Goal: Obtain resource: Download file/media

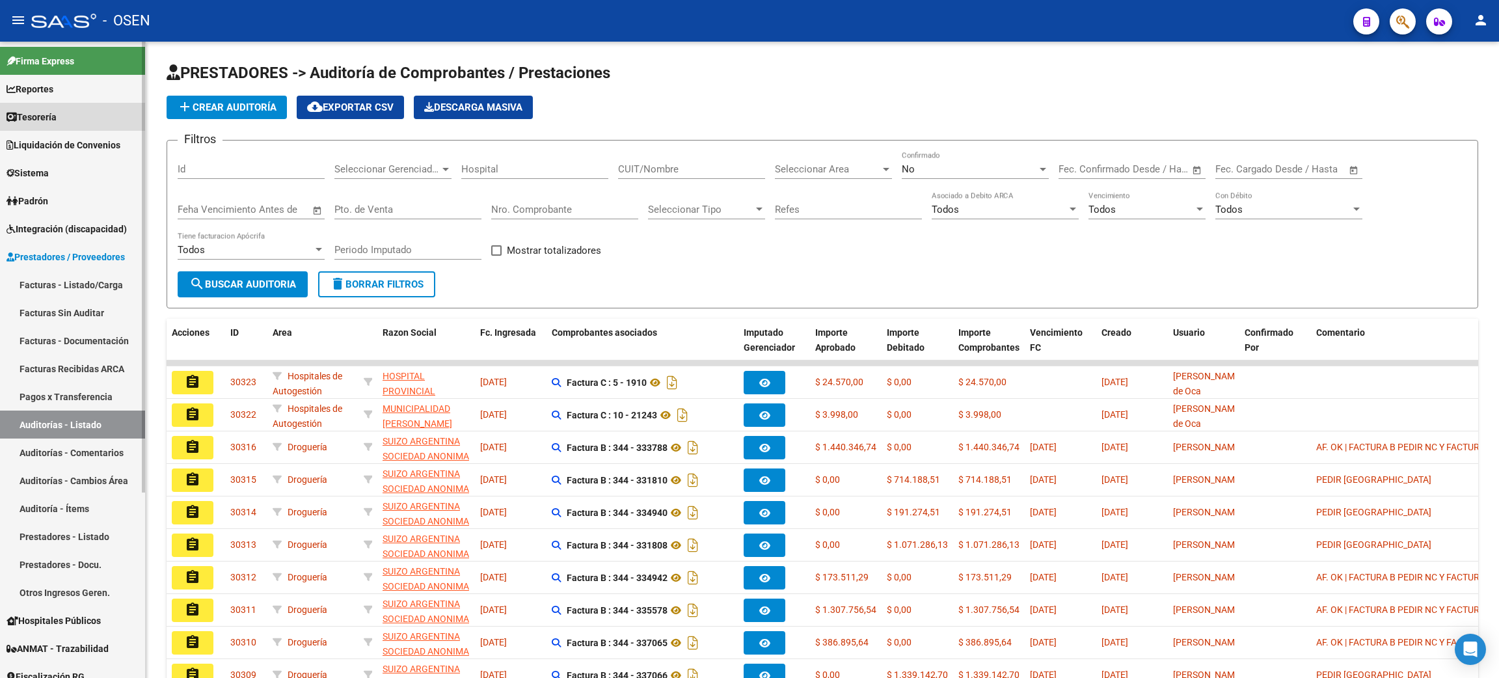
click at [83, 113] on link "Tesorería" at bounding box center [72, 117] width 145 height 28
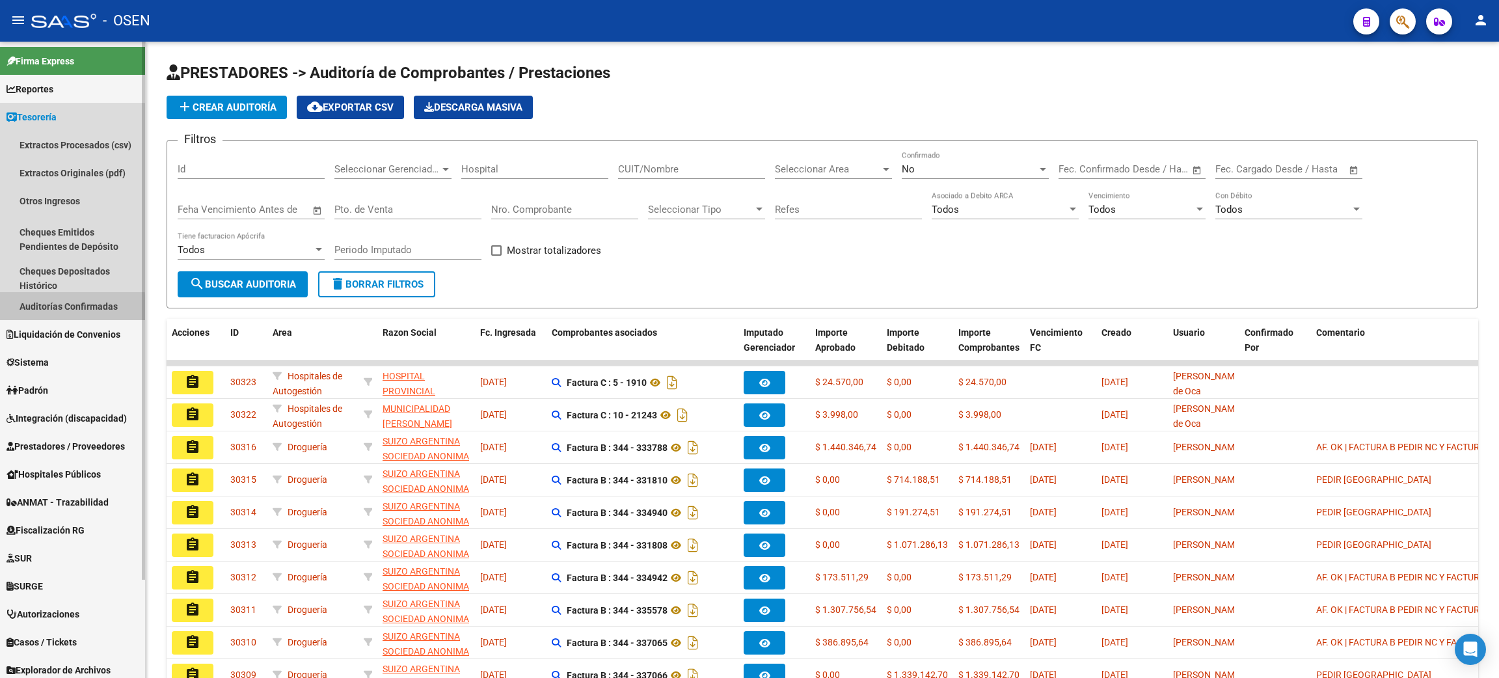
drag, startPoint x: 46, startPoint y: 310, endPoint x: 41, endPoint y: 319, distance: 11.1
click at [46, 308] on link "Auditorías Confirmadas" at bounding box center [72, 306] width 145 height 28
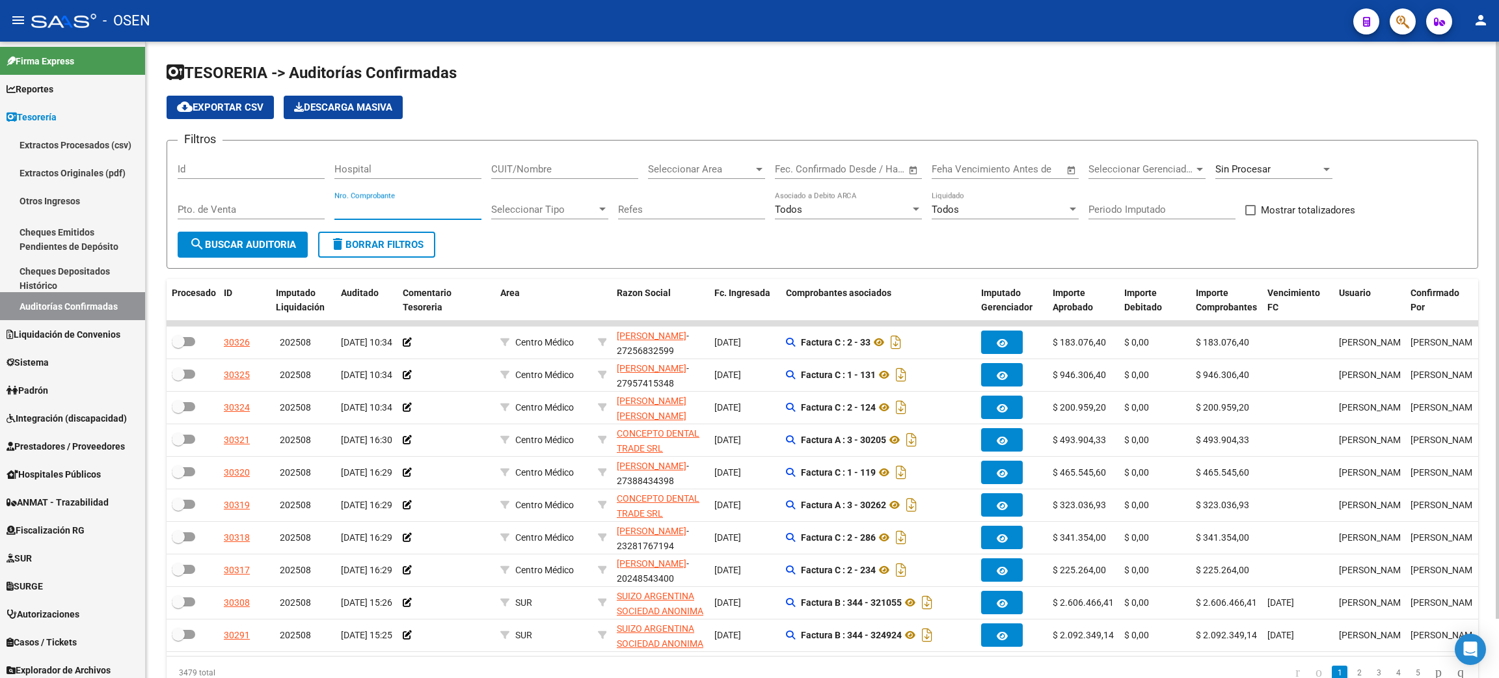
click at [391, 209] on input "Nro. Comprobante" at bounding box center [407, 210] width 147 height 12
paste input "1488"
click at [235, 242] on span "search Buscar Auditoria" at bounding box center [242, 245] width 107 height 12
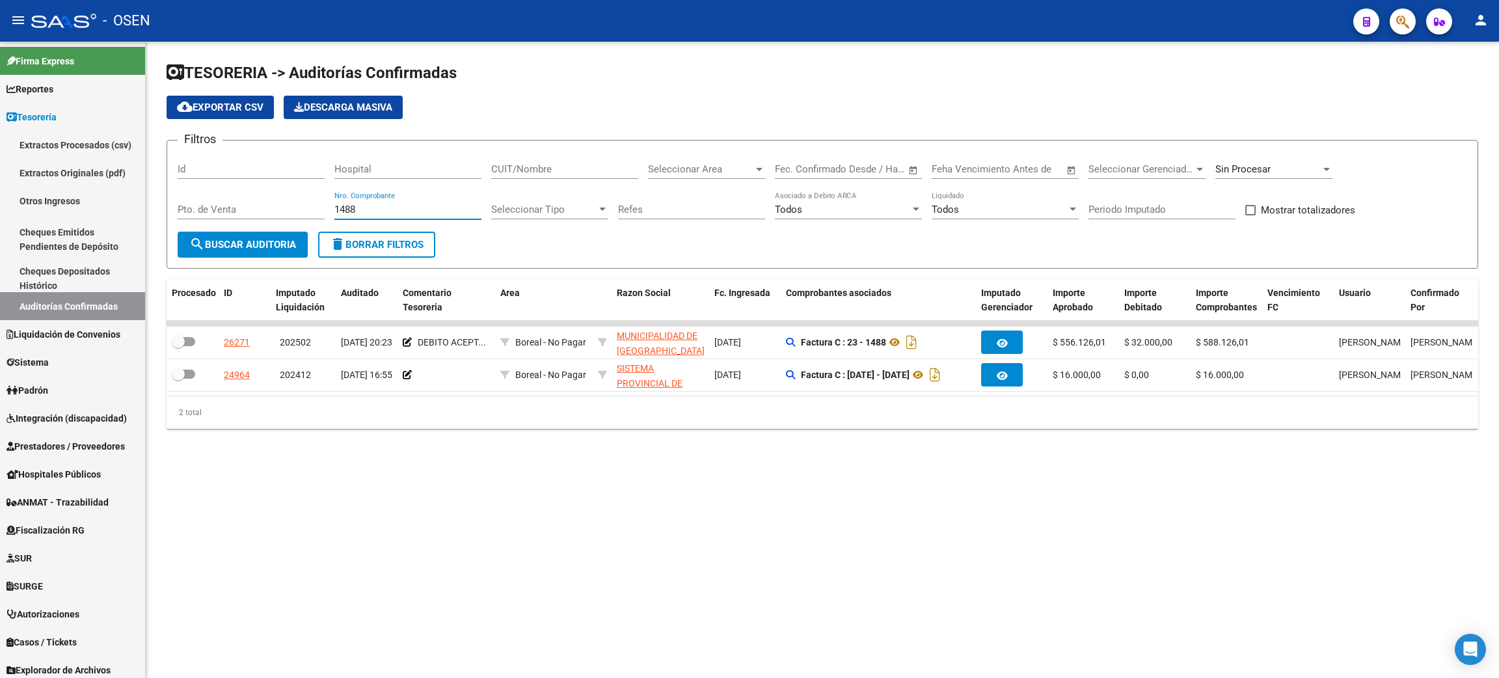
drag, startPoint x: 405, startPoint y: 212, endPoint x: 239, endPoint y: 240, distance: 168.2
click at [260, 207] on div "Filtros Id Hospital CUIT/Nombre Seleccionar Area Seleccionar Area Start date – …" at bounding box center [822, 191] width 1289 height 81
paste input "514"
type input "1514"
click at [239, 241] on span "search Buscar Auditoria" at bounding box center [242, 245] width 107 height 12
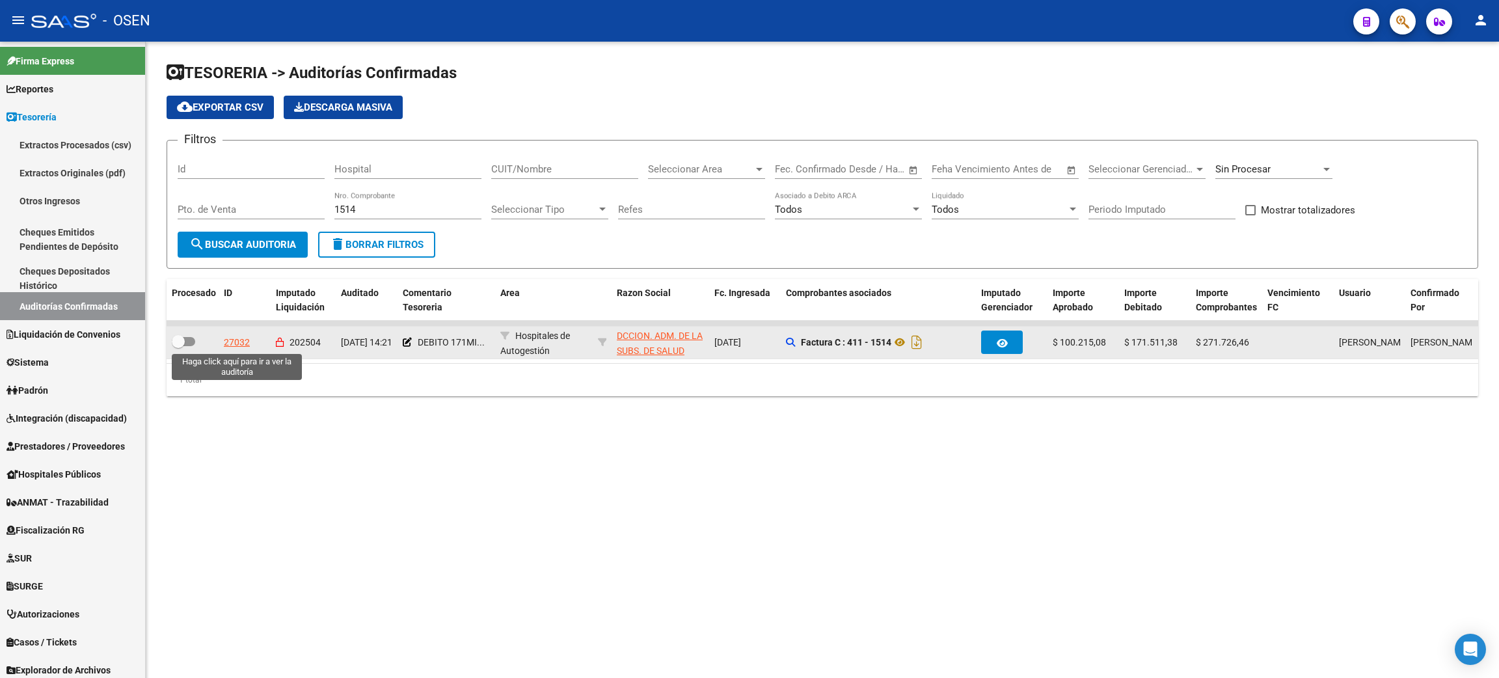
click at [227, 337] on div "27032" at bounding box center [237, 342] width 26 height 15
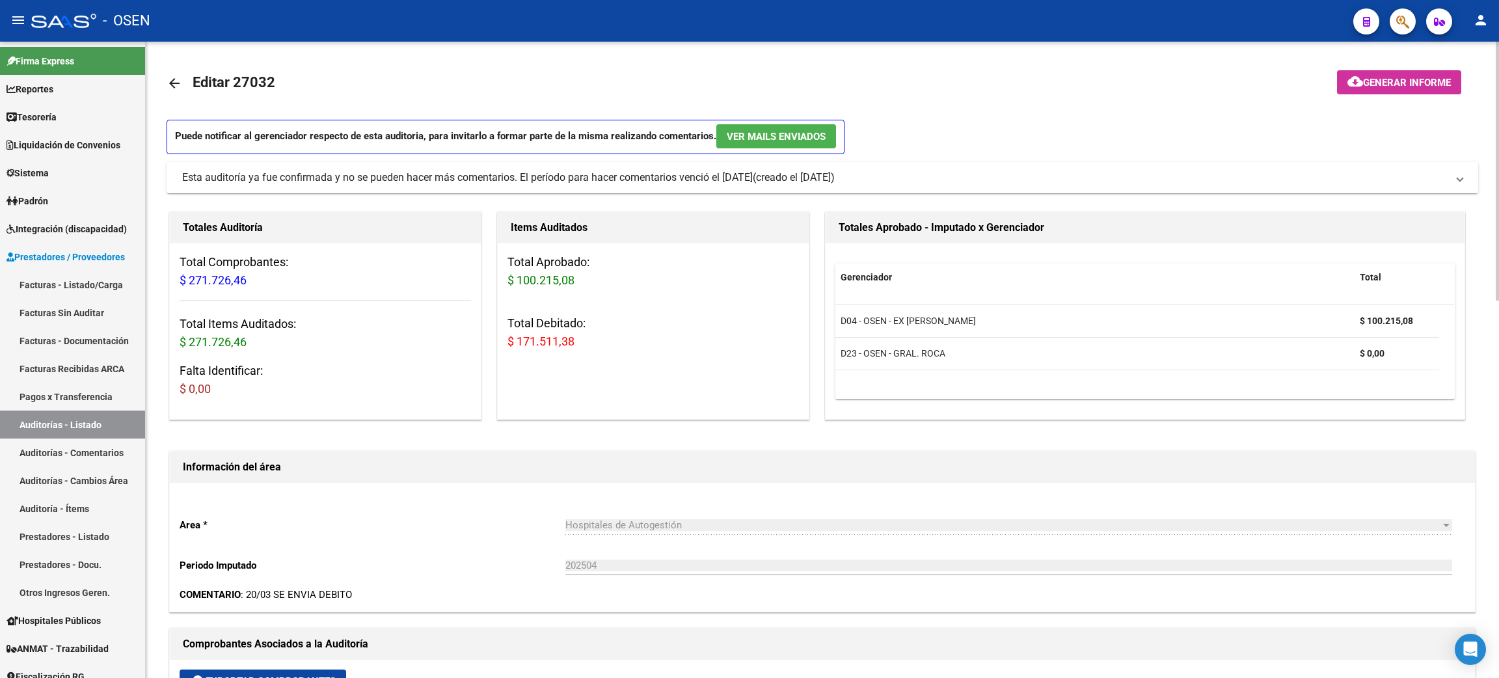
scroll to position [585, 0]
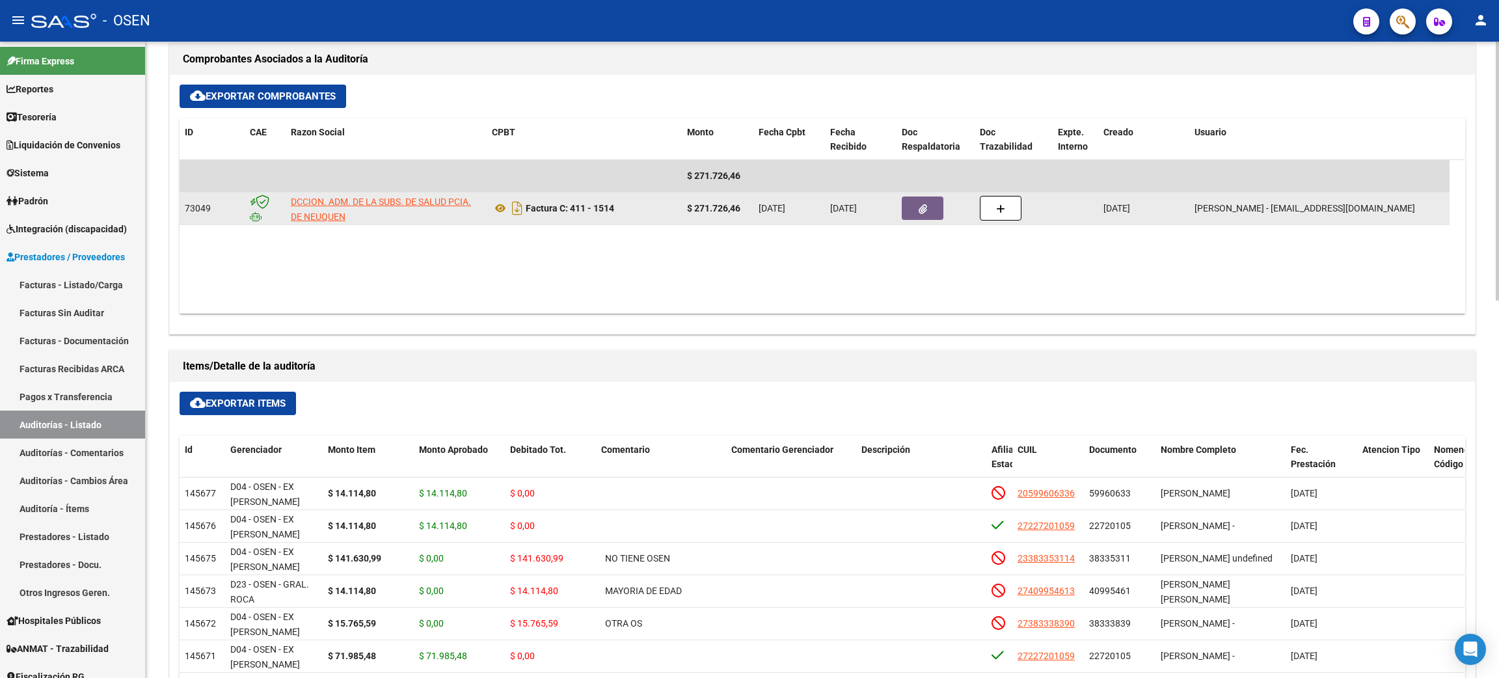
click at [914, 212] on button "button" at bounding box center [922, 207] width 42 height 23
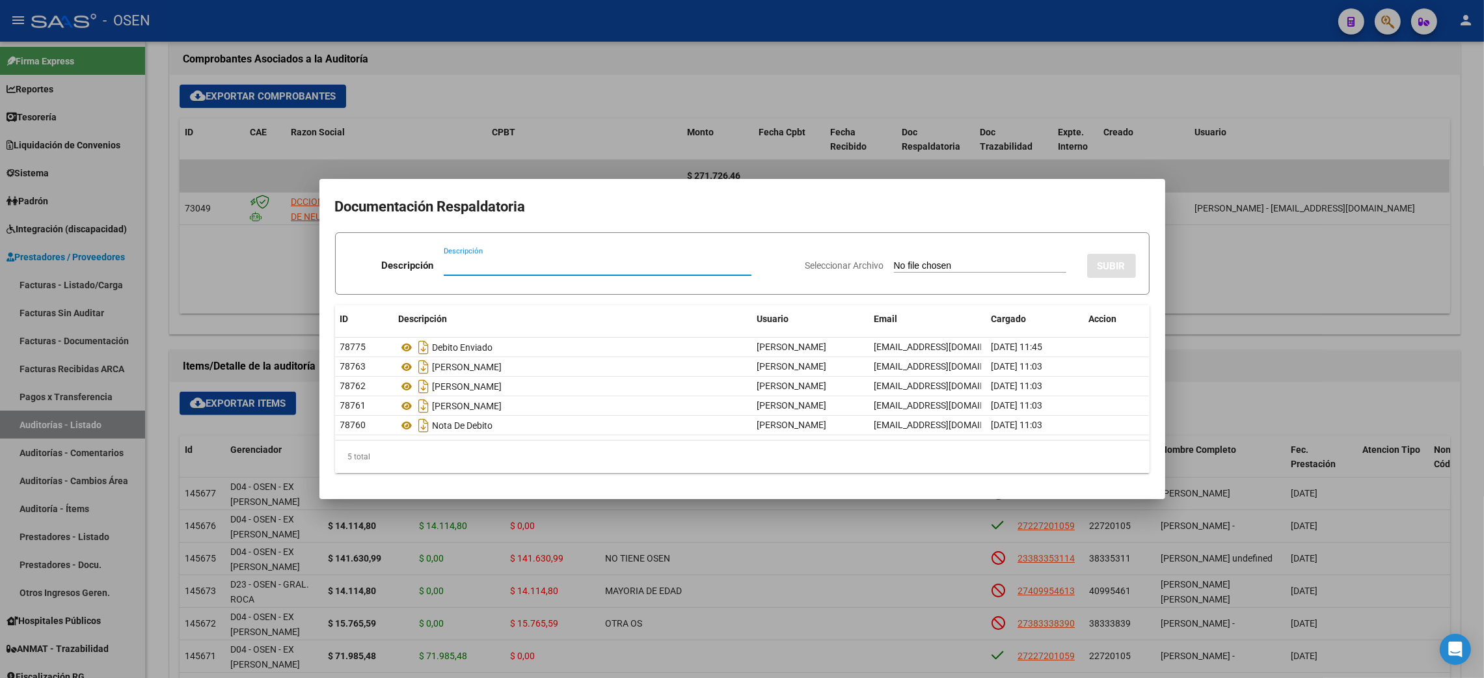
click at [1318, 272] on div at bounding box center [742, 339] width 1484 height 678
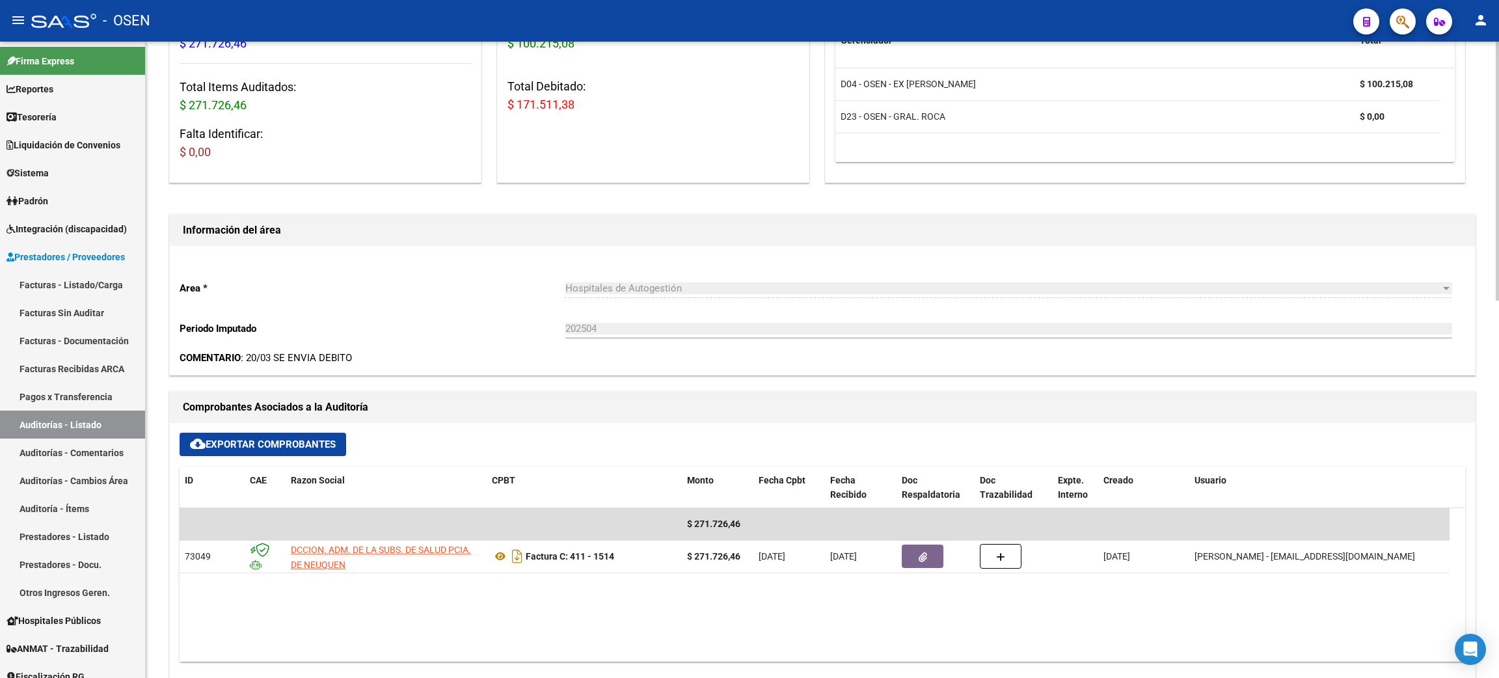
scroll to position [0, 0]
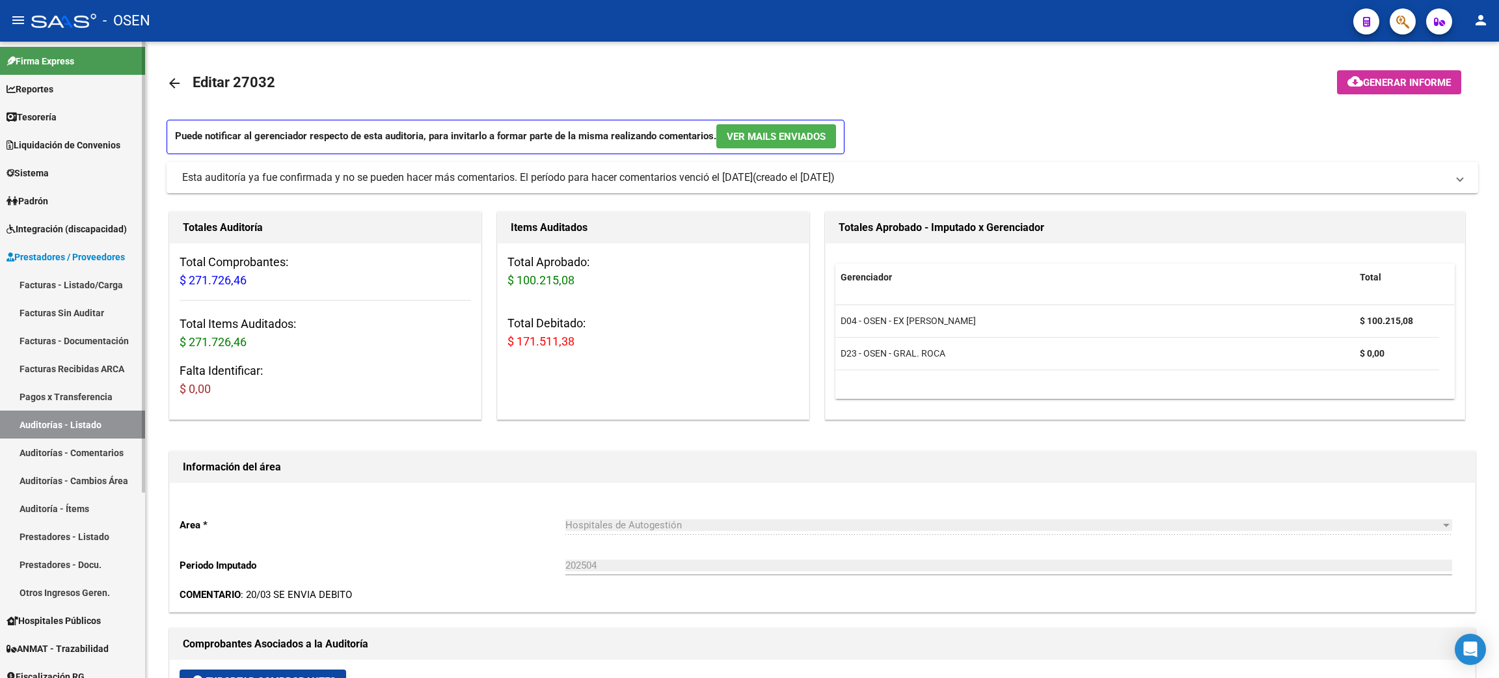
click at [167, 77] on mat-icon "arrow_back" at bounding box center [175, 83] width 16 height 16
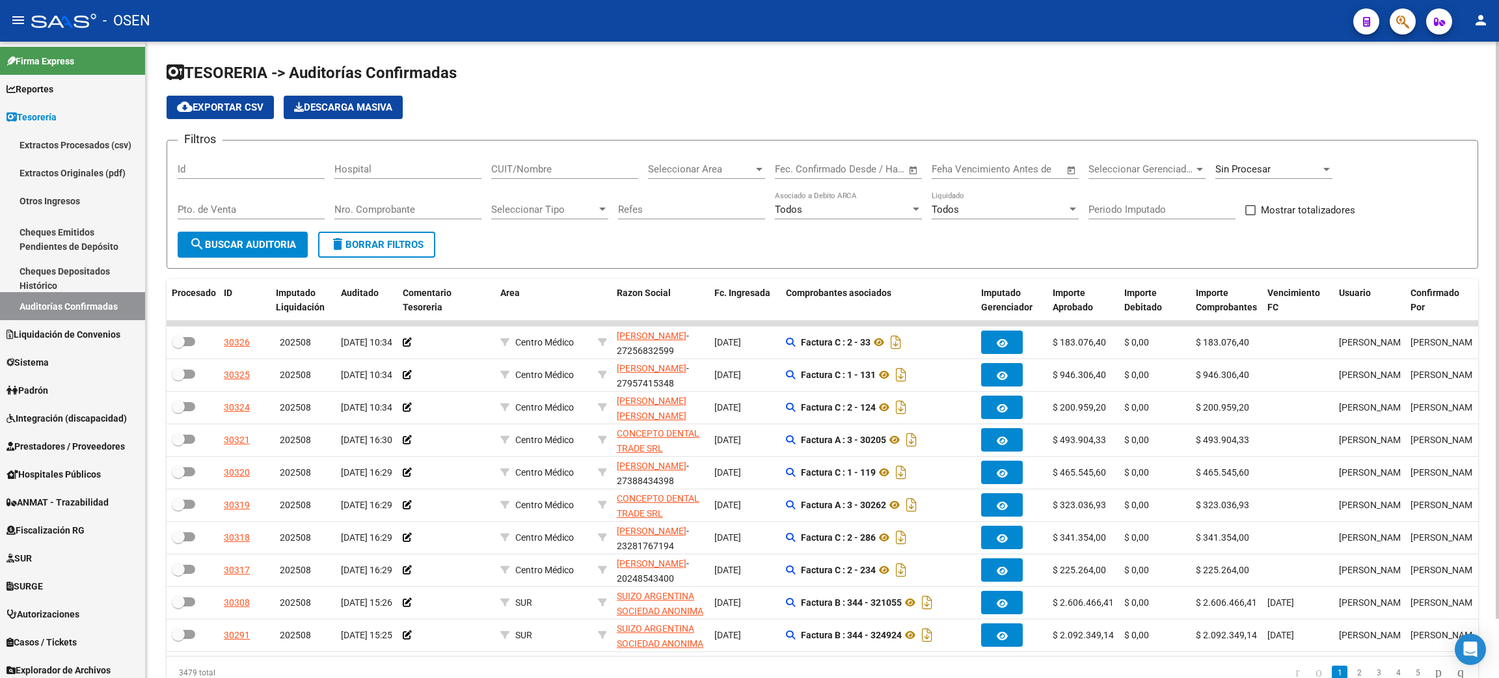
click at [424, 204] on input "Nro. Comprobante" at bounding box center [407, 210] width 147 height 12
paste input "1608"
click at [275, 246] on span "search Buscar Auditoria" at bounding box center [242, 245] width 107 height 12
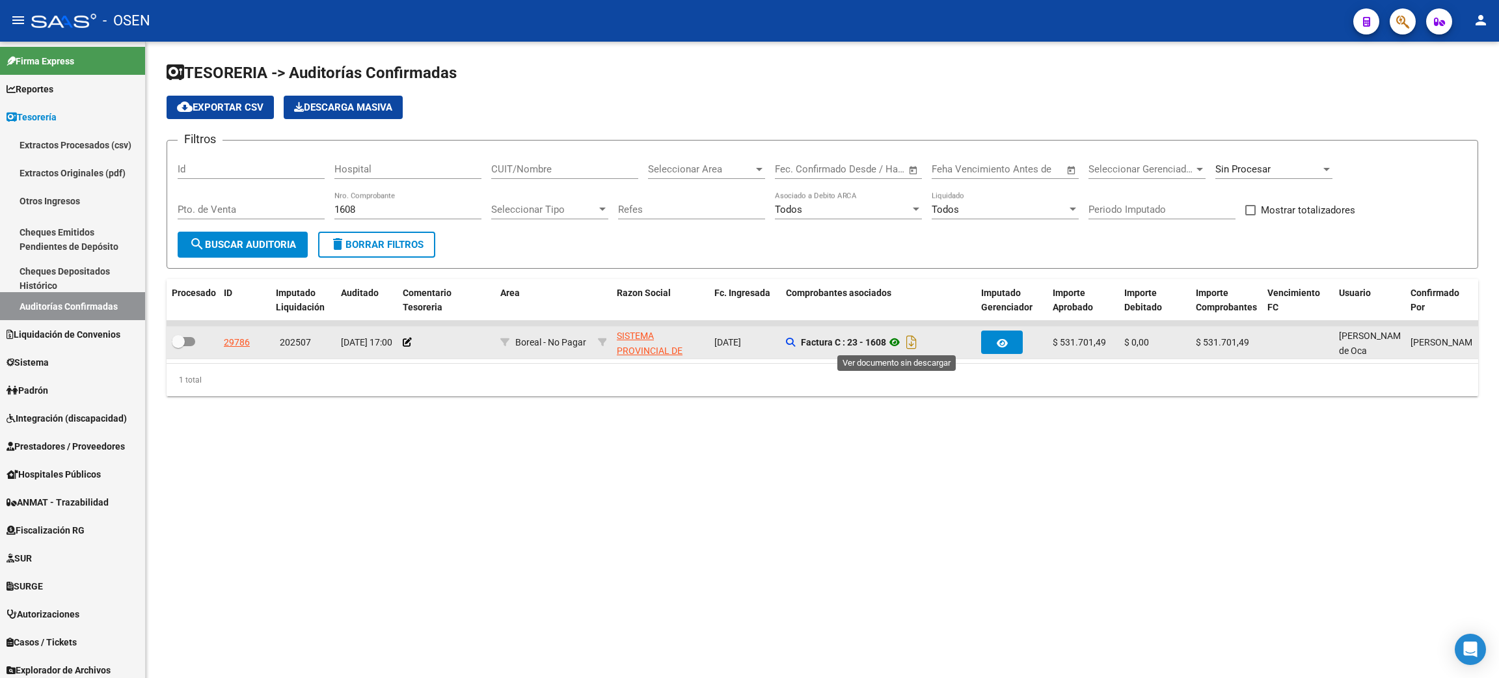
click at [897, 340] on icon at bounding box center [894, 342] width 17 height 16
drag, startPoint x: 1052, startPoint y: 341, endPoint x: 1110, endPoint y: 341, distance: 57.9
click at [1110, 341] on div "$ 531.701,49" at bounding box center [1082, 342] width 61 height 15
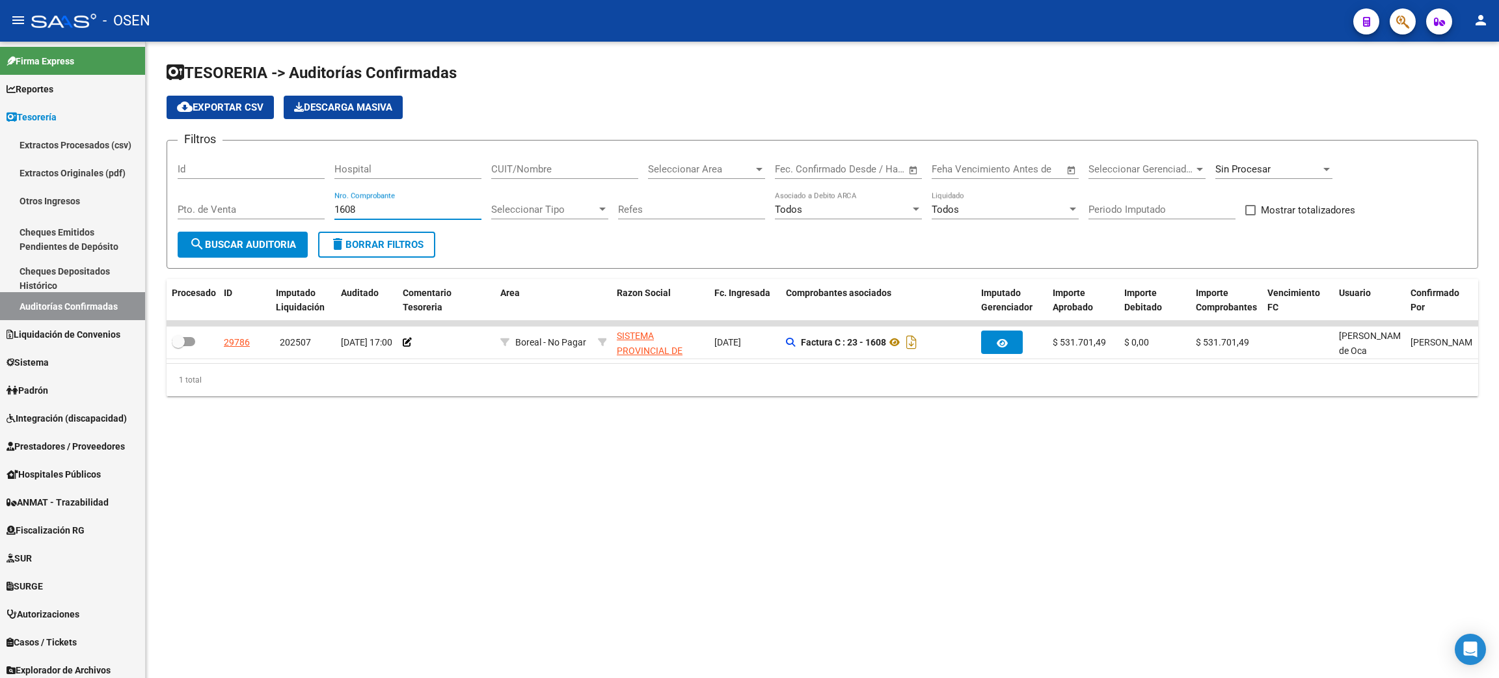
drag, startPoint x: 409, startPoint y: 206, endPoint x: 292, endPoint y: 199, distance: 117.3
click at [295, 202] on div "Filtros Id Hospital CUIT/Nombre Seleccionar Area Seleccionar Area Start date – …" at bounding box center [822, 191] width 1289 height 81
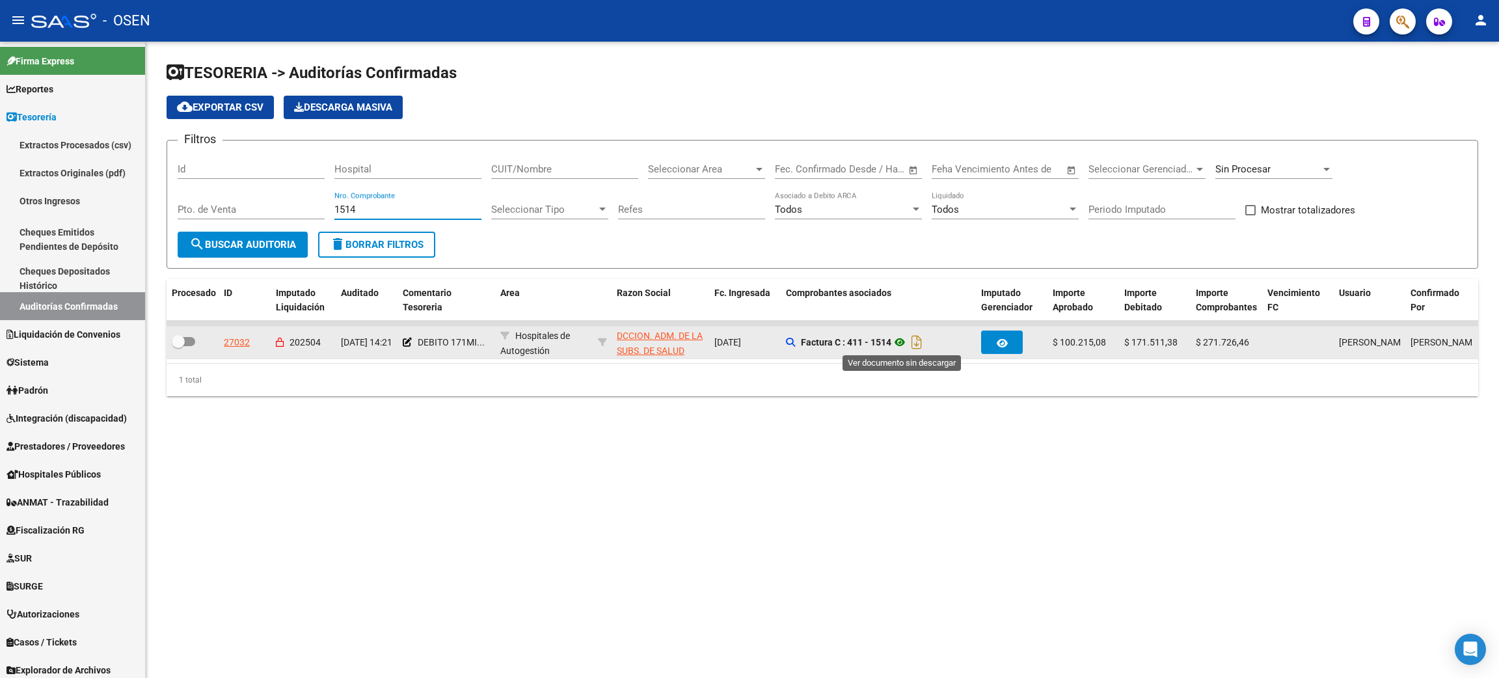
click at [899, 345] on icon at bounding box center [899, 342] width 17 height 16
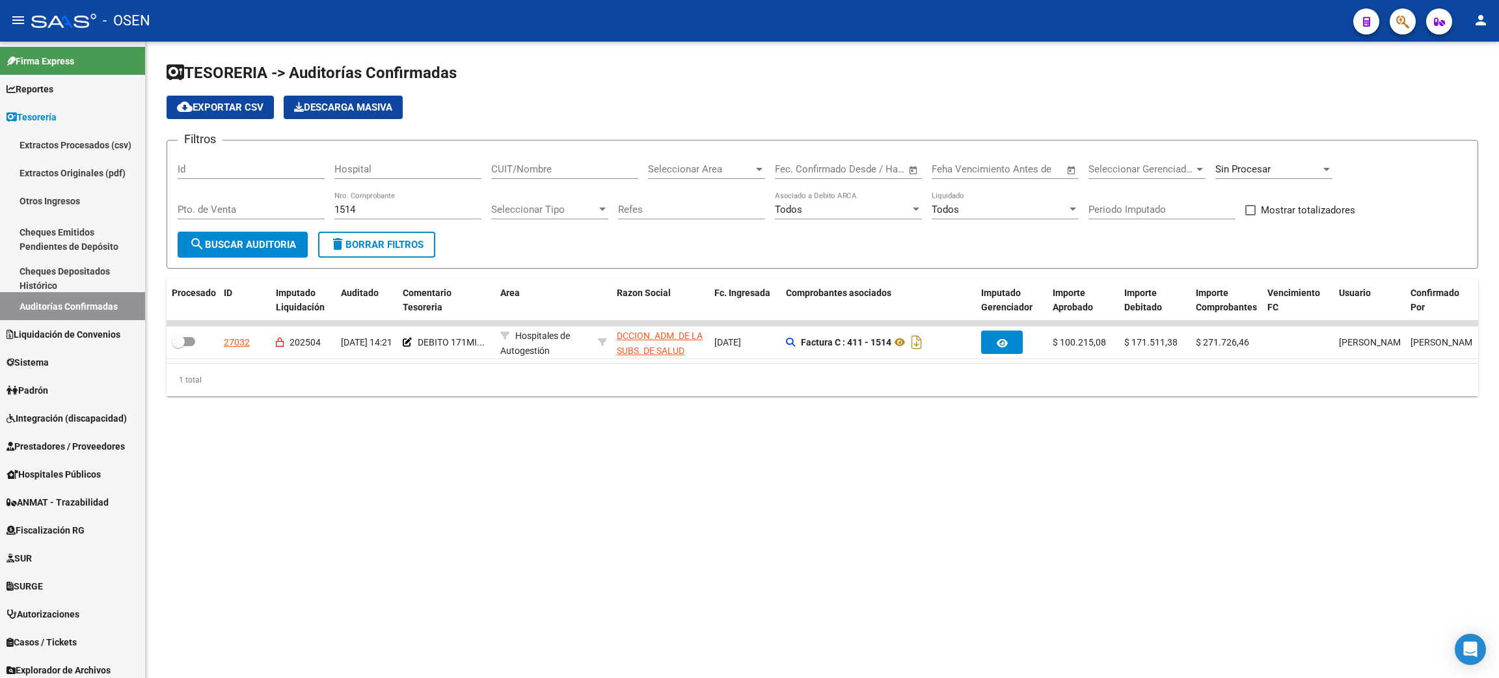
click at [1277, 174] on div "Sin Procesar" at bounding box center [1267, 169] width 105 height 12
click at [1251, 139] on span "Procesadas" at bounding box center [1240, 139] width 51 height 12
click at [1271, 170] on div "Procesadas" at bounding box center [1267, 169] width 105 height 12
click at [1255, 138] on span "Todas" at bounding box center [1291, 139] width 152 height 29
click at [216, 250] on button "search Buscar Auditoria" at bounding box center [243, 245] width 130 height 26
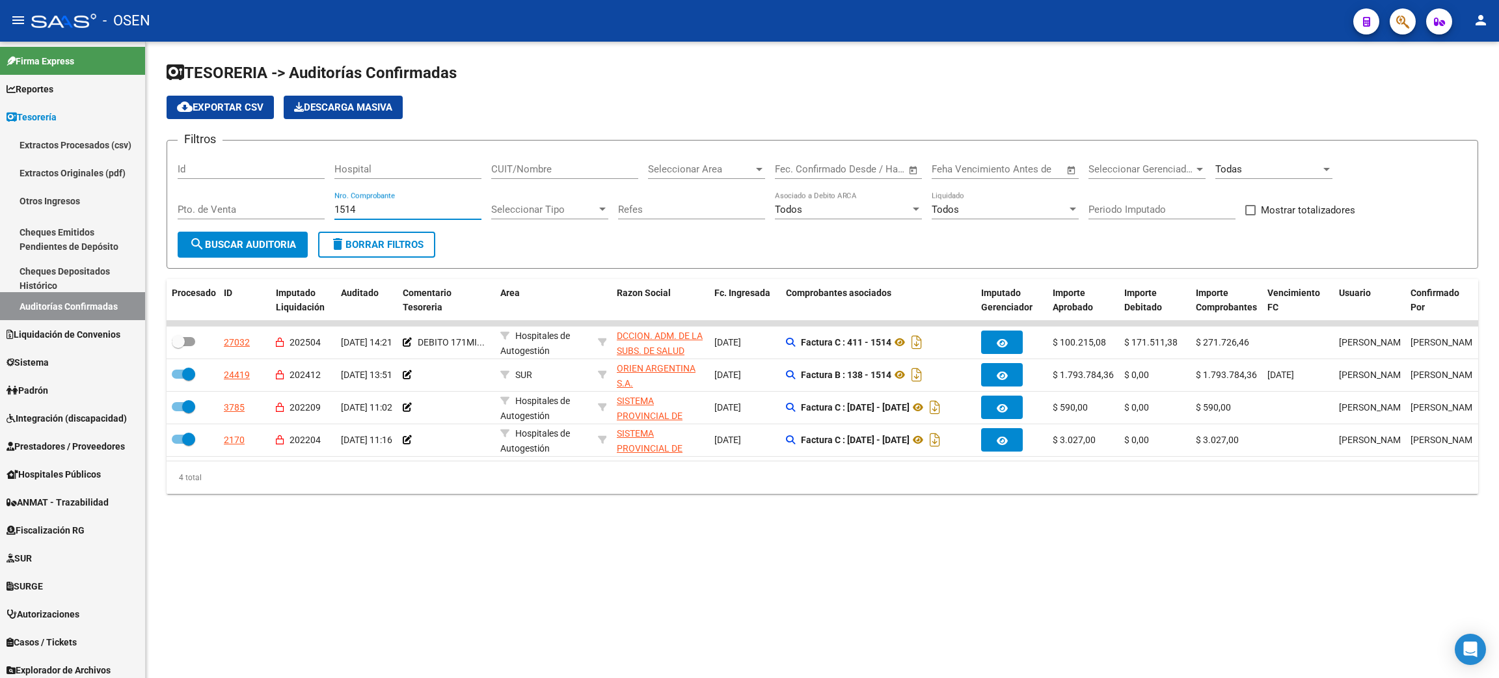
drag, startPoint x: 374, startPoint y: 205, endPoint x: 283, endPoint y: 205, distance: 91.1
click at [282, 205] on div "Filtros Id Hospital CUIT/Nombre Seleccionar Area Seleccionar Area Start date – …" at bounding box center [822, 191] width 1289 height 81
type input "1488"
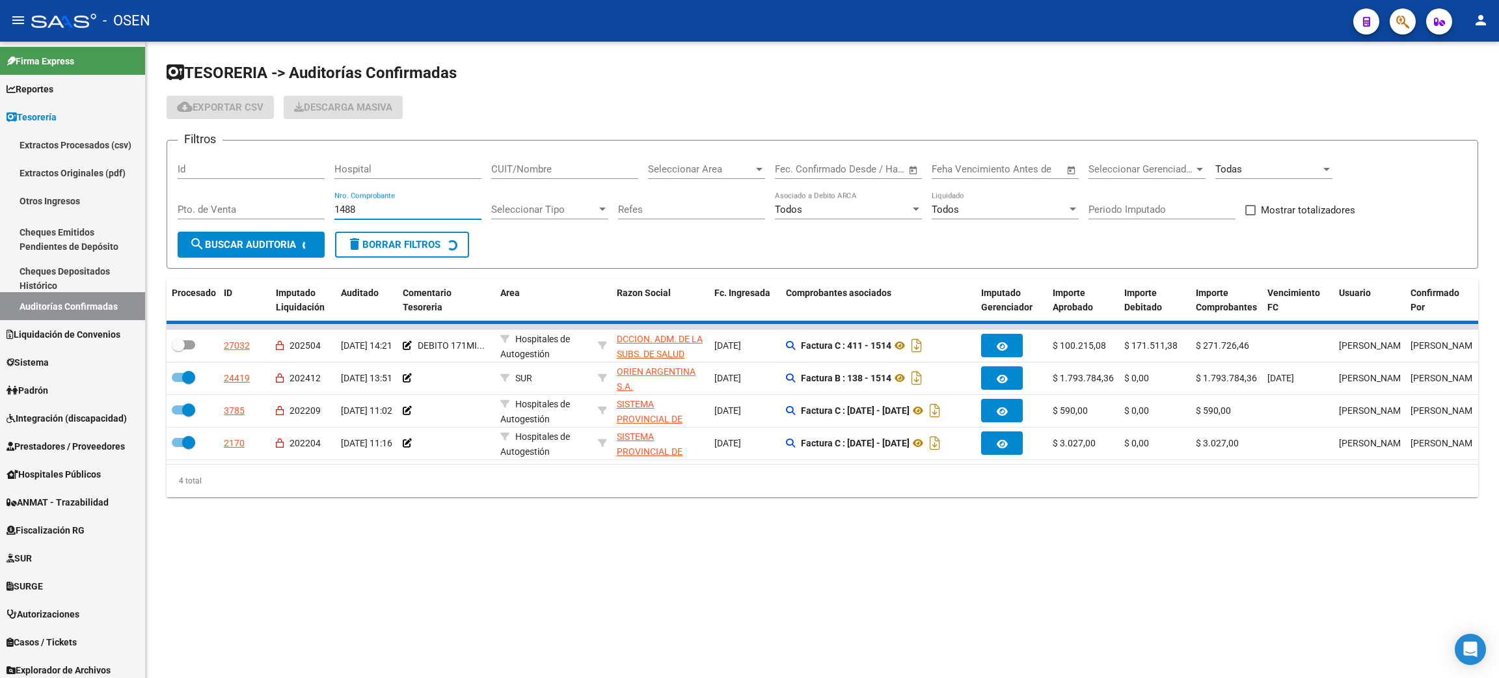
checkbox input "false"
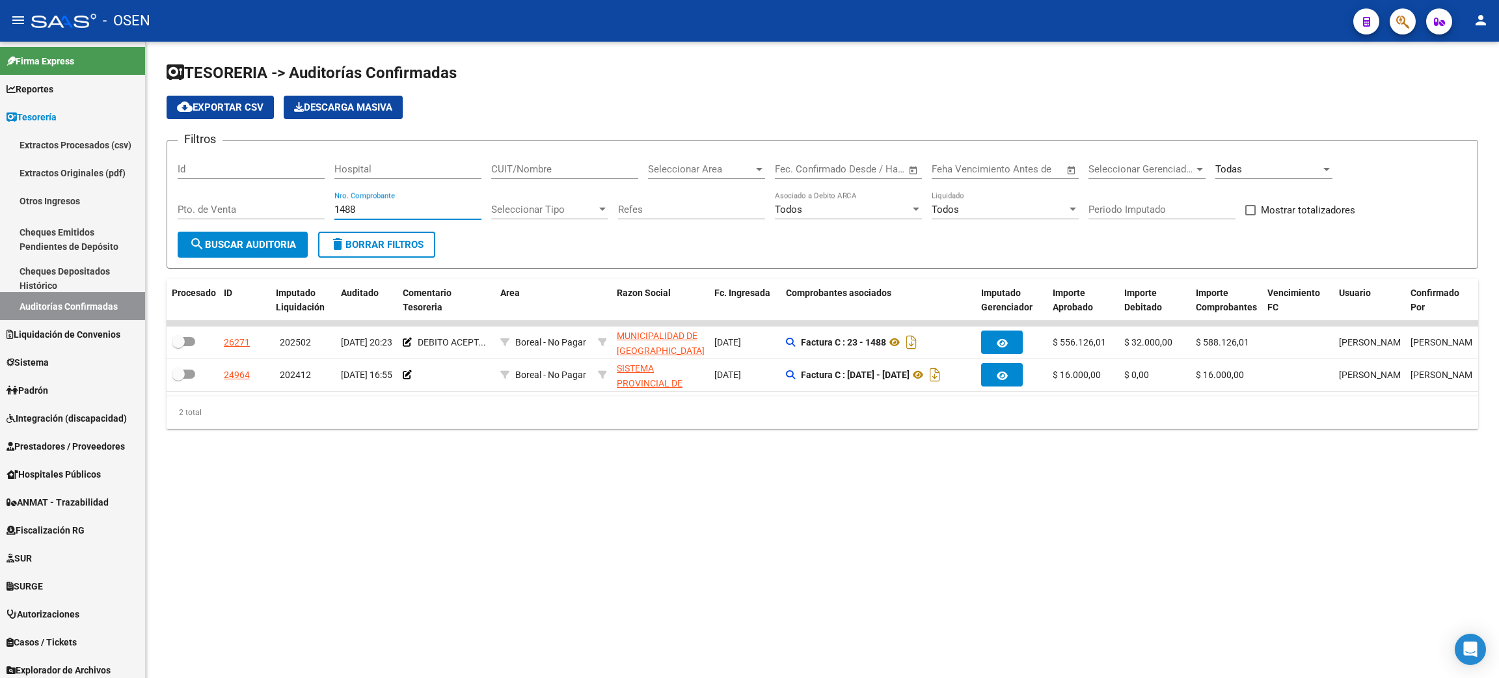
drag, startPoint x: 366, startPoint y: 209, endPoint x: 162, endPoint y: 230, distance: 204.6
click at [264, 206] on div "Filtros Id Hospital CUIT/Nombre Seleccionar Area Seleccionar Area Start date – …" at bounding box center [822, 191] width 1289 height 81
type input "1608"
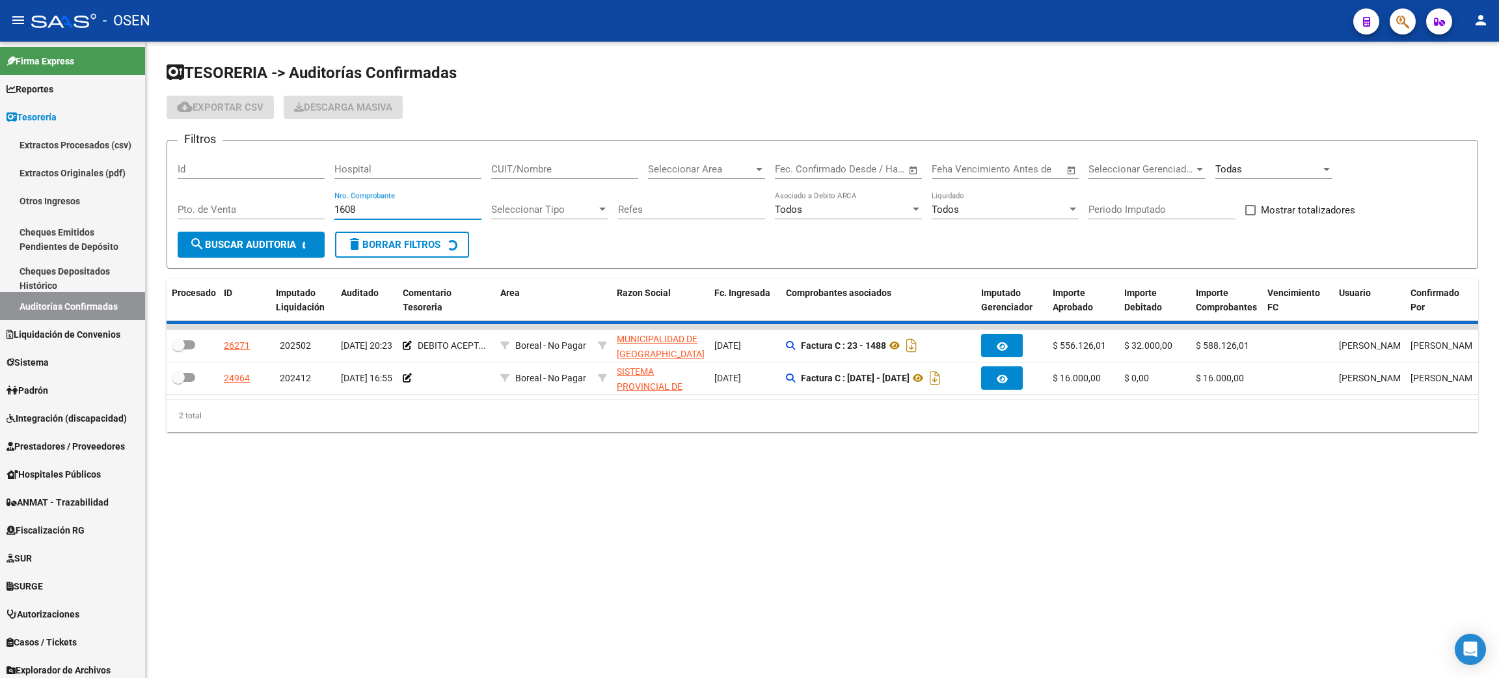
checkbox input "true"
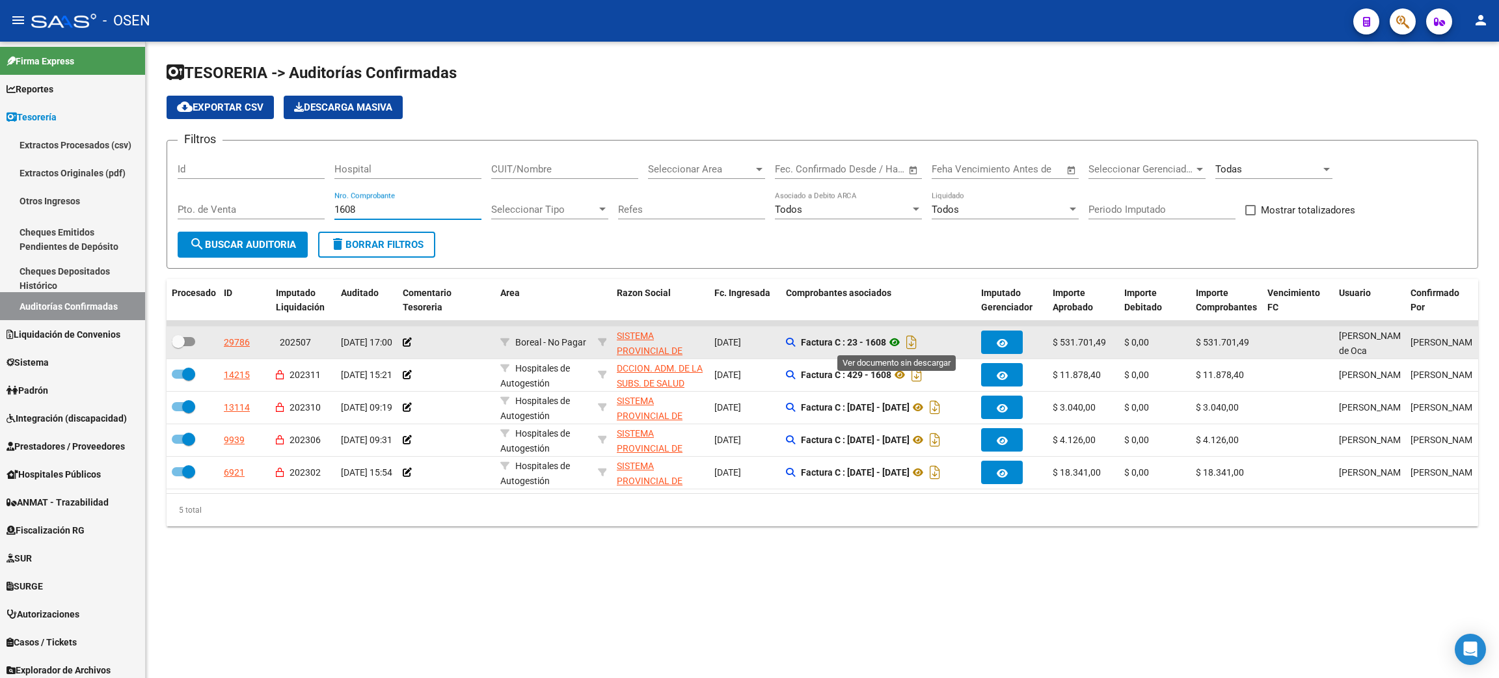
type input "1608"
click at [896, 339] on icon at bounding box center [894, 342] width 17 height 16
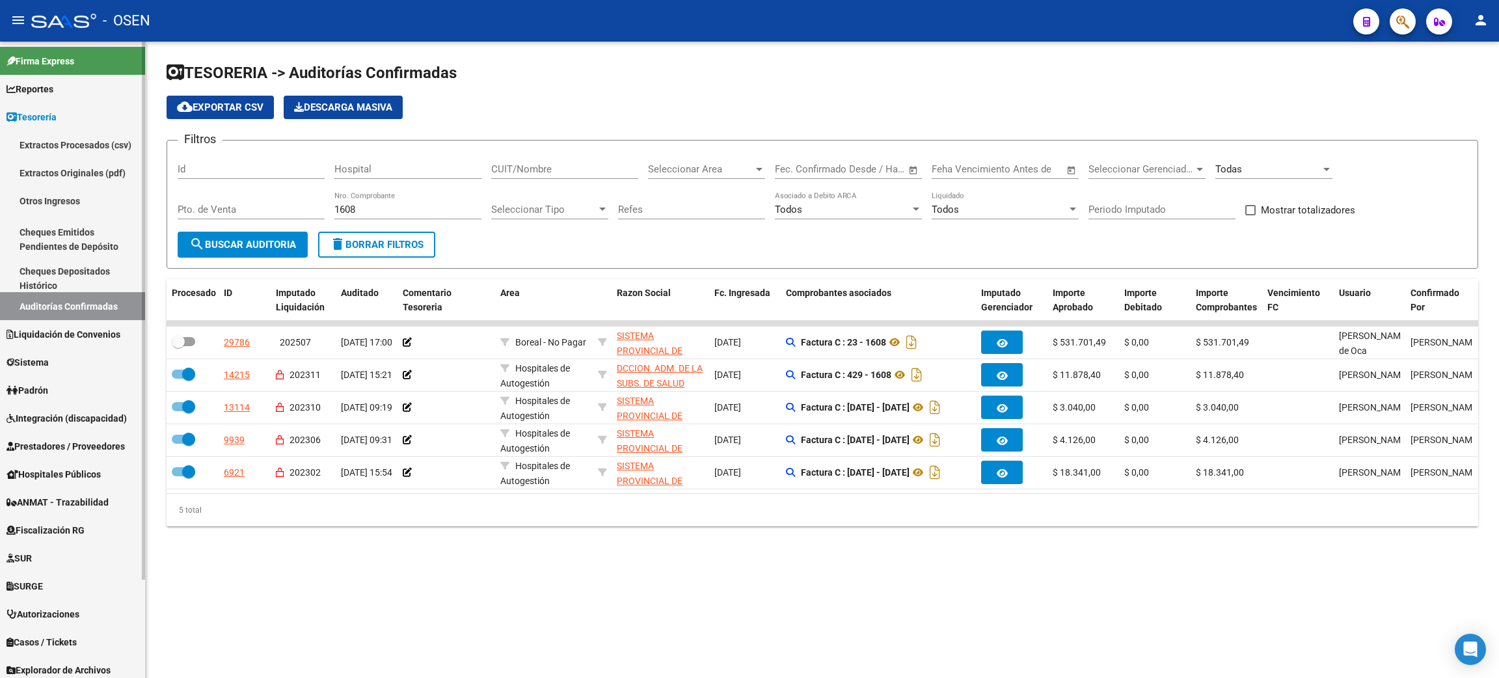
click at [104, 450] on span "Prestadores / Proveedores" at bounding box center [66, 446] width 118 height 14
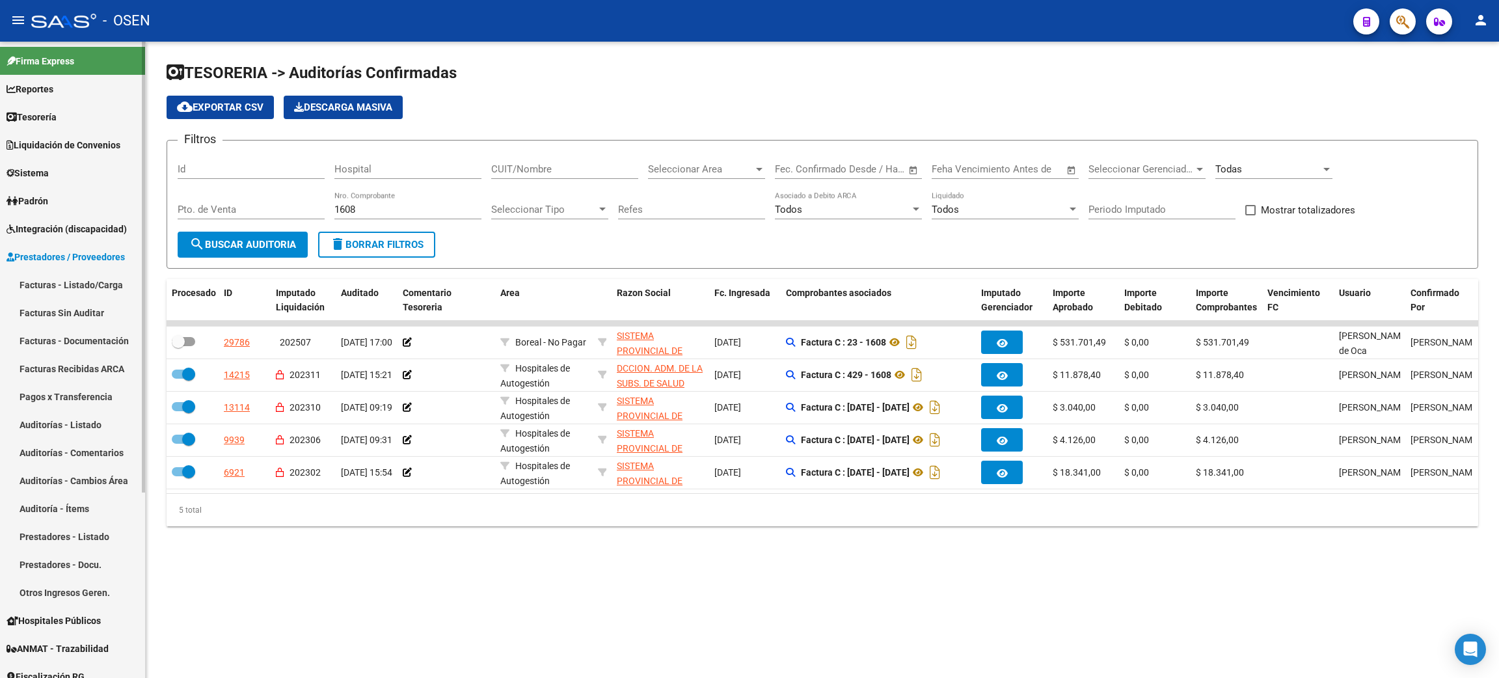
click at [38, 280] on link "Facturas - Listado/Carga" at bounding box center [72, 285] width 145 height 28
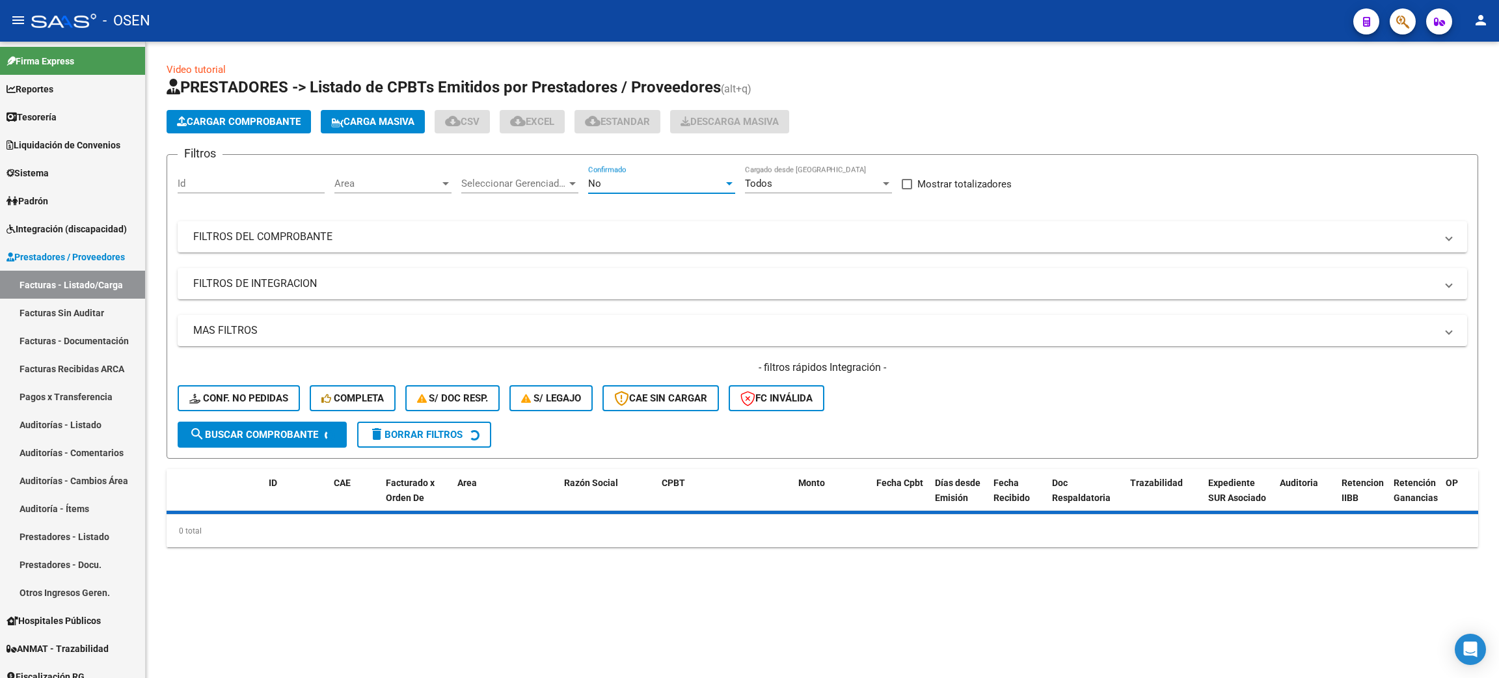
click at [614, 185] on div "No" at bounding box center [655, 184] width 135 height 12
click at [631, 128] on span "Todos" at bounding box center [661, 124] width 147 height 29
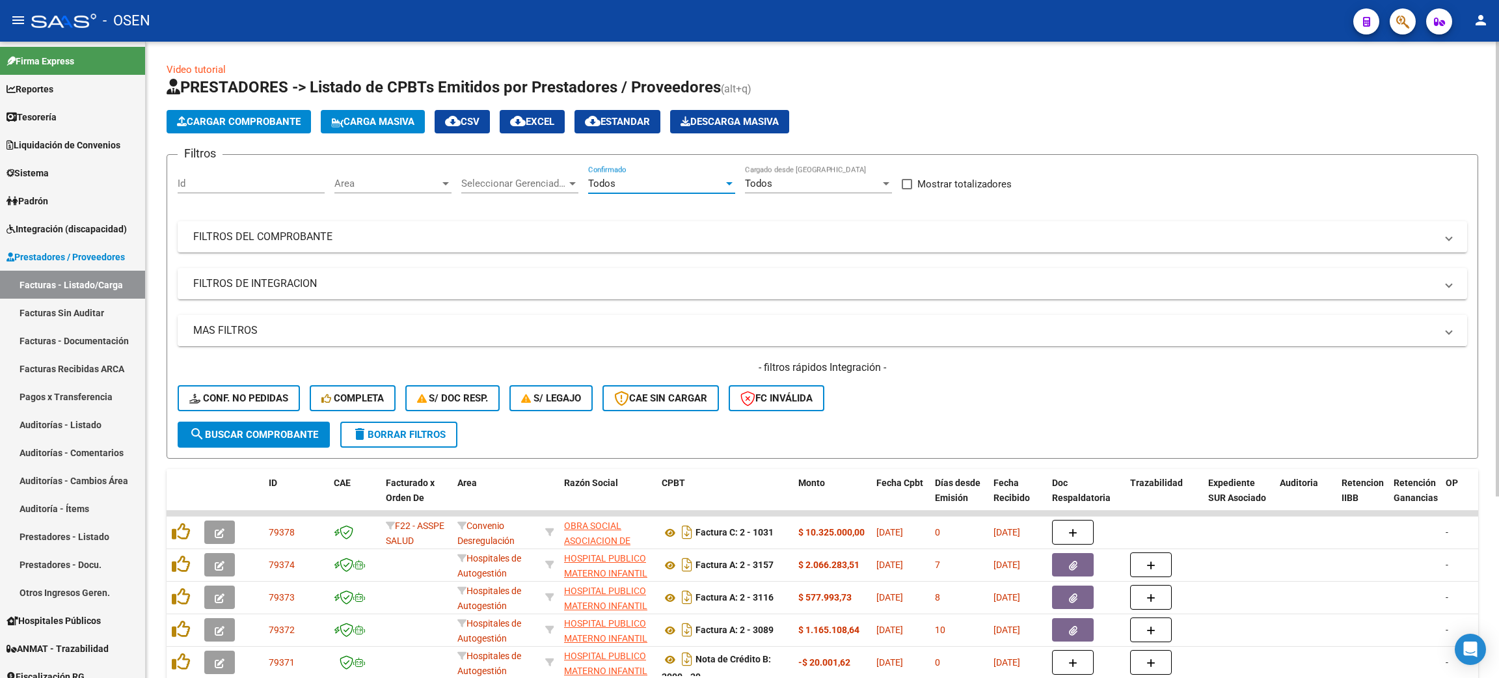
click at [282, 330] on mat-panel-title "MAS FILTROS" at bounding box center [814, 330] width 1242 height 14
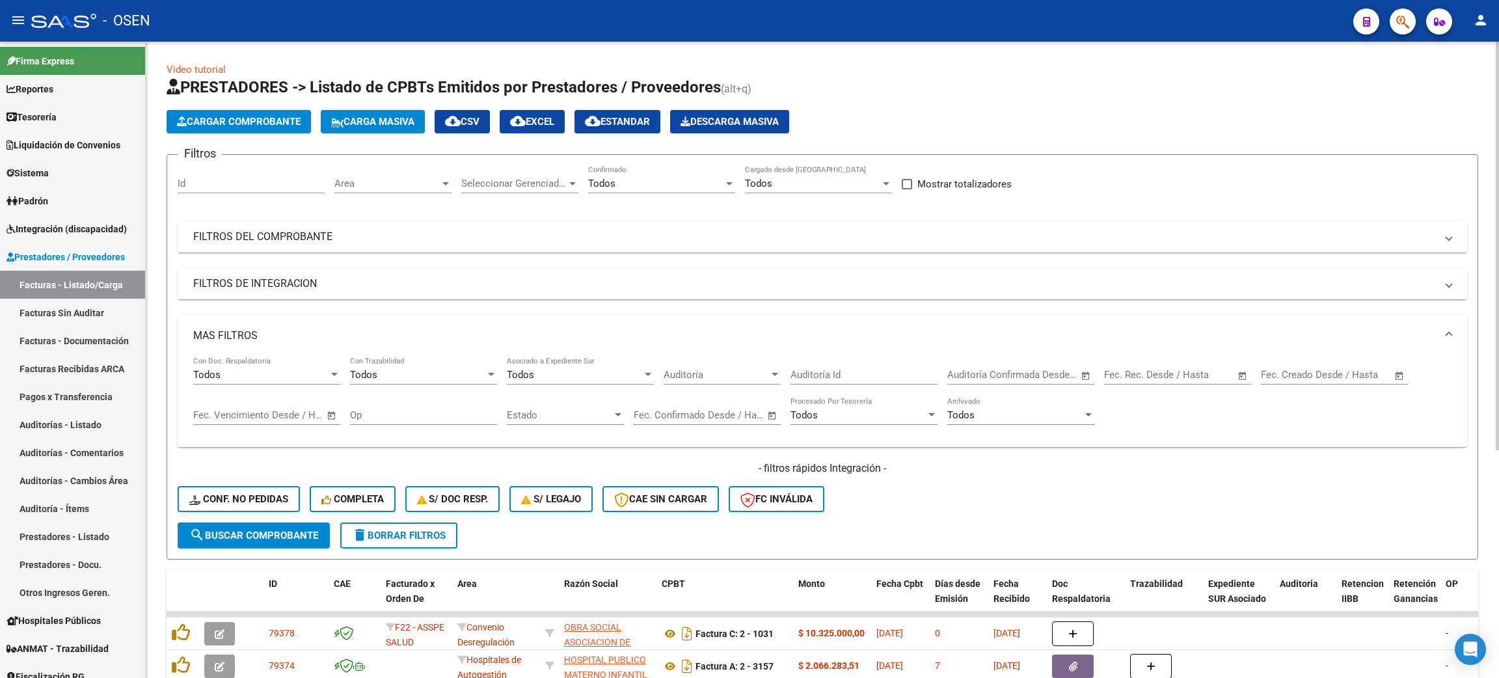
click at [376, 242] on mat-panel-title "FILTROS DEL COMPROBANTE" at bounding box center [814, 237] width 1242 height 14
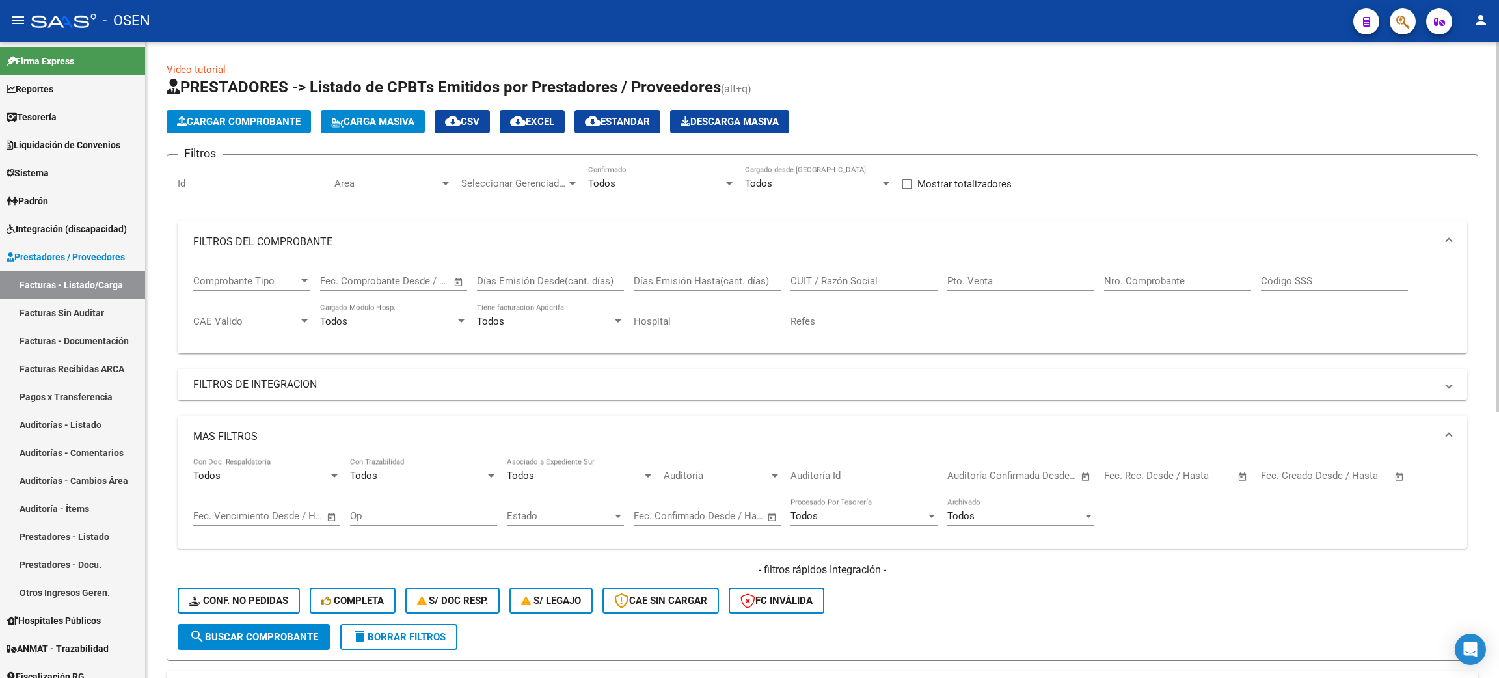
click at [1130, 284] on input "Nro. Comprobante" at bounding box center [1177, 281] width 147 height 12
type input "1514"
click at [75, 109] on link "Tesorería" at bounding box center [72, 117] width 145 height 28
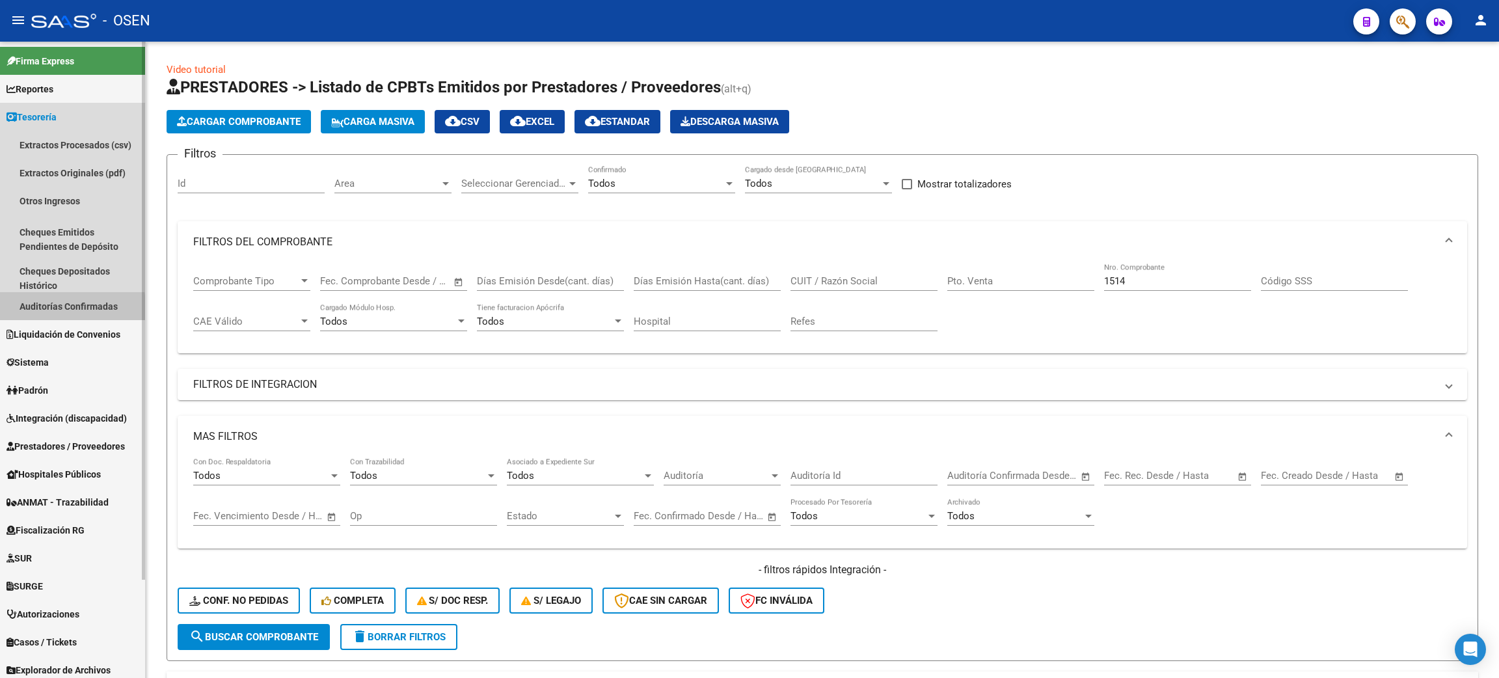
click at [29, 308] on link "Auditorías Confirmadas" at bounding box center [72, 306] width 145 height 28
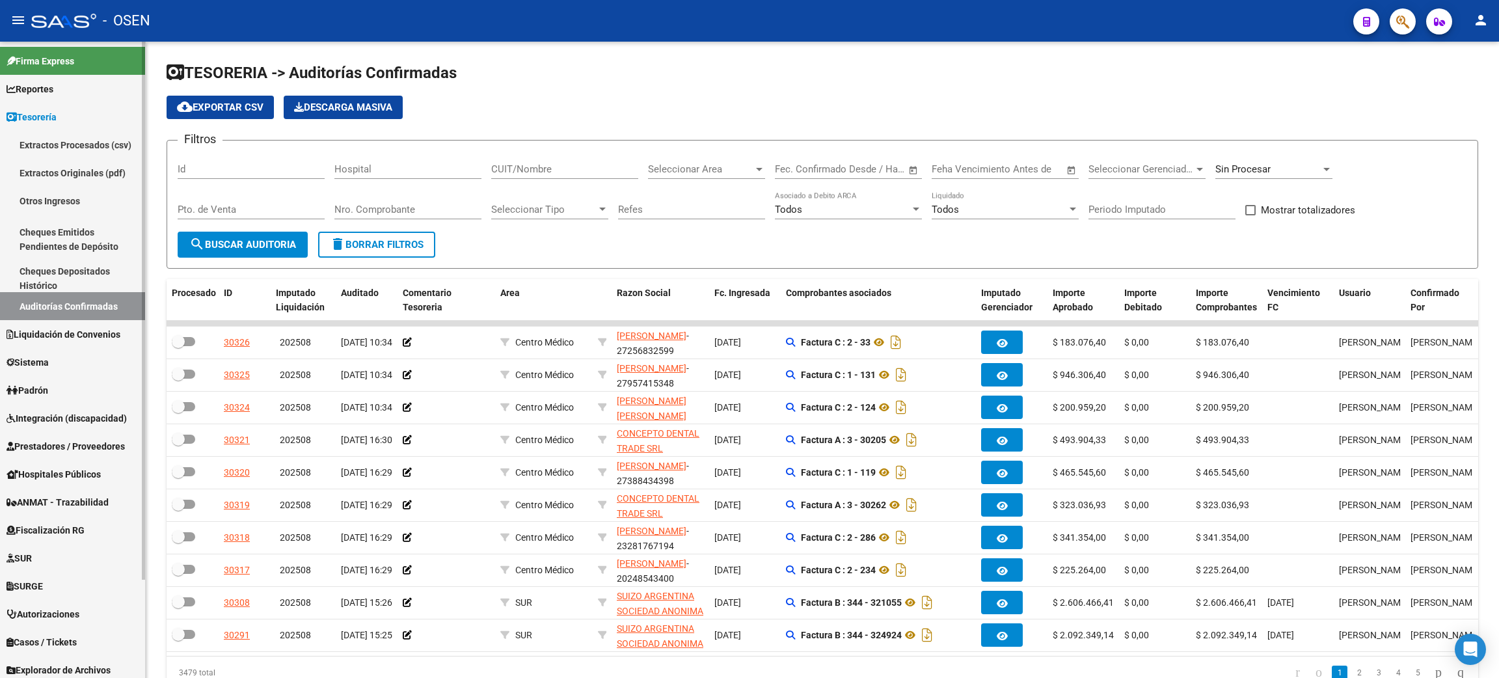
click at [94, 295] on link "Auditorías Confirmadas" at bounding box center [72, 306] width 145 height 28
click at [291, 242] on span "search Buscar Auditoria" at bounding box center [242, 245] width 107 height 12
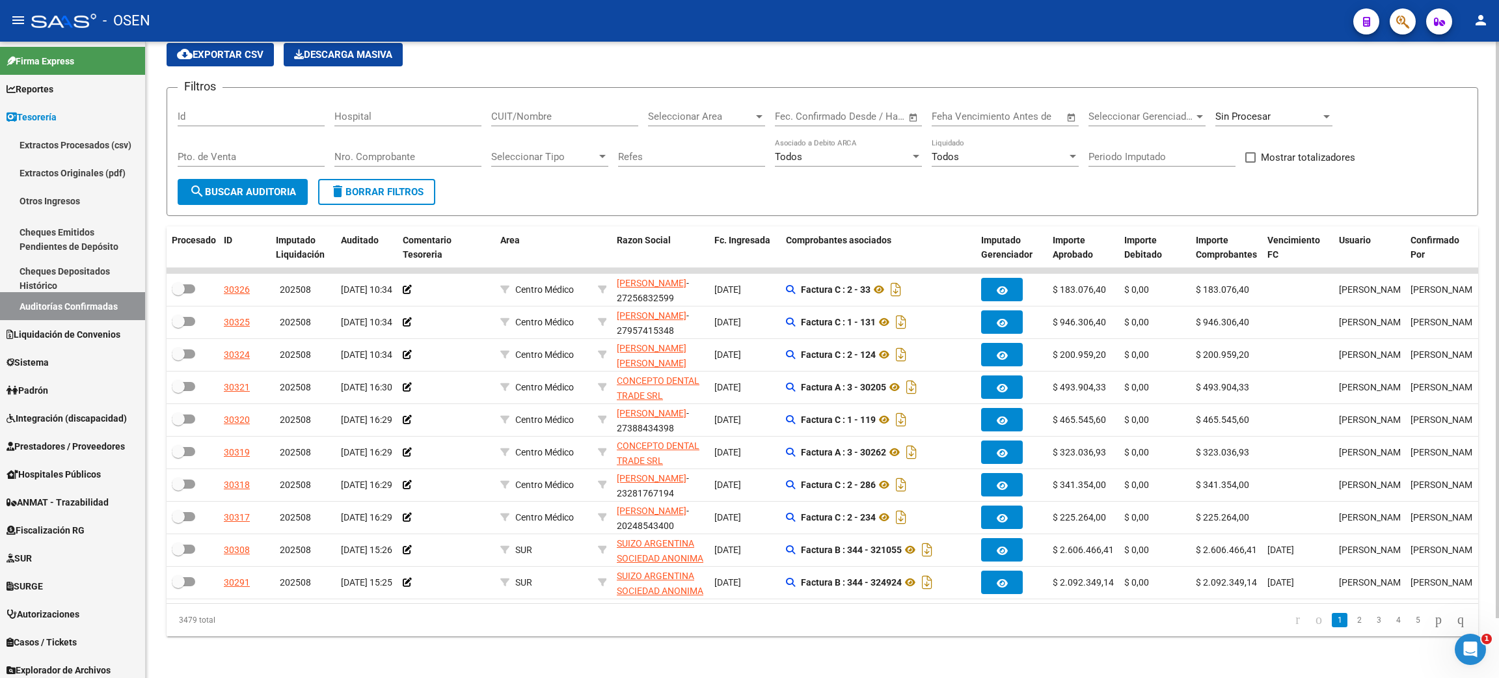
click at [432, 151] on input "Nro. Comprobante" at bounding box center [407, 157] width 147 height 12
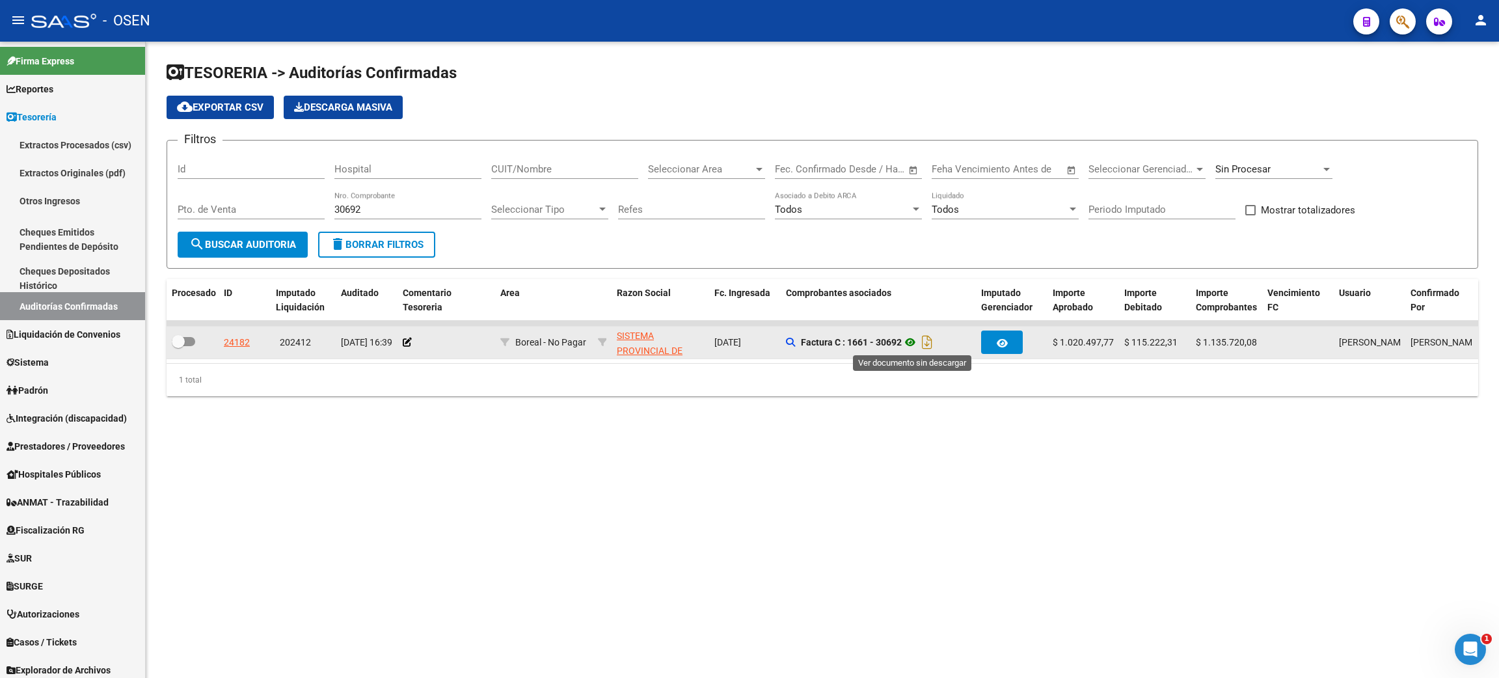
click at [911, 338] on icon at bounding box center [909, 342] width 17 height 16
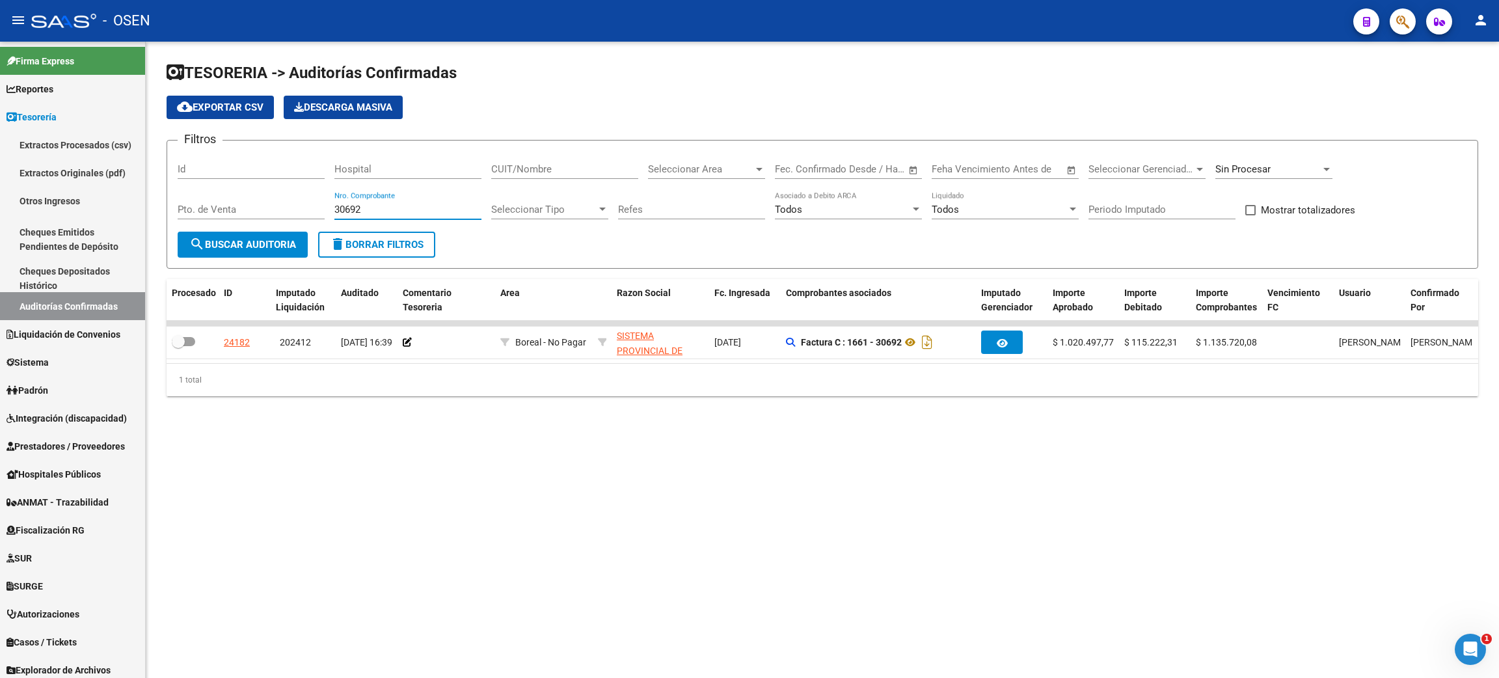
drag, startPoint x: 375, startPoint y: 207, endPoint x: 278, endPoint y: 193, distance: 98.6
click at [276, 204] on div "Filtros Id Hospital CUIT/Nombre Seleccionar Area Seleccionar Area Start date – …" at bounding box center [822, 191] width 1289 height 81
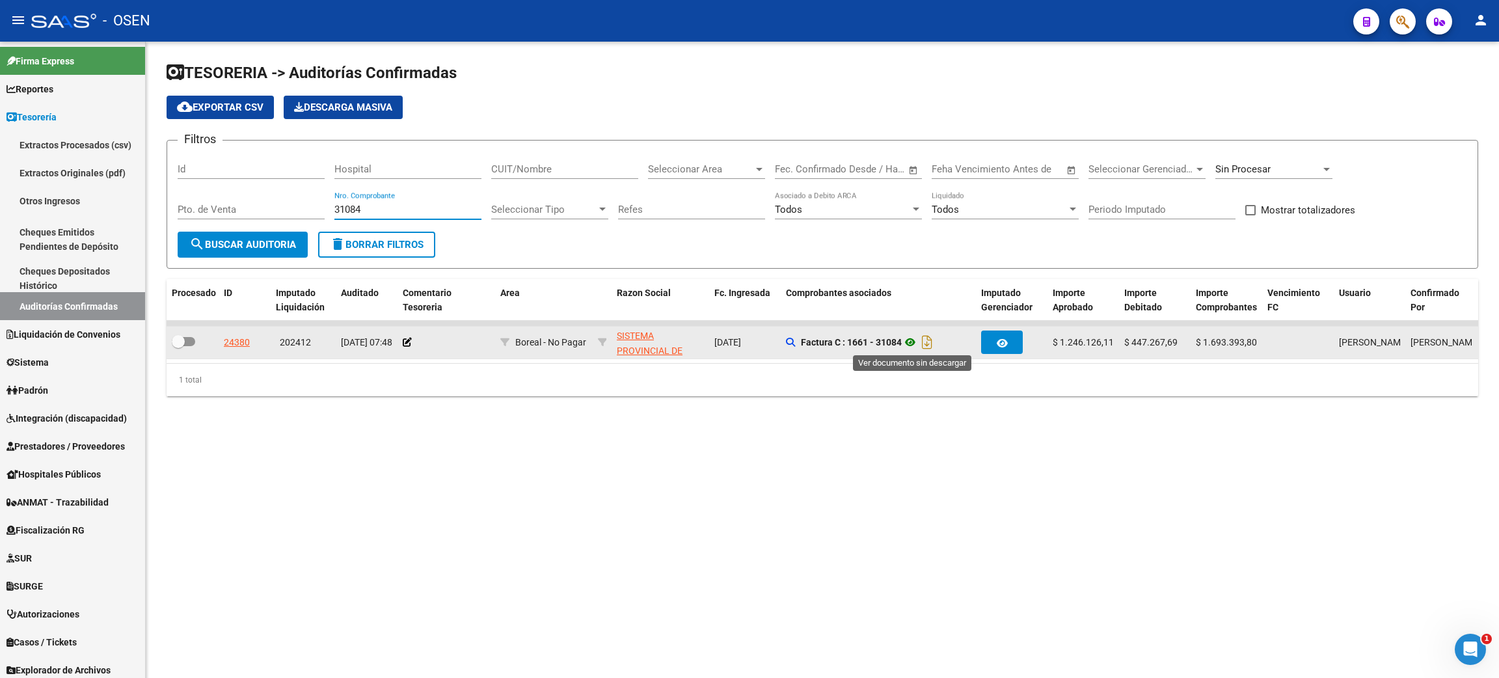
type input "31084"
click at [908, 338] on icon at bounding box center [909, 342] width 17 height 16
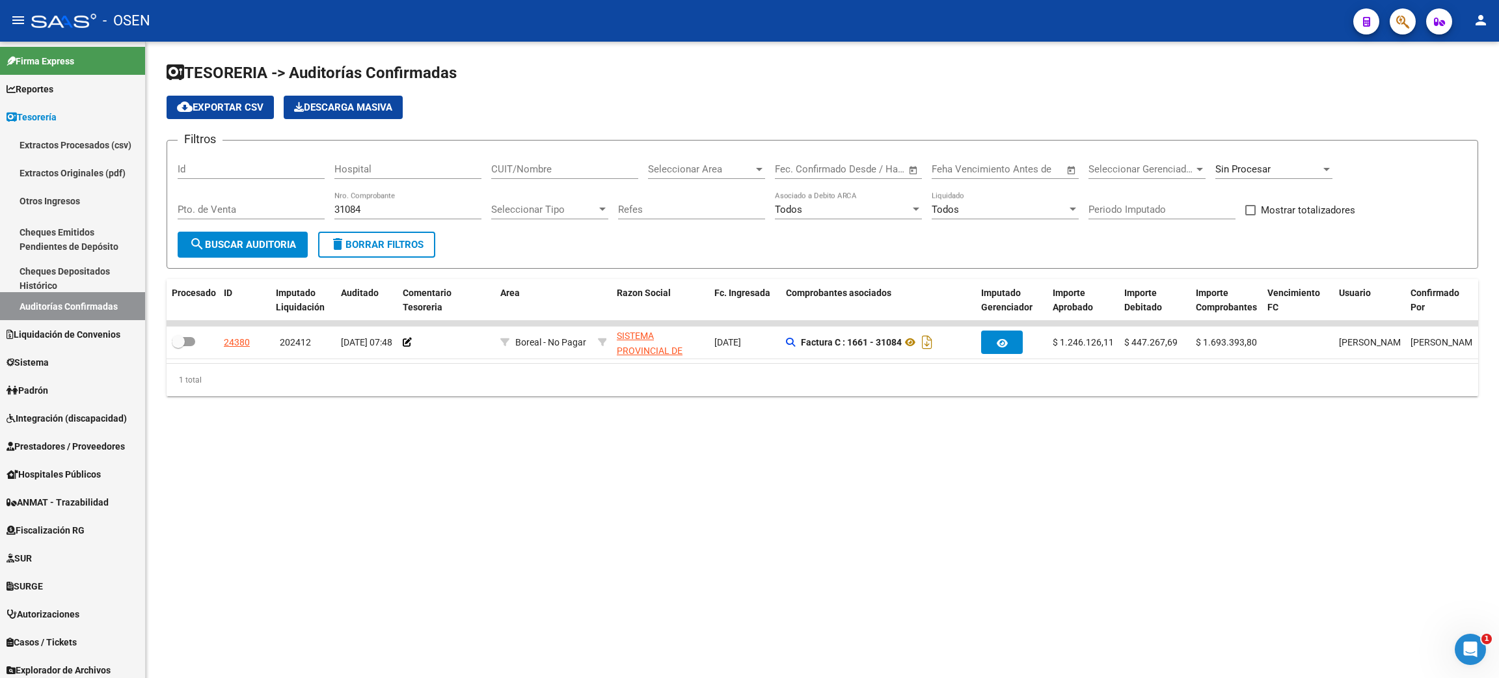
click at [376, 245] on span "delete Borrar Filtros" at bounding box center [377, 245] width 94 height 12
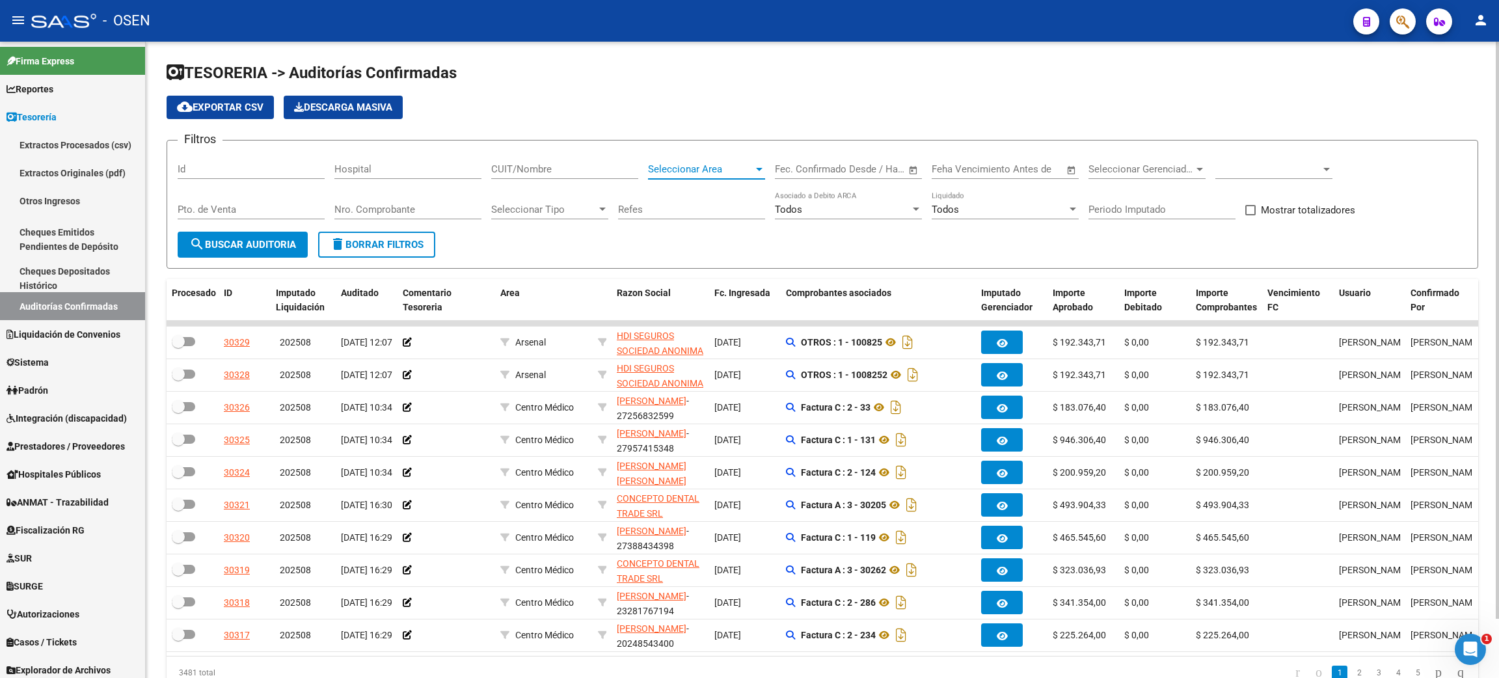
click at [701, 170] on span "Seleccionar Area" at bounding box center [700, 169] width 105 height 12
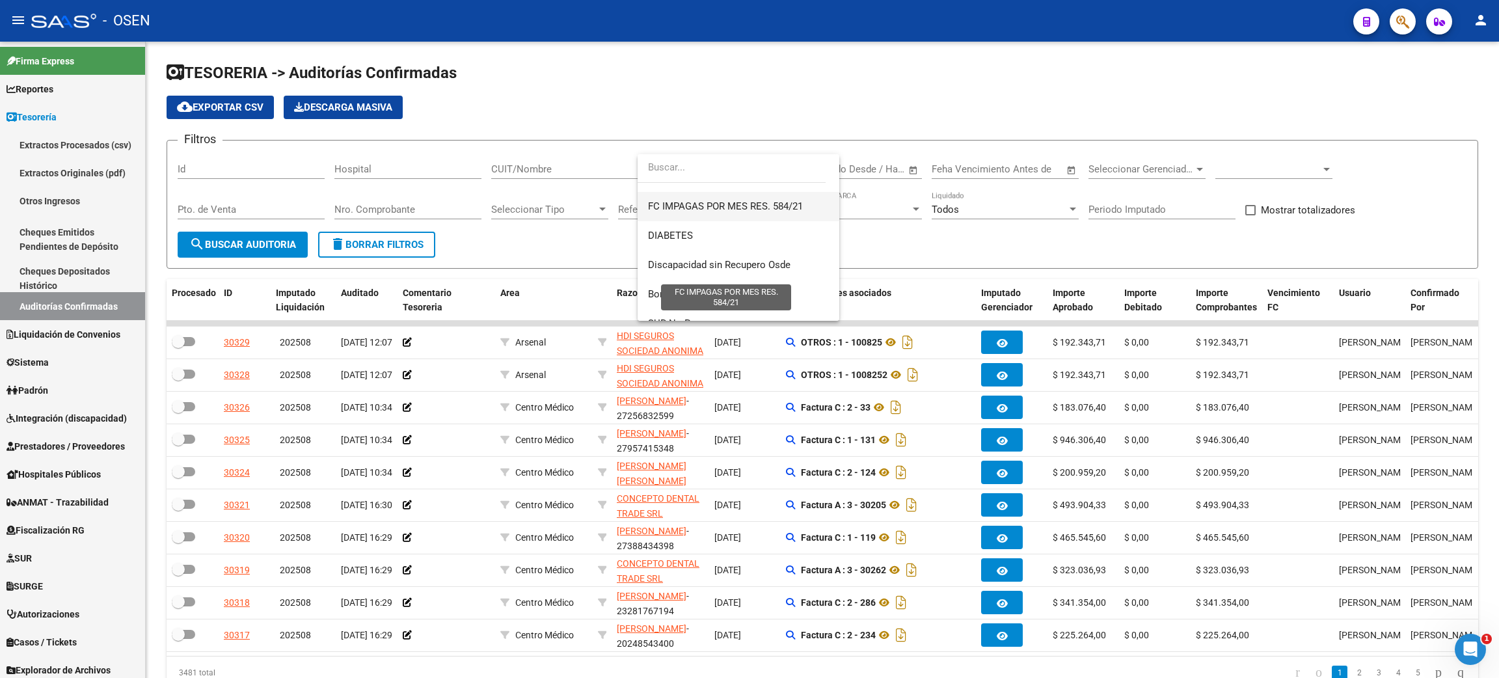
scroll to position [565, 0]
click at [717, 280] on span "Boreal - No Pagar" at bounding box center [686, 277] width 76 height 12
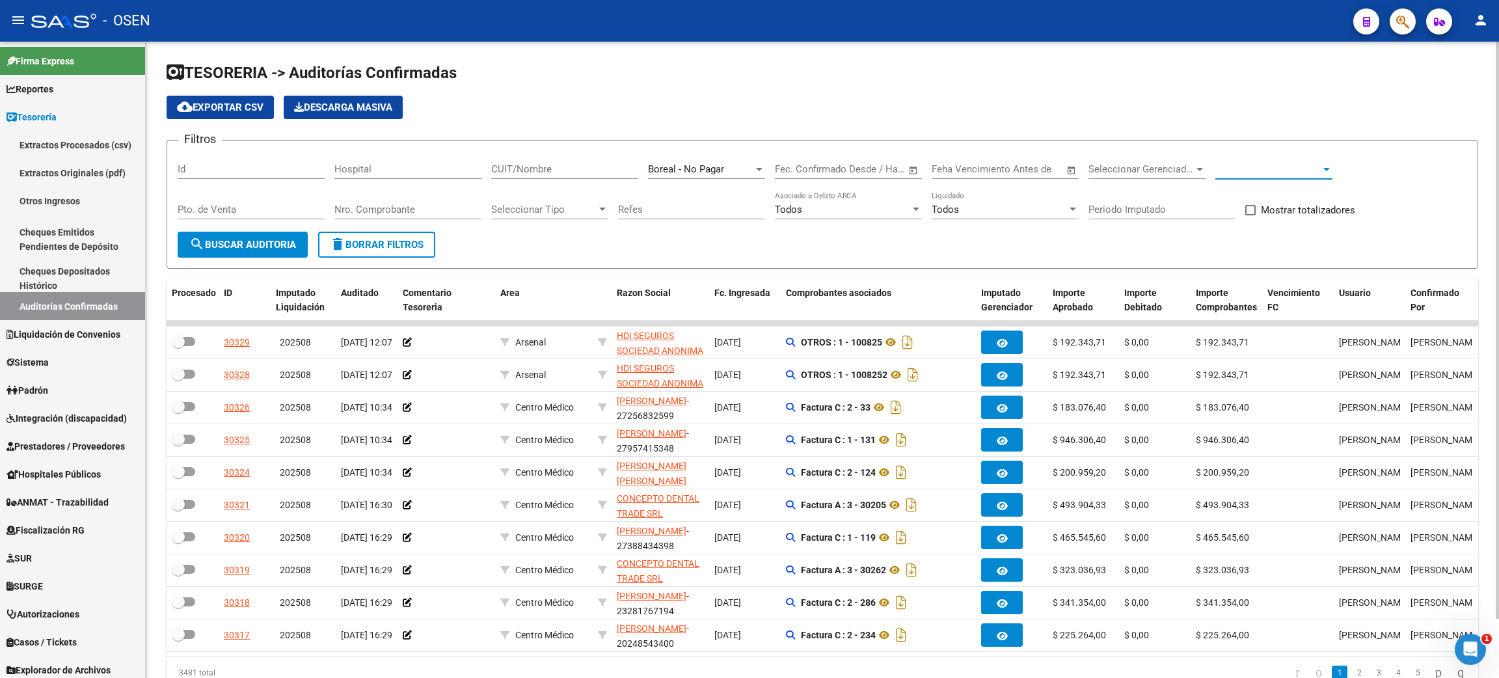
click at [1279, 169] on span at bounding box center [1267, 169] width 105 height 12
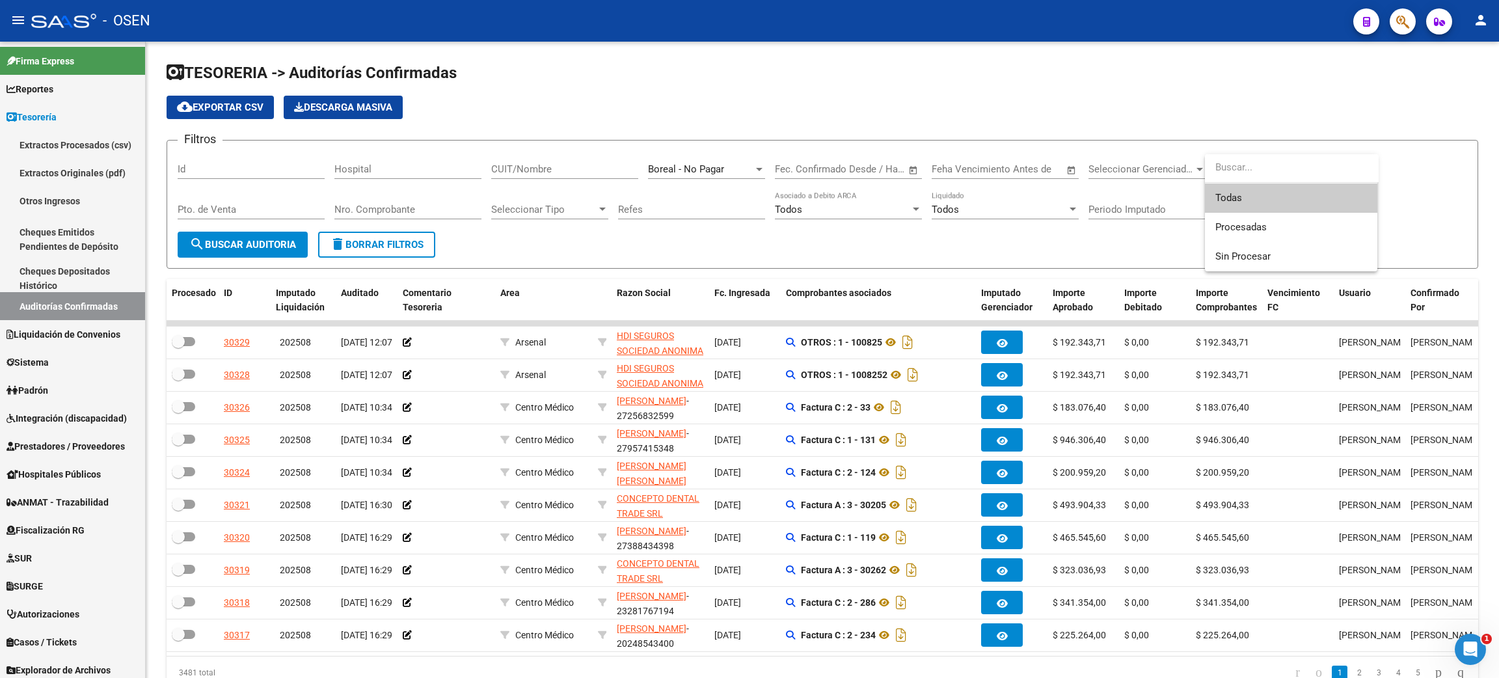
click at [1248, 198] on span "Todas" at bounding box center [1291, 197] width 152 height 29
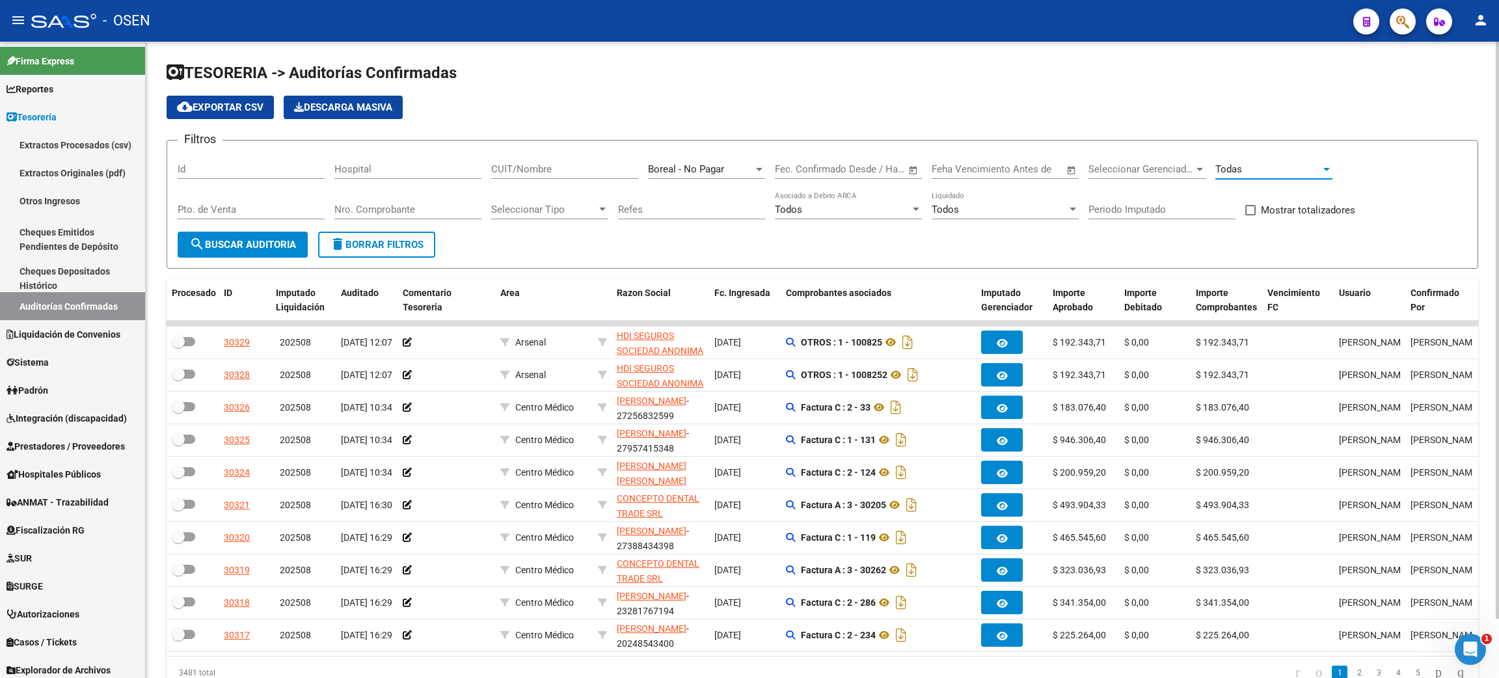
click at [918, 167] on span "Open calendar" at bounding box center [913, 169] width 31 height 31
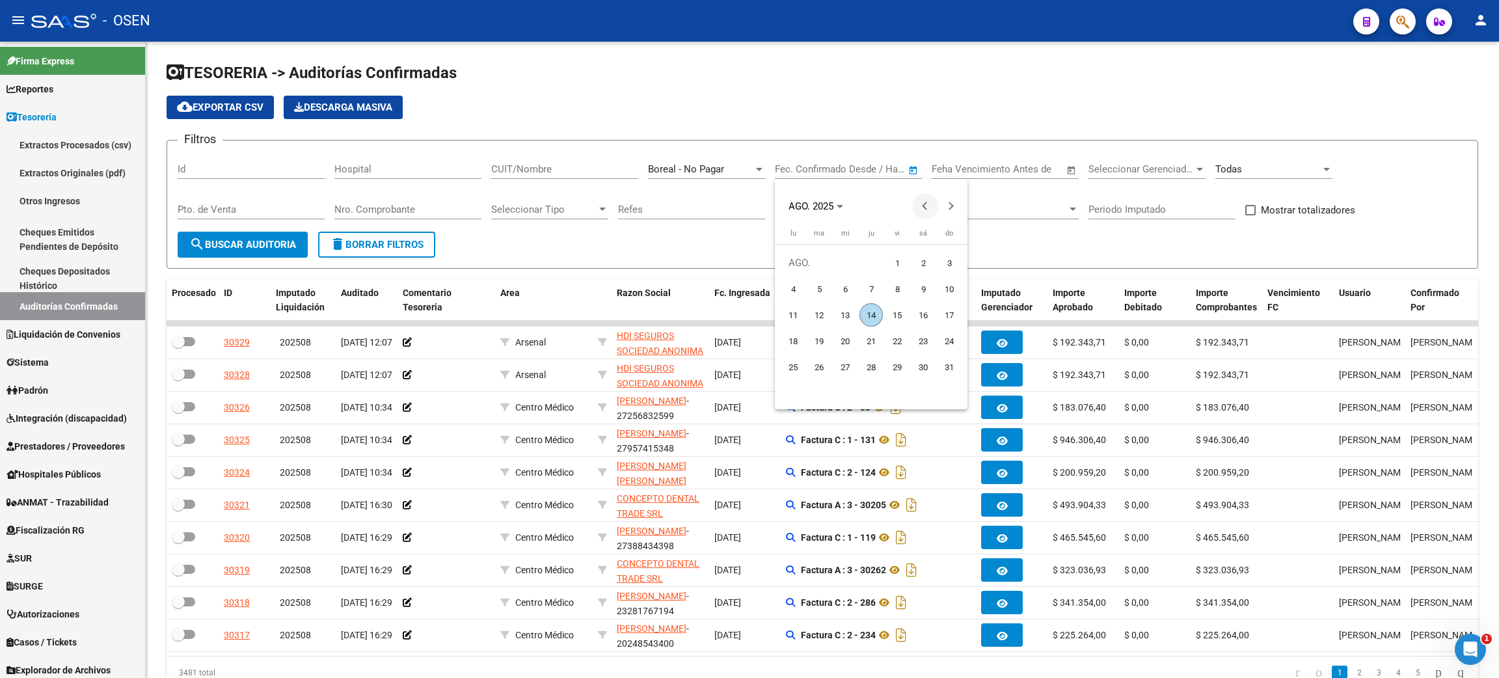
click at [928, 209] on span "Previous month" at bounding box center [925, 206] width 26 height 26
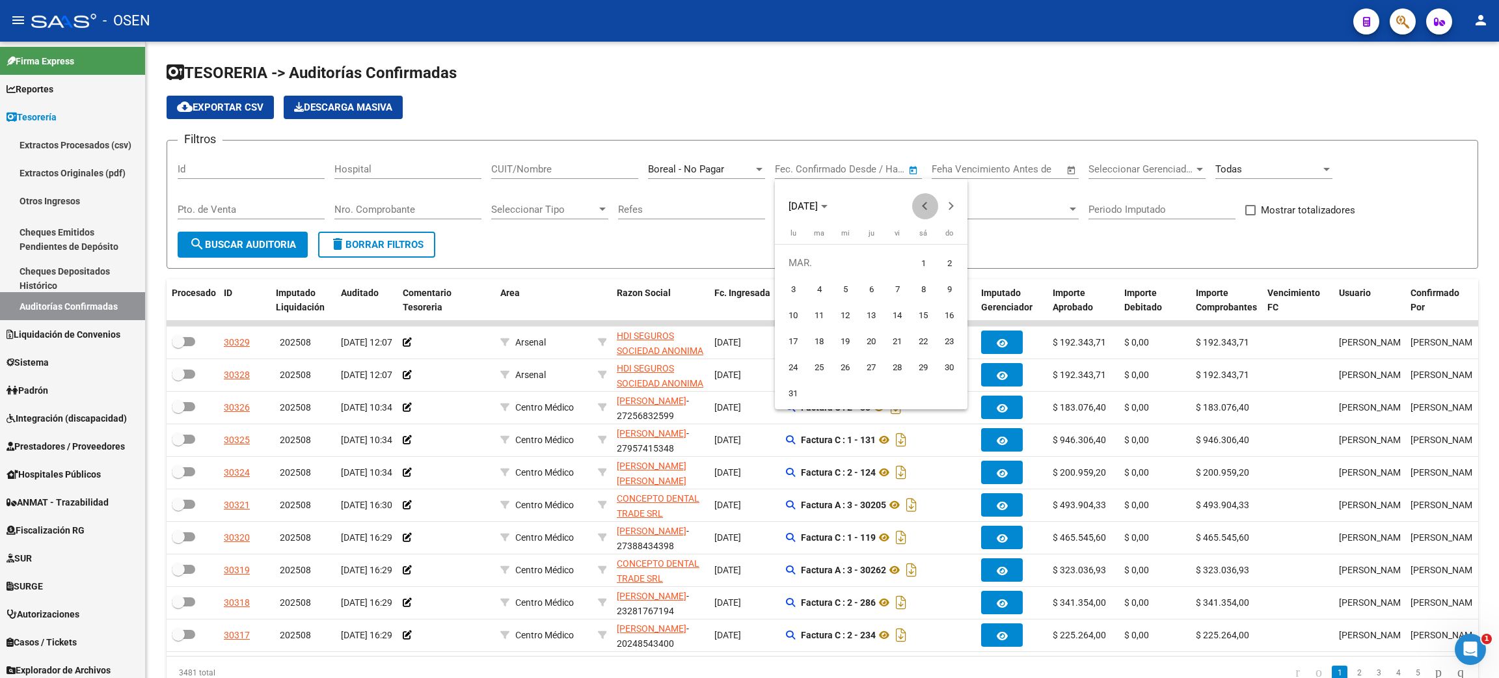
click at [928, 209] on span "Previous month" at bounding box center [925, 206] width 26 height 26
click at [927, 209] on span "Previous month" at bounding box center [925, 206] width 26 height 26
click at [920, 206] on span "Previous month" at bounding box center [925, 206] width 26 height 26
click at [920, 204] on span "Previous month" at bounding box center [925, 206] width 26 height 26
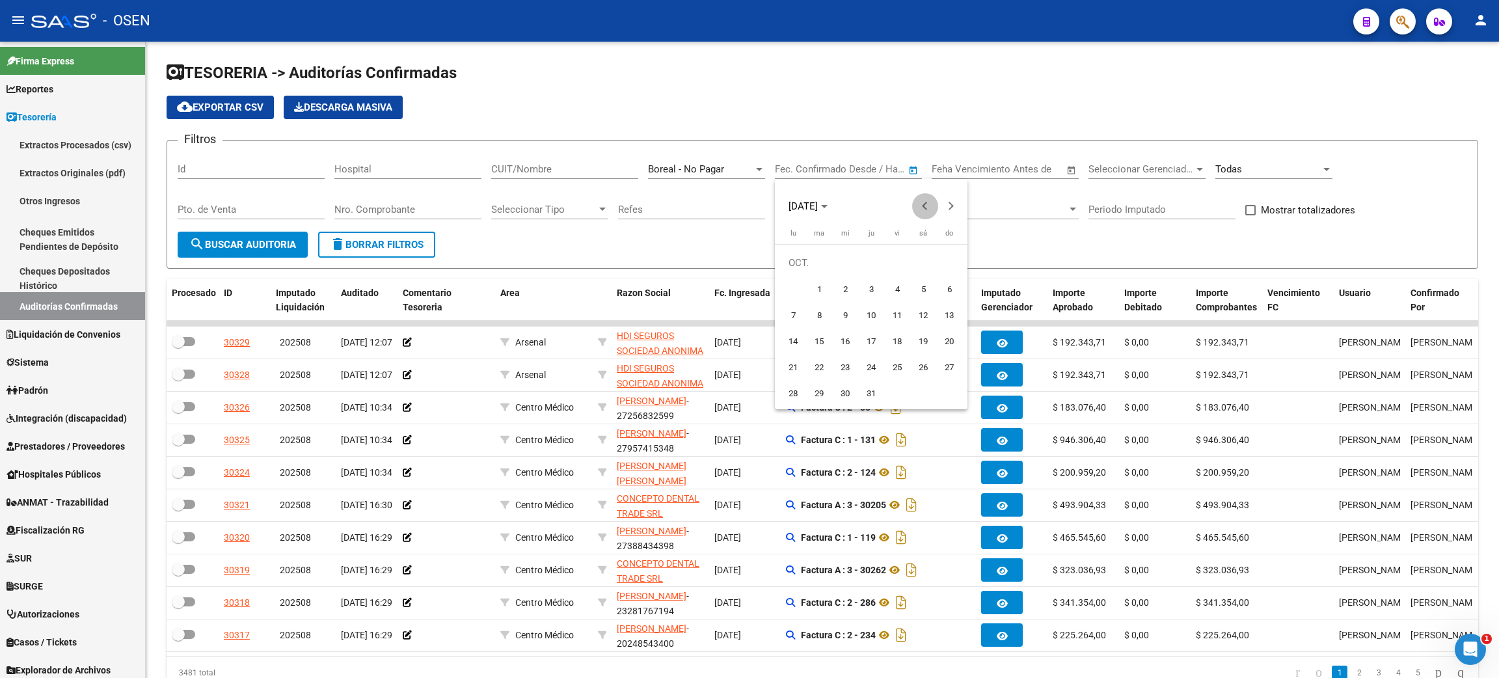
click at [920, 204] on span "Previous month" at bounding box center [925, 206] width 26 height 26
click at [916, 207] on span "Previous month" at bounding box center [925, 206] width 26 height 26
click at [798, 286] on span "1" at bounding box center [792, 288] width 23 height 23
type input "[DATE]"
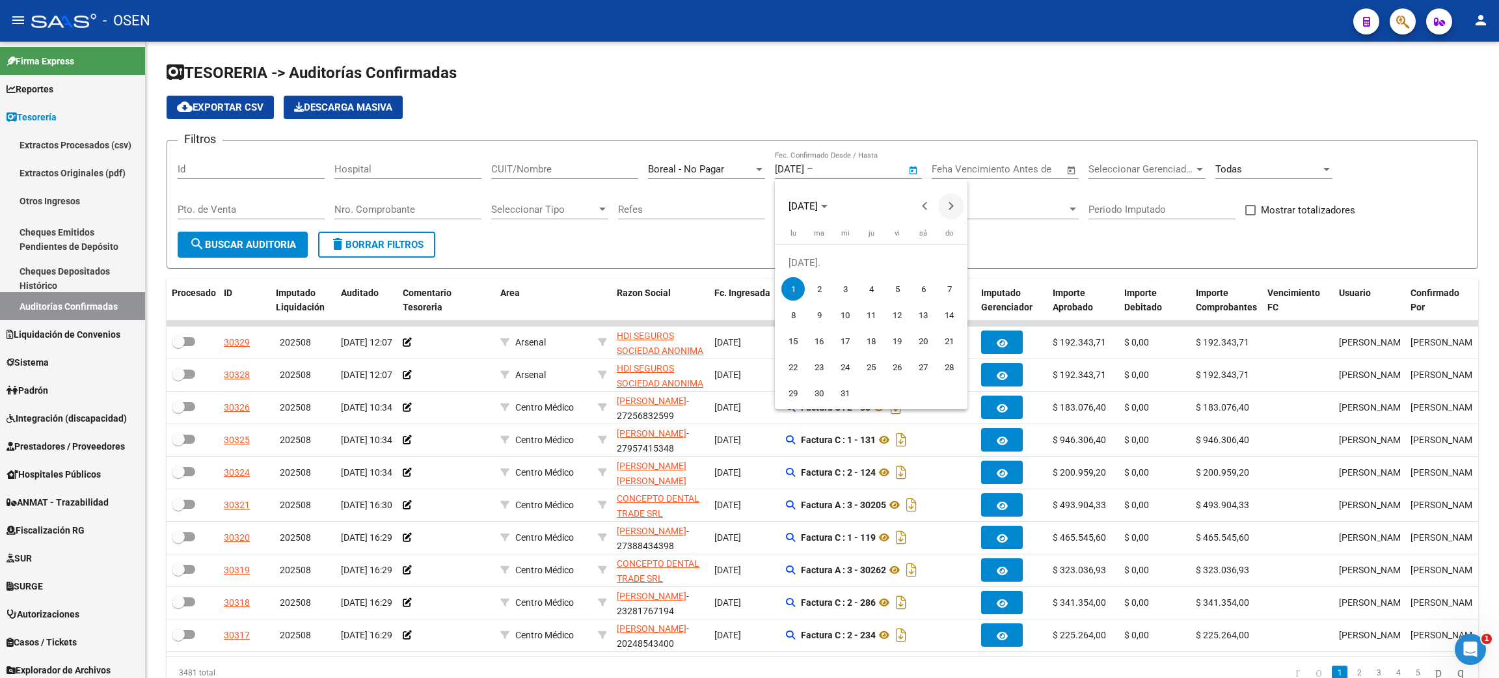
click at [954, 211] on span "Next month" at bounding box center [951, 206] width 26 height 26
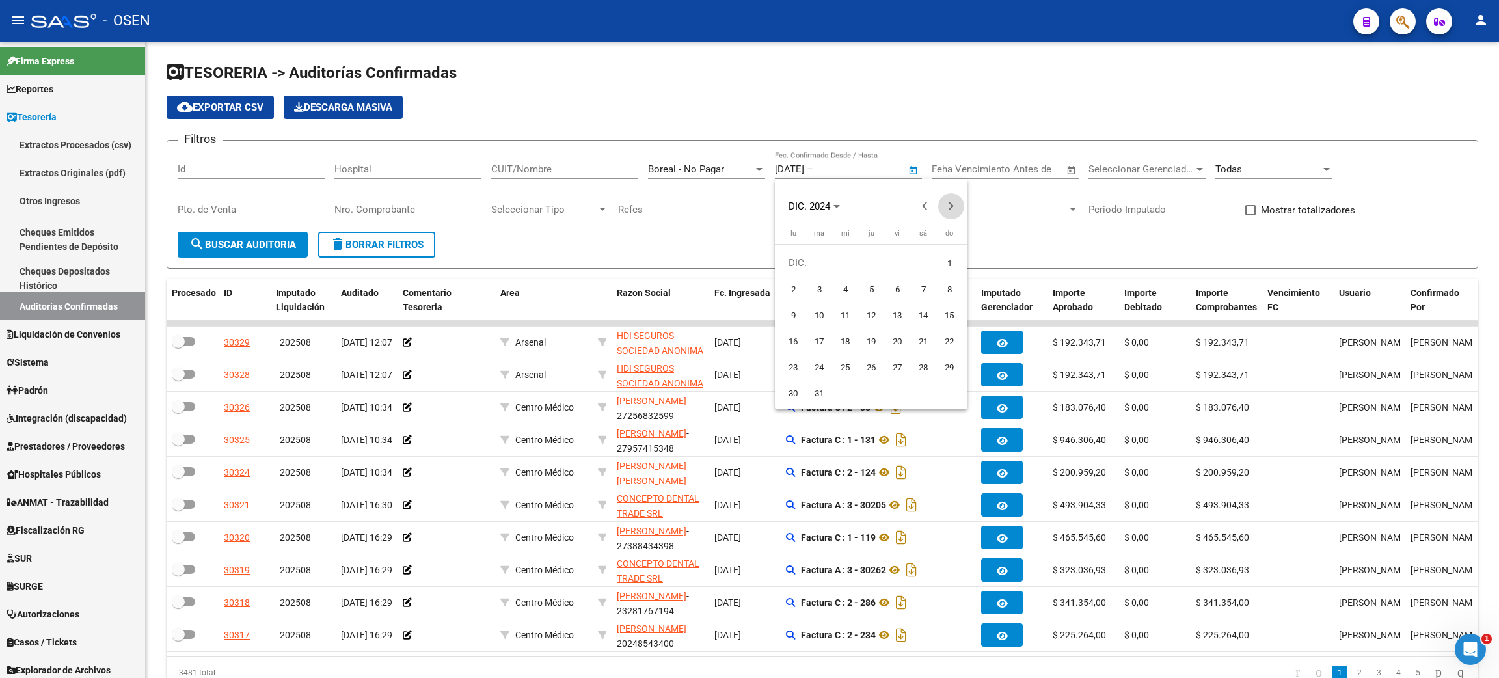
click at [954, 211] on span "Next month" at bounding box center [951, 206] width 26 height 26
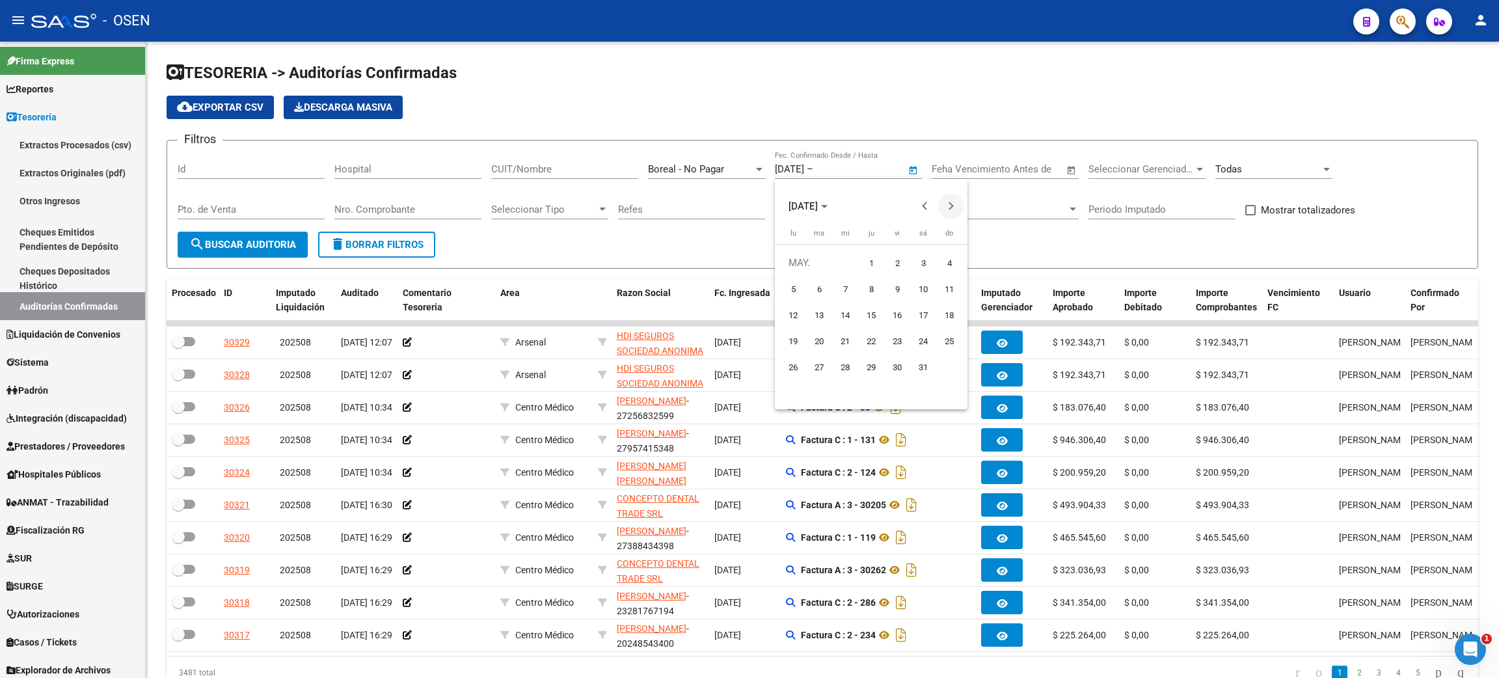
click at [954, 211] on span "Next month" at bounding box center [951, 206] width 26 height 26
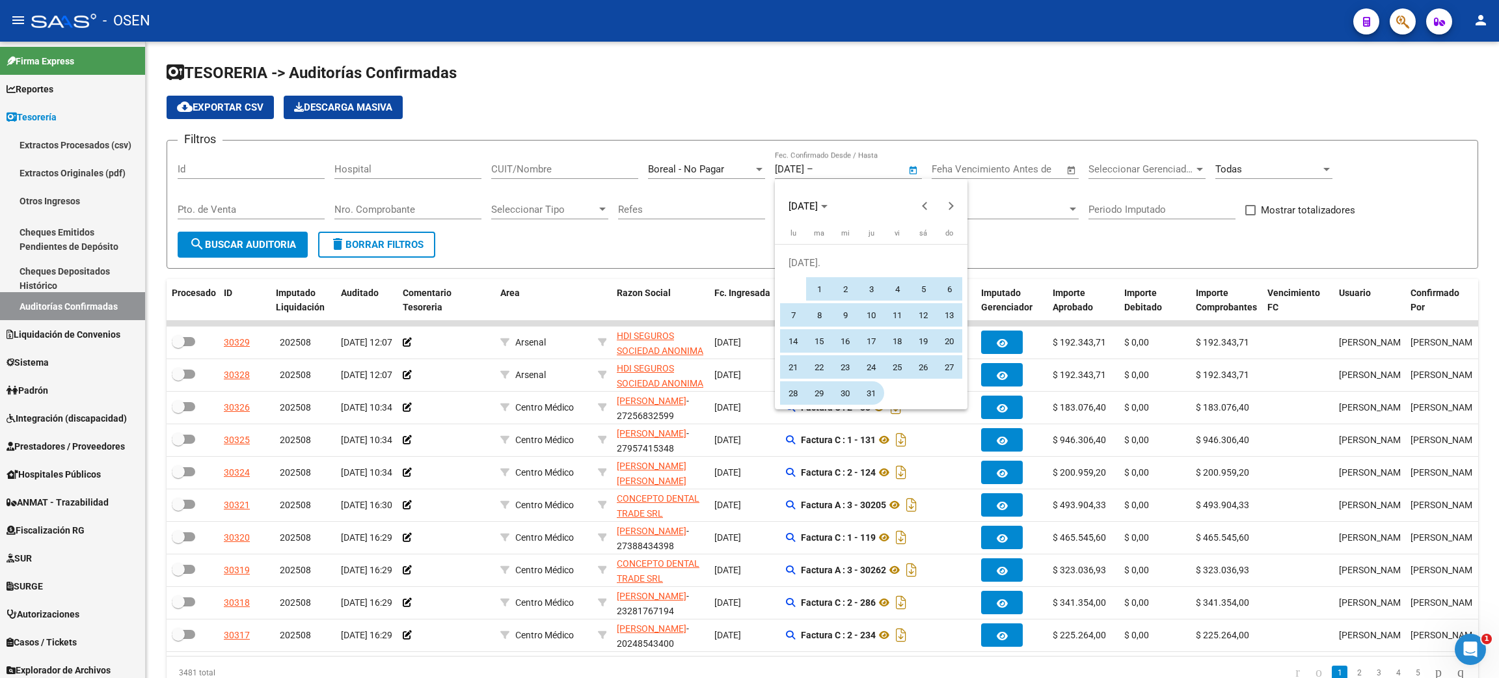
click at [867, 395] on span "31" at bounding box center [870, 392] width 23 height 23
type input "[DATE]"
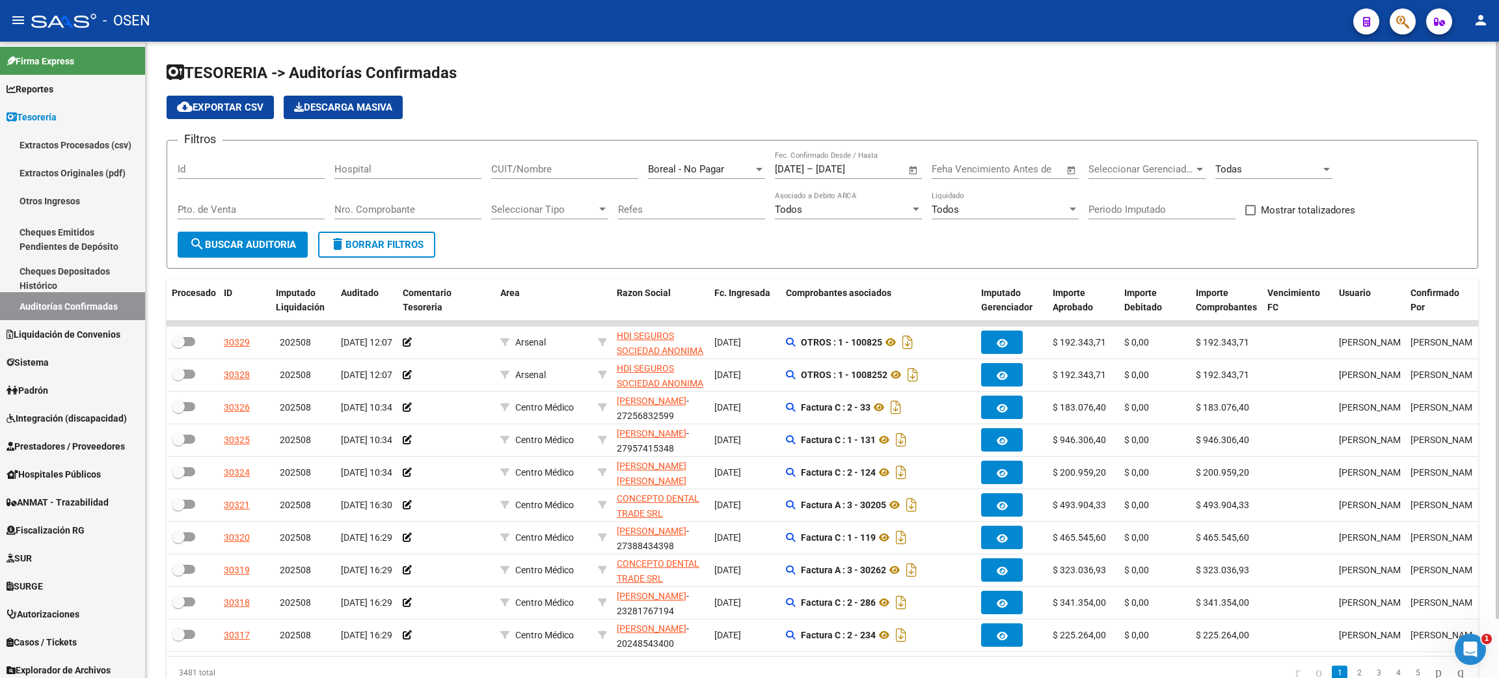
click at [240, 248] on span "search Buscar Auditoria" at bounding box center [242, 245] width 107 height 12
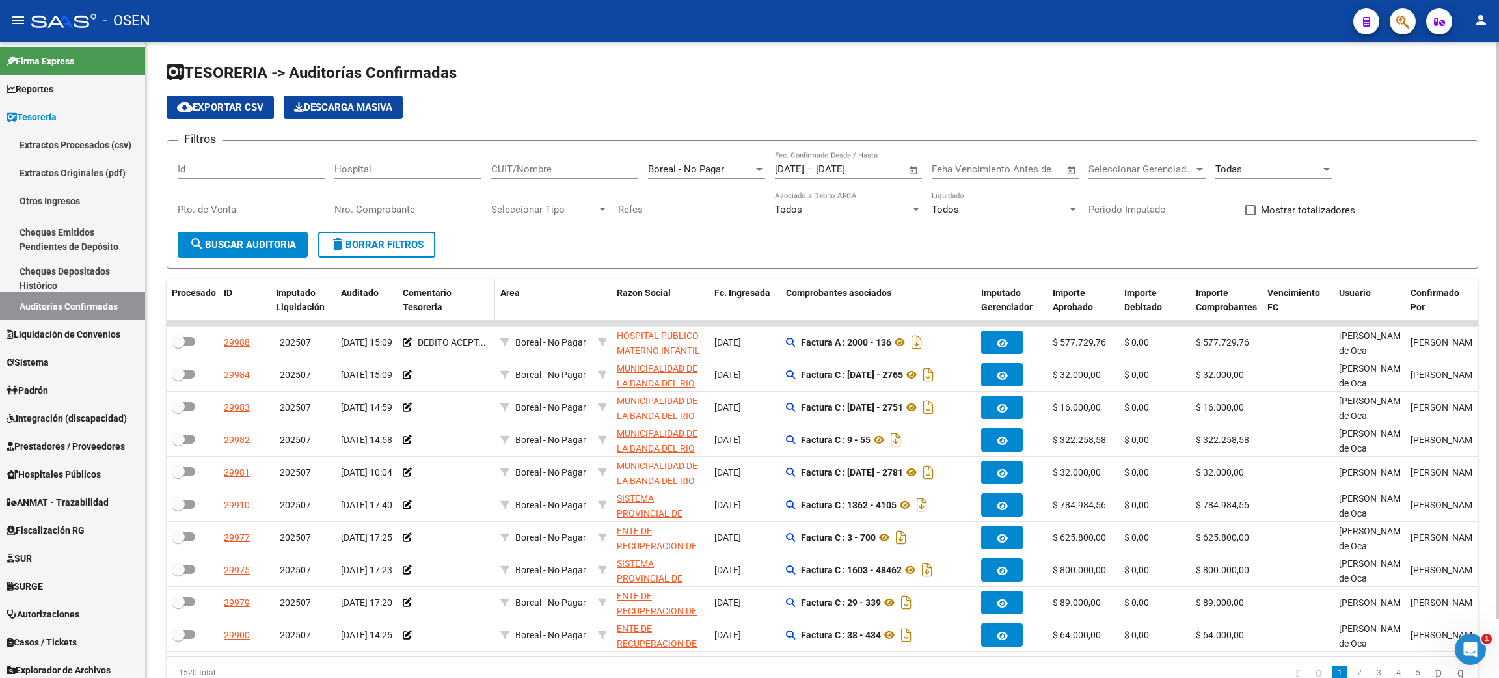
click at [436, 298] on div "Comentario Tesoreria" at bounding box center [446, 301] width 87 height 30
click at [422, 308] on span "Comentario Tesoreria" at bounding box center [427, 299] width 49 height 25
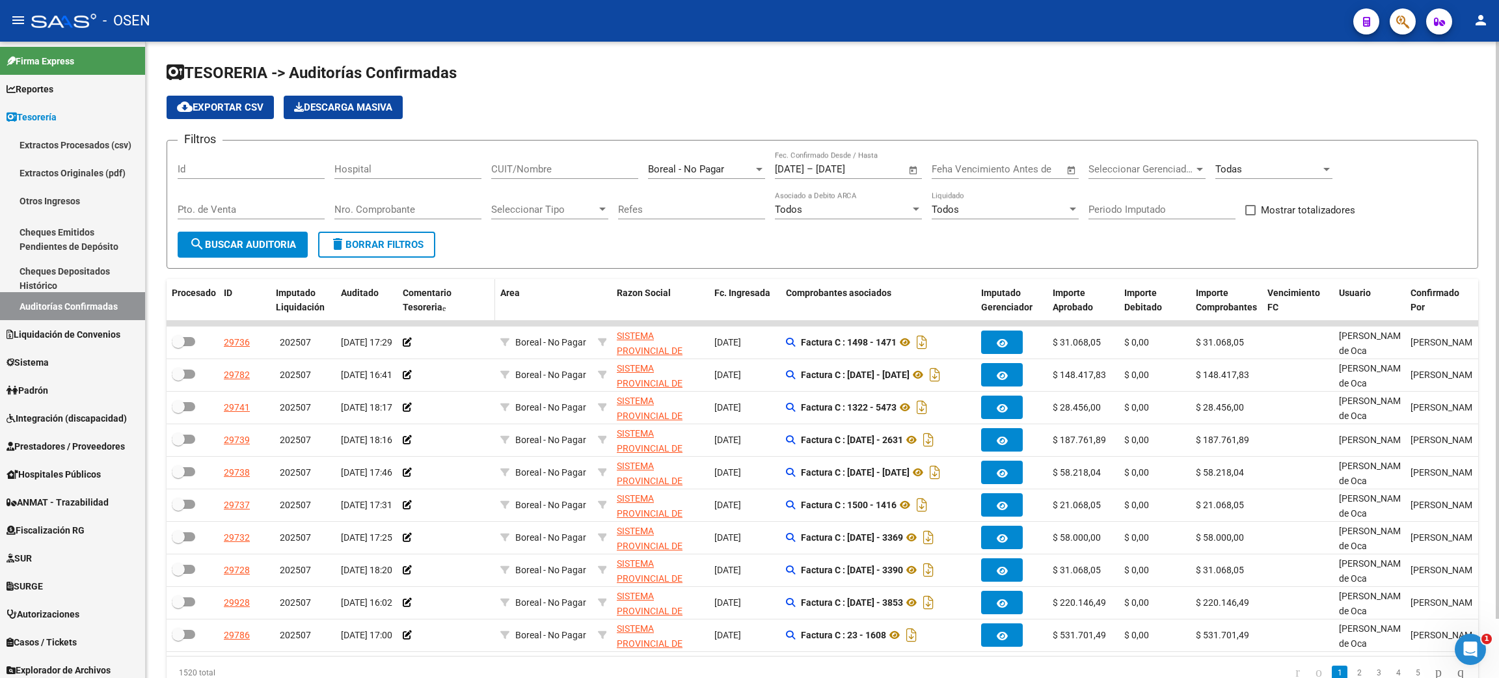
click at [429, 300] on span "Comentario Tesoreria" at bounding box center [427, 299] width 49 height 25
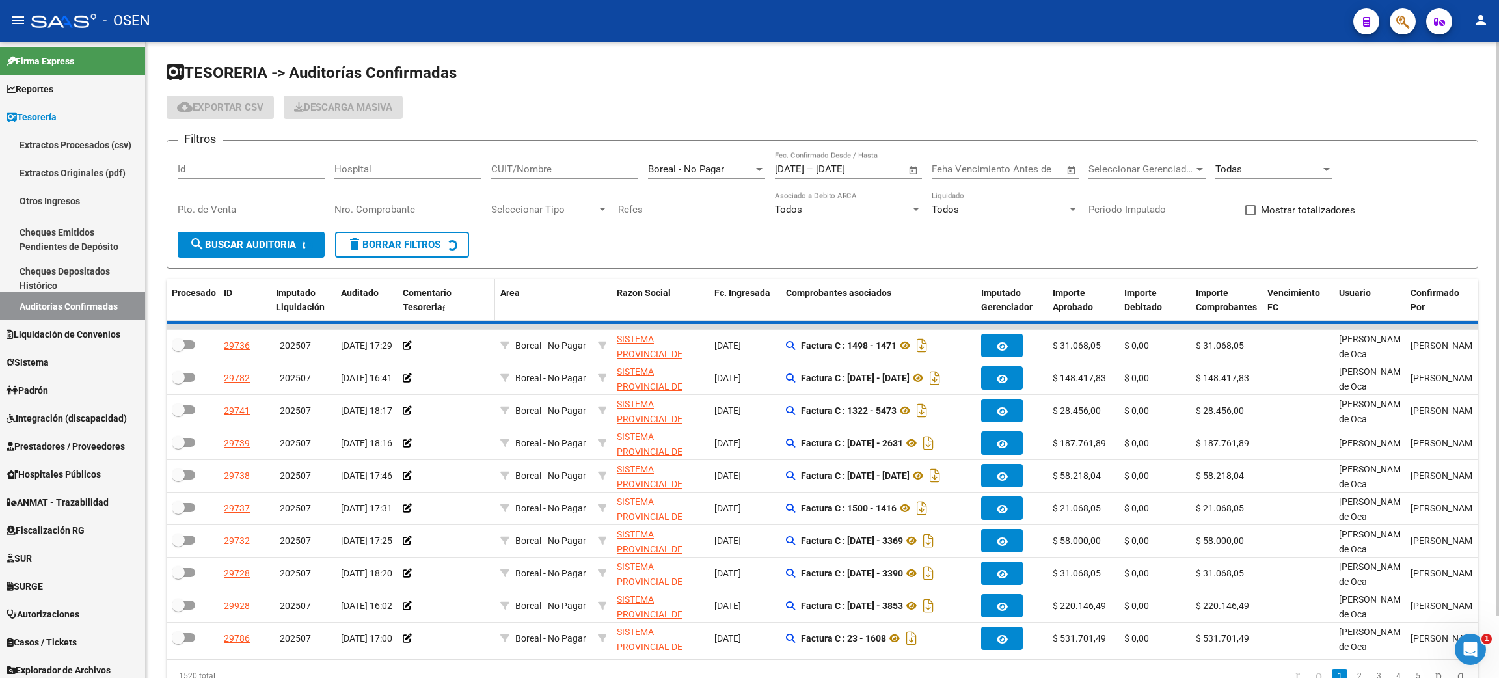
checkbox input "true"
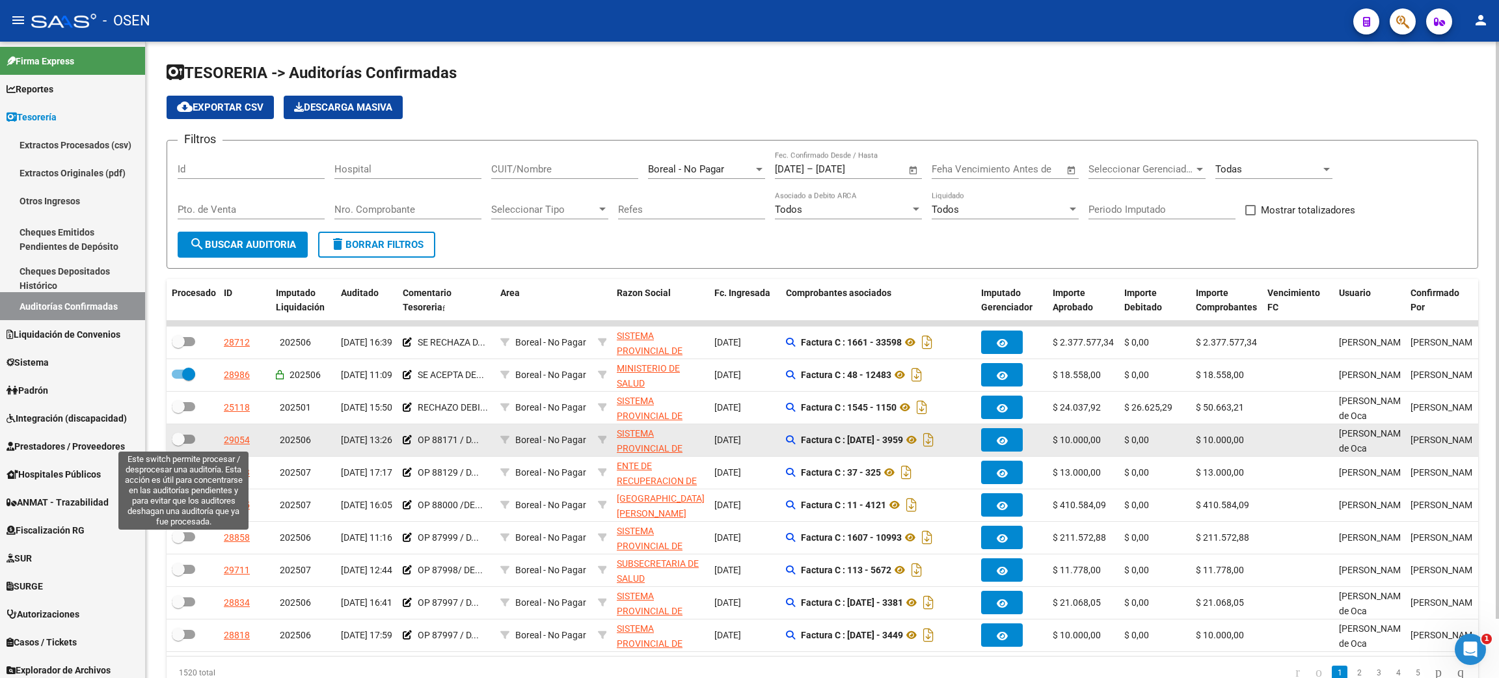
click at [190, 440] on span at bounding box center [183, 438] width 23 height 9
click at [178, 444] on input "checkbox" at bounding box center [178, 444] width 1 height 1
checkbox input "true"
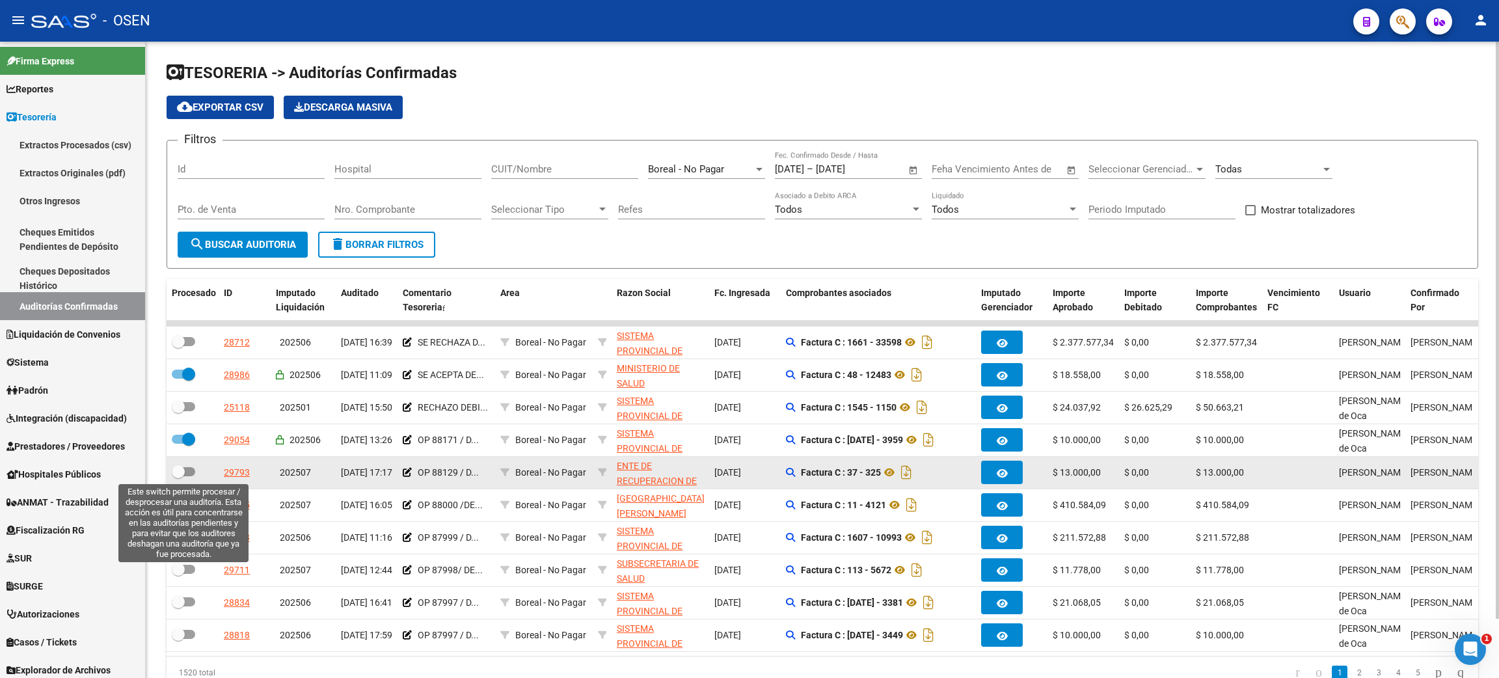
click at [191, 470] on span at bounding box center [183, 471] width 23 height 9
click at [178, 476] on input "checkbox" at bounding box center [178, 476] width 1 height 1
checkbox input "true"
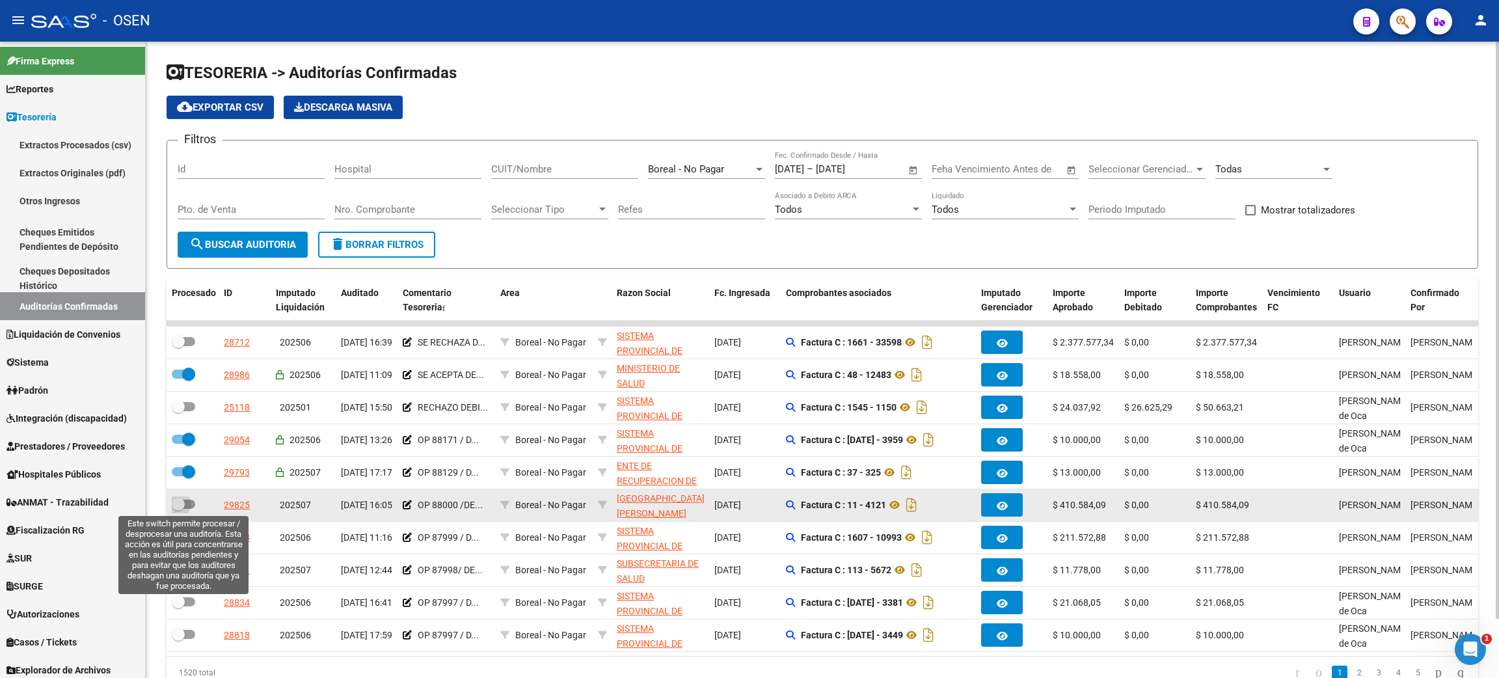
click at [192, 502] on span at bounding box center [183, 504] width 23 height 9
click at [178, 509] on input "checkbox" at bounding box center [178, 509] width 1 height 1
checkbox input "true"
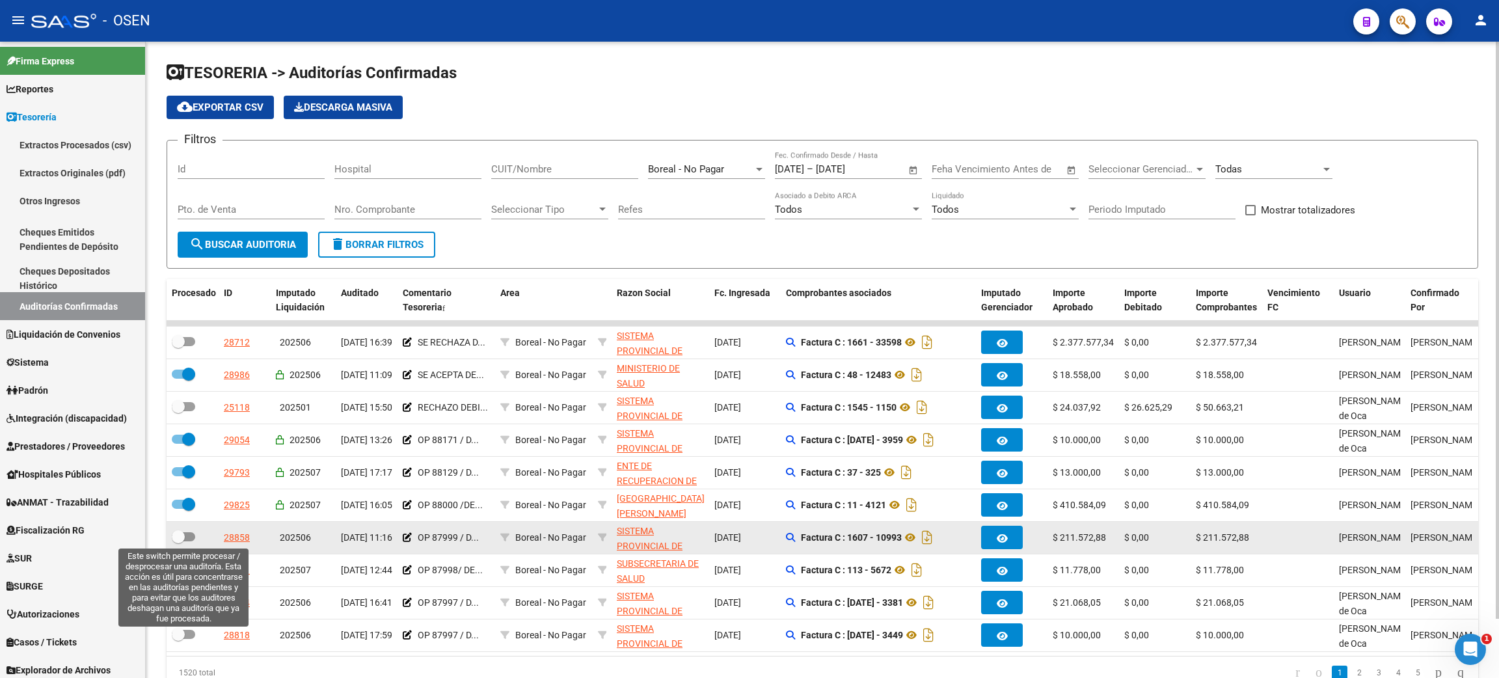
click at [189, 538] on span at bounding box center [183, 536] width 23 height 9
click at [178, 541] on input "checkbox" at bounding box center [178, 541] width 1 height 1
checkbox input "true"
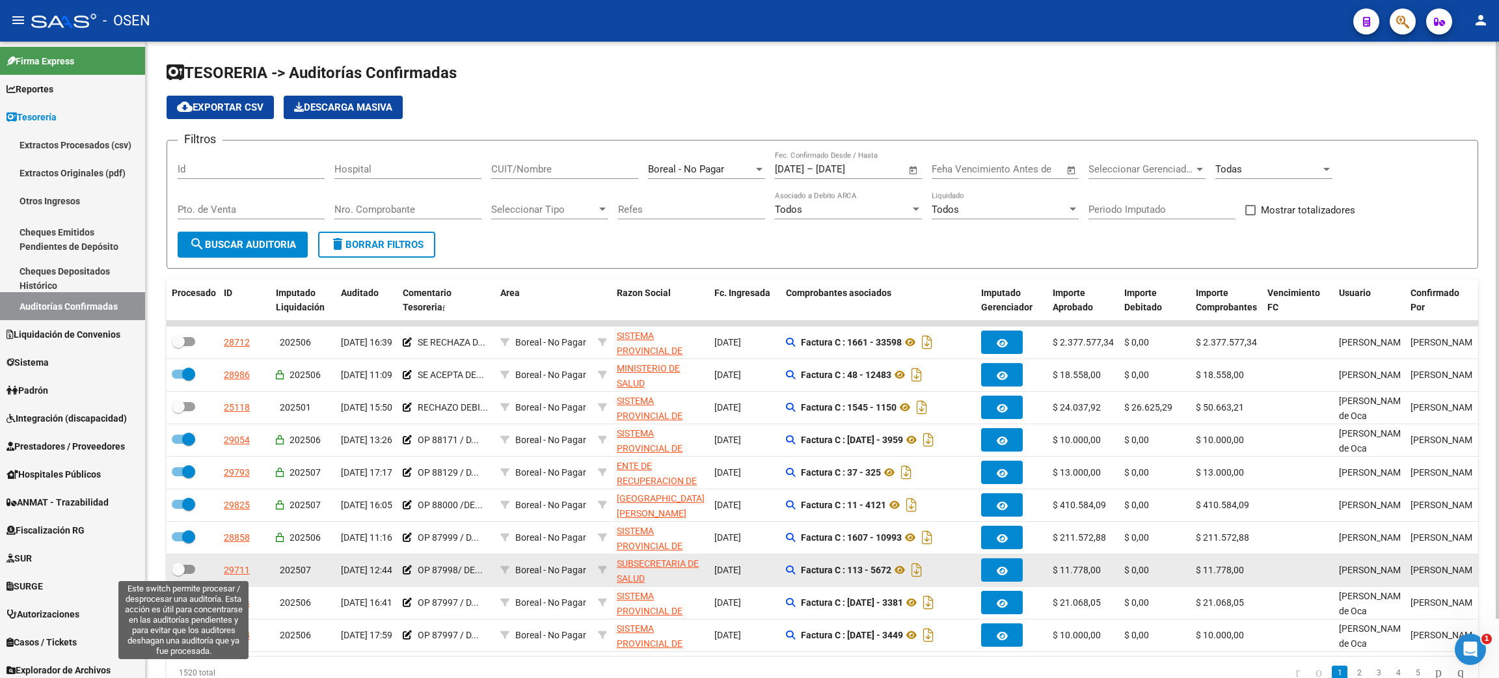
click at [191, 573] on label at bounding box center [183, 569] width 23 height 16
click at [178, 574] on input "checkbox" at bounding box center [178, 574] width 1 height 1
checkbox input "true"
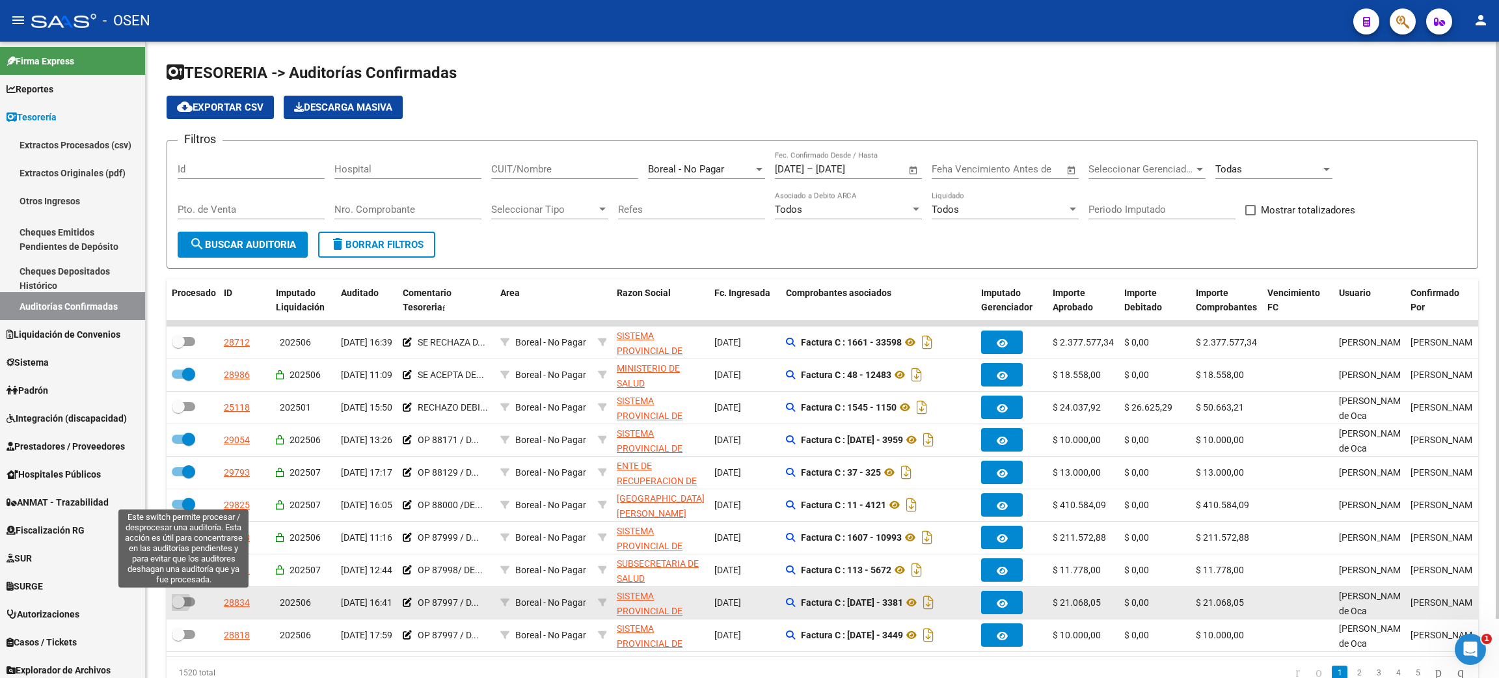
click at [192, 604] on span at bounding box center [183, 601] width 23 height 9
click at [178, 606] on input "checkbox" at bounding box center [178, 606] width 1 height 1
checkbox input "true"
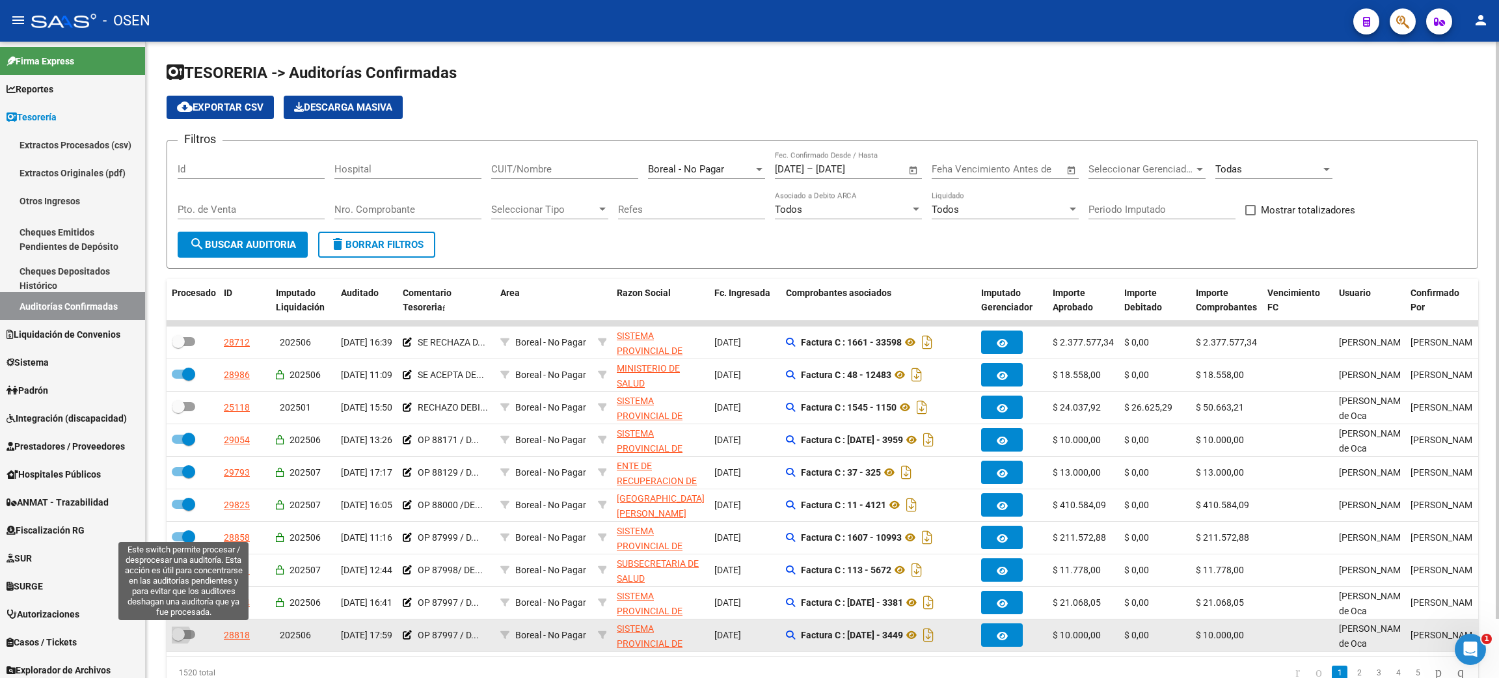
click at [193, 634] on span at bounding box center [183, 634] width 23 height 9
click at [178, 639] on input "checkbox" at bounding box center [178, 639] width 1 height 1
checkbox input "true"
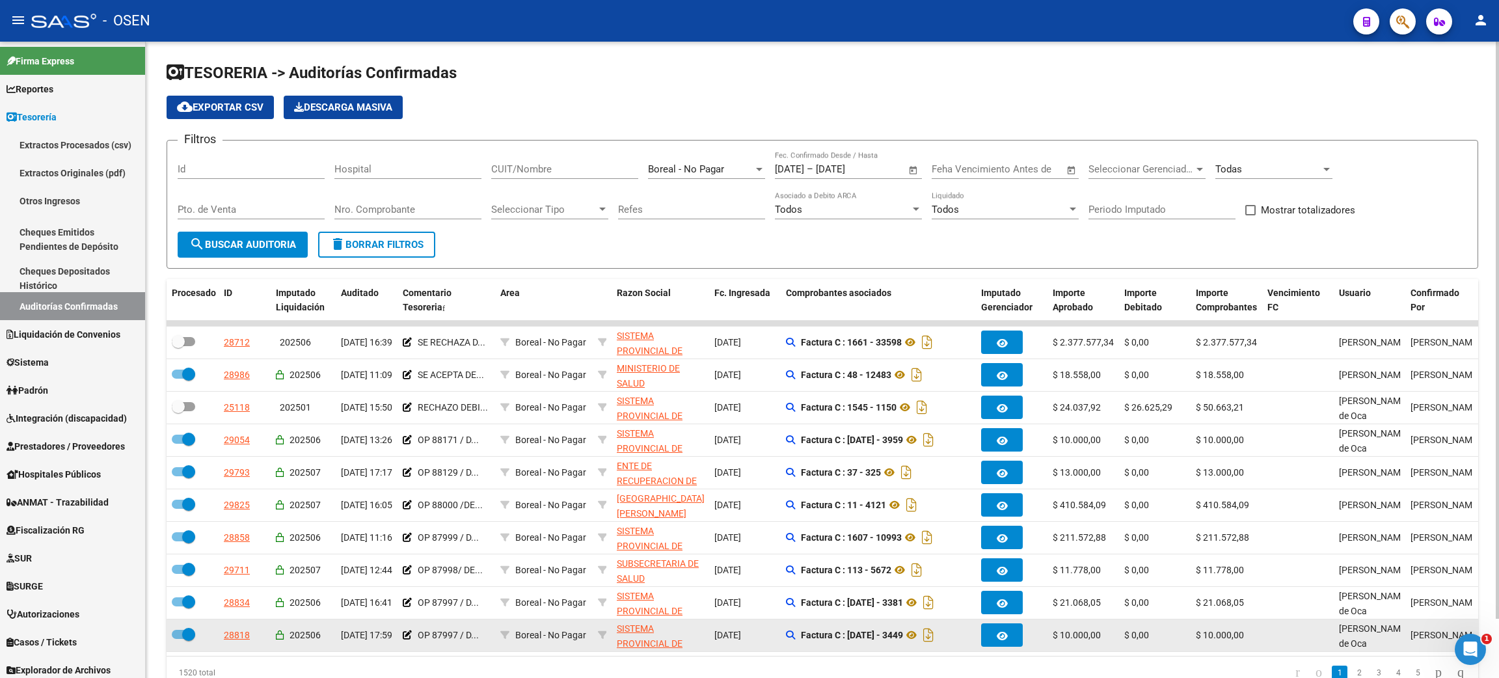
scroll to position [65, 0]
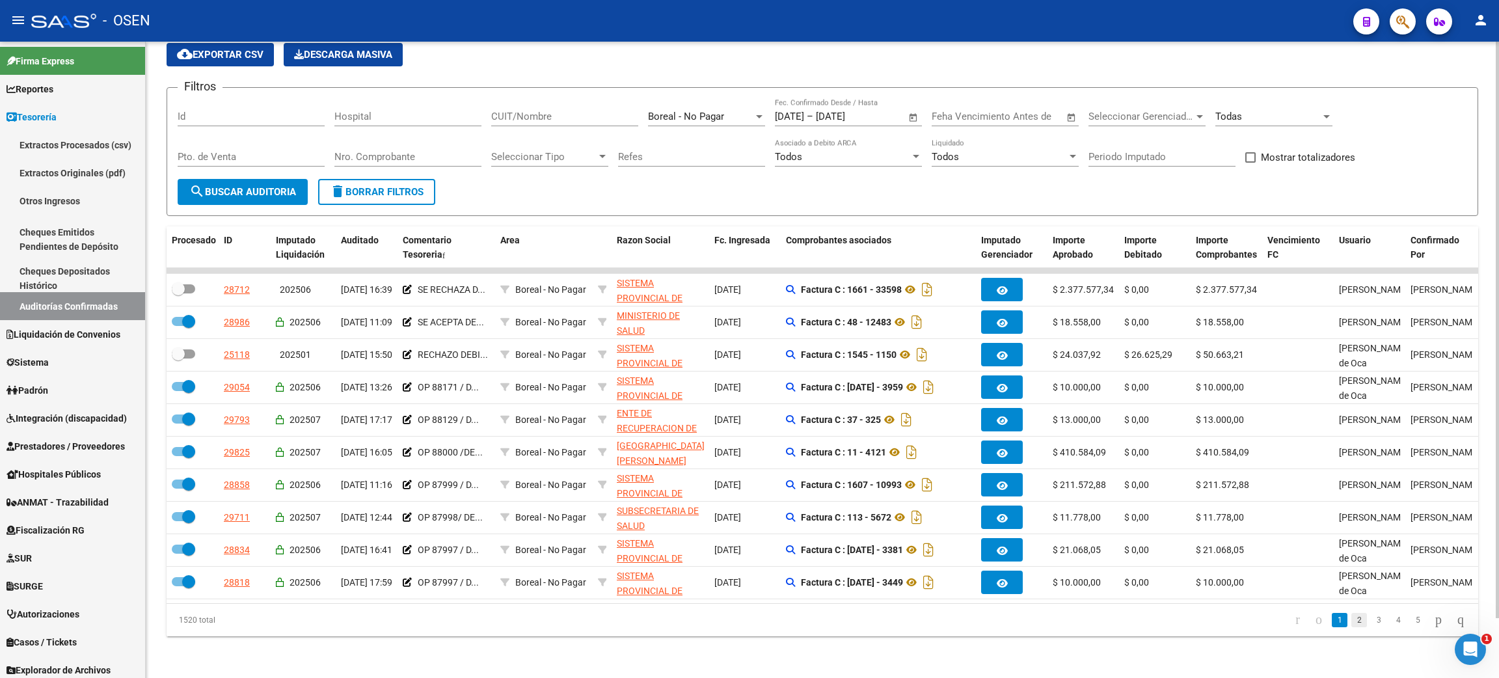
click at [1351, 626] on link "2" at bounding box center [1359, 620] width 16 height 14
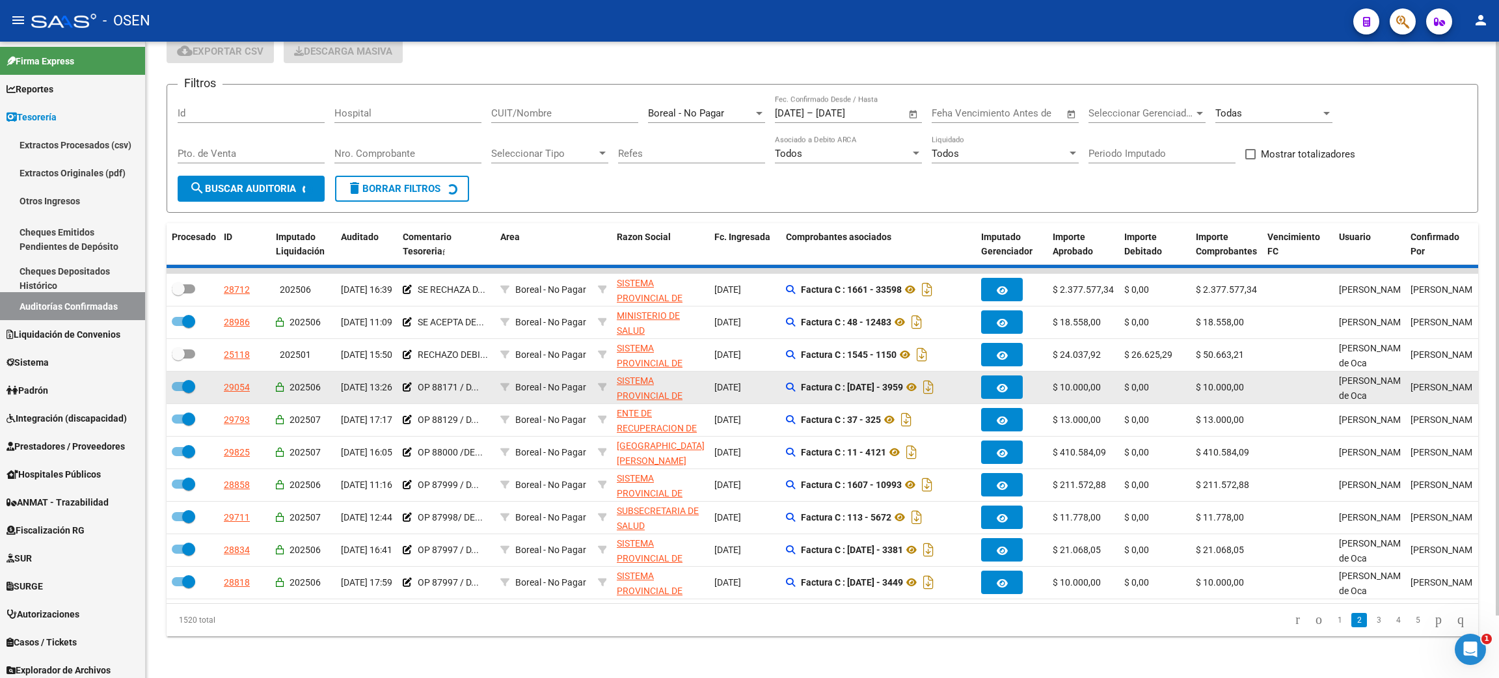
checkbox input "true"
checkbox input "false"
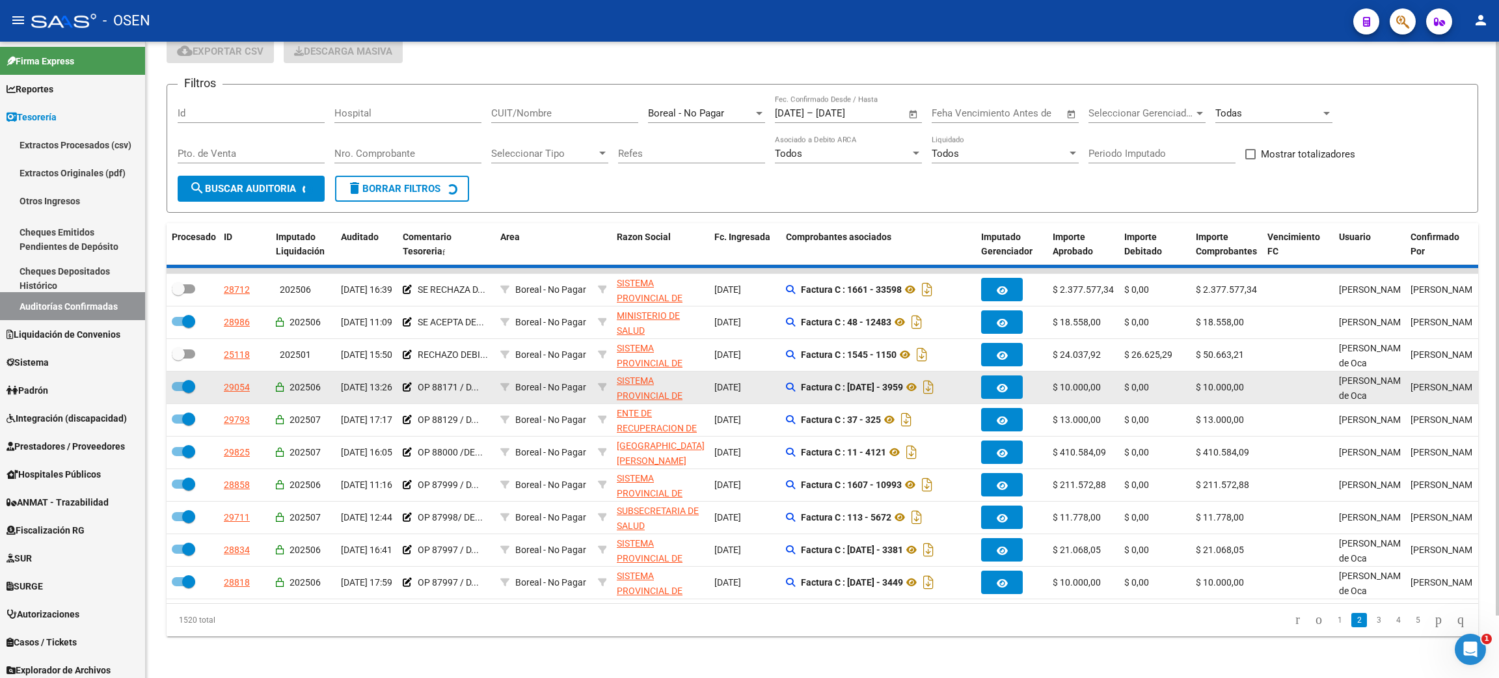
checkbox input "false"
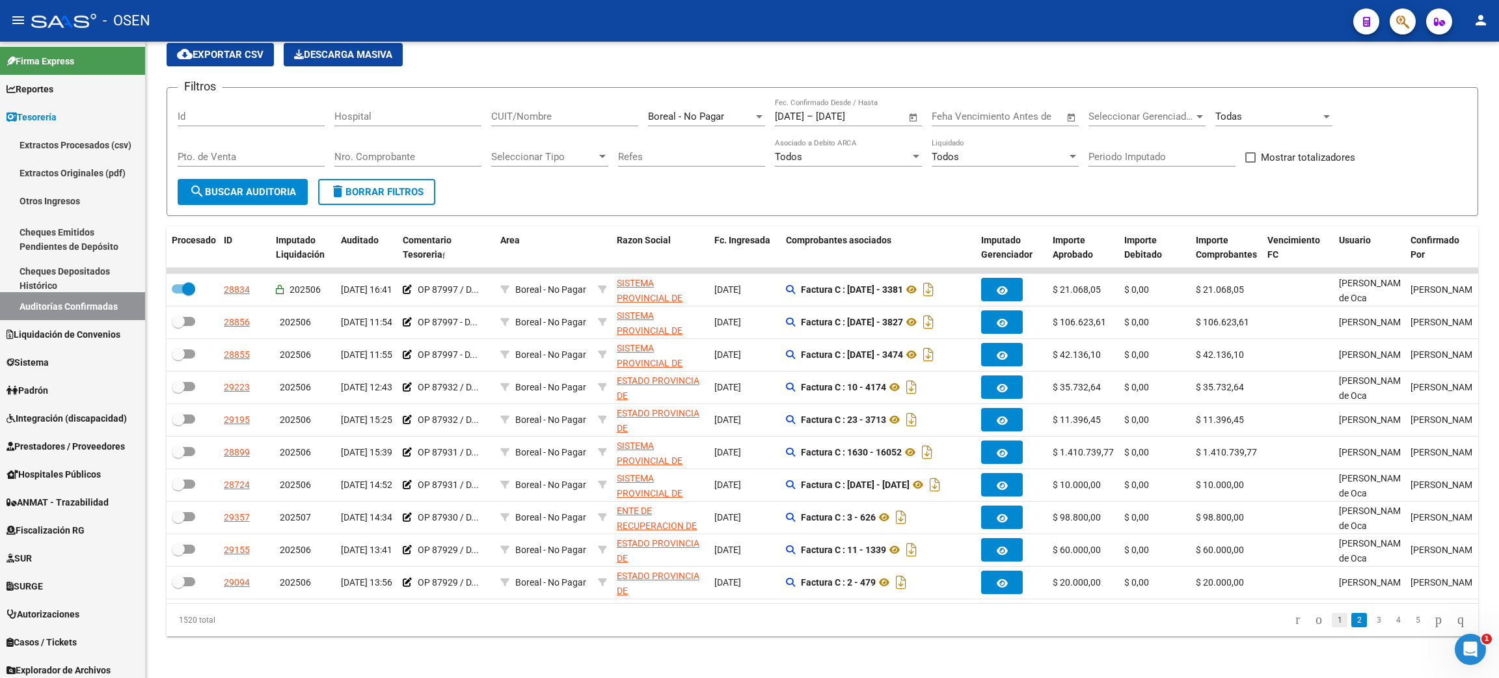
click at [1331, 619] on link "1" at bounding box center [1339, 620] width 16 height 14
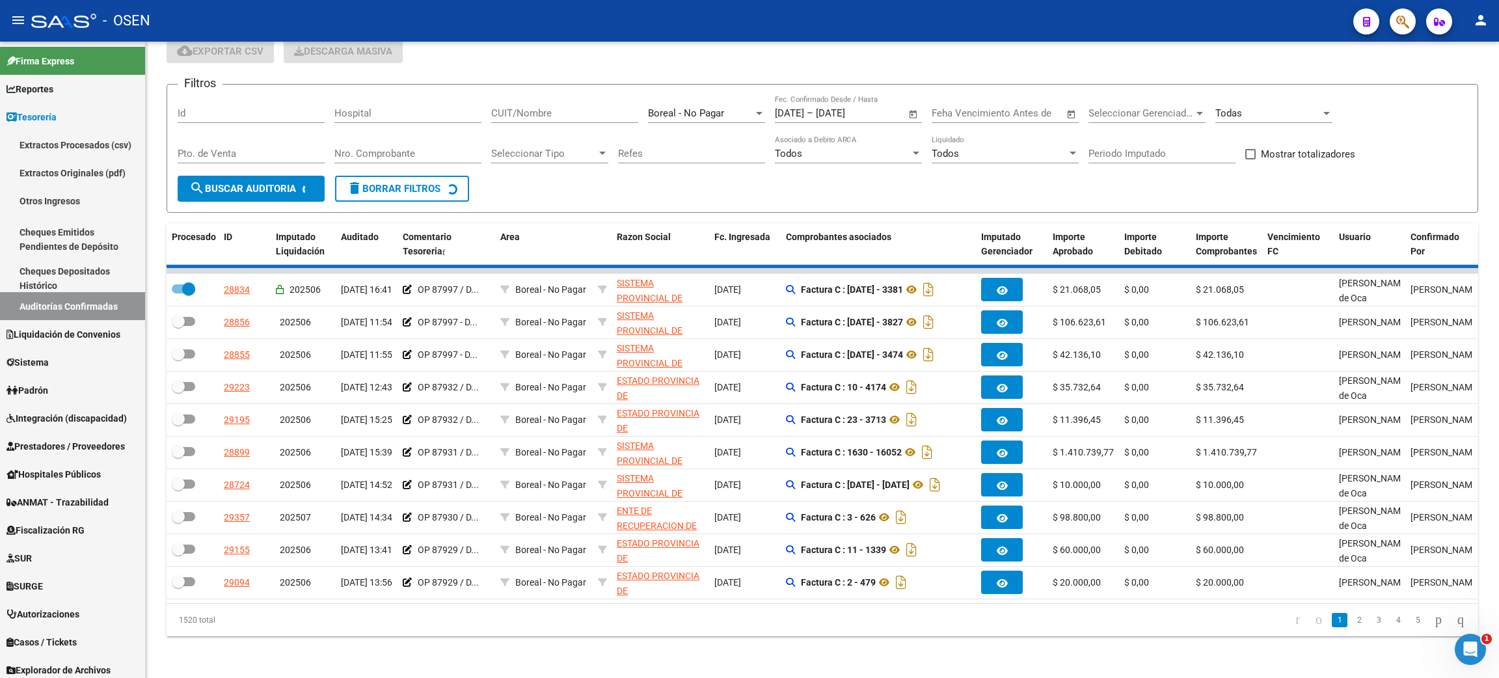
checkbox input "false"
checkbox input "true"
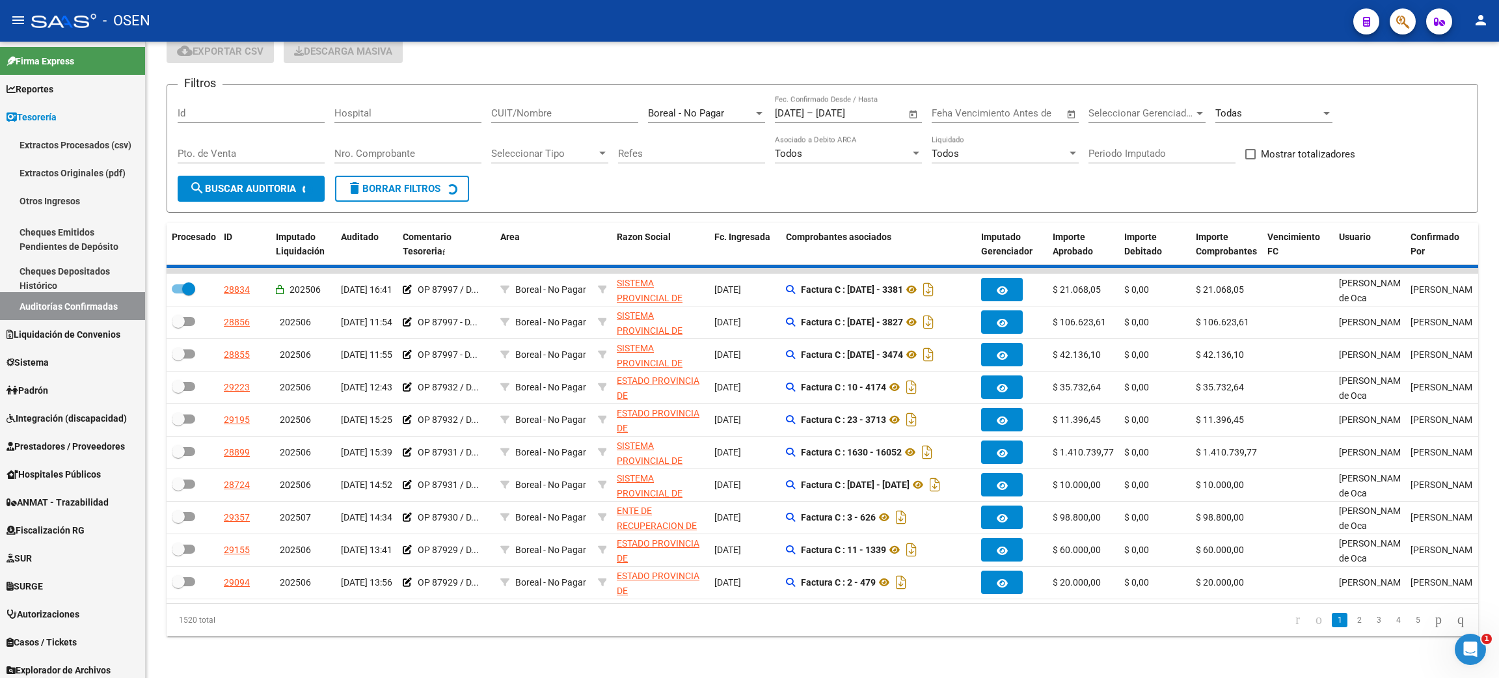
checkbox input "true"
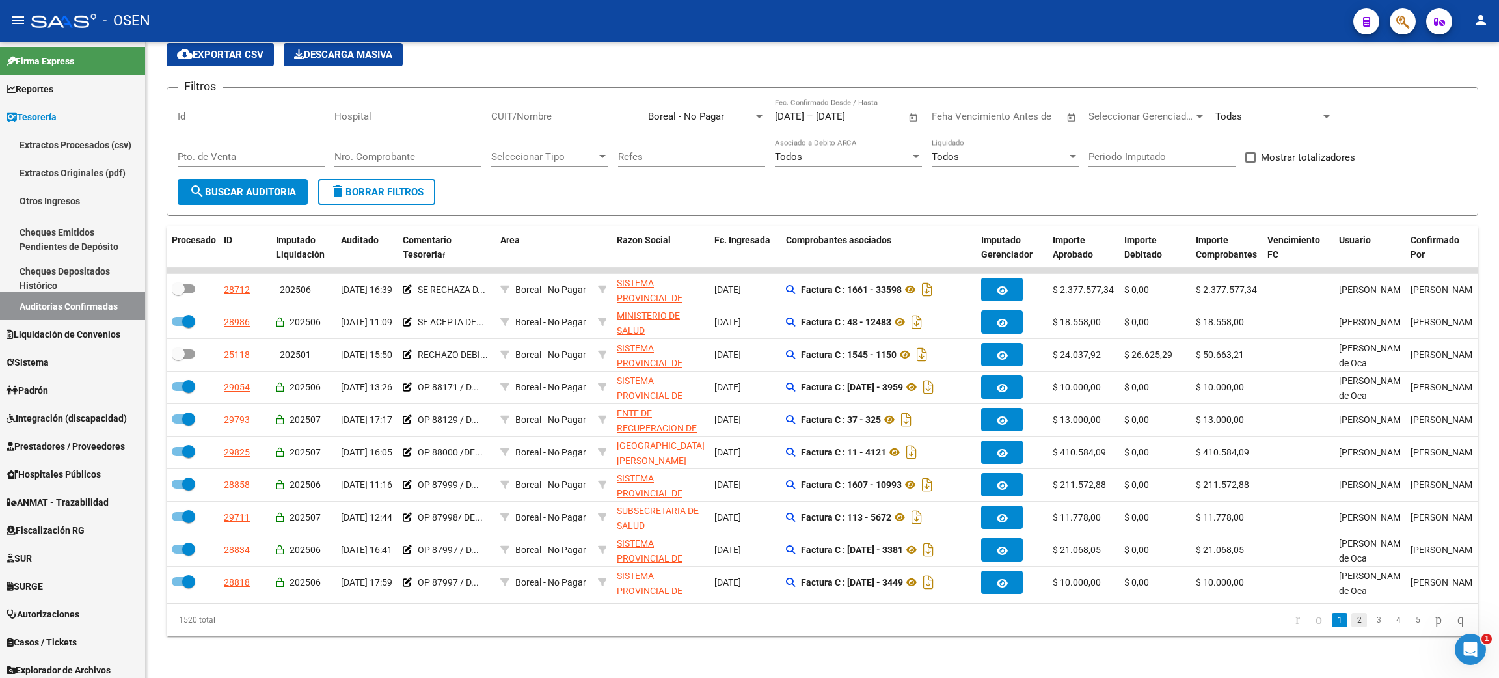
click at [1351, 624] on link "2" at bounding box center [1359, 620] width 16 height 14
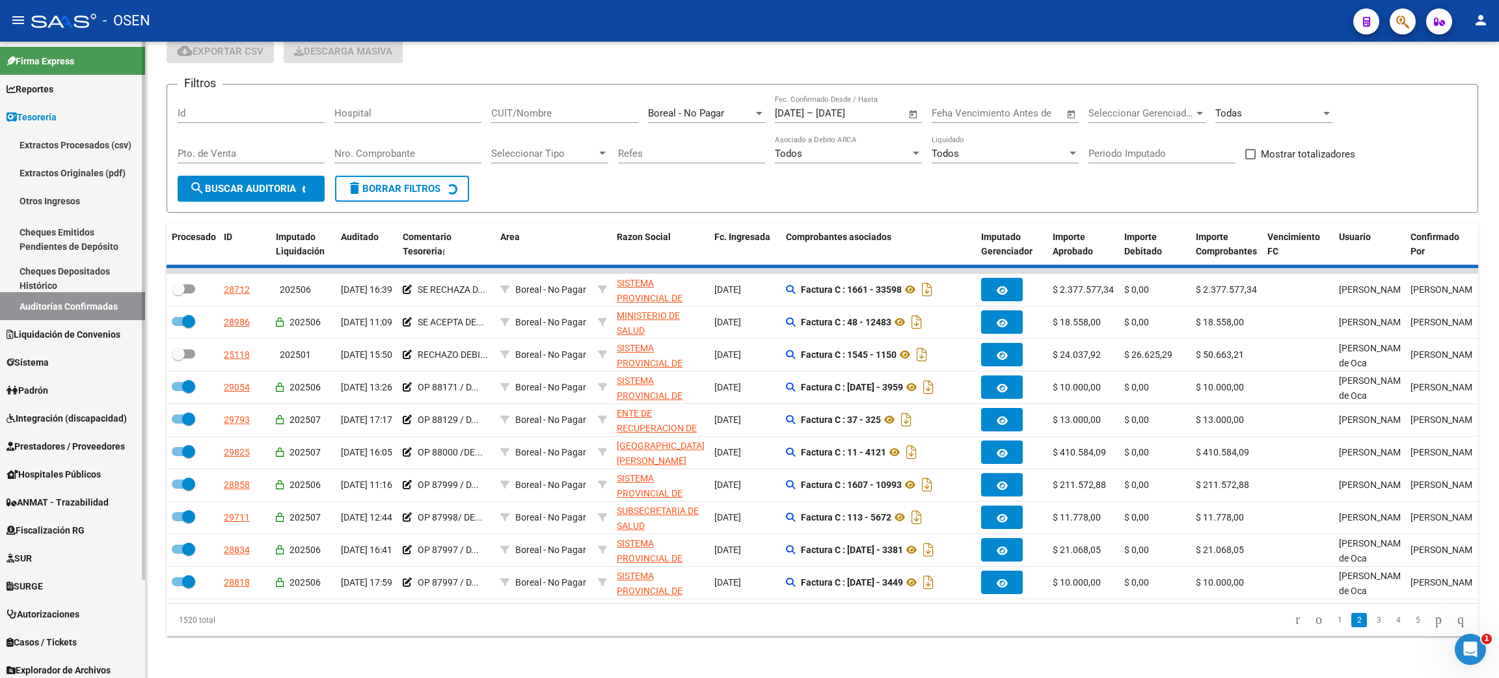
checkbox input "true"
checkbox input "false"
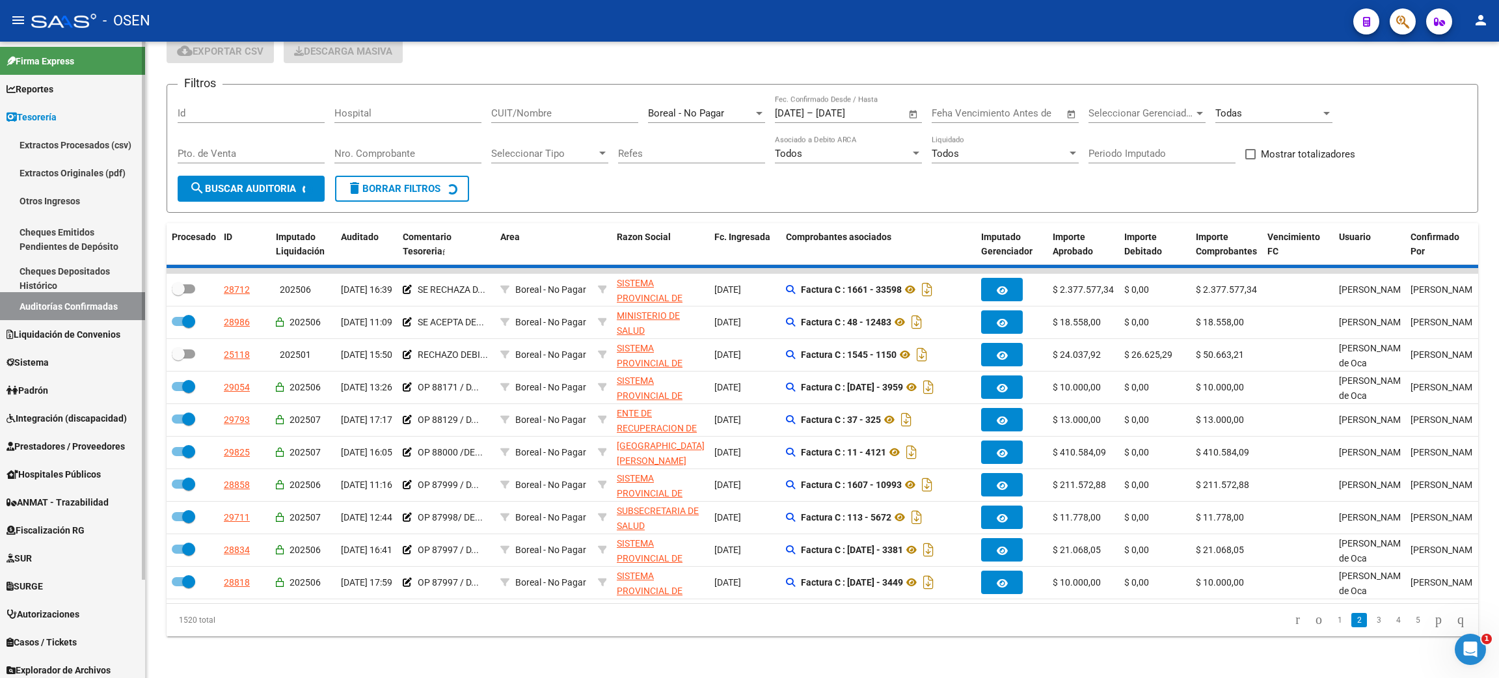
checkbox input "false"
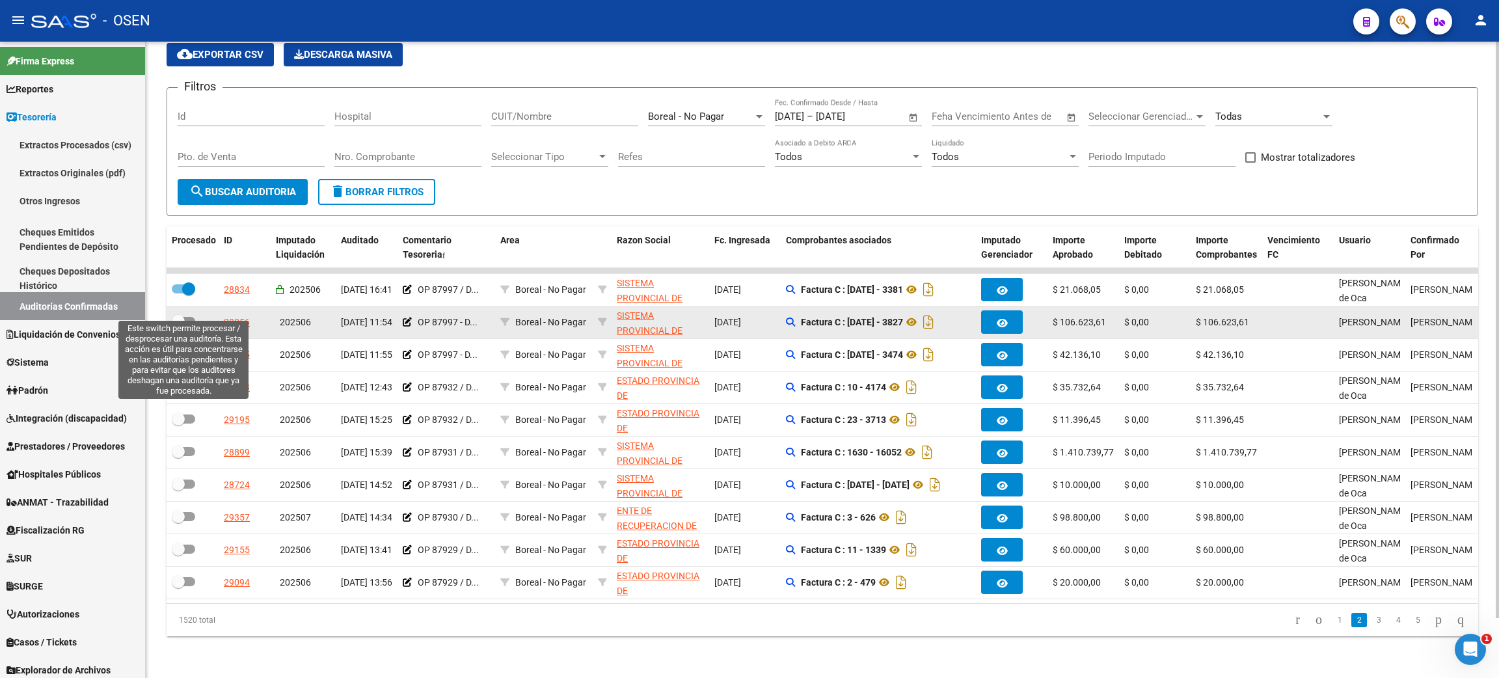
click at [188, 317] on span at bounding box center [183, 321] width 23 height 9
click at [178, 326] on input "checkbox" at bounding box center [178, 326] width 1 height 1
checkbox input "true"
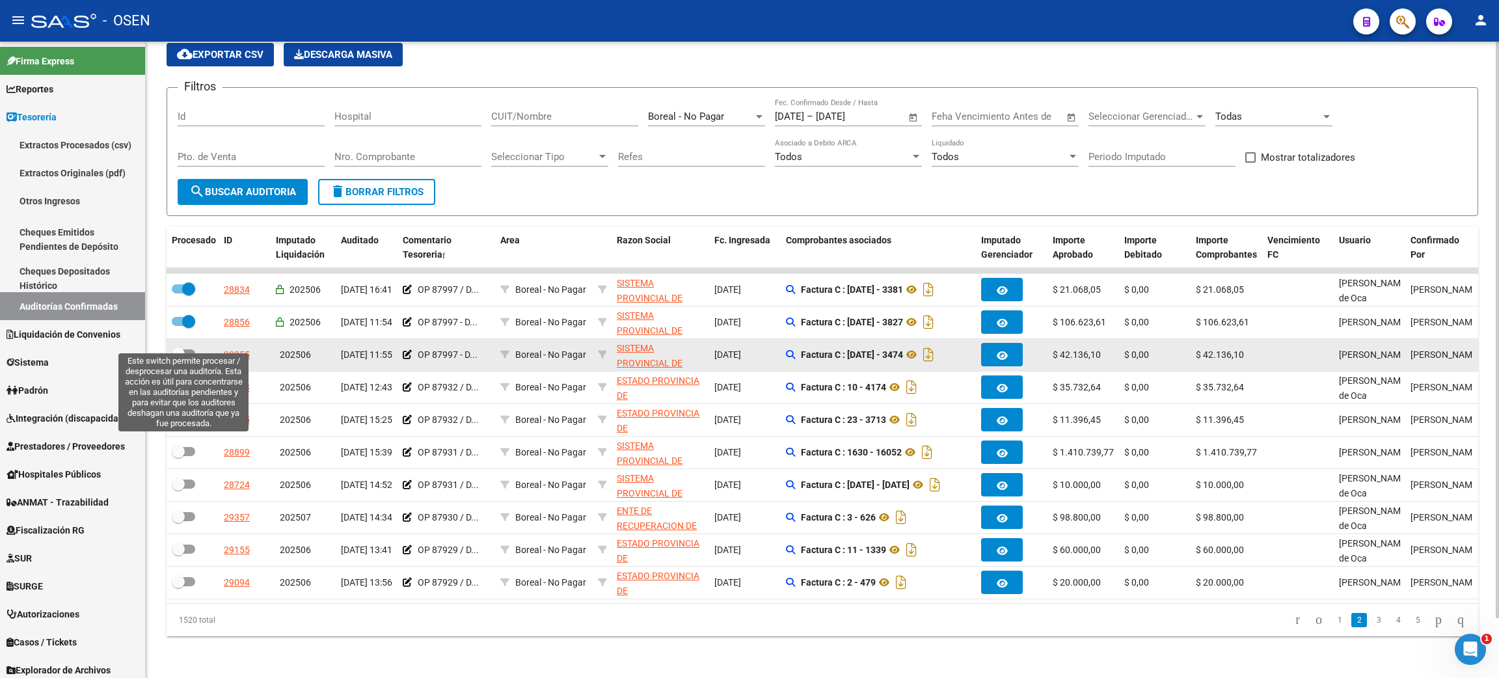
click at [188, 349] on span at bounding box center [183, 353] width 23 height 9
click at [178, 358] on input "checkbox" at bounding box center [178, 358] width 1 height 1
checkbox input "true"
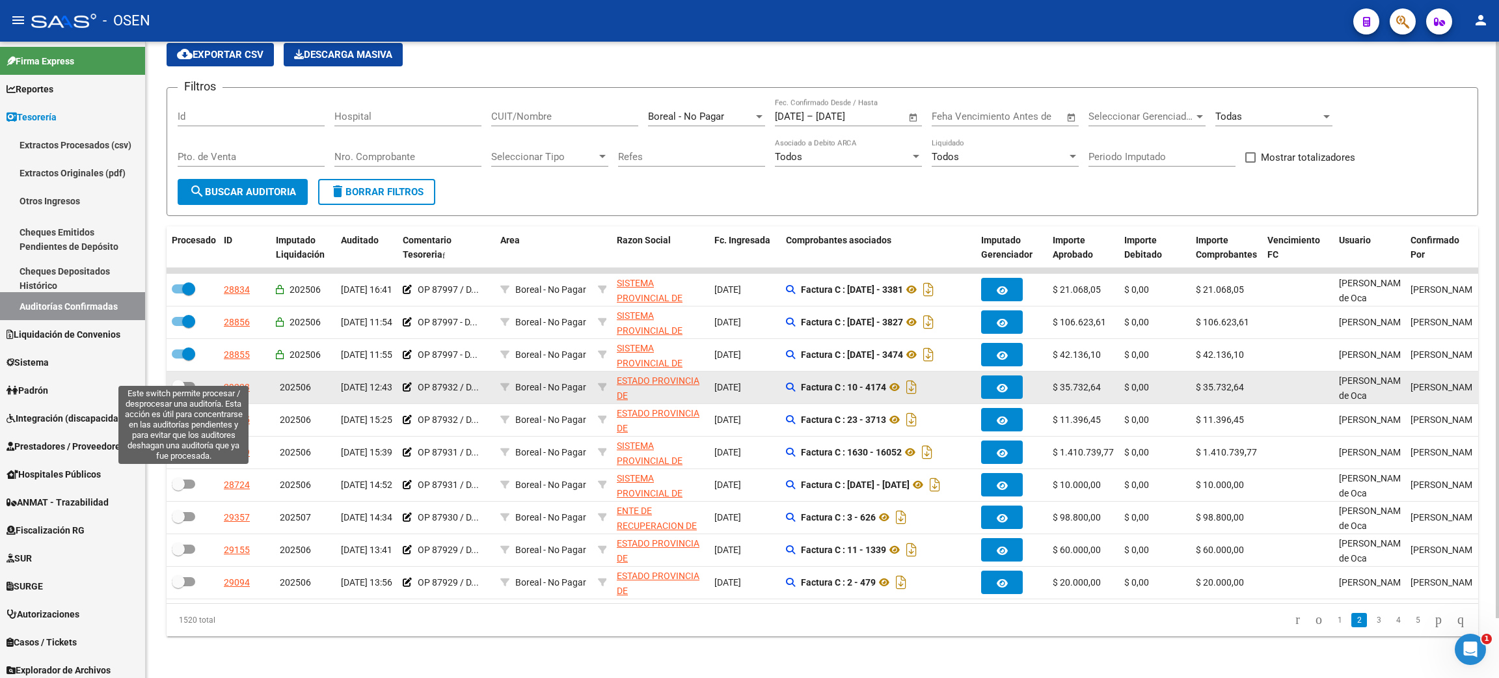
click at [190, 382] on span at bounding box center [183, 386] width 23 height 9
click at [178, 391] on input "checkbox" at bounding box center [178, 391] width 1 height 1
checkbox input "true"
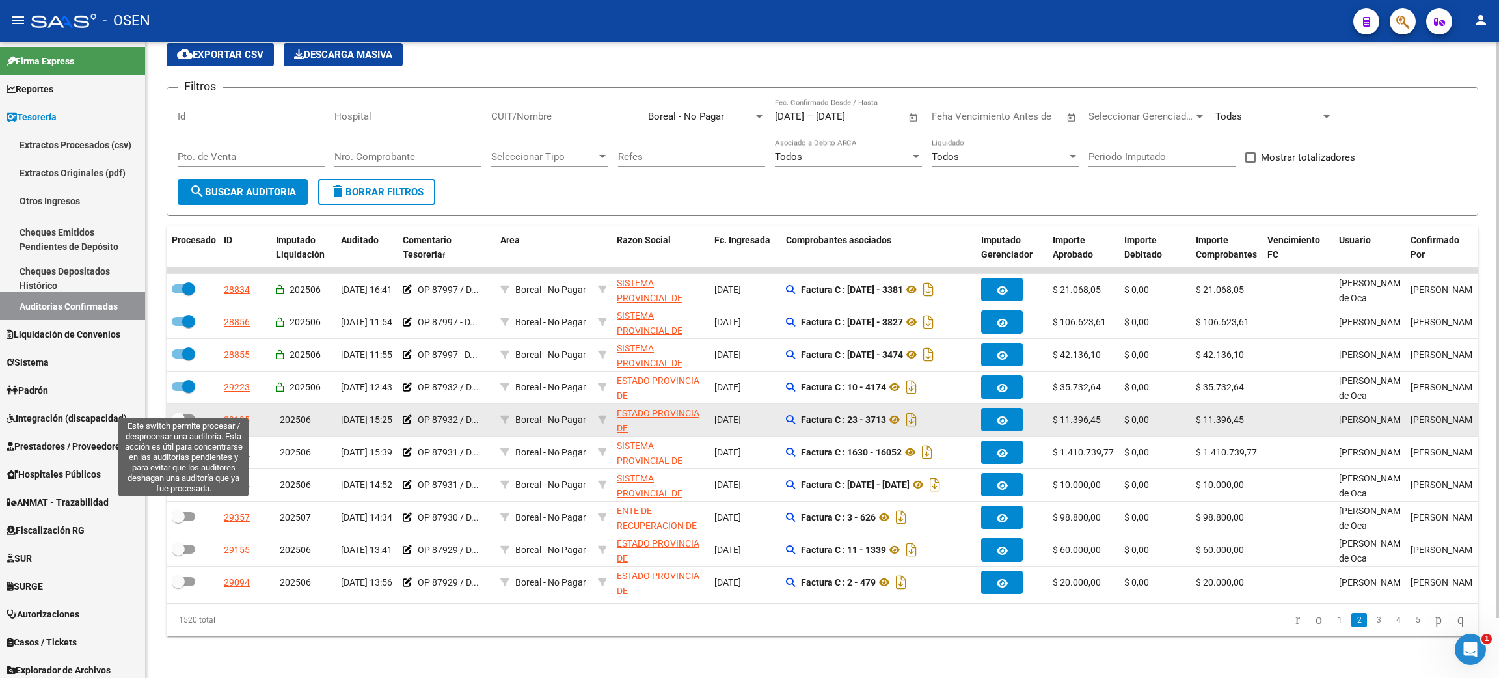
click at [194, 414] on span at bounding box center [183, 418] width 23 height 9
click at [178, 423] on input "checkbox" at bounding box center [178, 423] width 1 height 1
checkbox input "true"
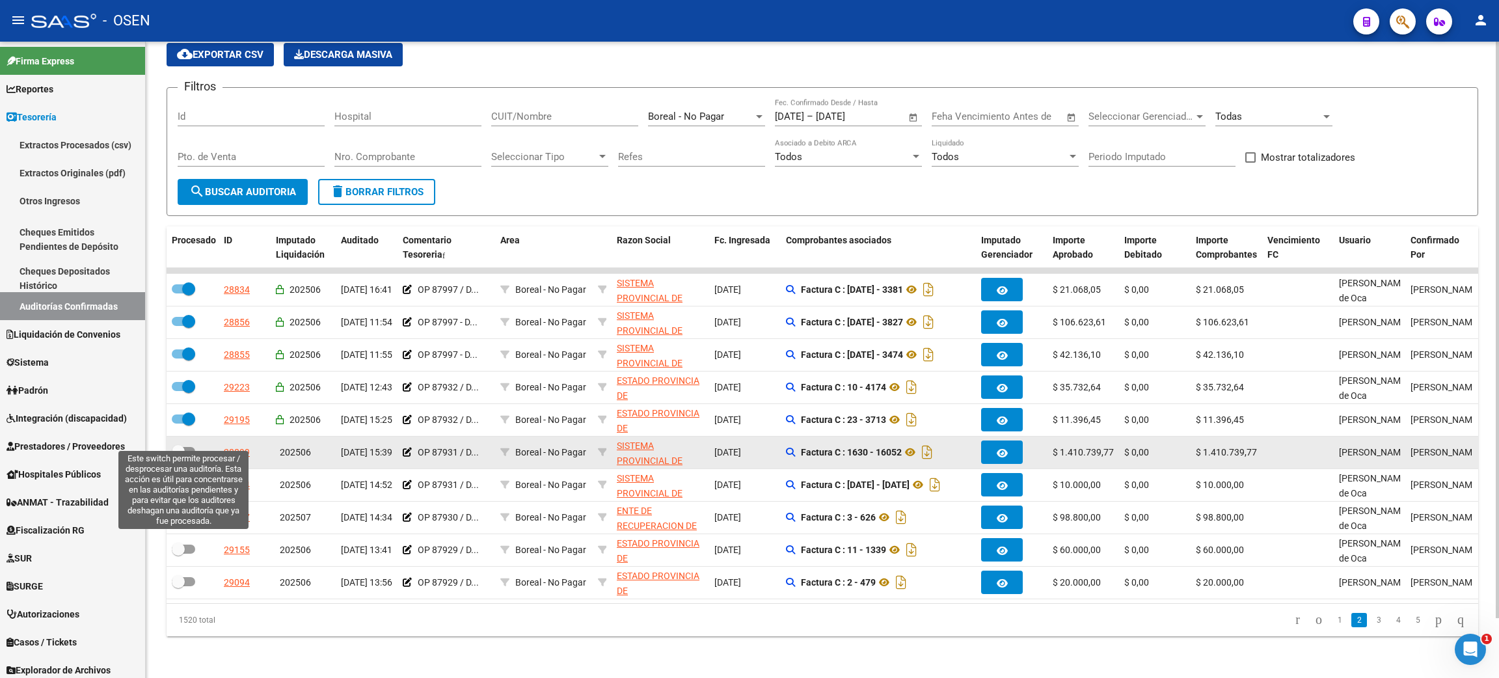
click at [191, 447] on span at bounding box center [183, 451] width 23 height 9
click at [178, 456] on input "checkbox" at bounding box center [178, 456] width 1 height 1
checkbox input "true"
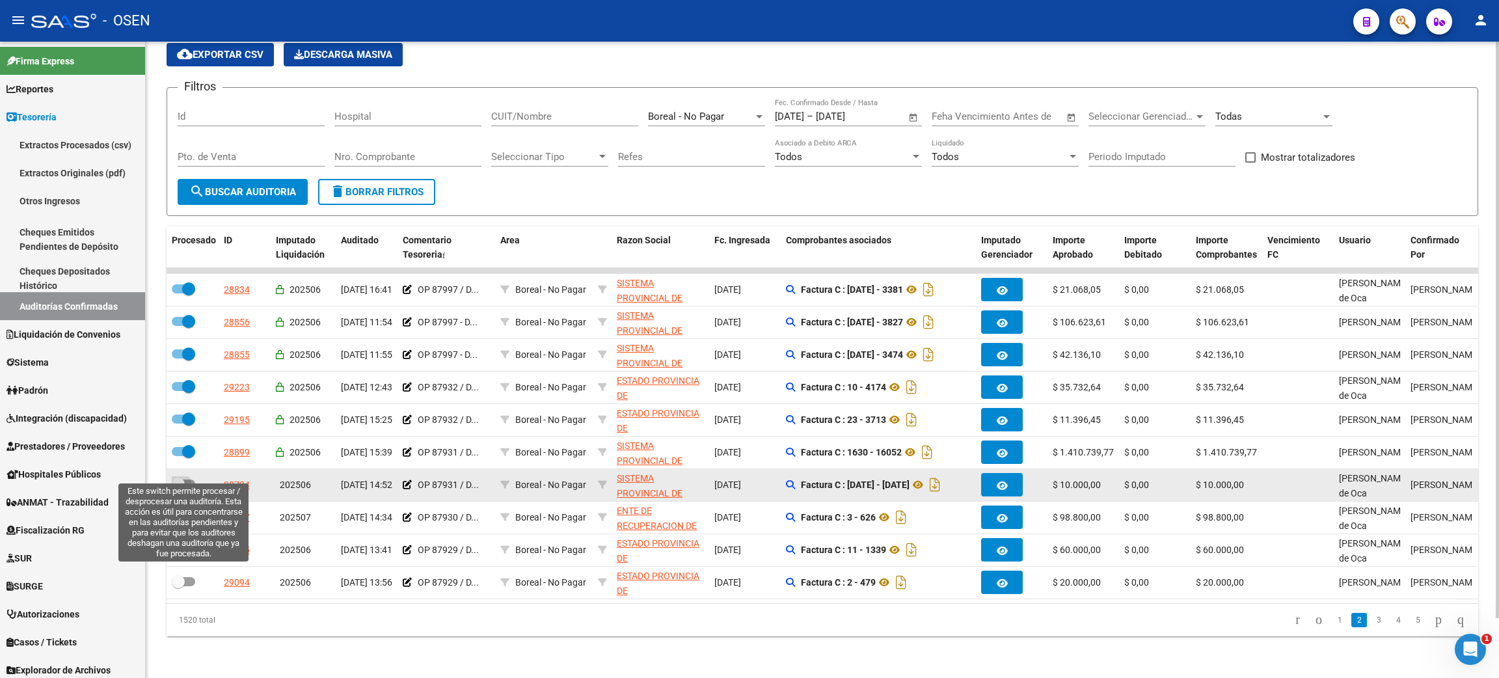
click at [189, 479] on span at bounding box center [183, 483] width 23 height 9
click at [178, 488] on input "checkbox" at bounding box center [178, 488] width 1 height 1
checkbox input "true"
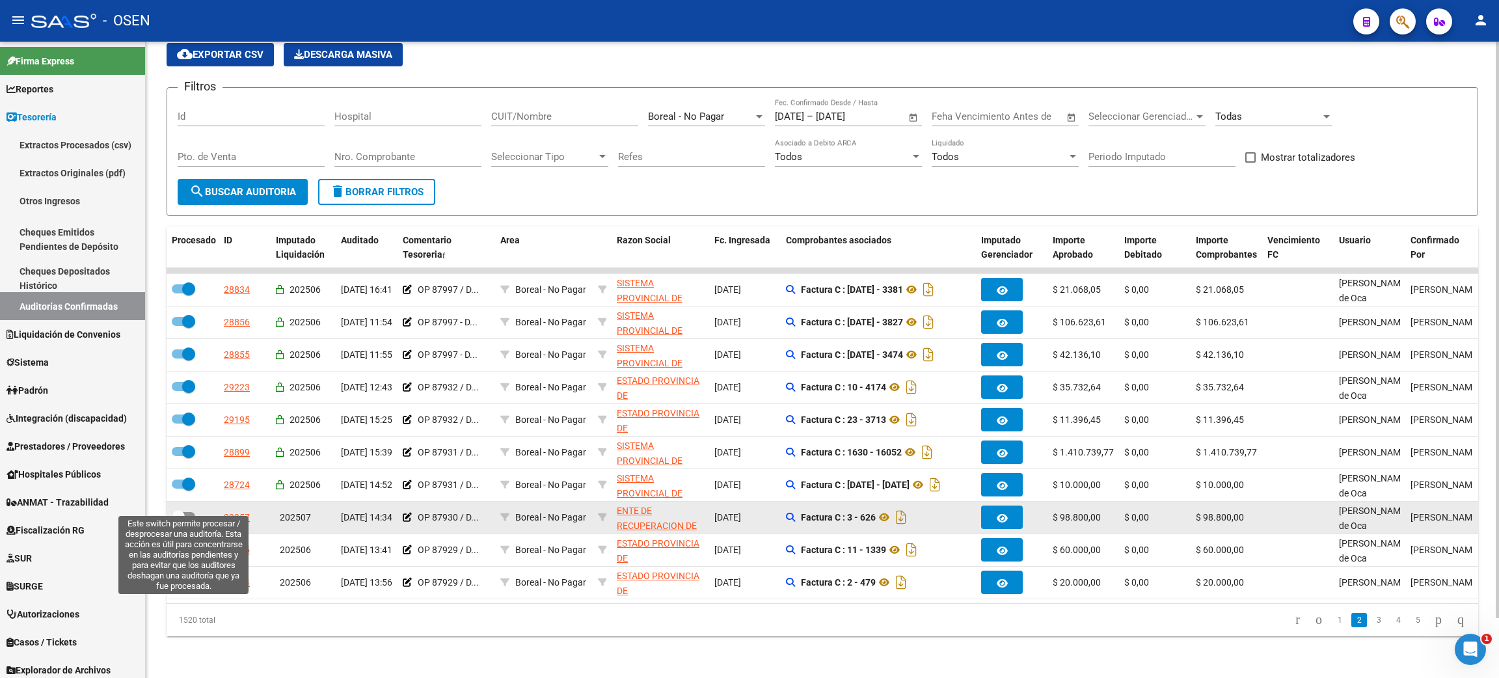
click at [190, 512] on span at bounding box center [183, 516] width 23 height 9
click at [178, 521] on input "checkbox" at bounding box center [178, 521] width 1 height 1
checkbox input "true"
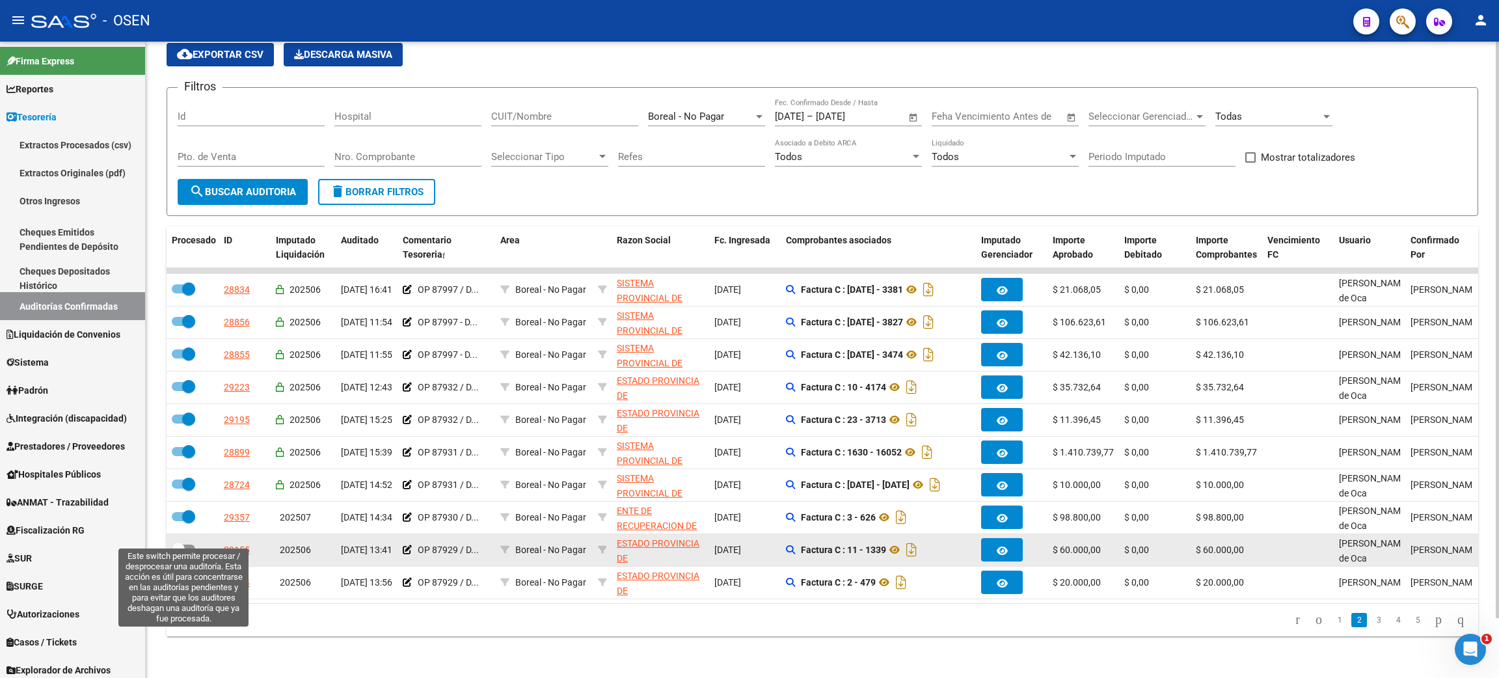
click at [190, 544] on span at bounding box center [183, 548] width 23 height 9
click at [178, 554] on input "checkbox" at bounding box center [178, 554] width 1 height 1
checkbox input "true"
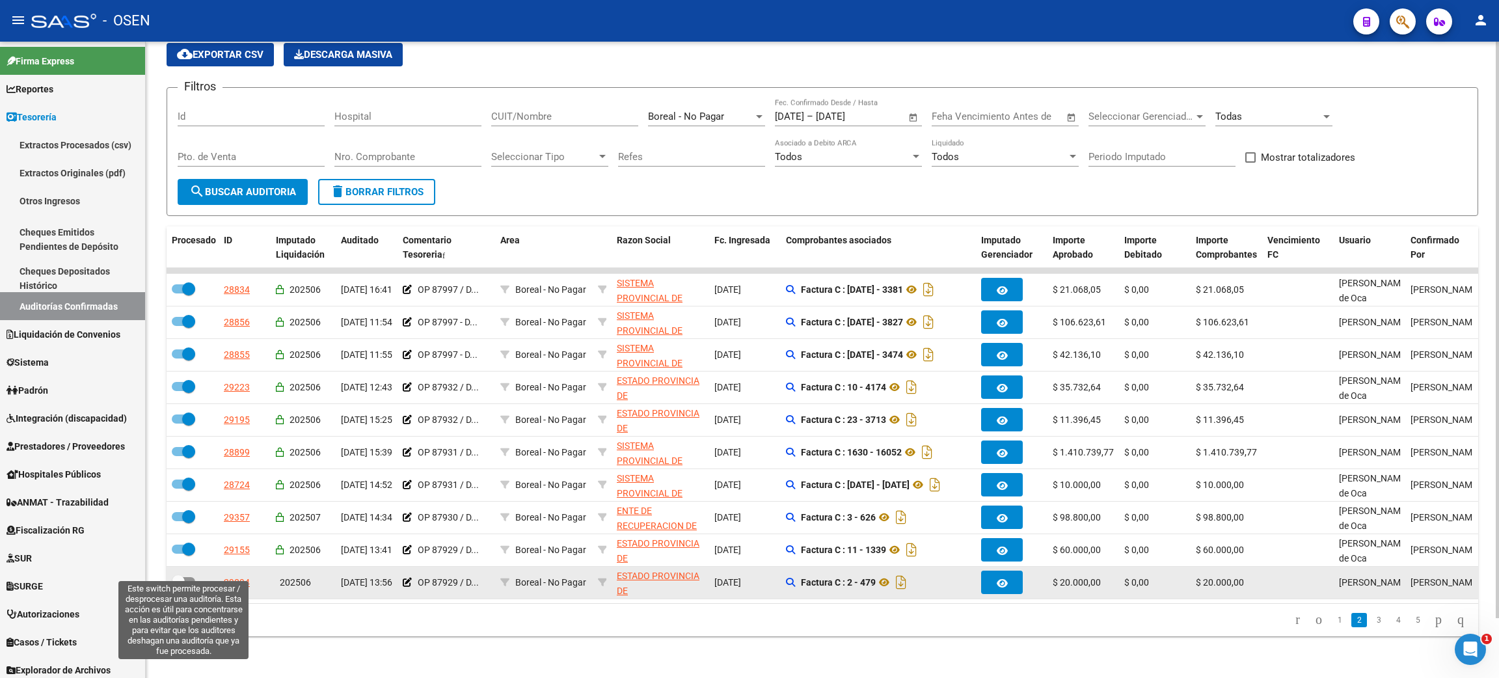
click at [193, 577] on span at bounding box center [183, 581] width 23 height 9
click at [178, 586] on input "checkbox" at bounding box center [178, 586] width 1 height 1
checkbox input "true"
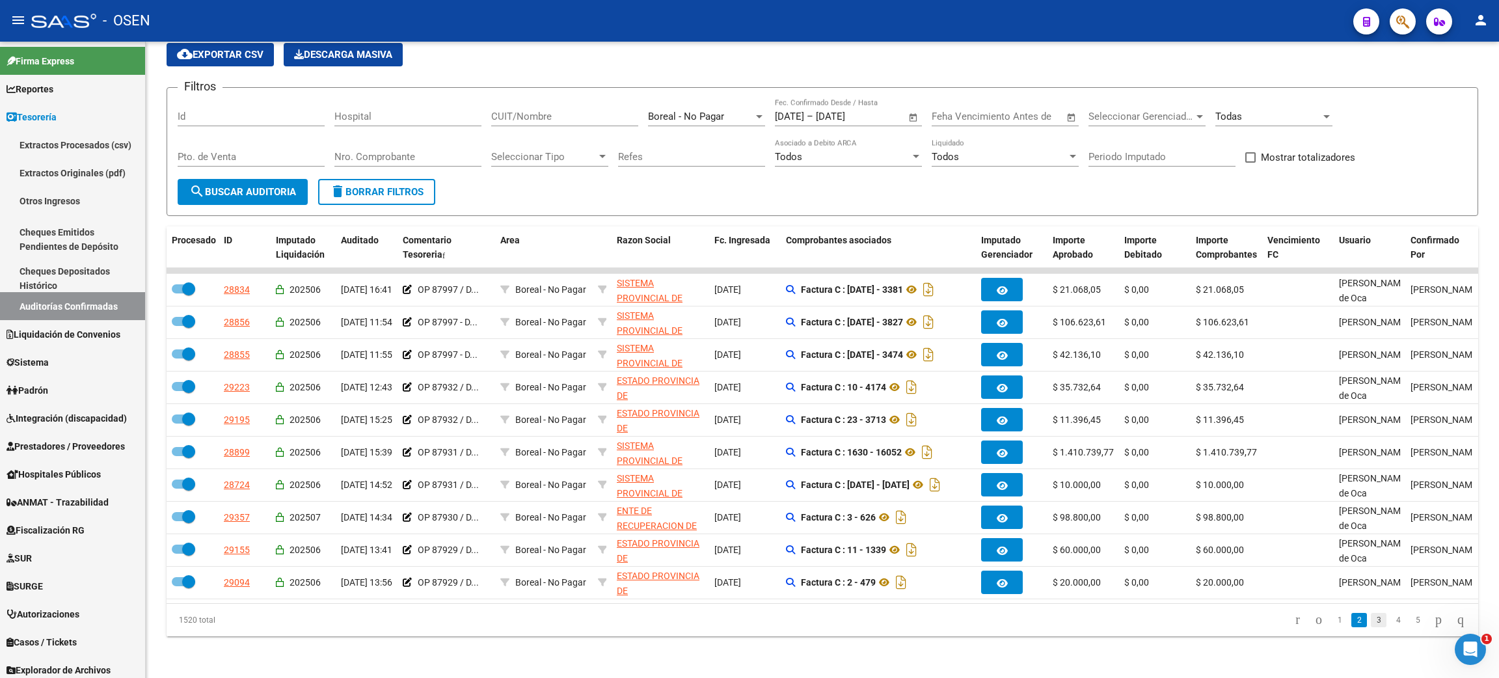
click at [1370, 624] on link "3" at bounding box center [1378, 620] width 16 height 14
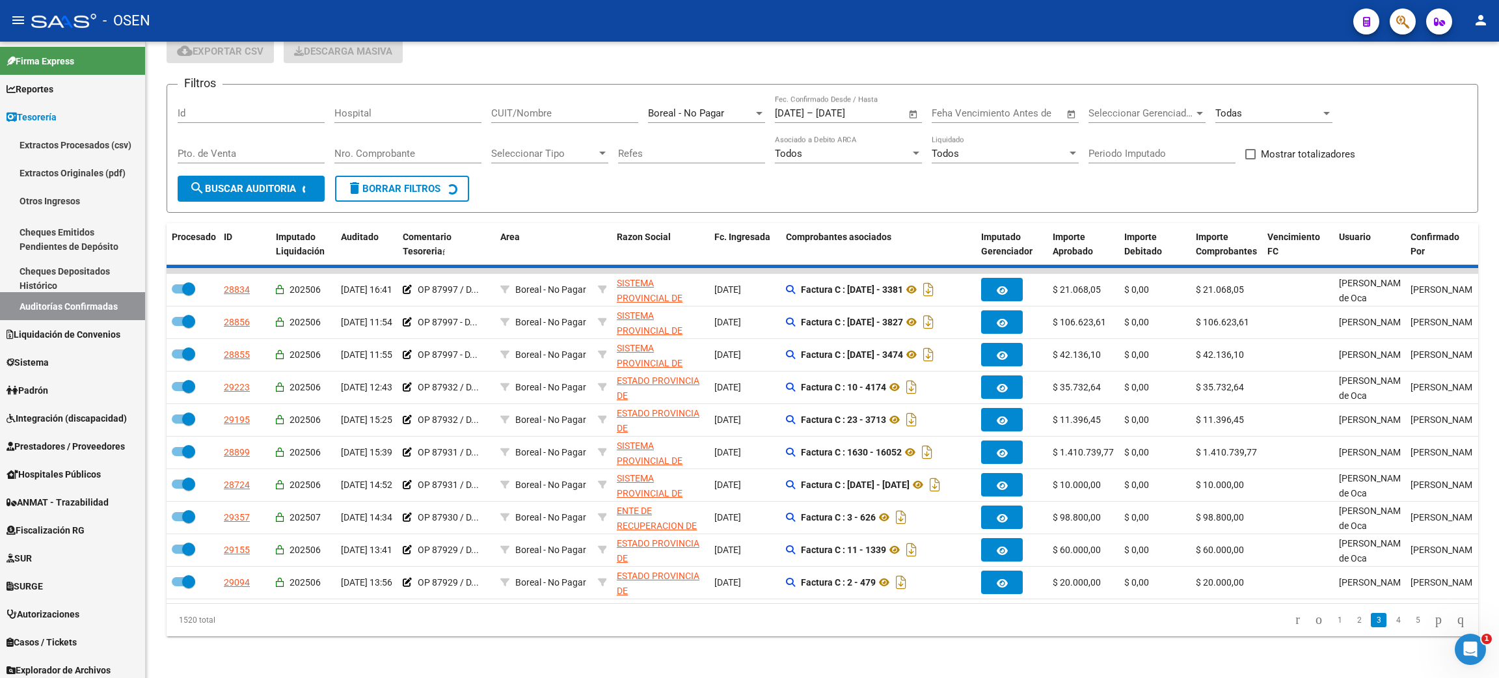
checkbox input "false"
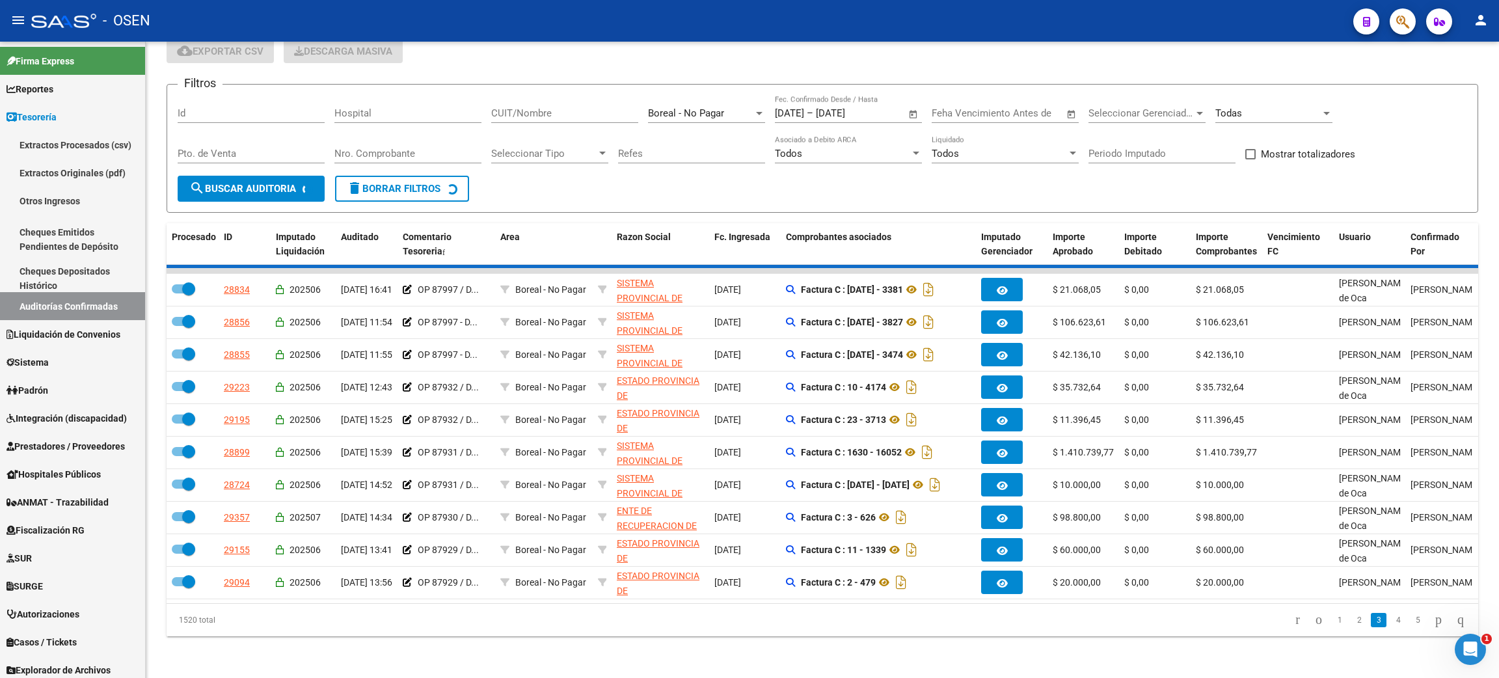
checkbox input "false"
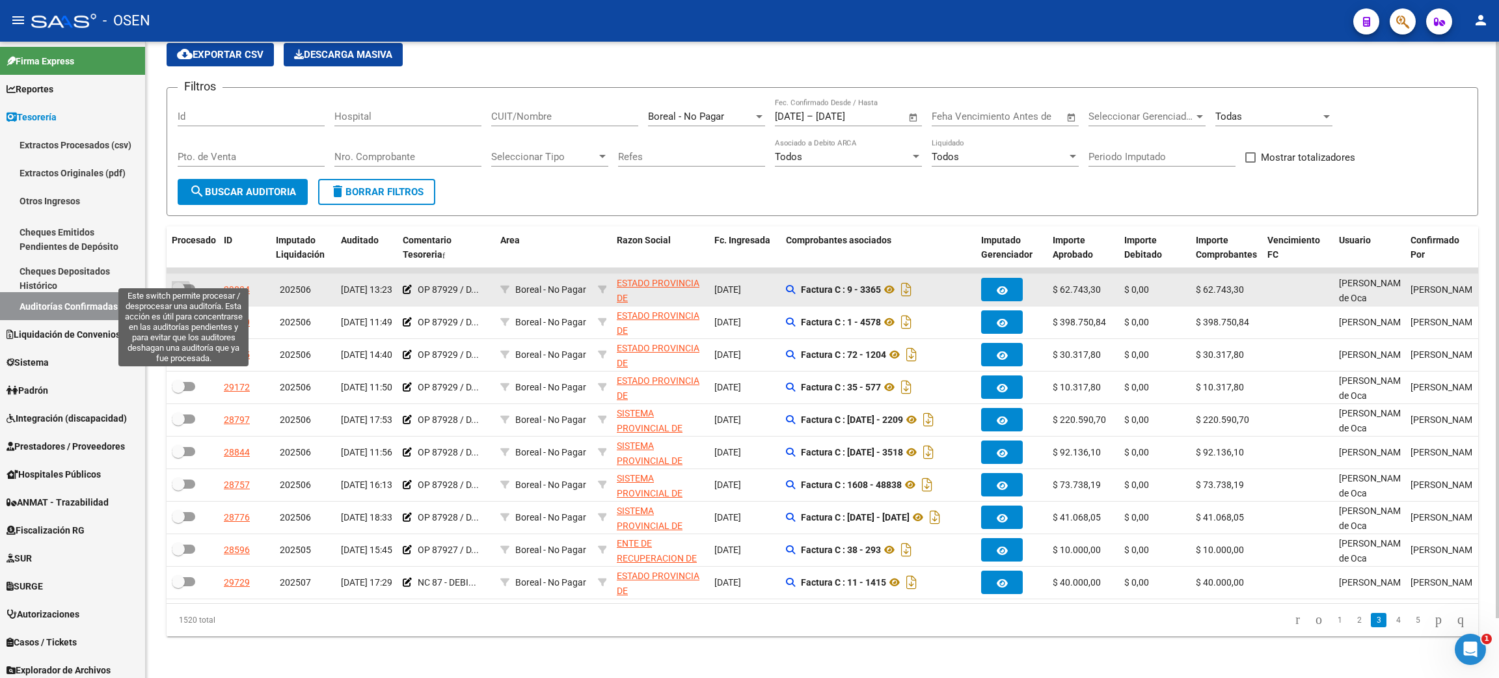
click at [193, 284] on span at bounding box center [183, 288] width 23 height 9
click at [178, 293] on input "checkbox" at bounding box center [178, 293] width 1 height 1
checkbox input "true"
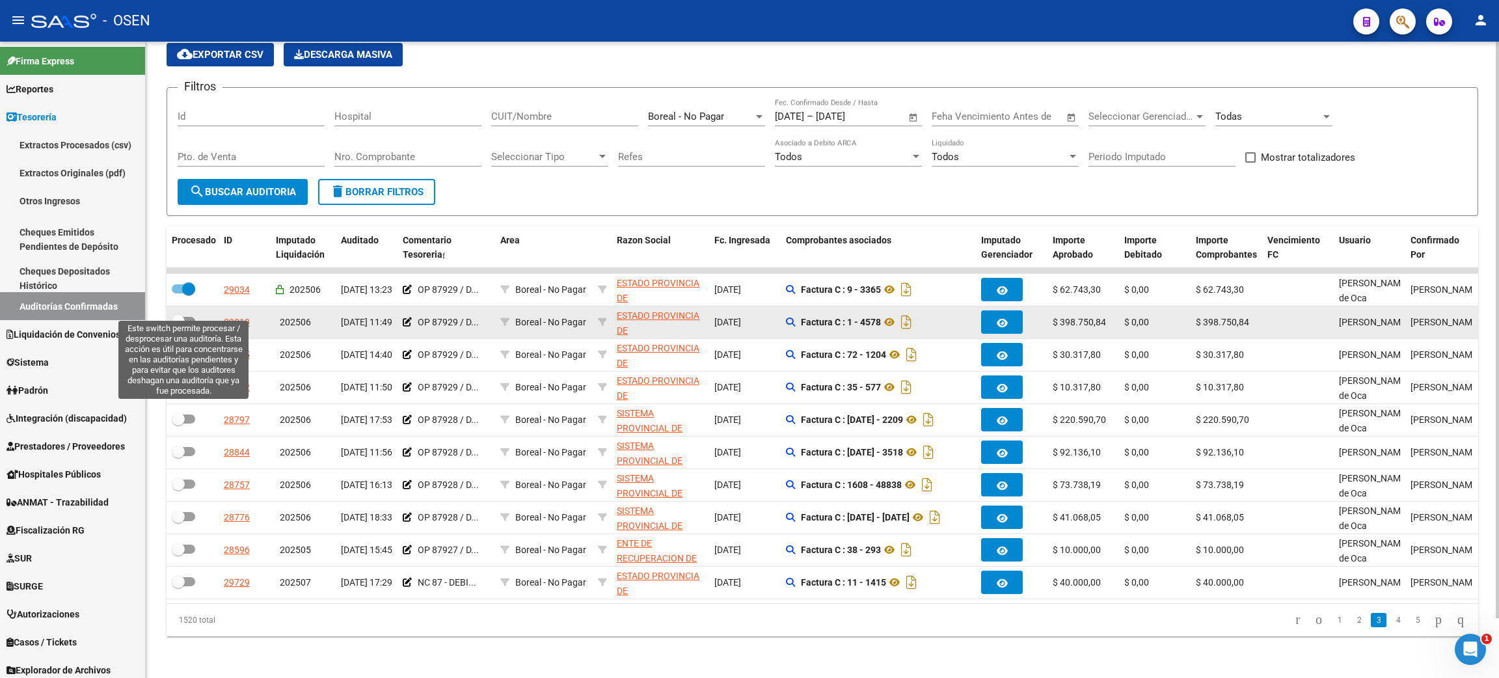
click at [193, 317] on span at bounding box center [183, 321] width 23 height 9
click at [178, 326] on input "checkbox" at bounding box center [178, 326] width 1 height 1
checkbox input "true"
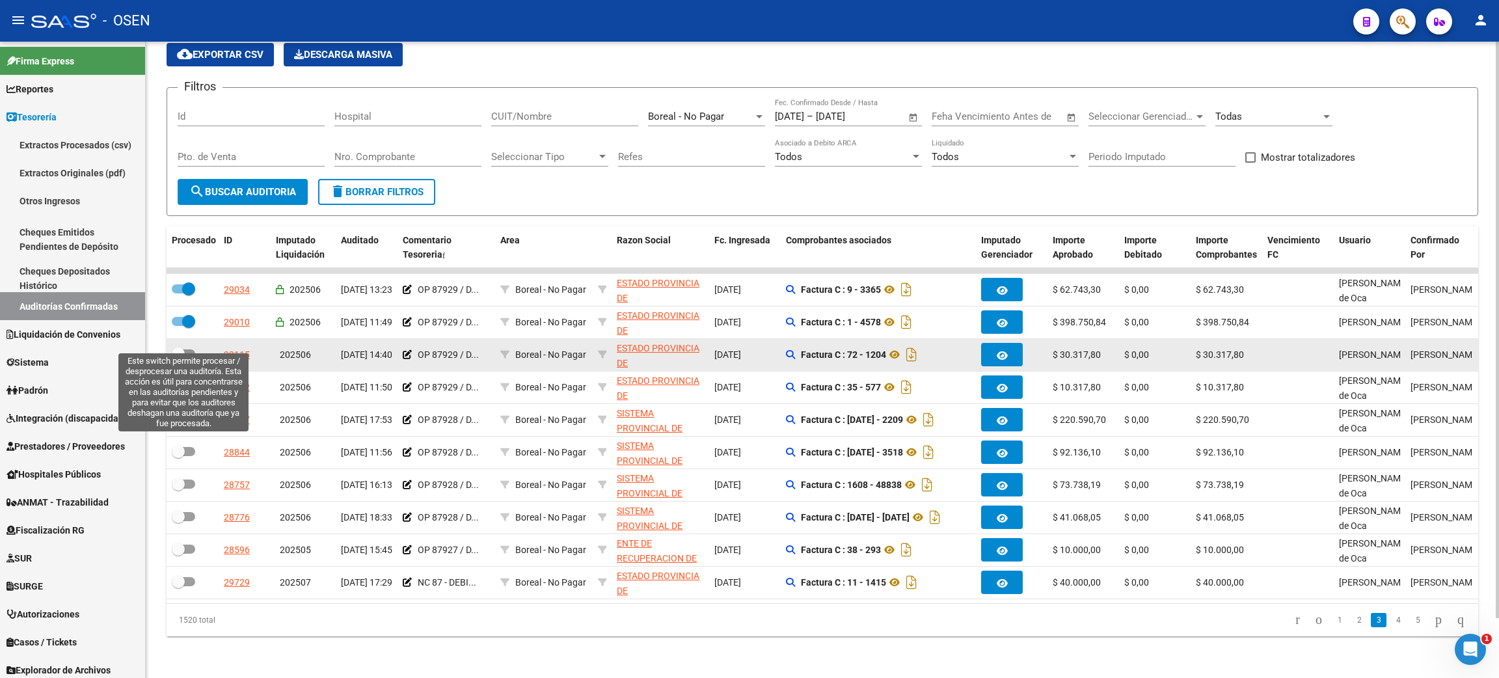
click at [193, 349] on span at bounding box center [183, 353] width 23 height 9
click at [178, 358] on input "checkbox" at bounding box center [178, 358] width 1 height 1
checkbox input "true"
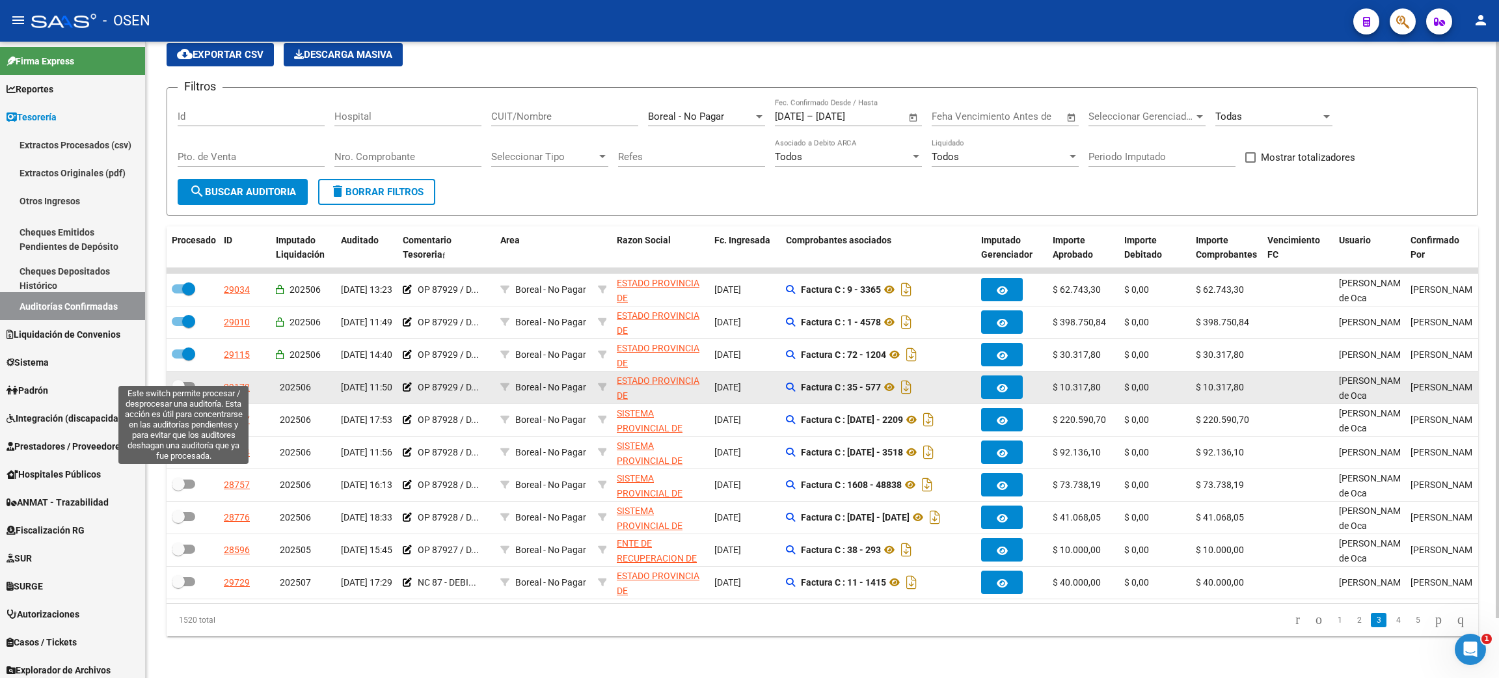
click at [193, 382] on span at bounding box center [183, 386] width 23 height 9
click at [178, 391] on input "checkbox" at bounding box center [178, 391] width 1 height 1
checkbox input "true"
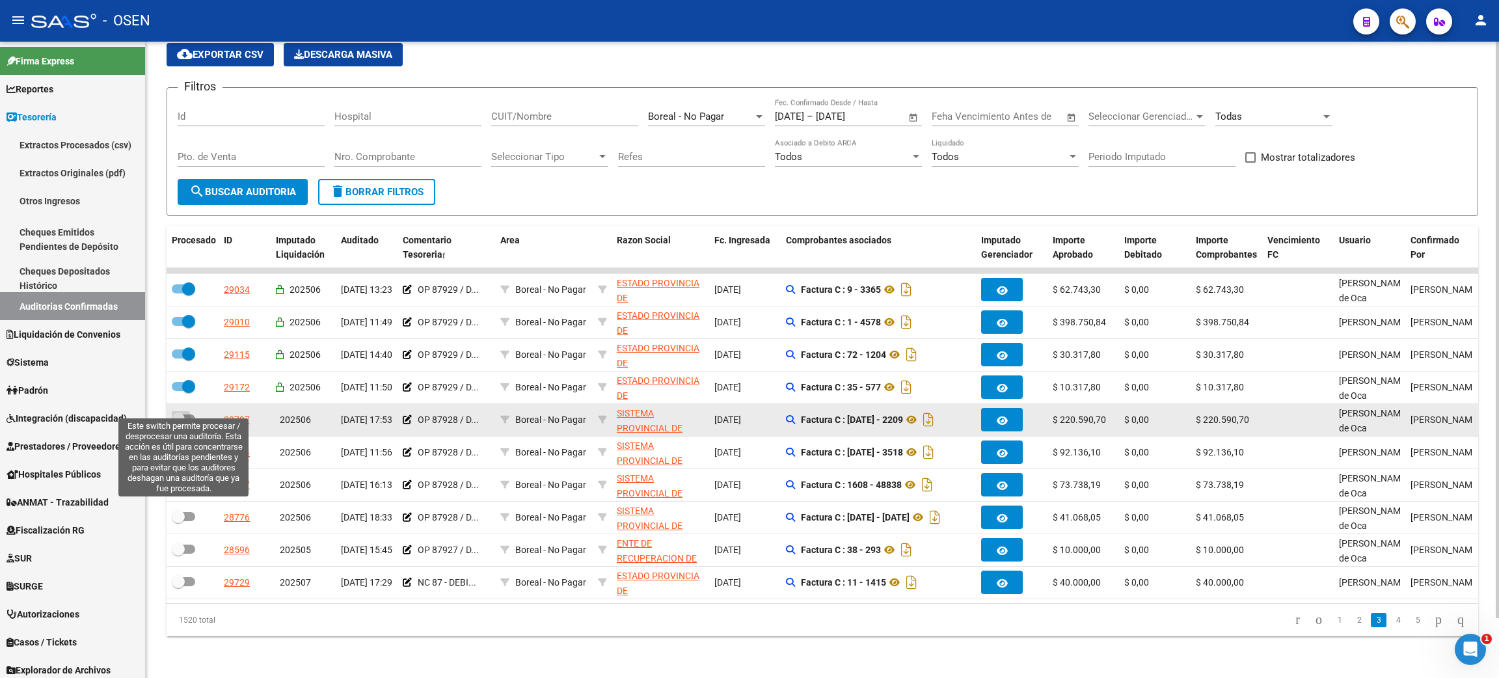
click at [193, 414] on span at bounding box center [183, 418] width 23 height 9
click at [178, 423] on input "checkbox" at bounding box center [178, 423] width 1 height 1
checkbox input "true"
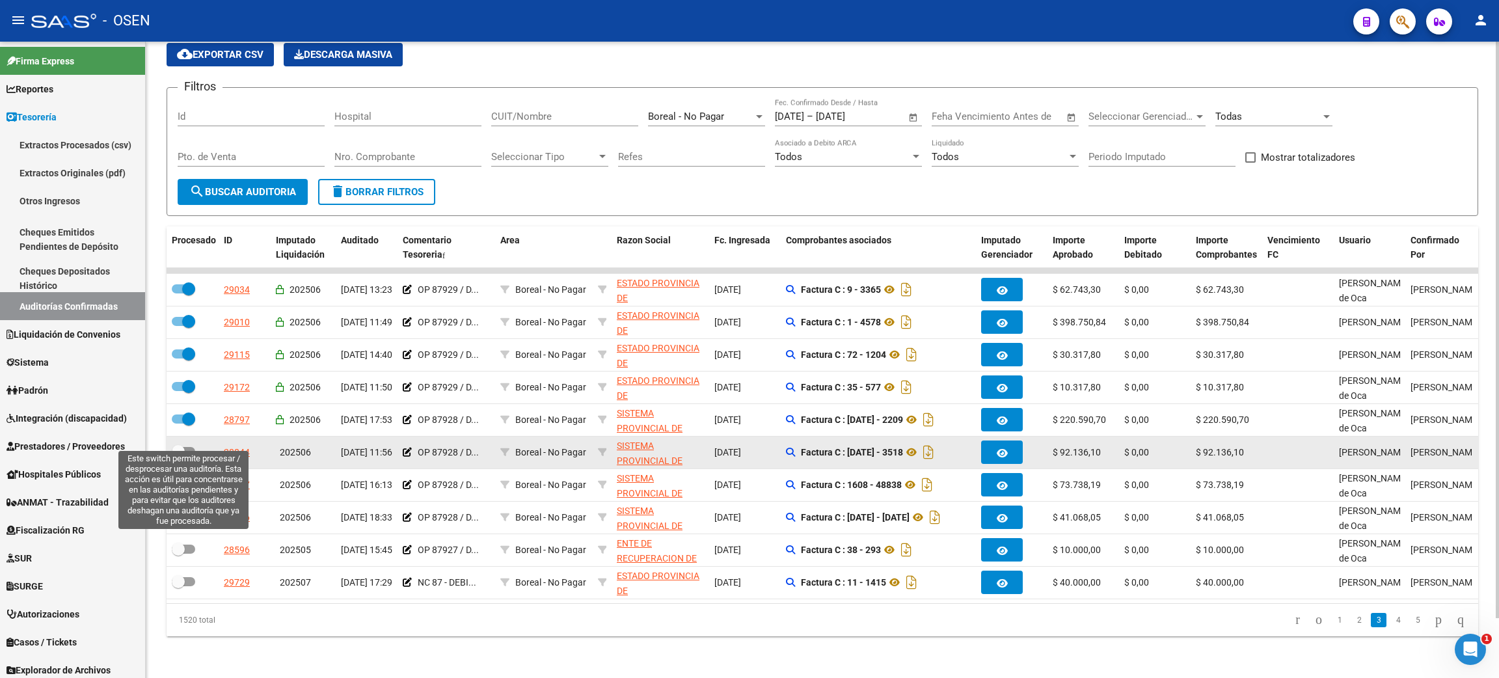
click at [193, 447] on span at bounding box center [183, 451] width 23 height 9
click at [178, 456] on input "checkbox" at bounding box center [178, 456] width 1 height 1
checkbox input "true"
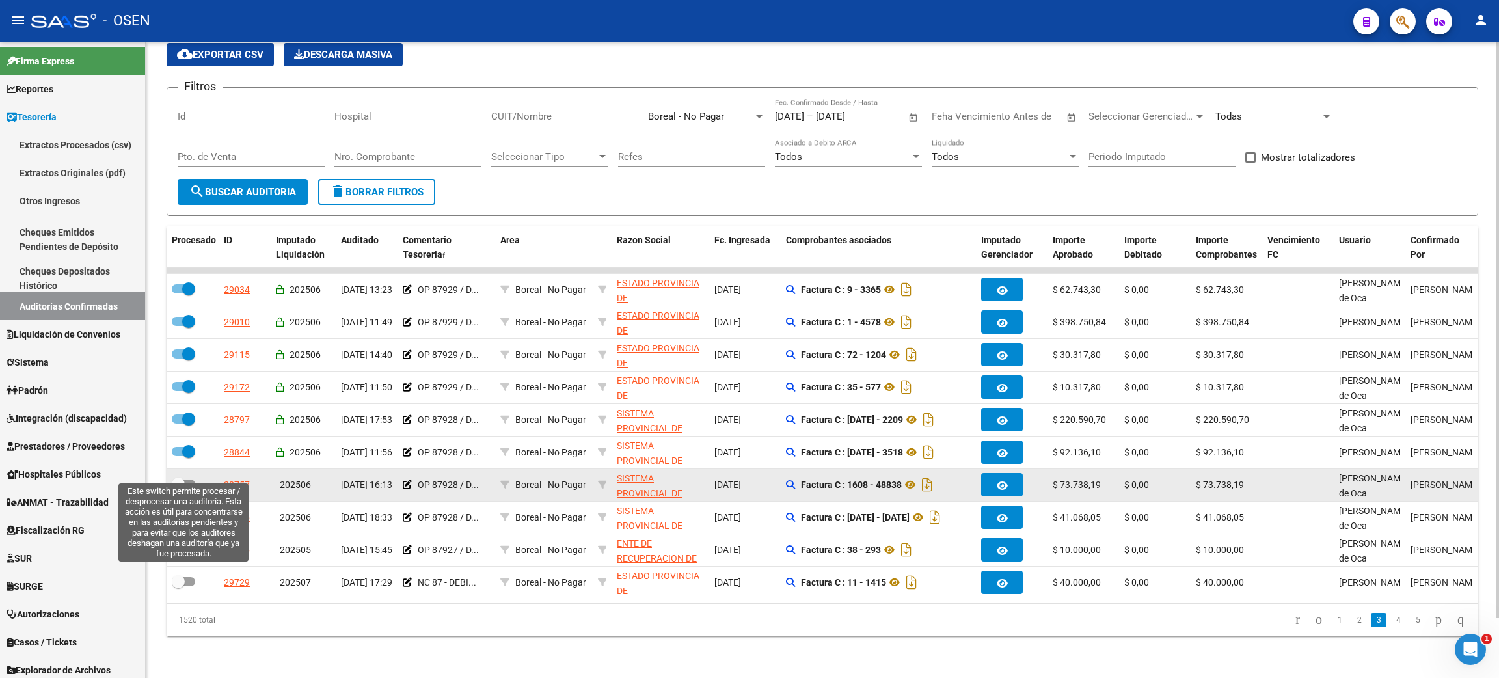
click at [193, 479] on span at bounding box center [183, 483] width 23 height 9
click at [178, 488] on input "checkbox" at bounding box center [178, 488] width 1 height 1
checkbox input "true"
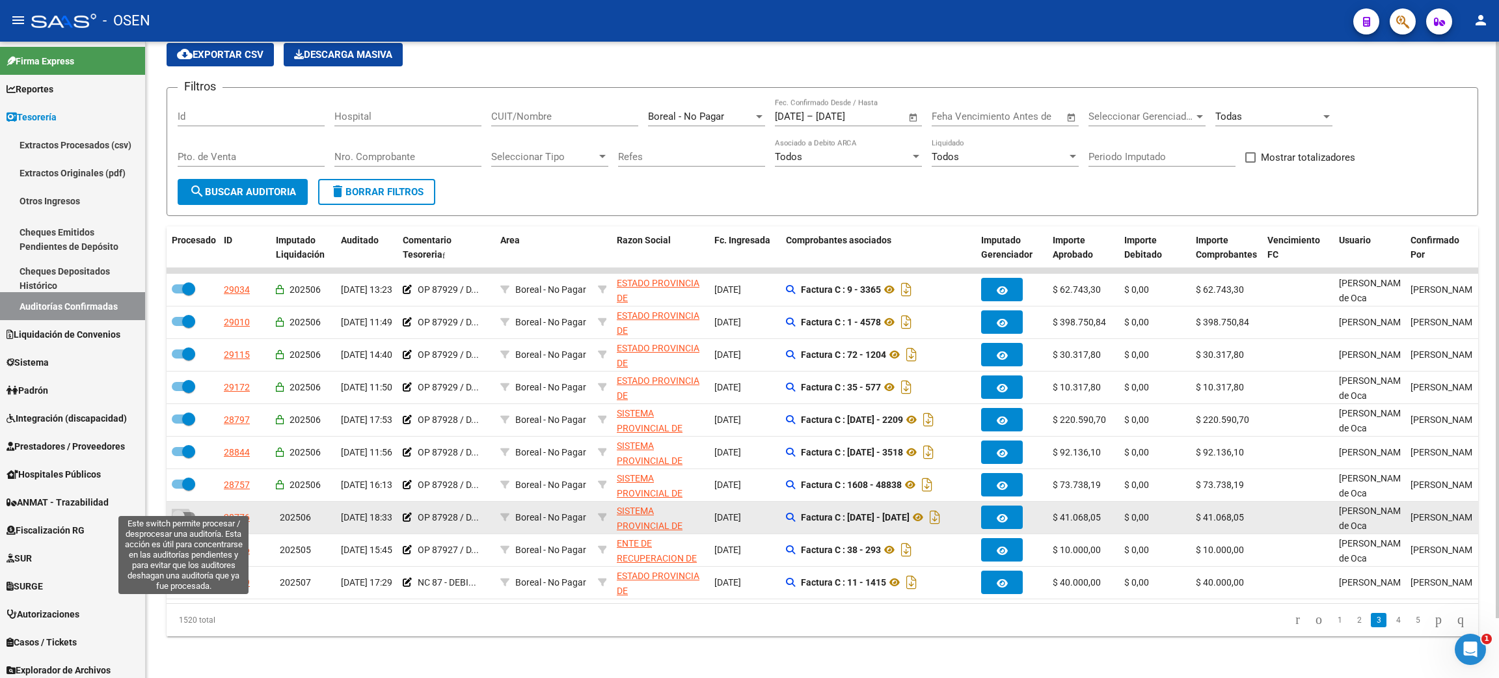
click at [191, 512] on span at bounding box center [183, 516] width 23 height 9
click at [178, 521] on input "checkbox" at bounding box center [178, 521] width 1 height 1
checkbox input "true"
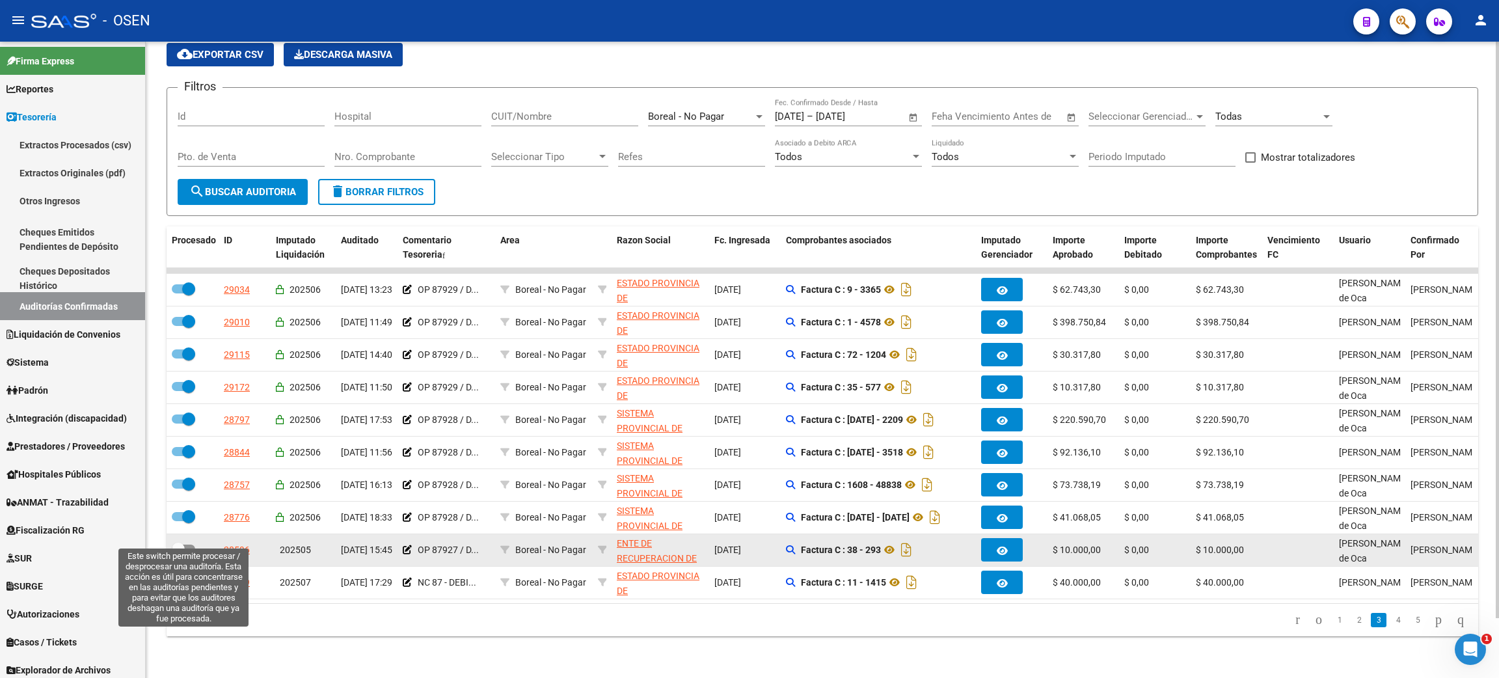
click at [190, 544] on span at bounding box center [183, 548] width 23 height 9
click at [178, 554] on input "checkbox" at bounding box center [178, 554] width 1 height 1
checkbox input "true"
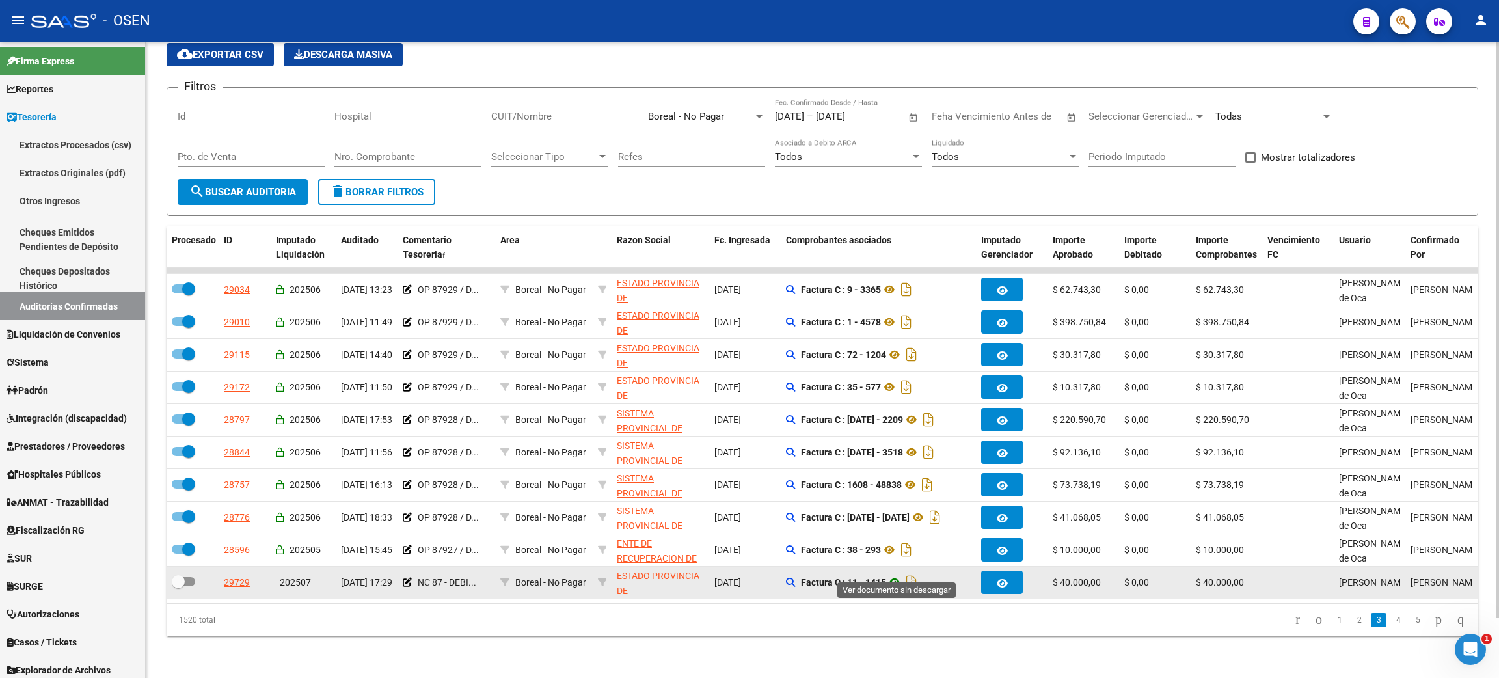
click at [893, 574] on icon at bounding box center [894, 582] width 17 height 16
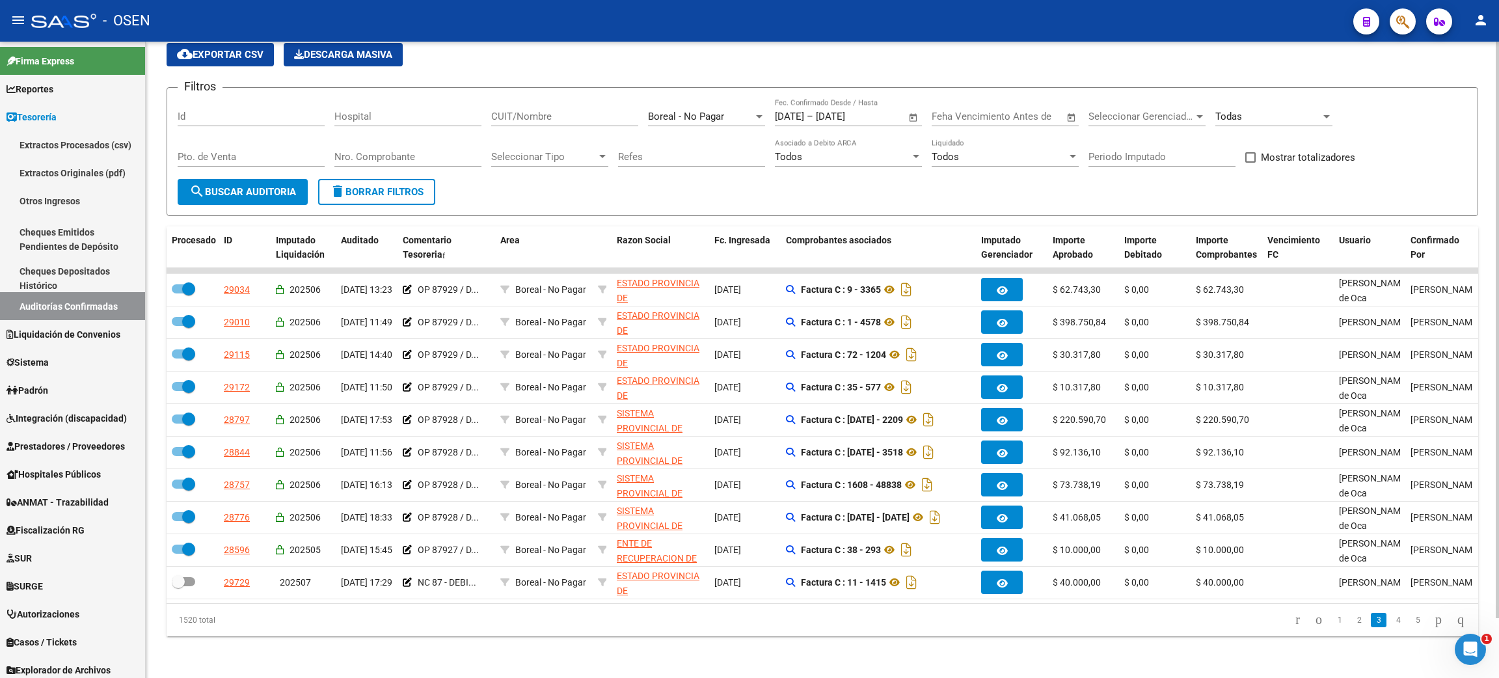
drag, startPoint x: 326, startPoint y: 658, endPoint x: 278, endPoint y: 623, distance: 59.1
click at [325, 649] on div "TESORERIA -> Auditorías Confirmadas cloud_download Exportar CSV Descarga Masiva…" at bounding box center [822, 333] width 1353 height 689
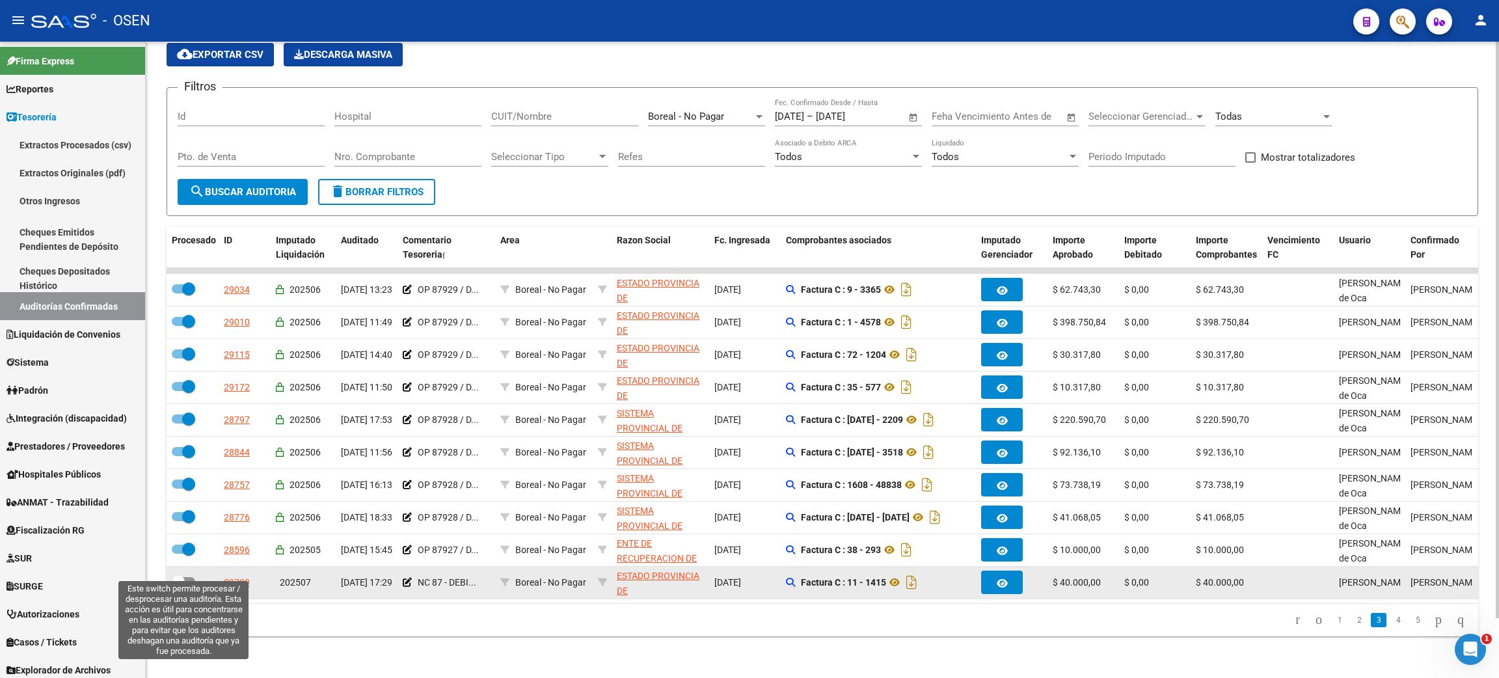
click at [190, 577] on span at bounding box center [183, 581] width 23 height 9
click at [178, 586] on input "checkbox" at bounding box center [178, 586] width 1 height 1
checkbox input "true"
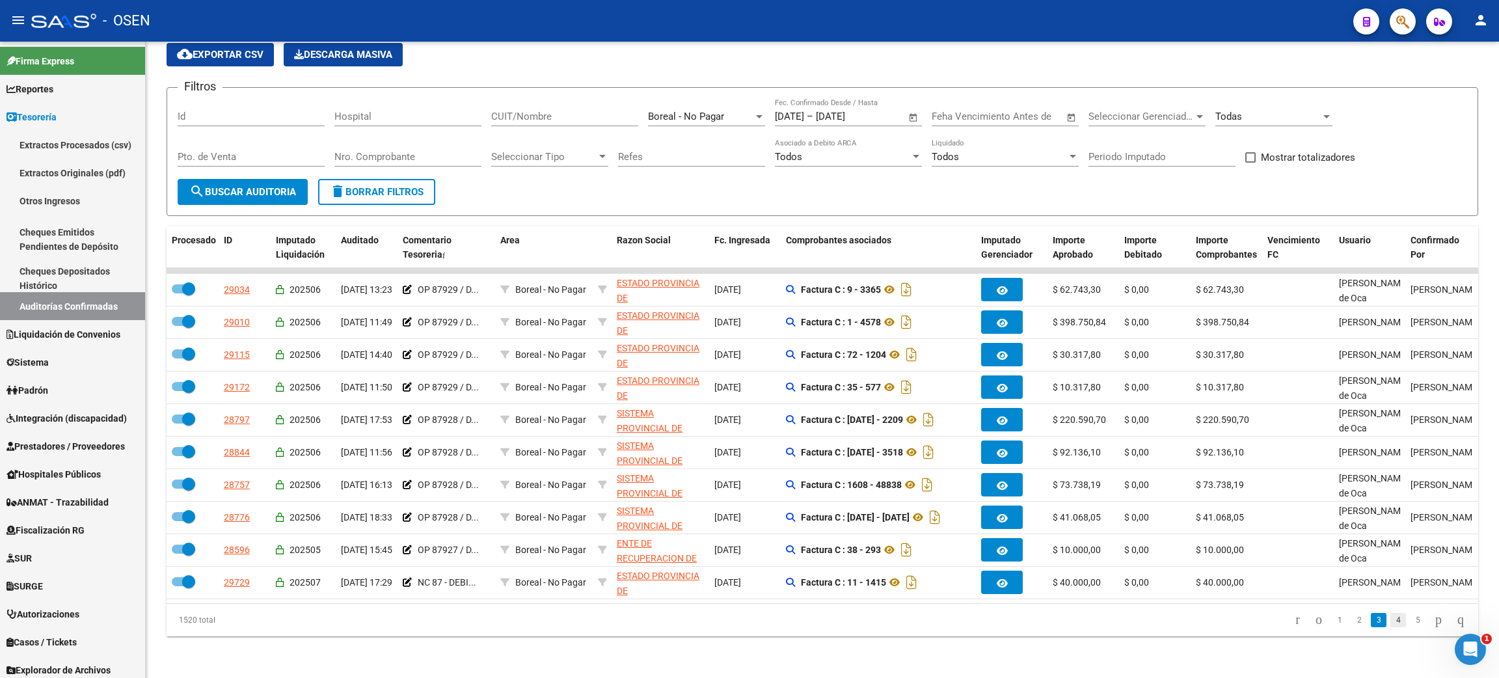
click at [1390, 624] on link "4" at bounding box center [1398, 620] width 16 height 14
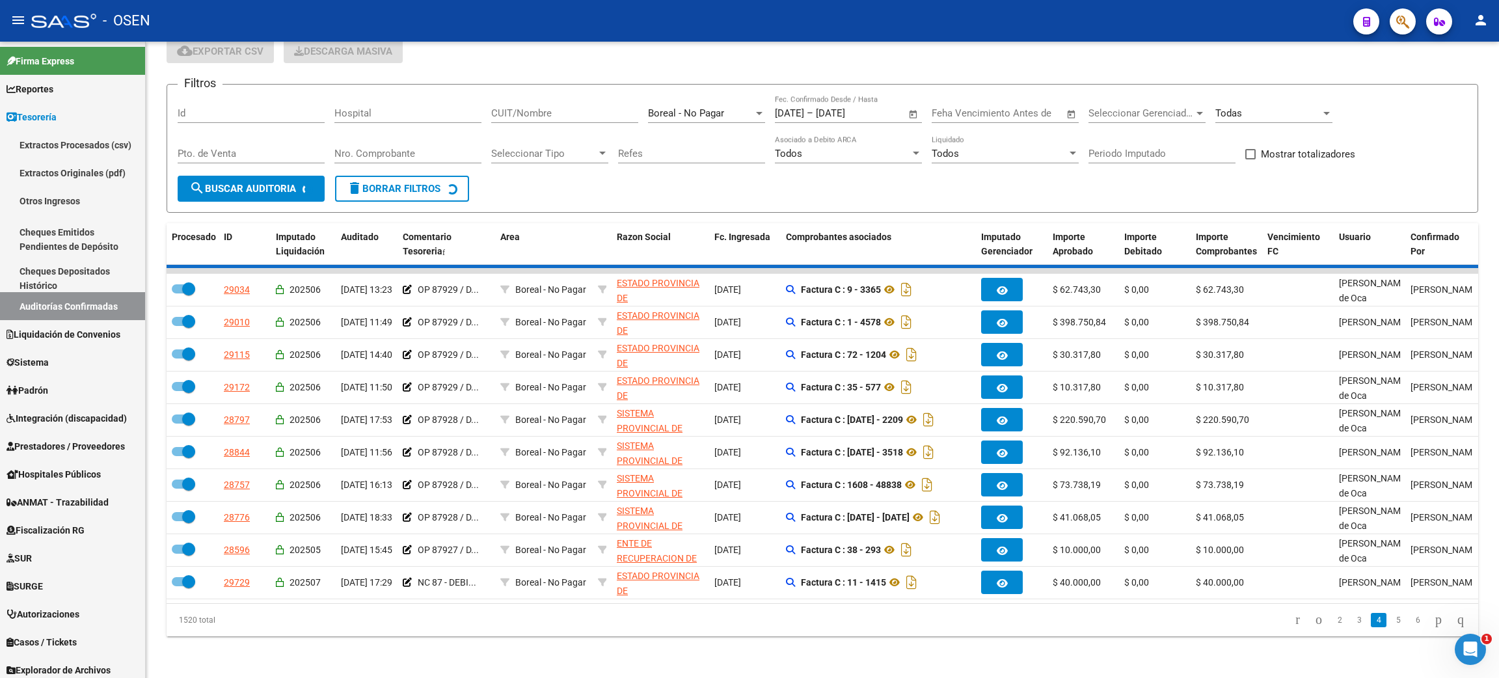
checkbox input "false"
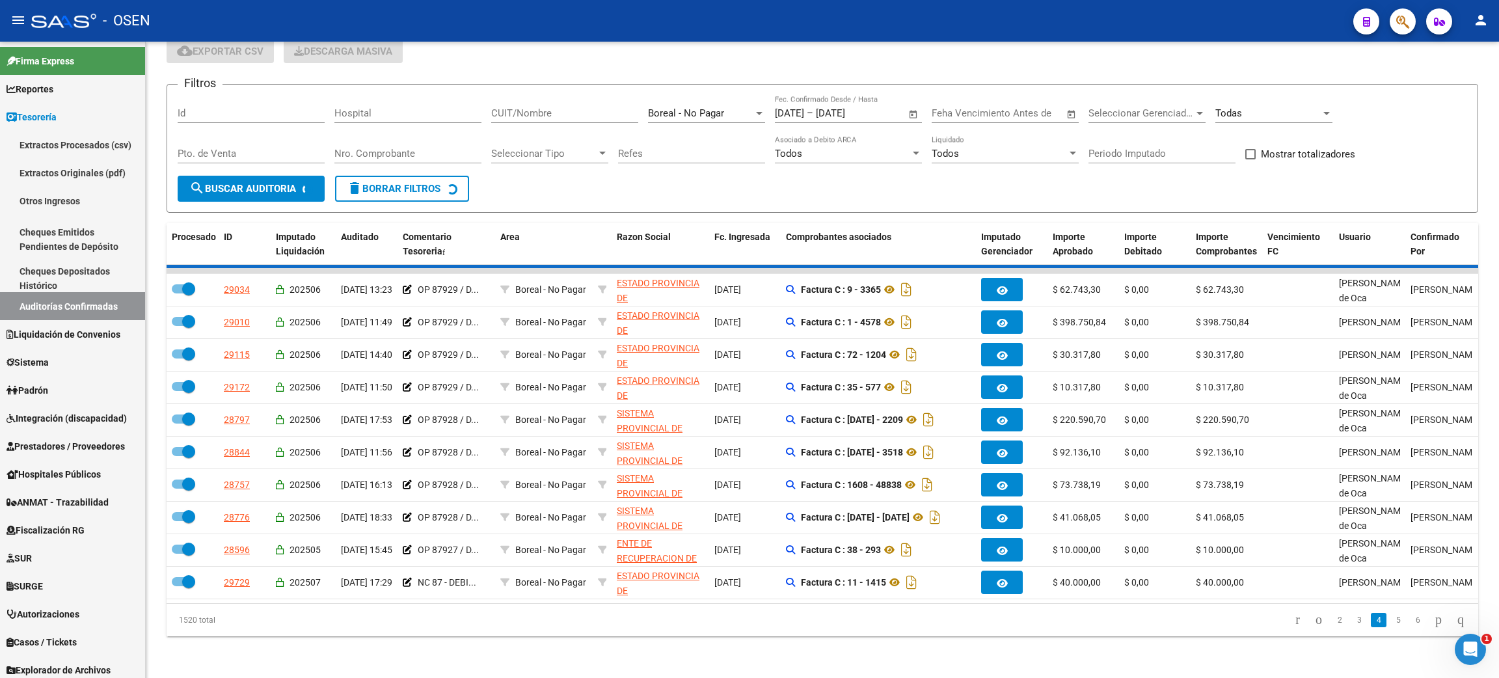
checkbox input "false"
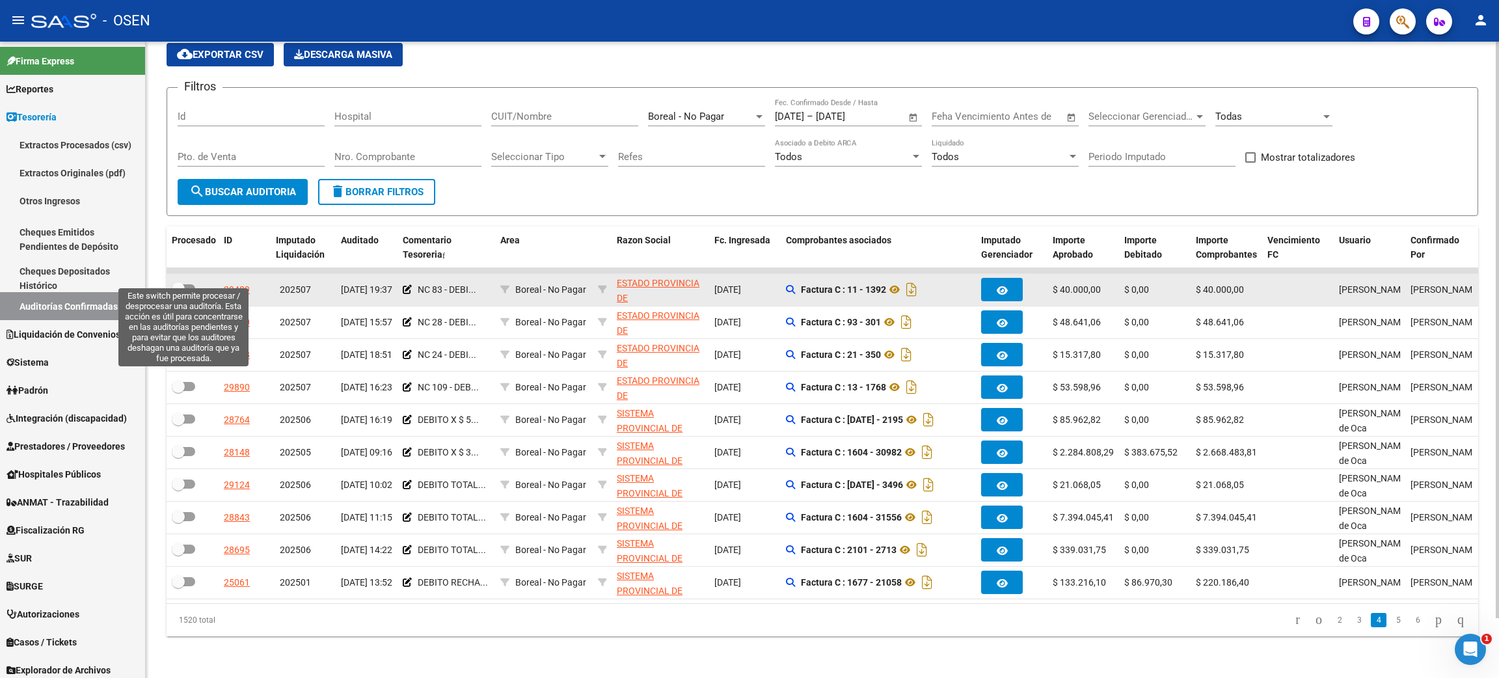
click at [191, 284] on span at bounding box center [183, 288] width 23 height 9
click at [178, 293] on input "checkbox" at bounding box center [178, 293] width 1 height 1
checkbox input "true"
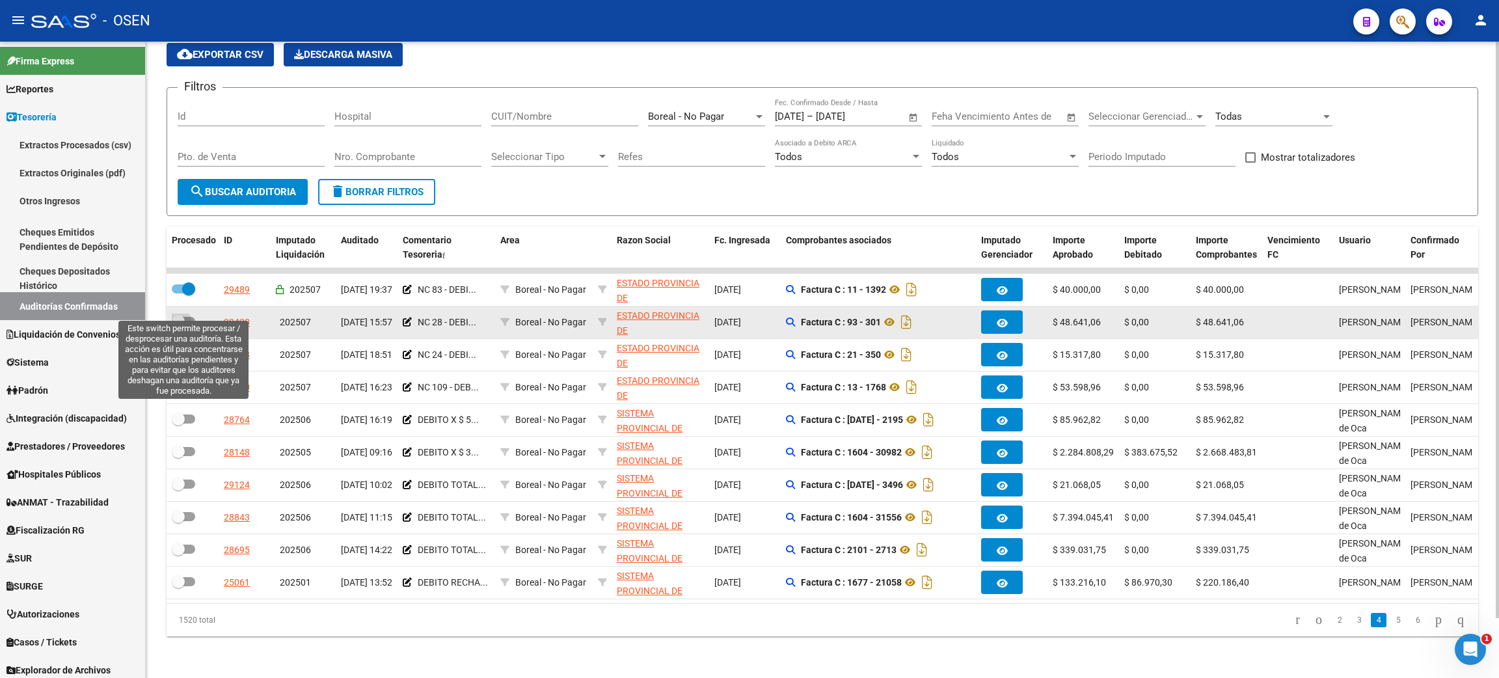
click at [190, 317] on span at bounding box center [183, 321] width 23 height 9
click at [178, 326] on input "checkbox" at bounding box center [178, 326] width 1 height 1
checkbox input "true"
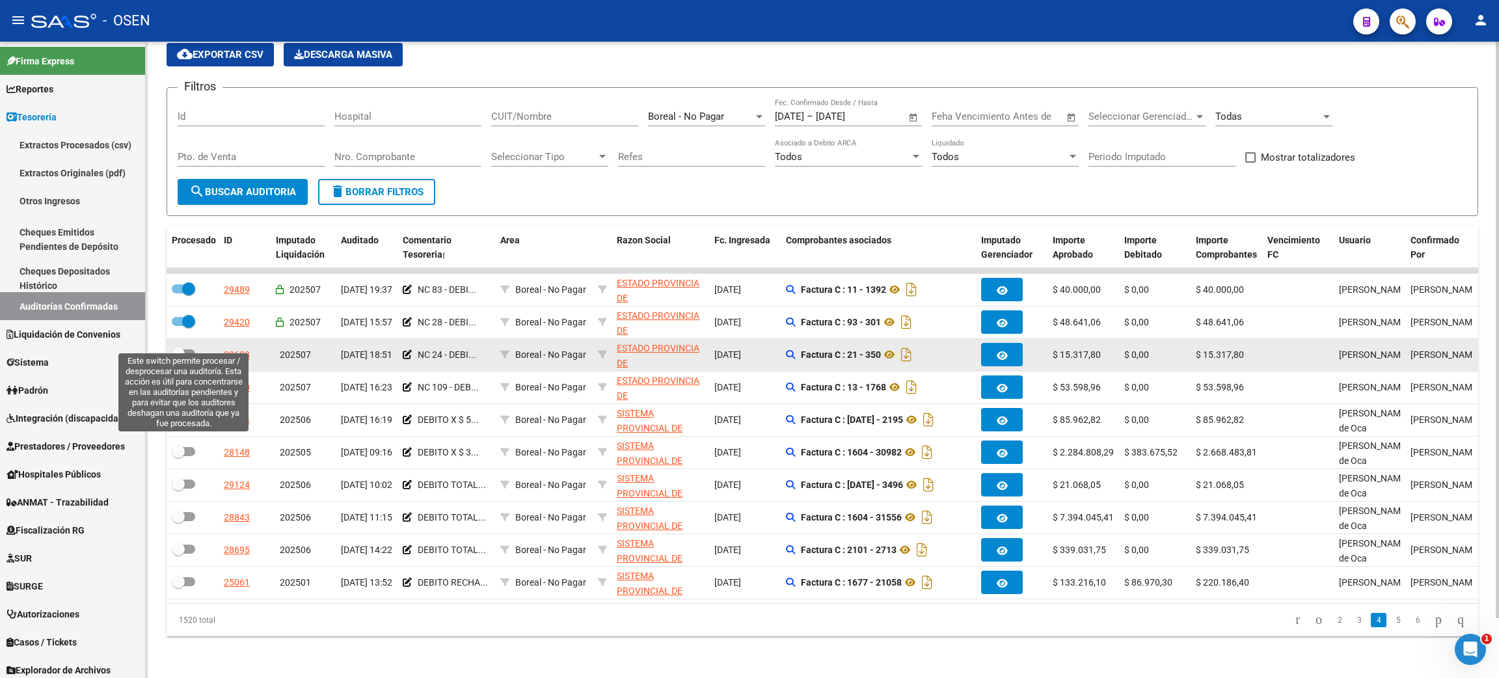
click at [193, 349] on span at bounding box center [183, 353] width 23 height 9
click at [178, 358] on input "checkbox" at bounding box center [178, 358] width 1 height 1
checkbox input "true"
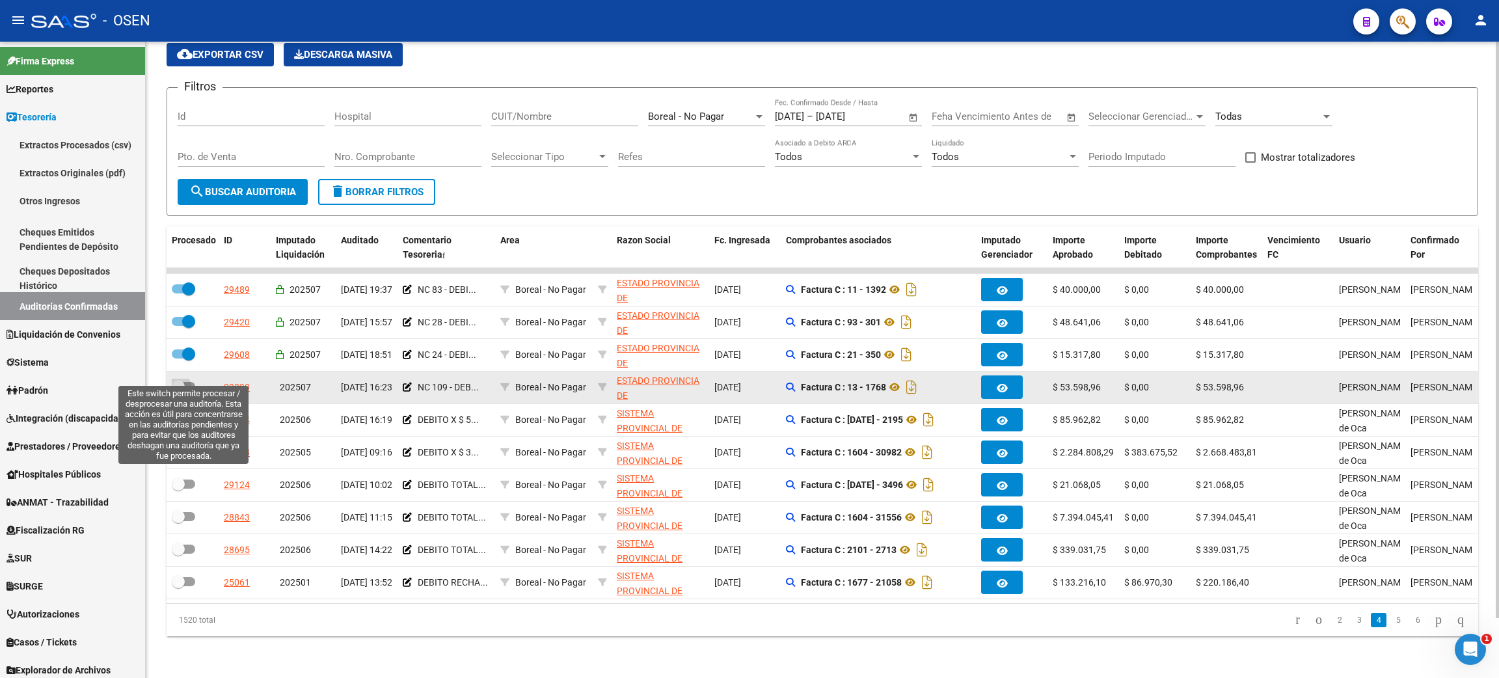
click at [191, 382] on span at bounding box center [183, 386] width 23 height 9
click at [178, 391] on input "checkbox" at bounding box center [178, 391] width 1 height 1
checkbox input "true"
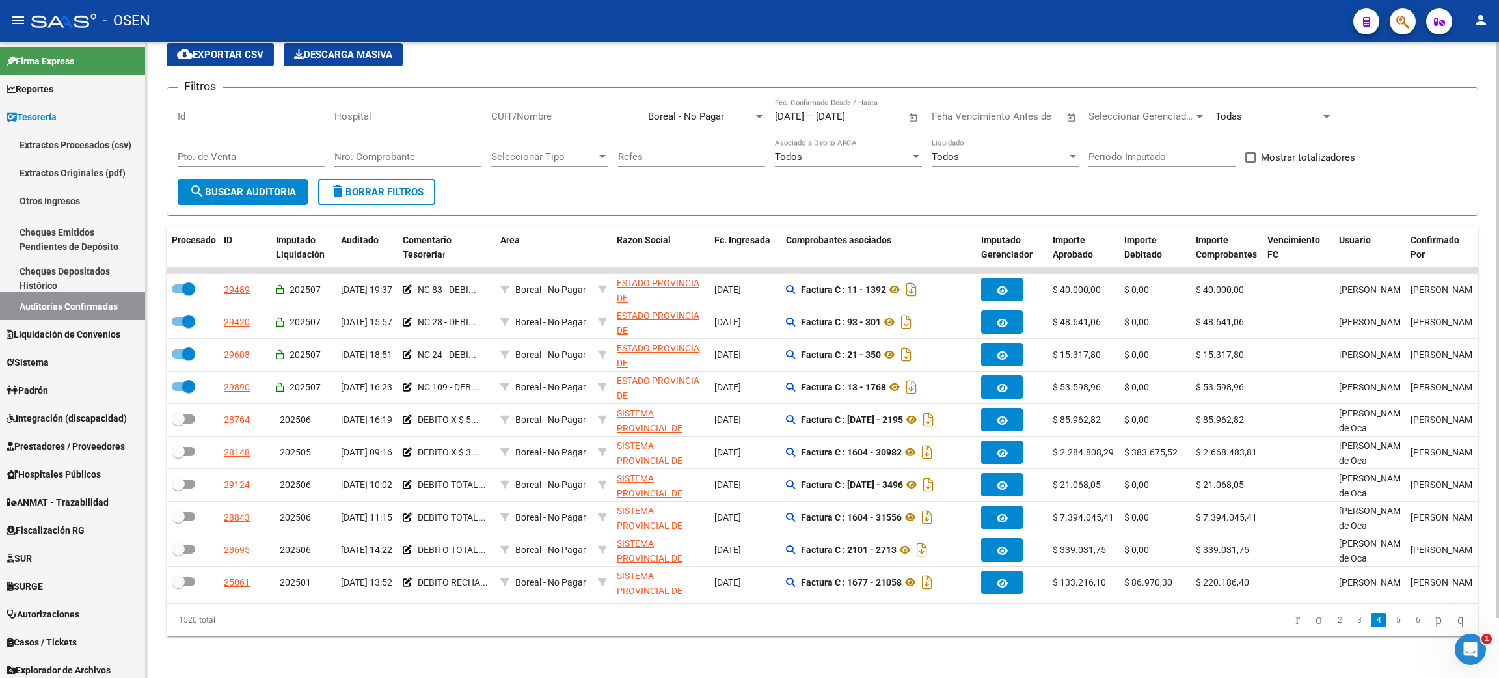
click at [792, 640] on div "TESORERIA -> Auditorías Confirmadas cloud_download Exportar CSV Descarga Masiva…" at bounding box center [822, 333] width 1353 height 689
click at [337, 658] on div "TESORERIA -> Auditorías Confirmadas cloud_download Exportar CSV Descarga Masiva…" at bounding box center [822, 333] width 1353 height 689
drag, startPoint x: 825, startPoint y: 663, endPoint x: 900, endPoint y: 663, distance: 75.5
click at [825, 661] on div "TESORERIA -> Auditorías Confirmadas cloud_download Exportar CSV Descarga Masiva…" at bounding box center [822, 333] width 1353 height 689
click at [1390, 622] on link "5" at bounding box center [1398, 620] width 16 height 14
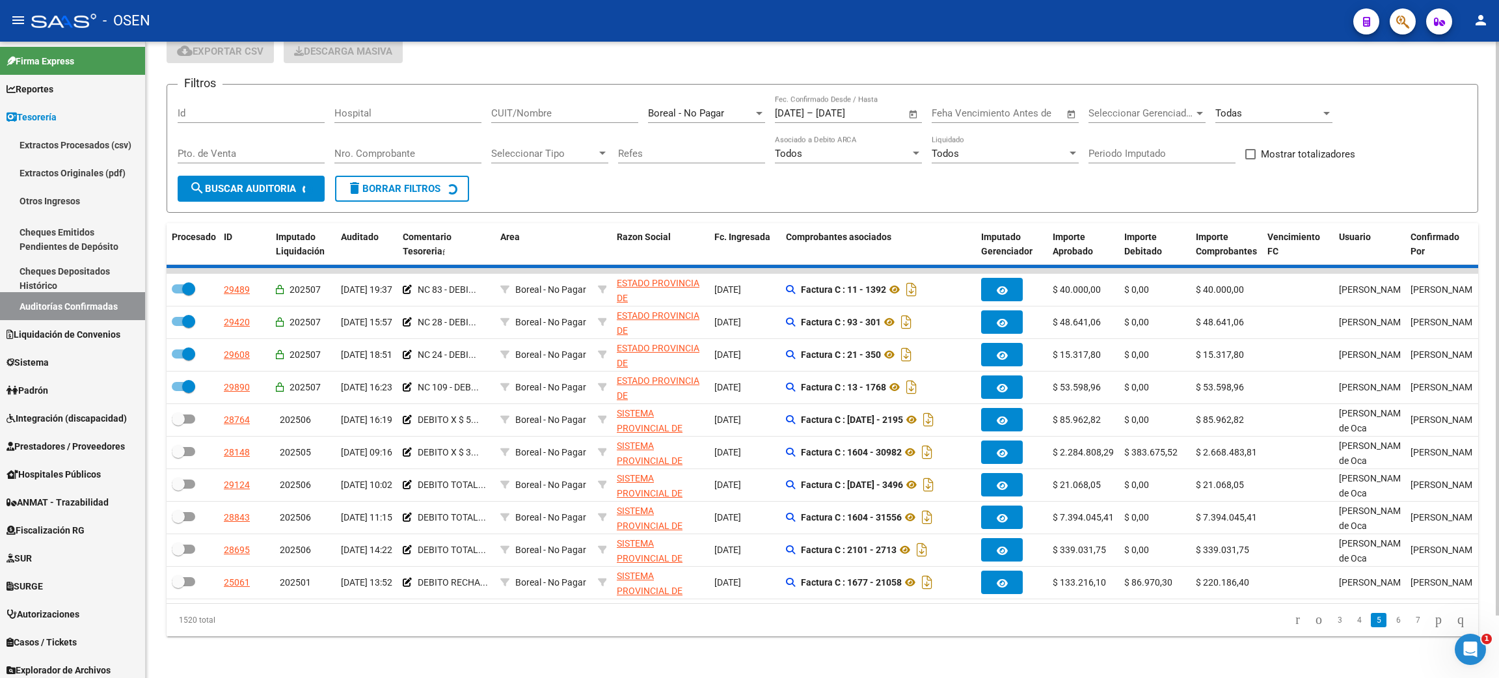
checkbox input "false"
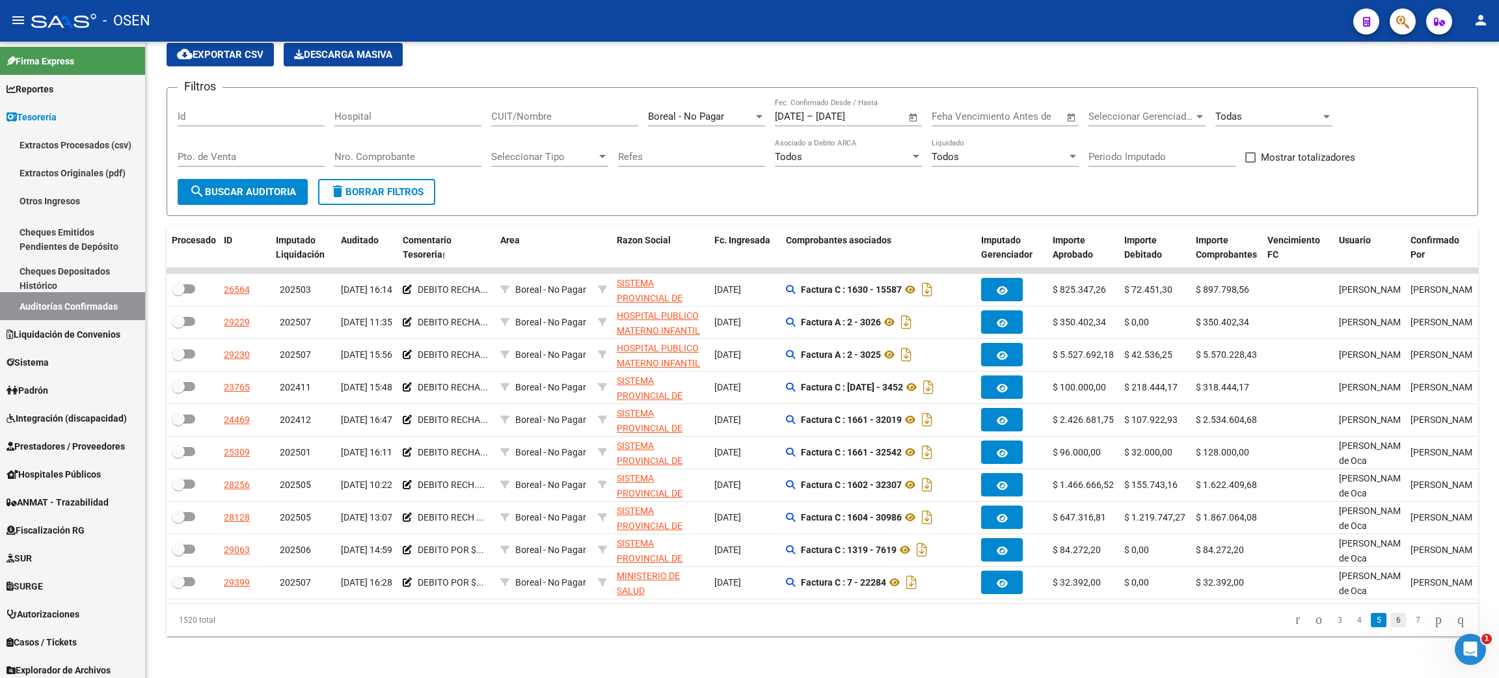
click at [1390, 621] on link "6" at bounding box center [1398, 620] width 16 height 14
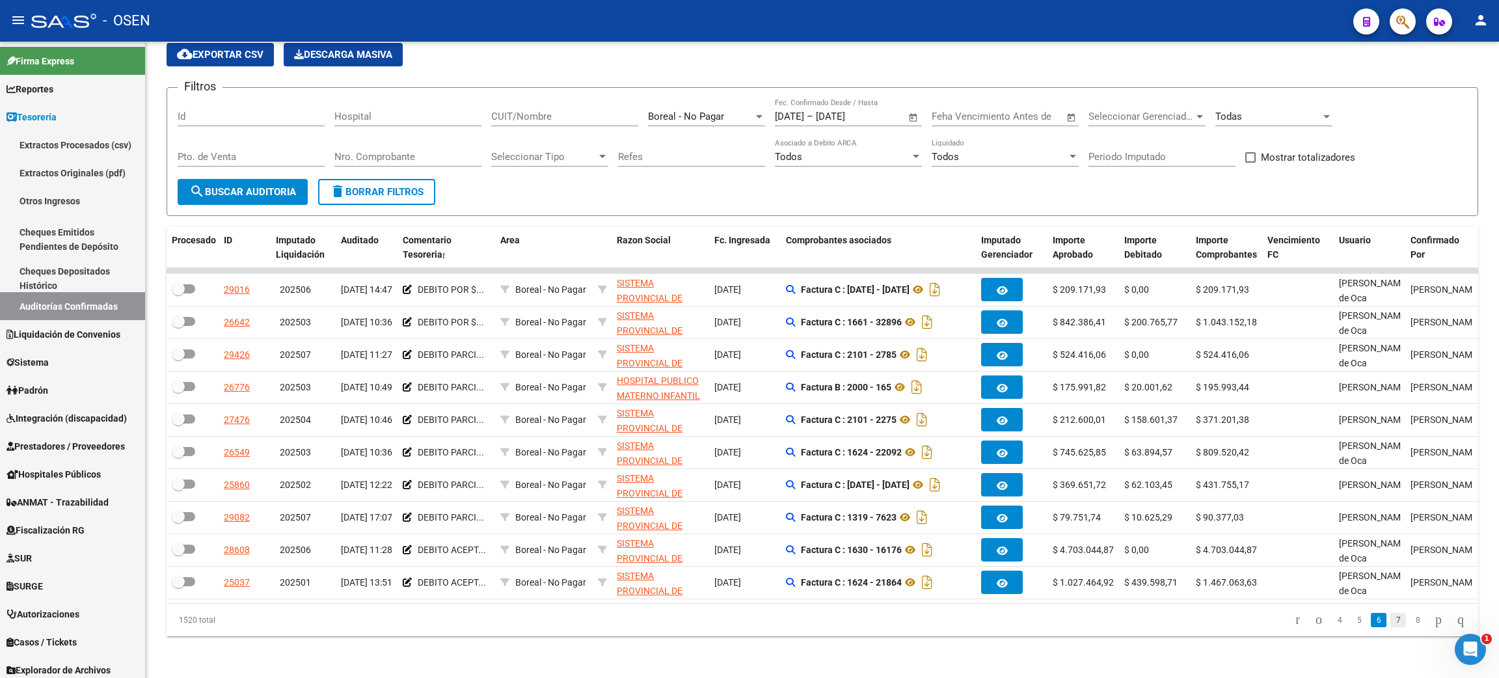
click at [1390, 622] on link "7" at bounding box center [1398, 620] width 16 height 14
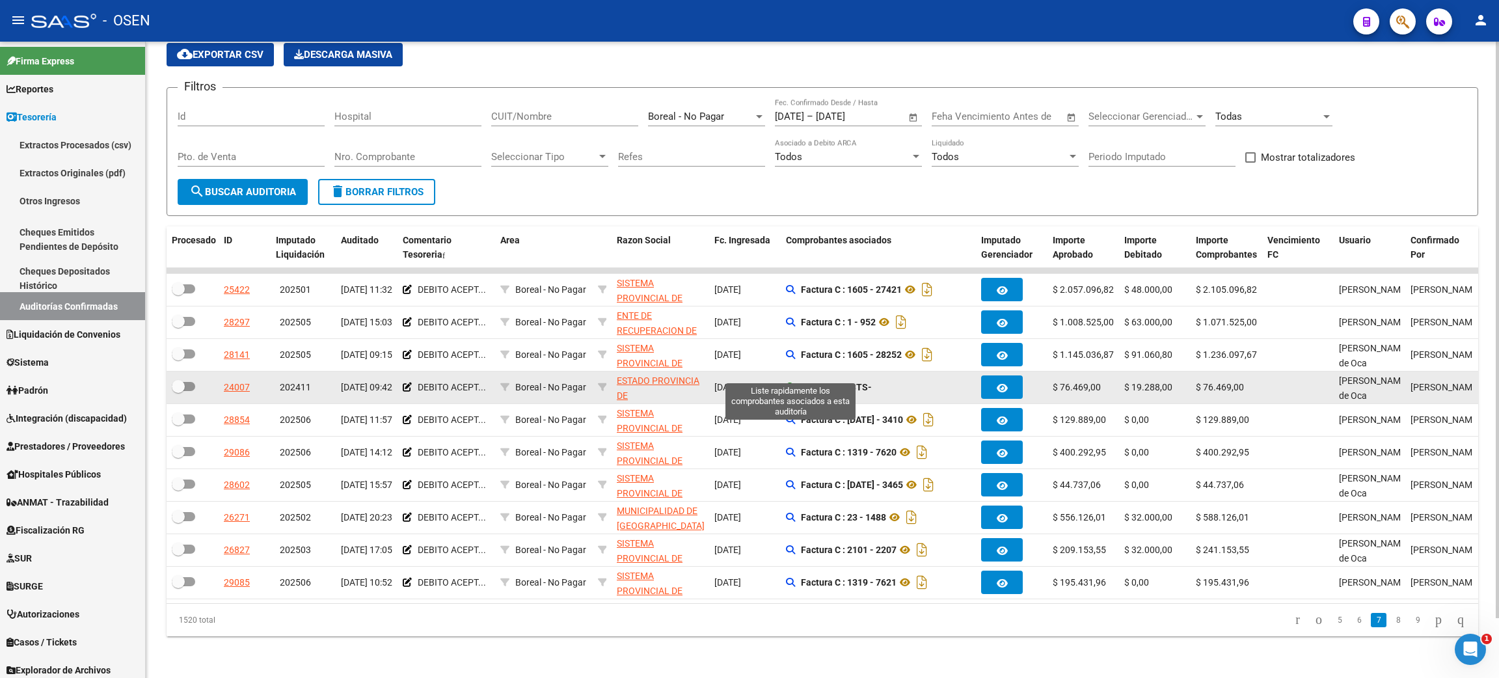
click at [790, 382] on icon at bounding box center [790, 386] width 9 height 9
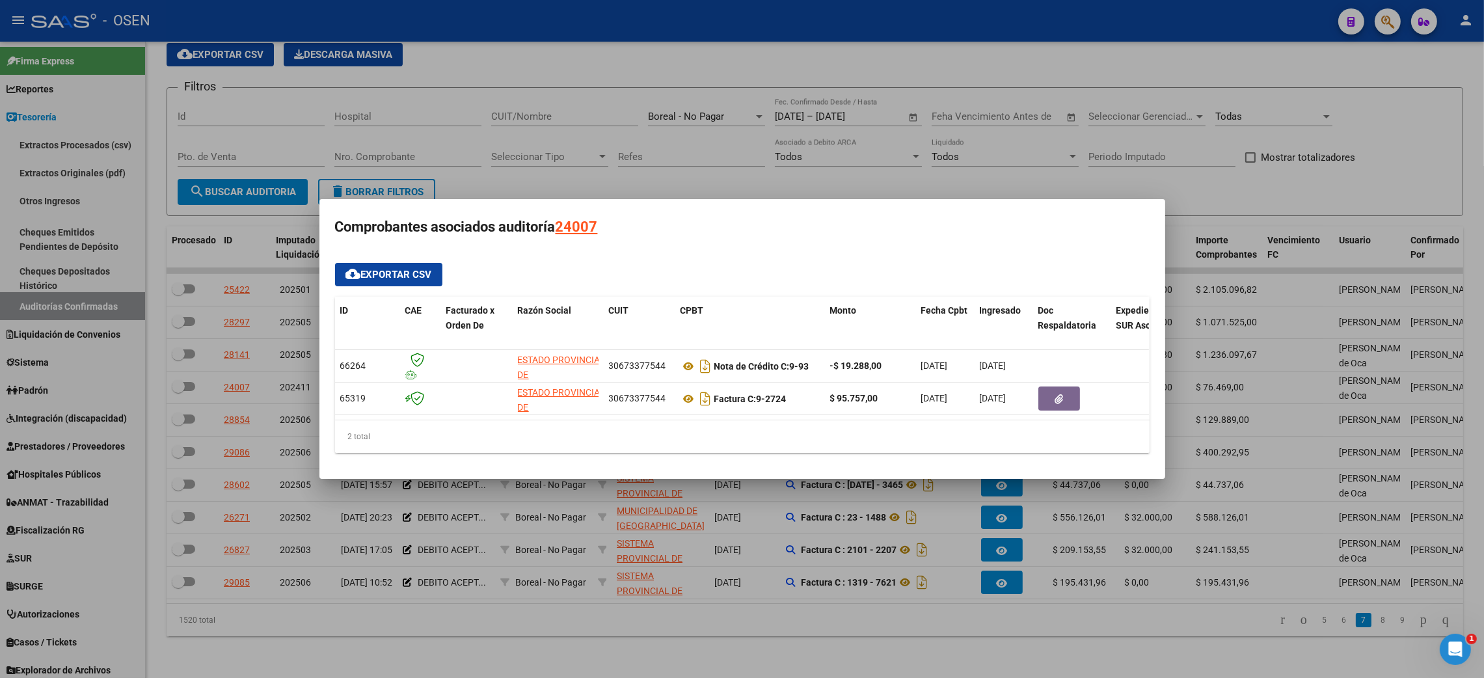
click at [916, 655] on div at bounding box center [742, 339] width 1484 height 678
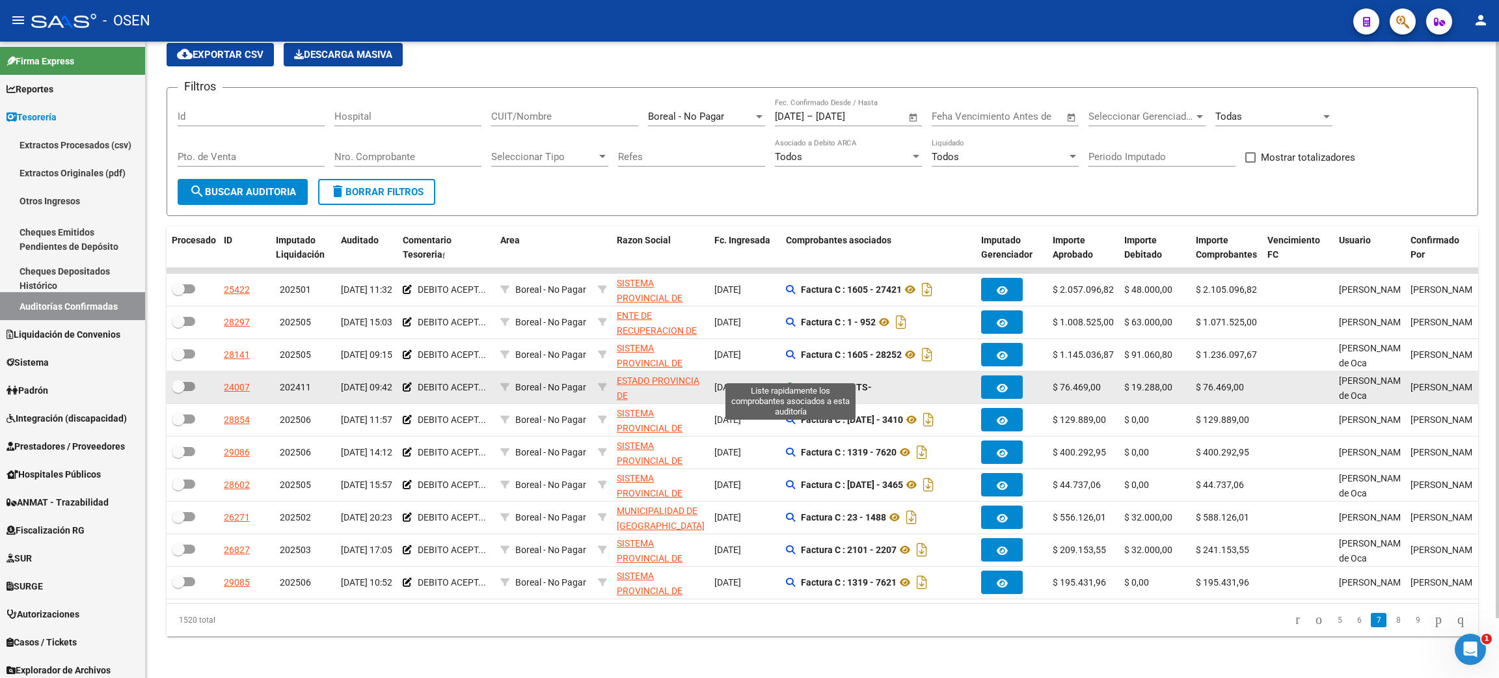
click at [793, 382] on icon at bounding box center [790, 386] width 9 height 9
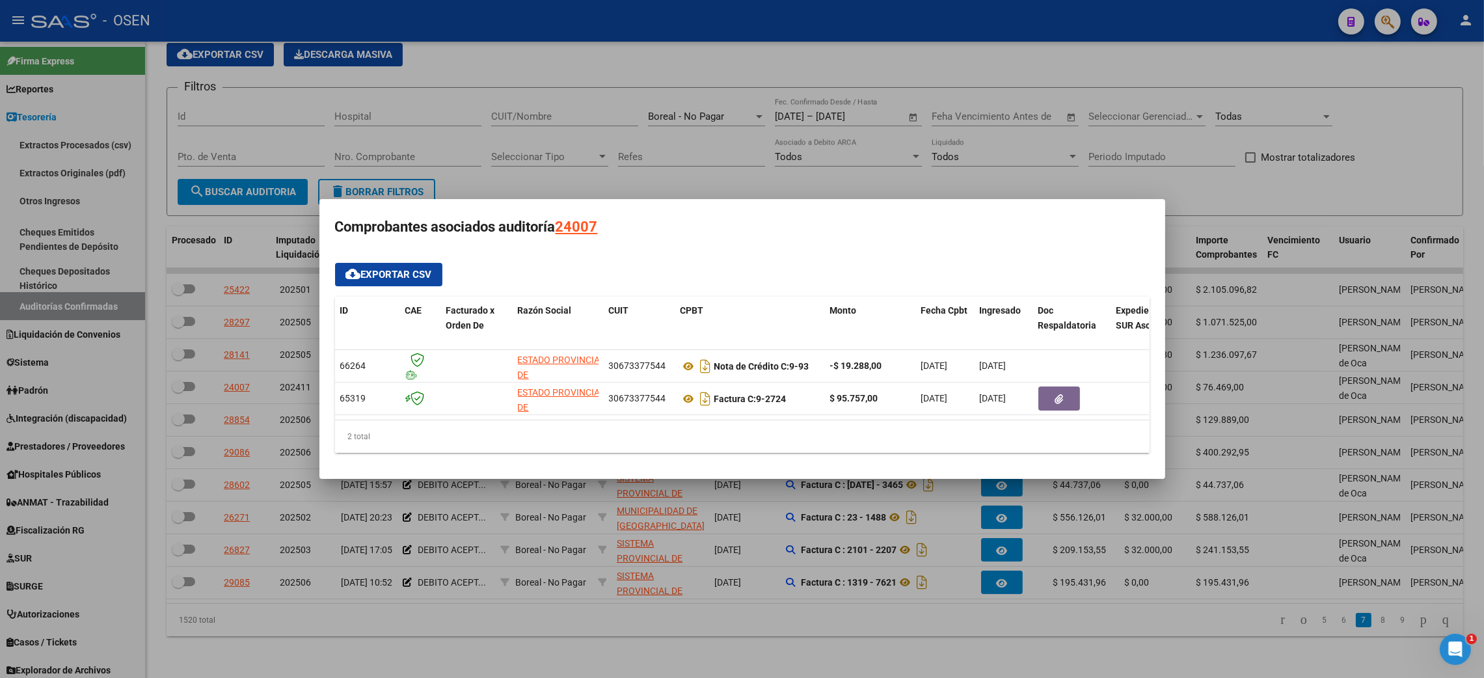
click at [822, 618] on div at bounding box center [742, 339] width 1484 height 678
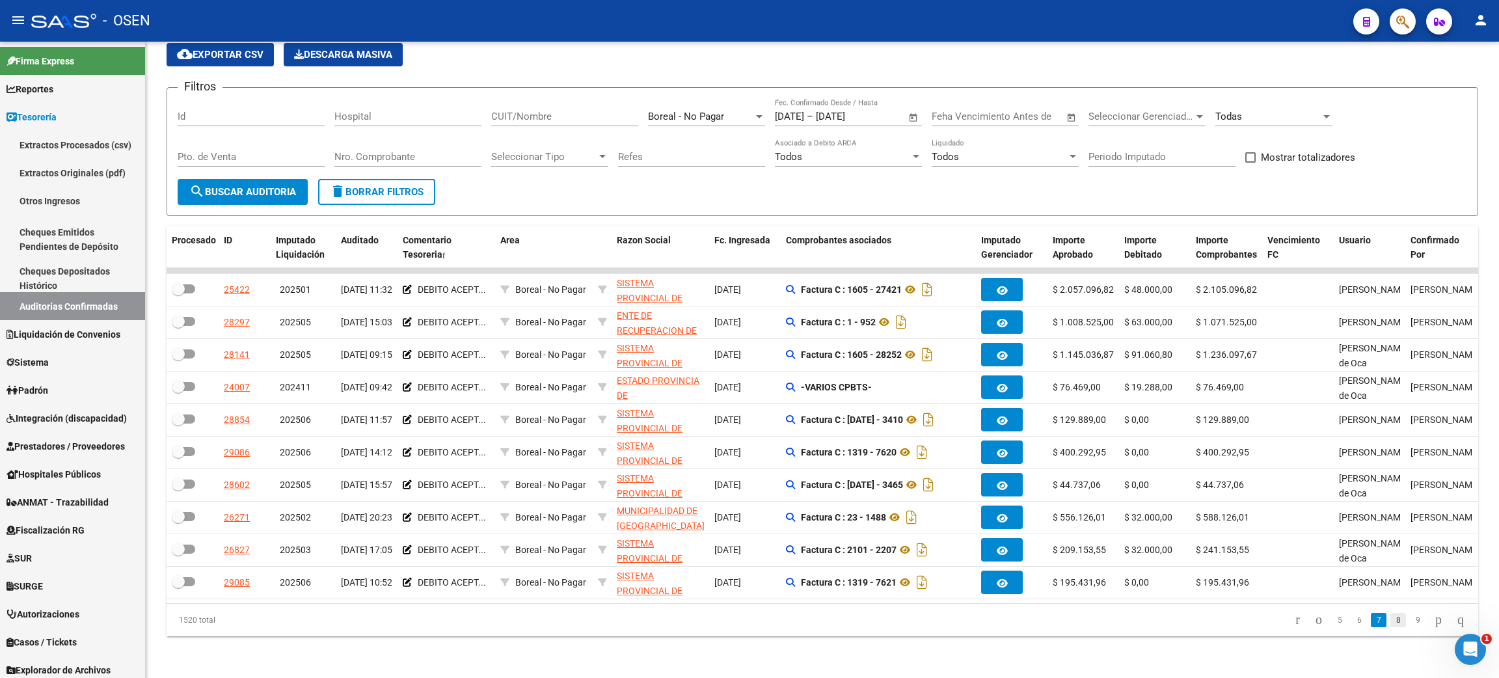
click at [1390, 622] on link "8" at bounding box center [1398, 620] width 16 height 14
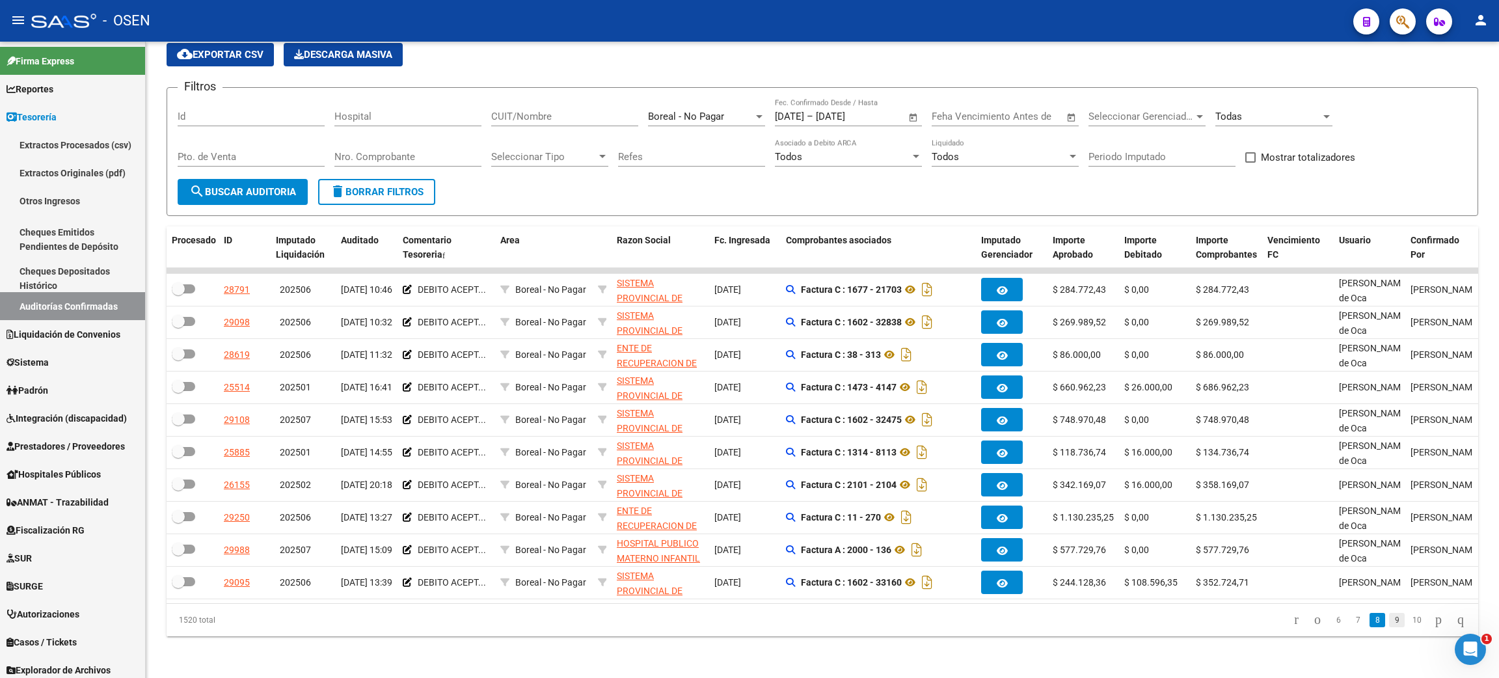
click at [1389, 622] on link "9" at bounding box center [1397, 620] width 16 height 14
click at [1387, 622] on link "10" at bounding box center [1395, 620] width 17 height 14
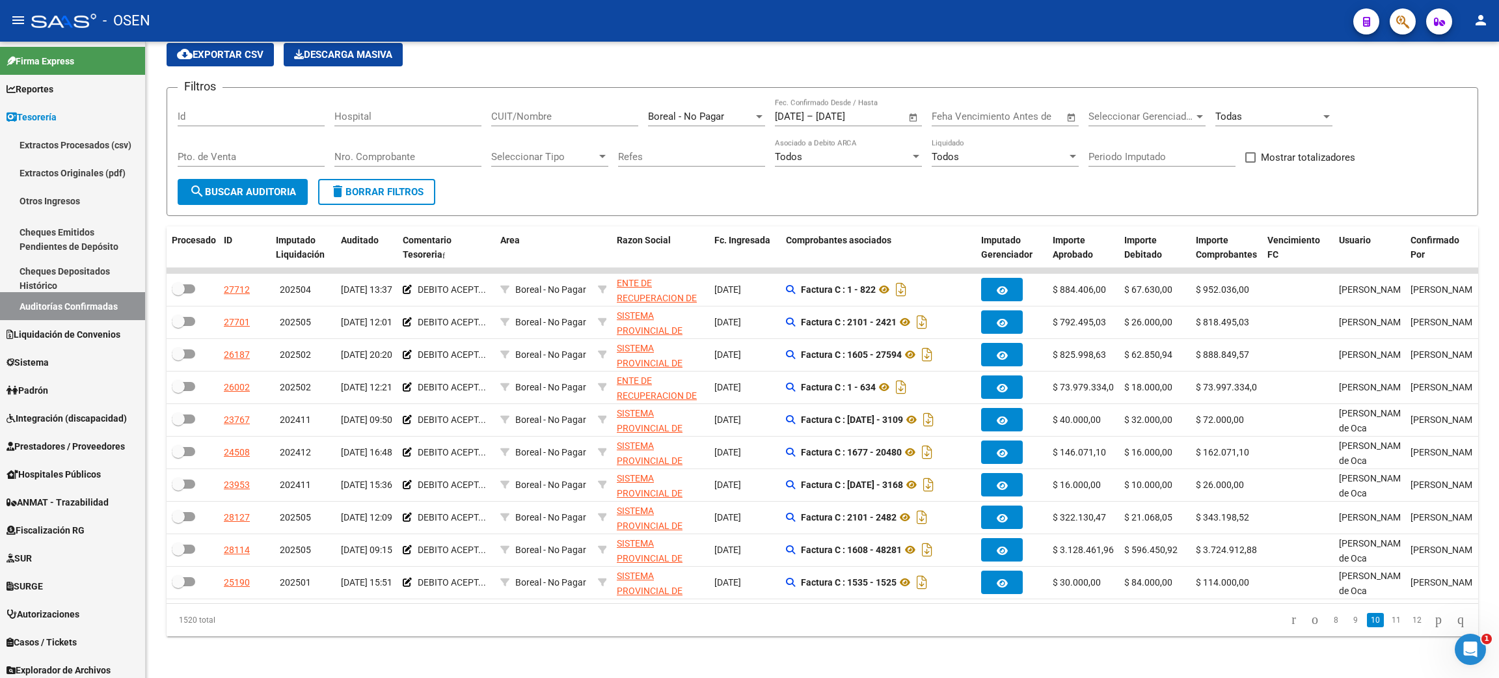
click at [1387, 622] on link "11" at bounding box center [1395, 620] width 17 height 14
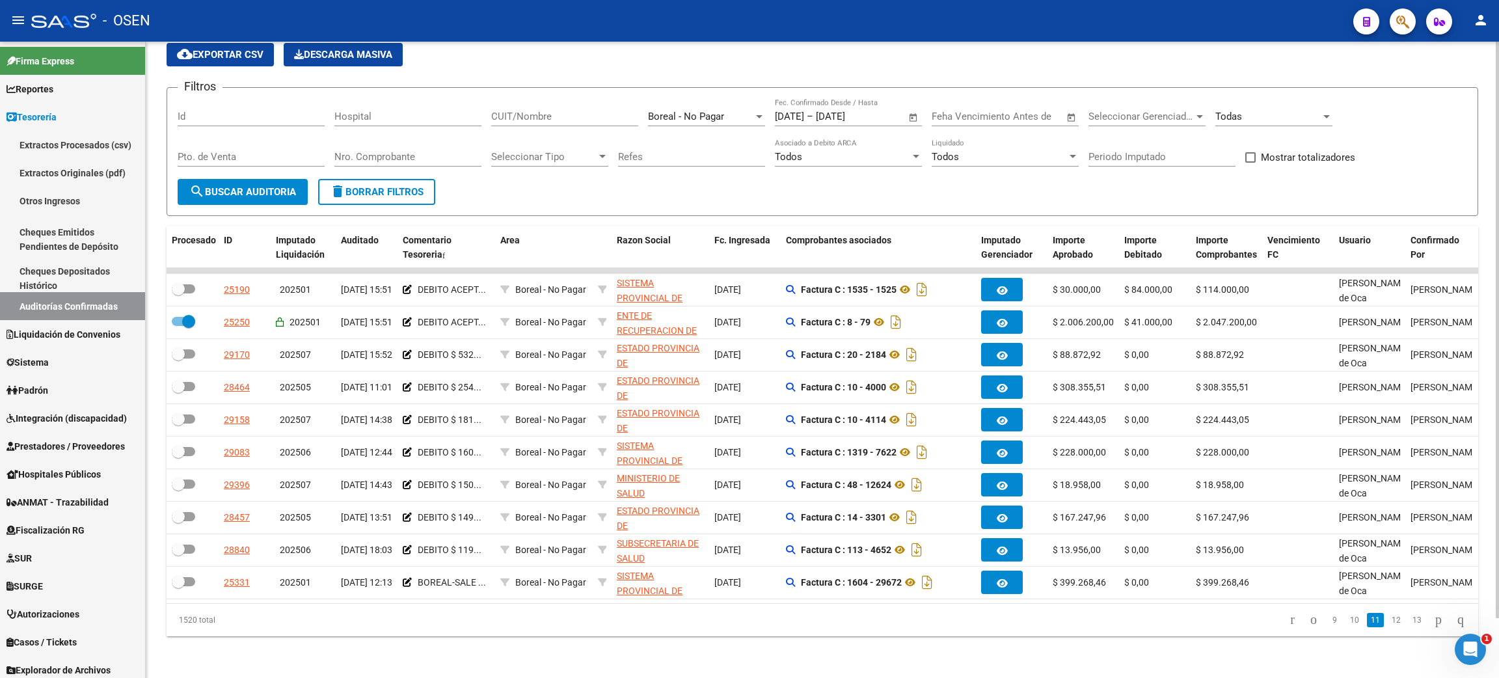
click at [1387, 622] on link "12" at bounding box center [1395, 620] width 17 height 14
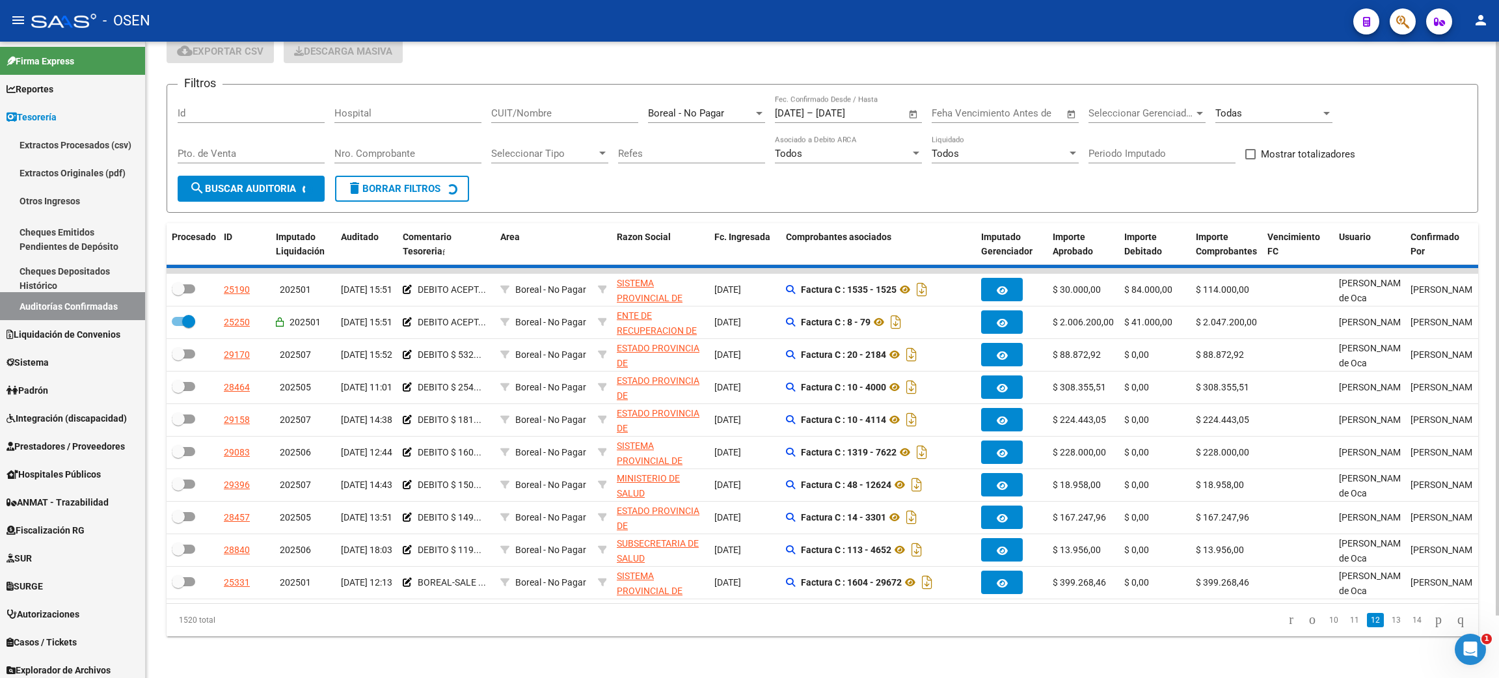
checkbox input "false"
checkbox input "true"
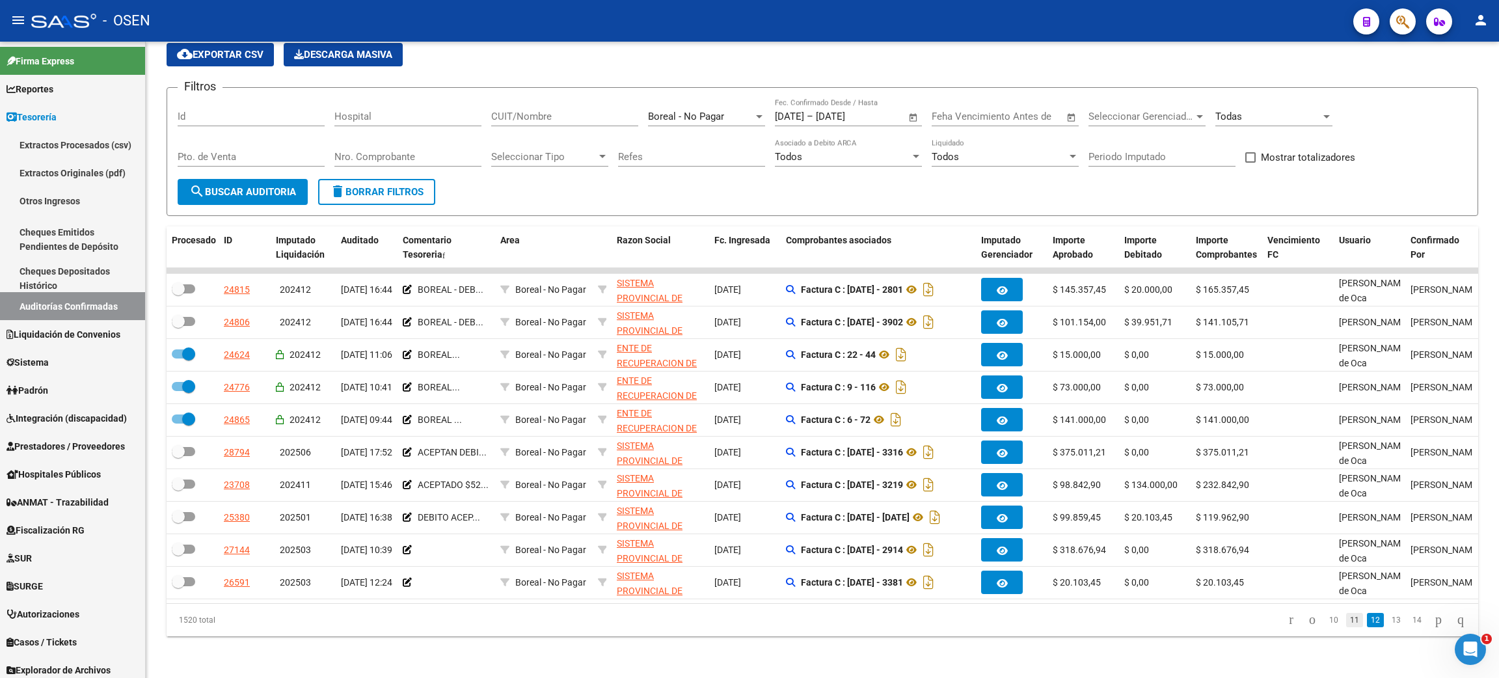
click at [1350, 622] on li "11" at bounding box center [1354, 620] width 21 height 22
click at [1346, 624] on link "11" at bounding box center [1354, 620] width 17 height 14
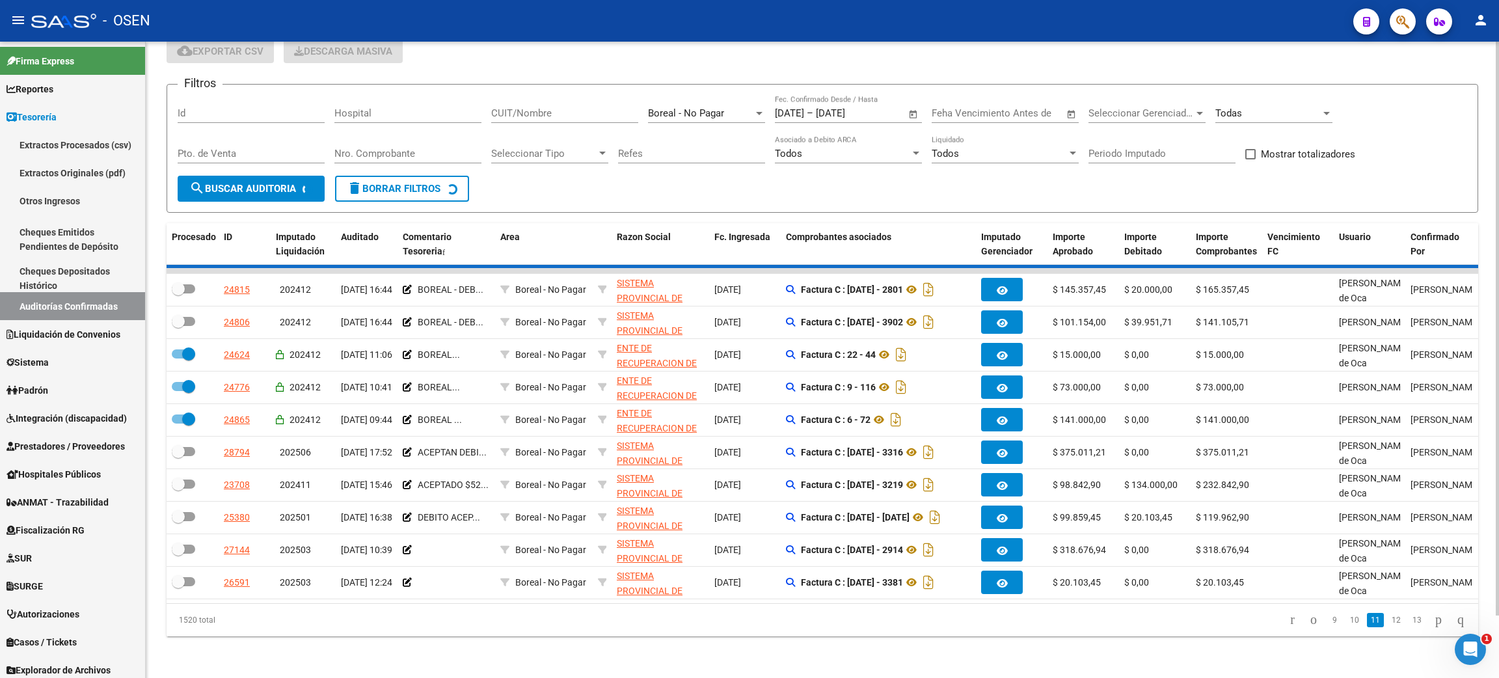
checkbox input "true"
checkbox input "false"
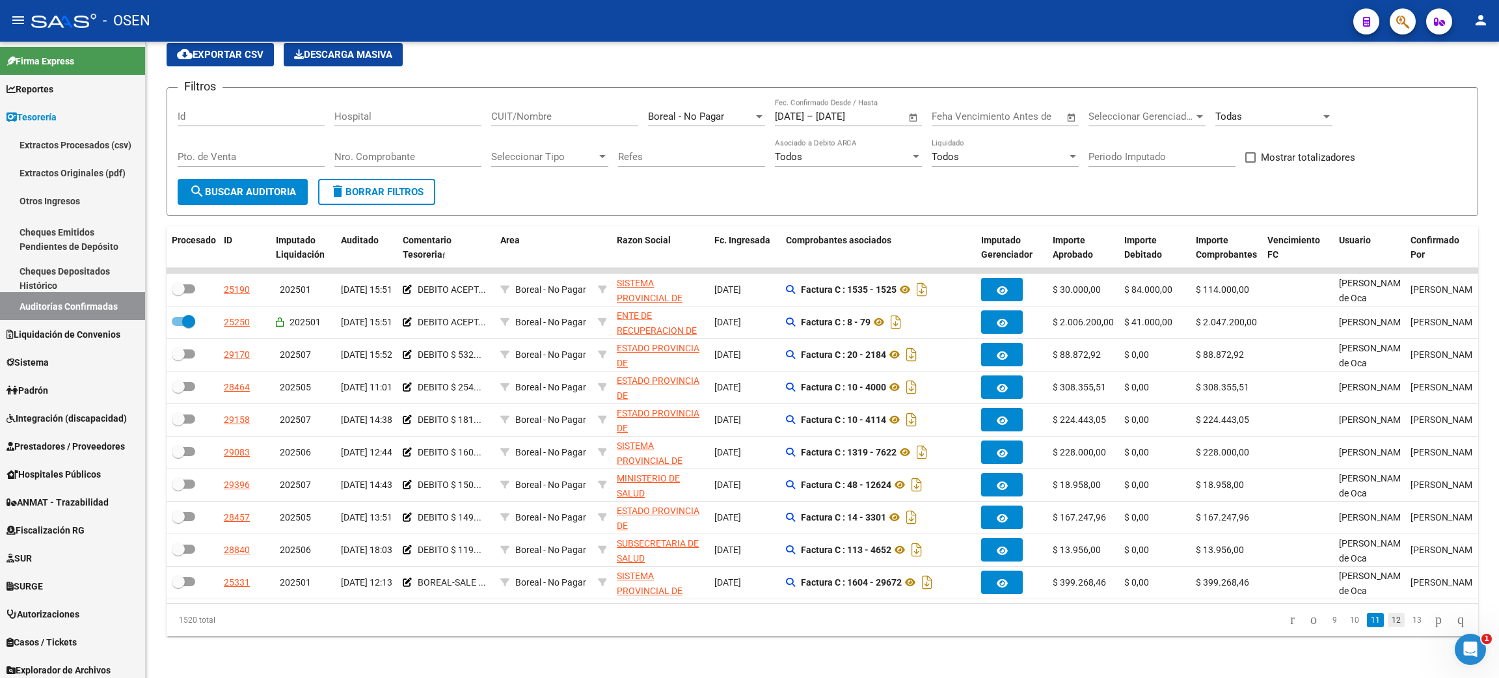
click at [1387, 620] on link "12" at bounding box center [1395, 620] width 17 height 14
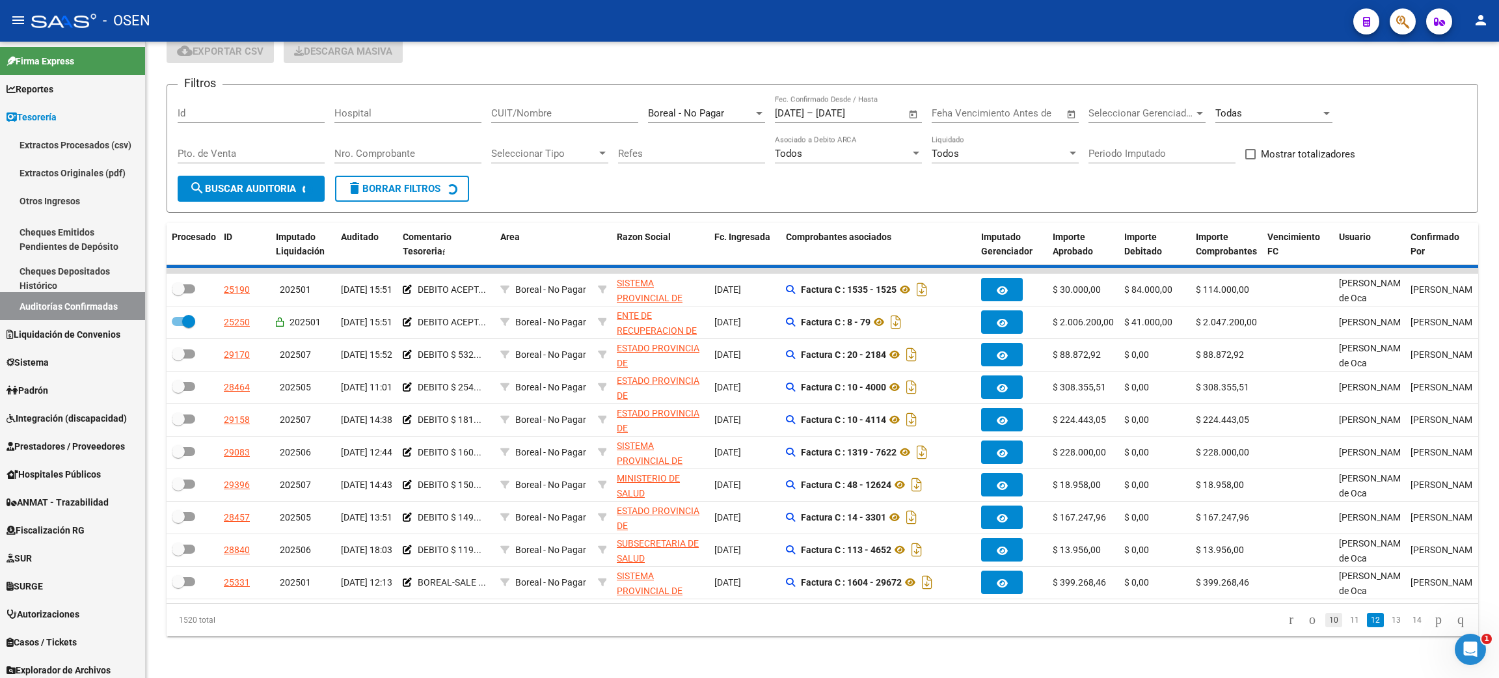
checkbox input "false"
checkbox input "true"
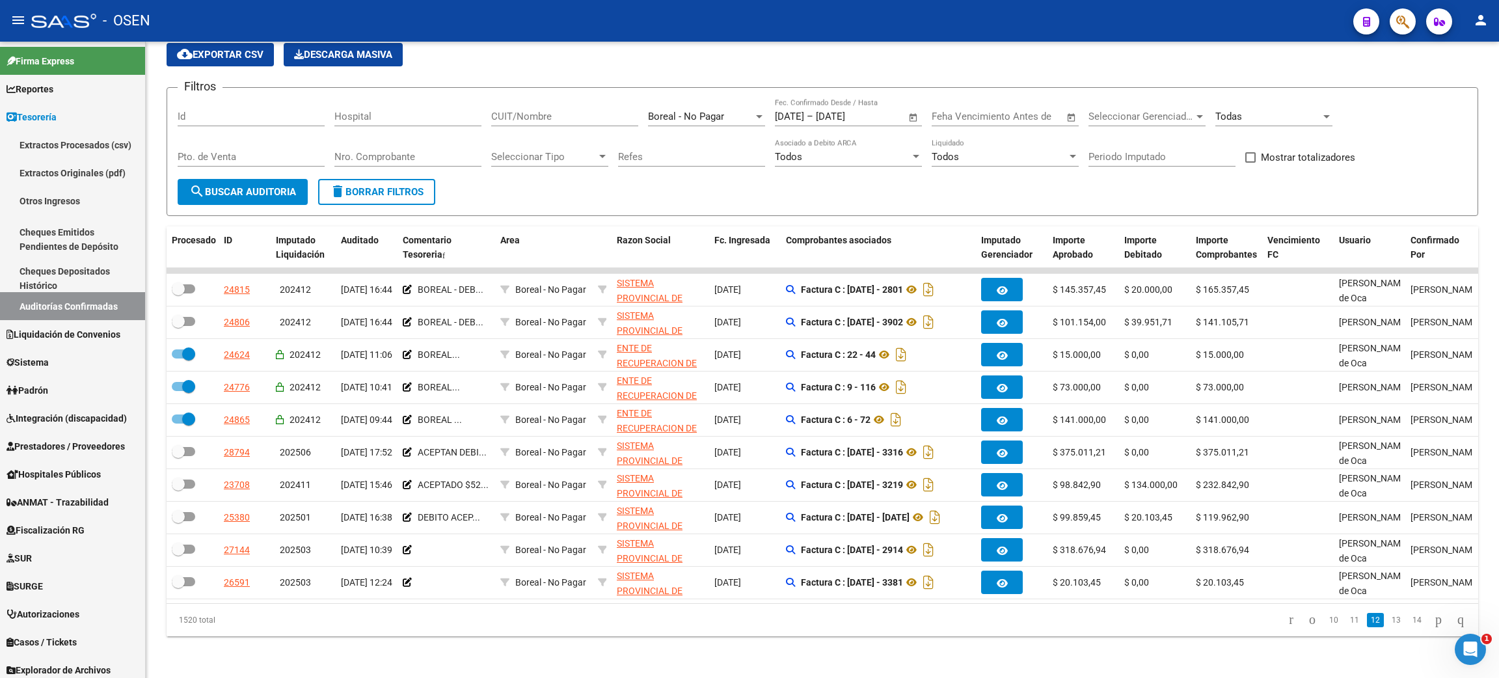
click at [1263, 111] on div "Todas" at bounding box center [1267, 117] width 105 height 12
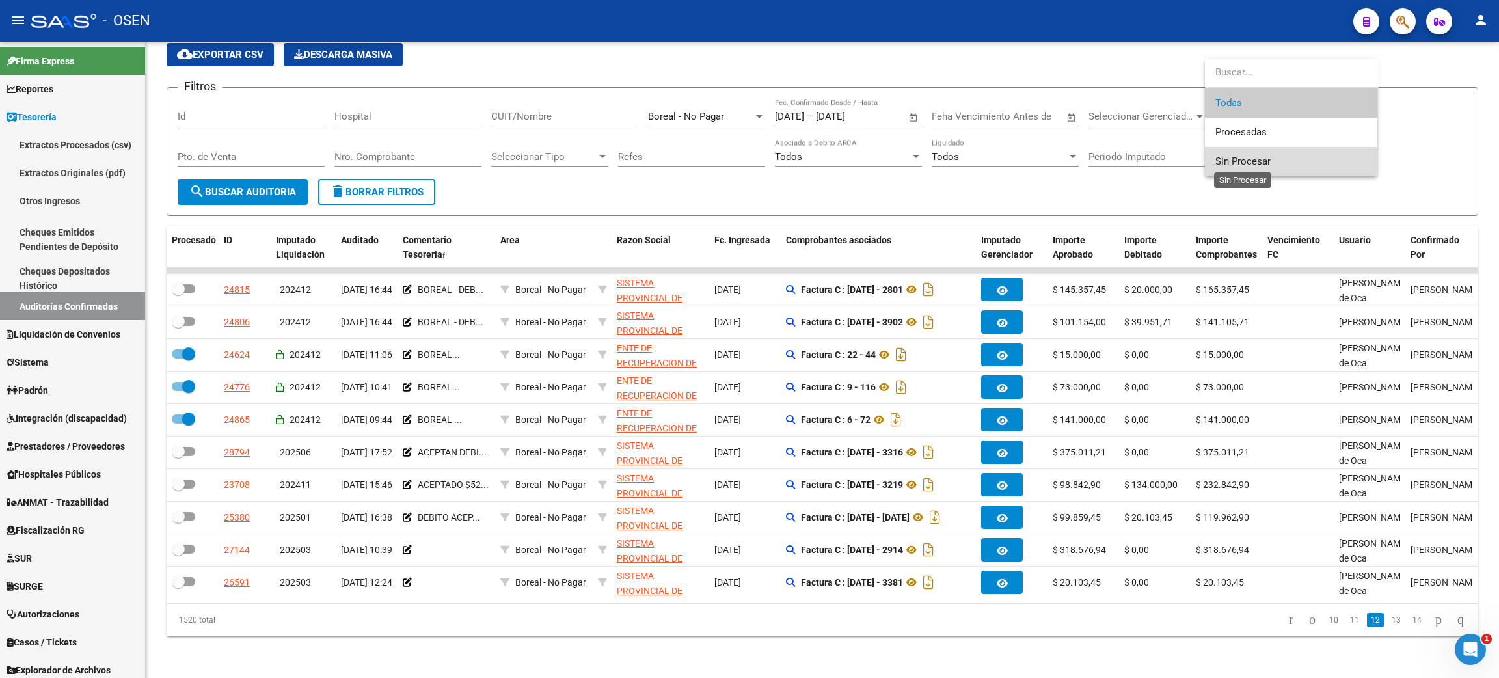
click at [1240, 163] on span "Sin Procesar" at bounding box center [1242, 161] width 55 height 12
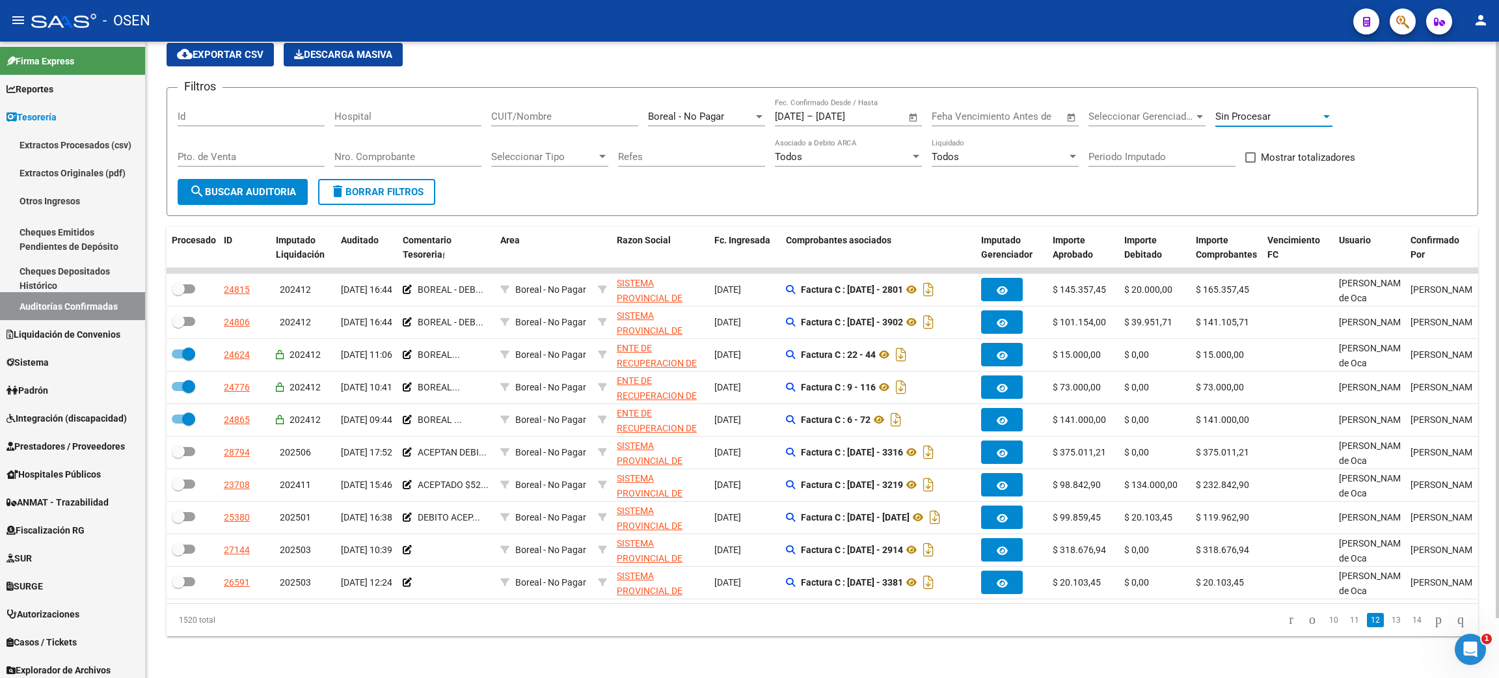
click at [251, 186] on span "search Buscar Auditoria" at bounding box center [242, 192] width 107 height 12
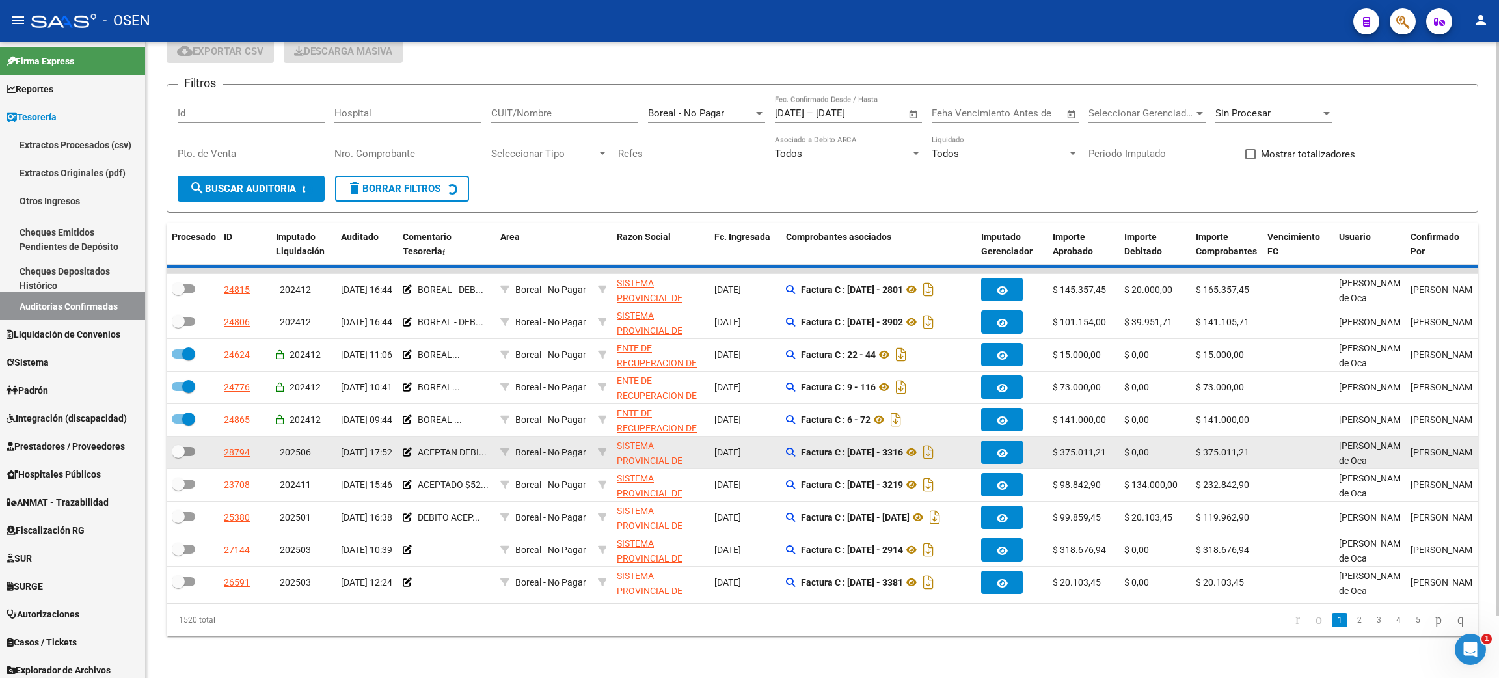
checkbox input "false"
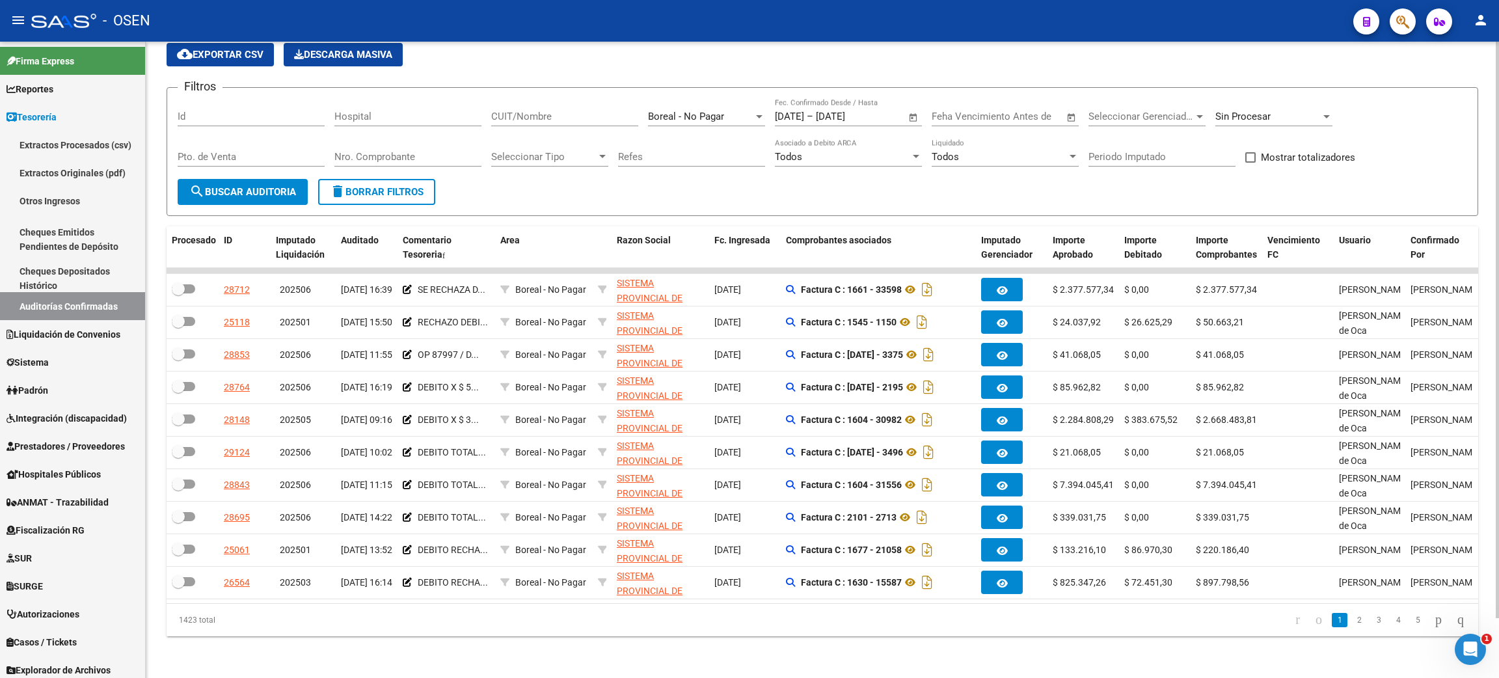
click at [392, 186] on span "delete Borrar Filtros" at bounding box center [377, 192] width 94 height 12
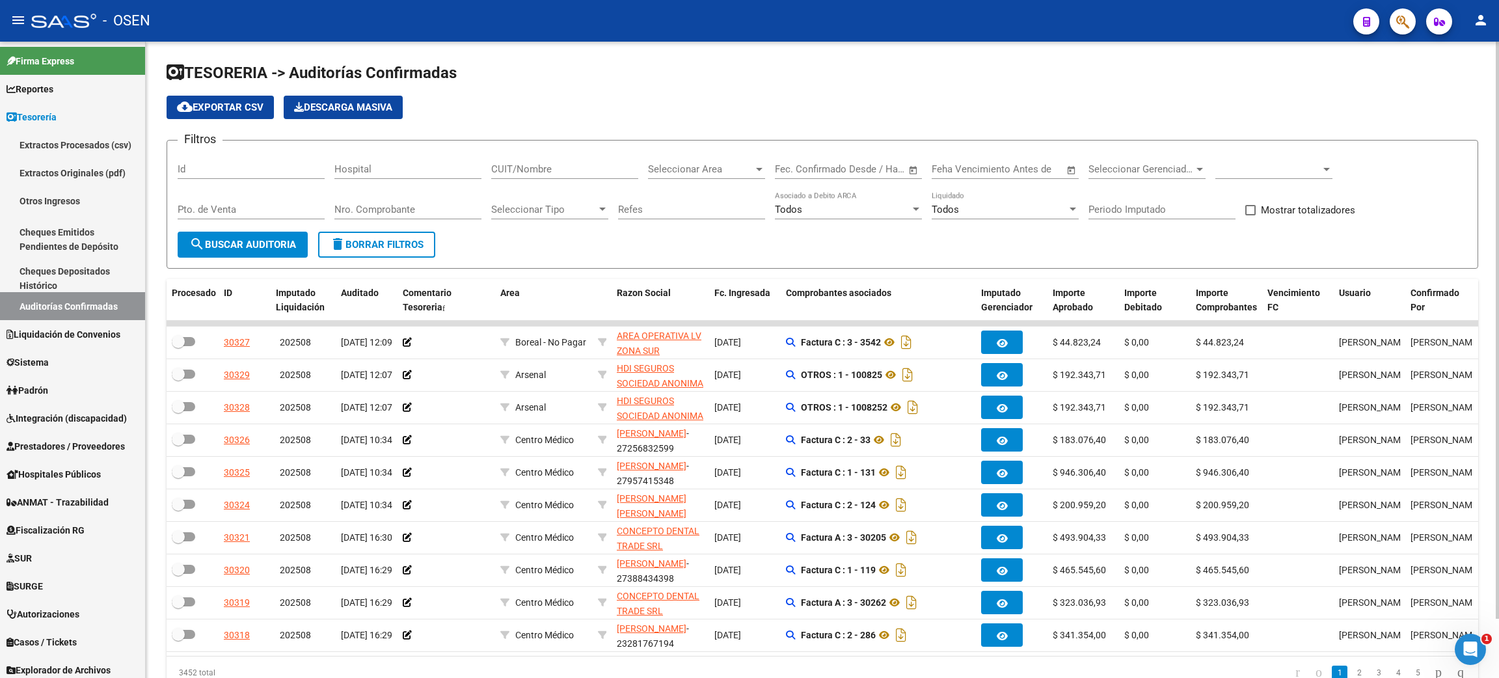
click at [530, 158] on div "CUIT/Nombre" at bounding box center [564, 165] width 147 height 28
click at [693, 165] on span "Seleccionar Area" at bounding box center [700, 169] width 105 height 12
type input "b"
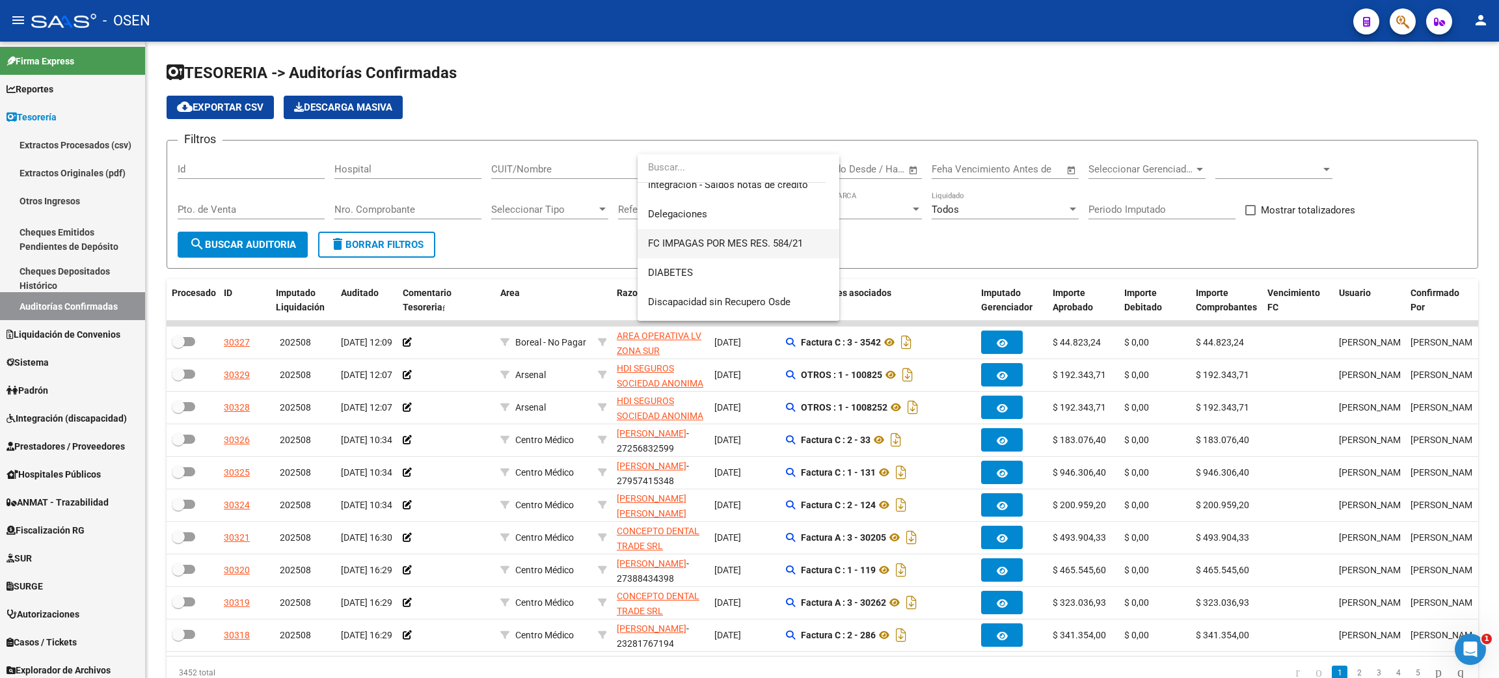
scroll to position [565, 0]
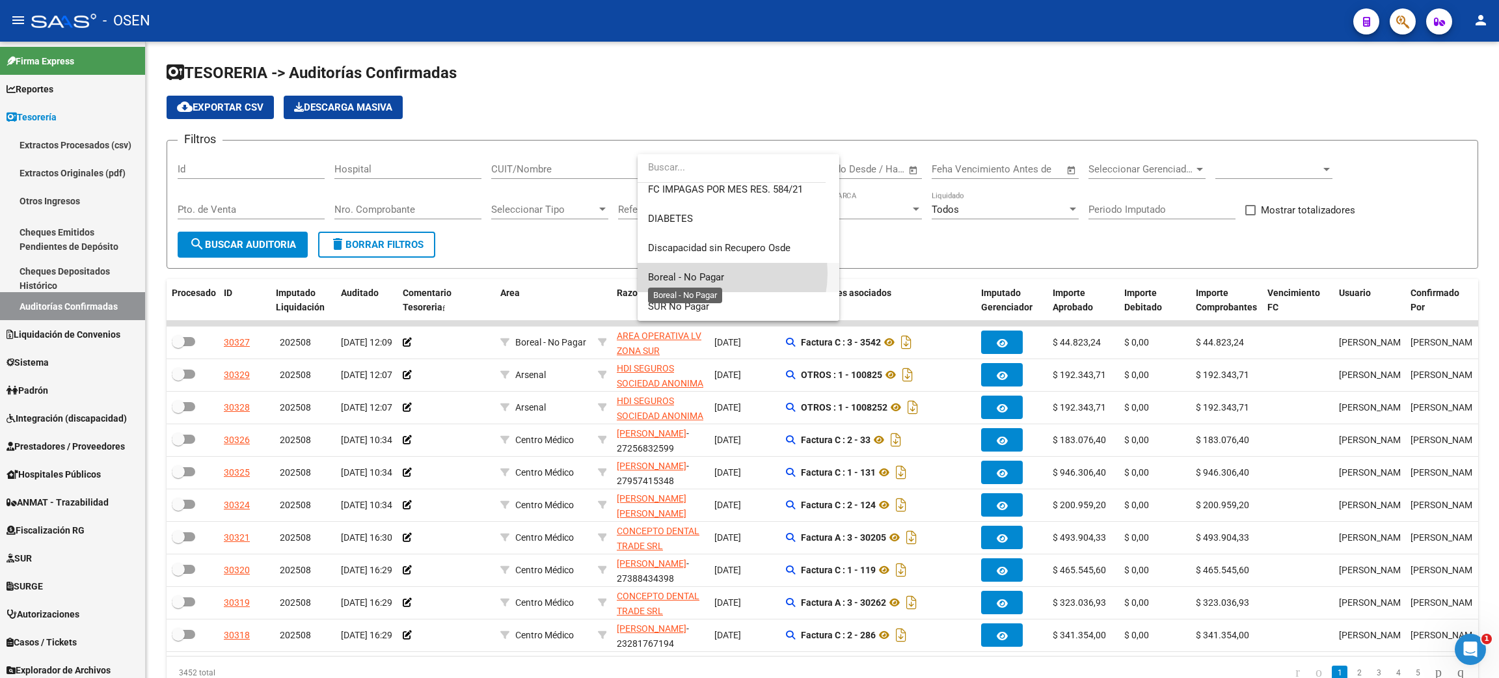
click at [715, 273] on span "Boreal - No Pagar" at bounding box center [686, 277] width 76 height 12
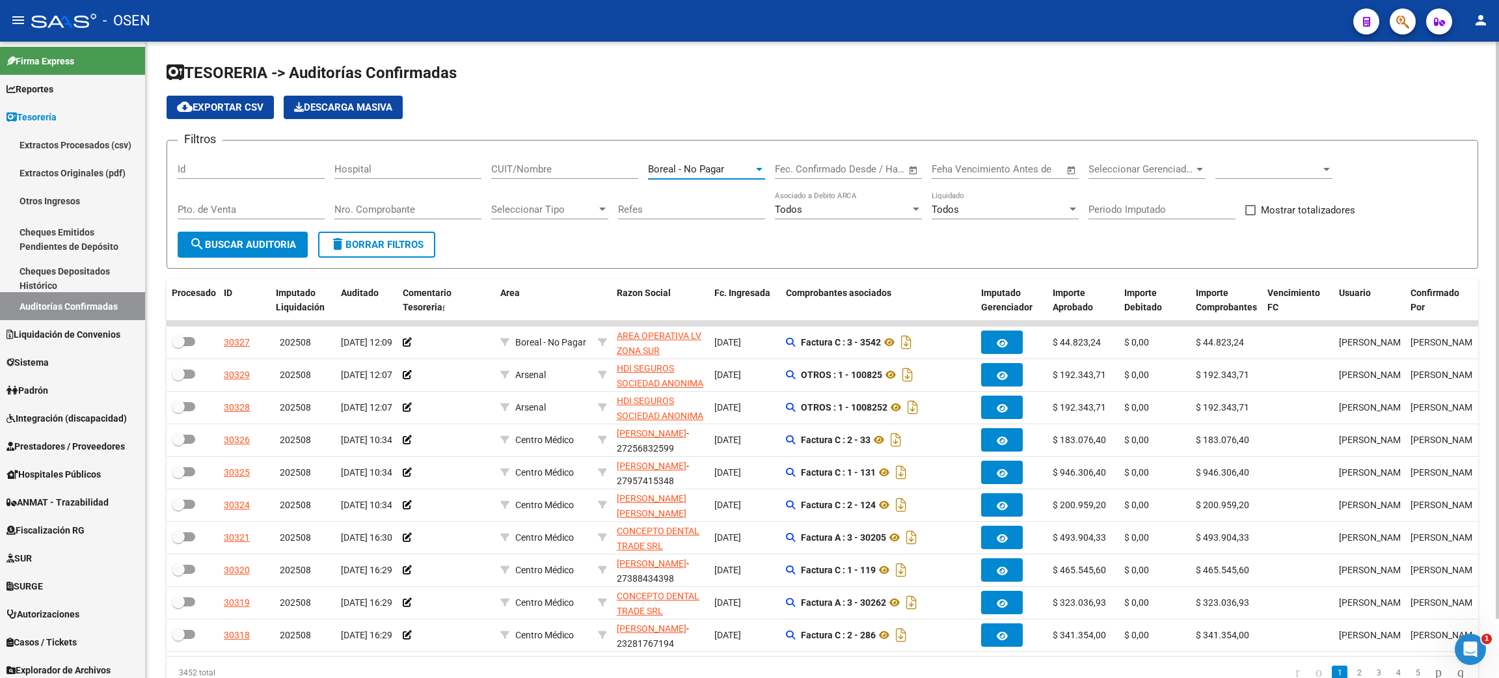
click at [911, 165] on span "Open calendar" at bounding box center [913, 169] width 31 height 31
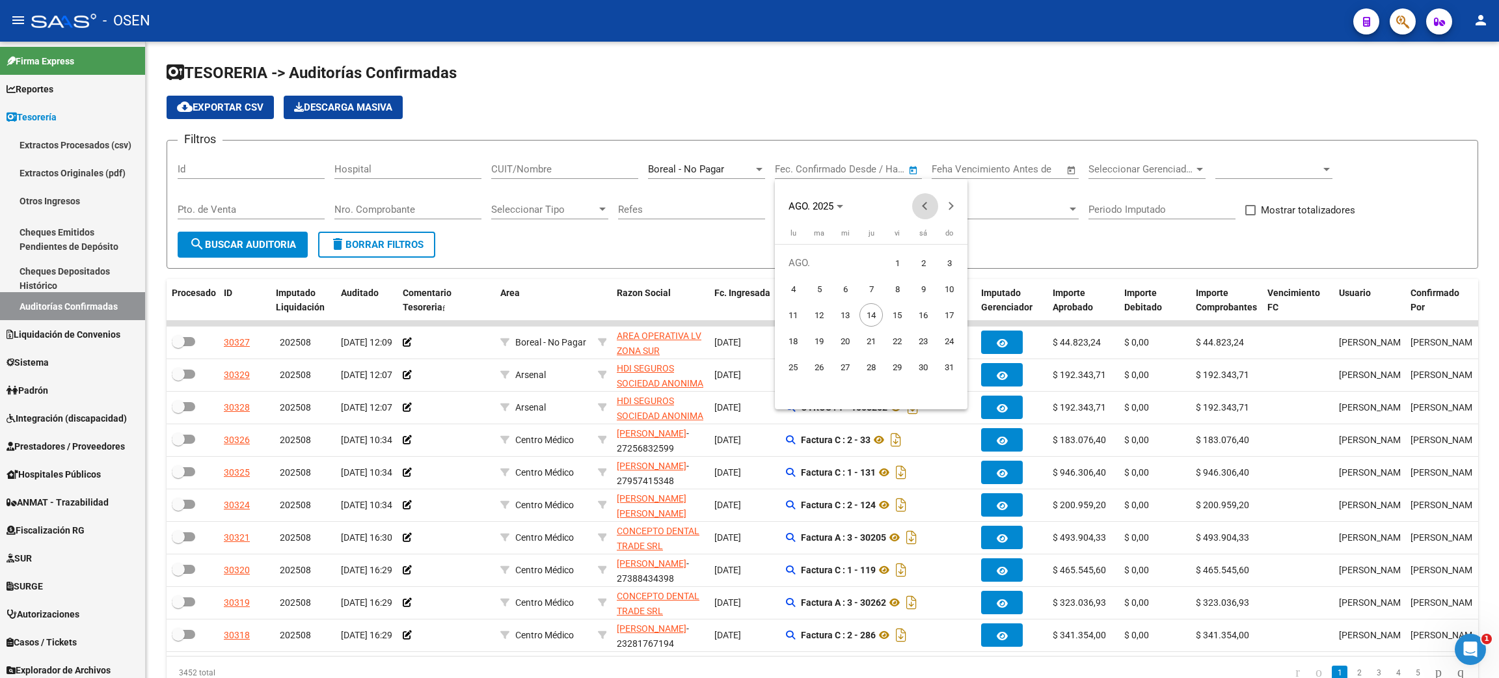
click at [919, 206] on span "Previous month" at bounding box center [925, 206] width 26 height 26
click at [922, 364] on span "26" at bounding box center [922, 366] width 23 height 23
type input "[DATE]"
click at [950, 203] on button "Next month" at bounding box center [951, 206] width 26 height 26
click at [842, 314] on span "13" at bounding box center [844, 314] width 23 height 23
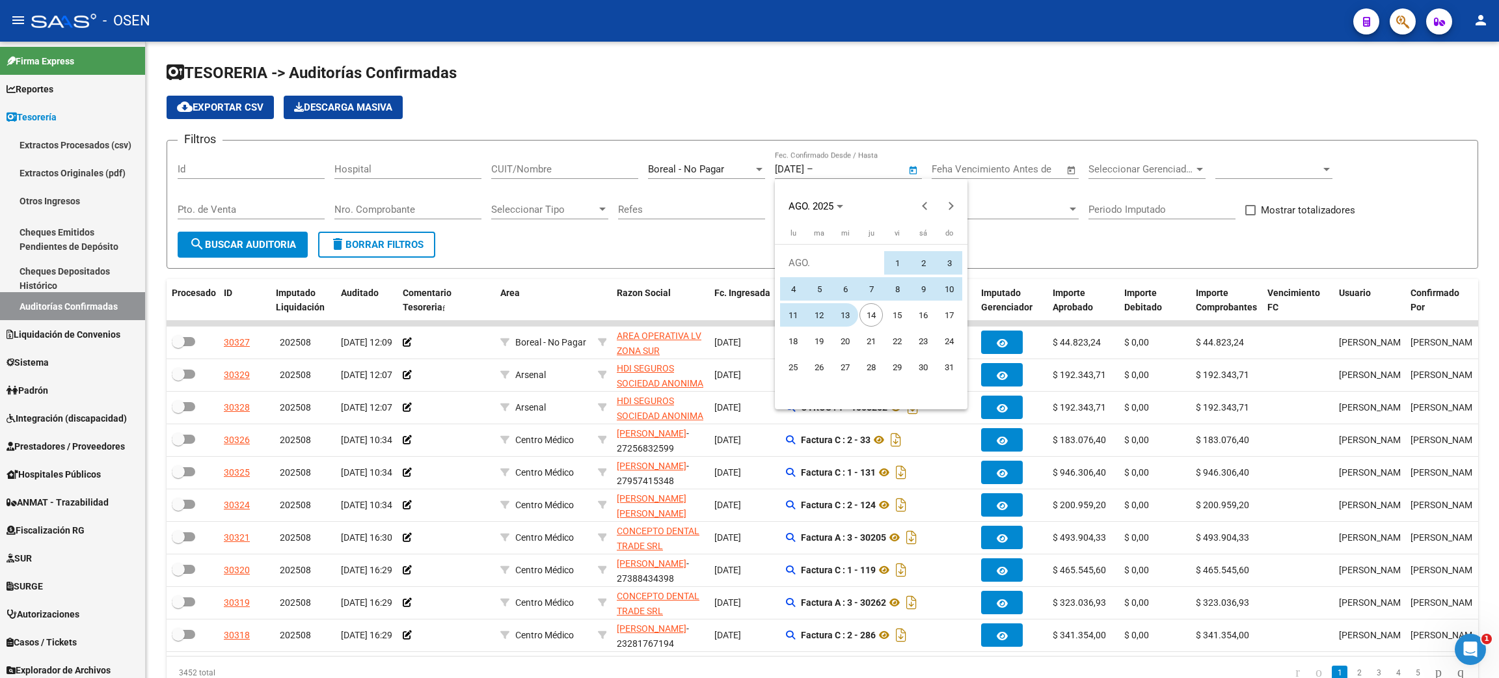
type input "[DATE]"
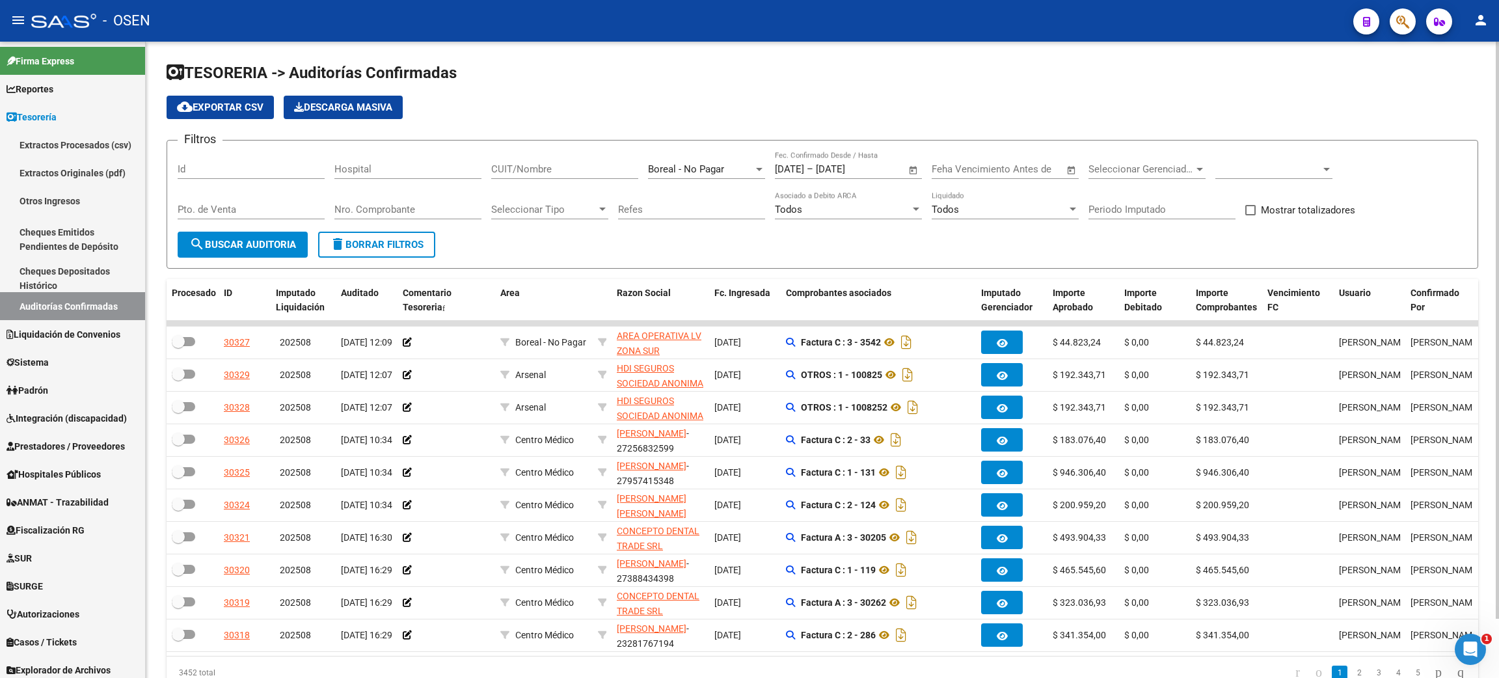
click at [1261, 173] on span at bounding box center [1267, 169] width 105 height 12
drag, startPoint x: 1246, startPoint y: 197, endPoint x: 1246, endPoint y: 187, distance: 10.4
click at [1244, 197] on span "Todas" at bounding box center [1291, 197] width 152 height 29
click at [261, 234] on button "search Buscar Auditoria" at bounding box center [243, 245] width 130 height 26
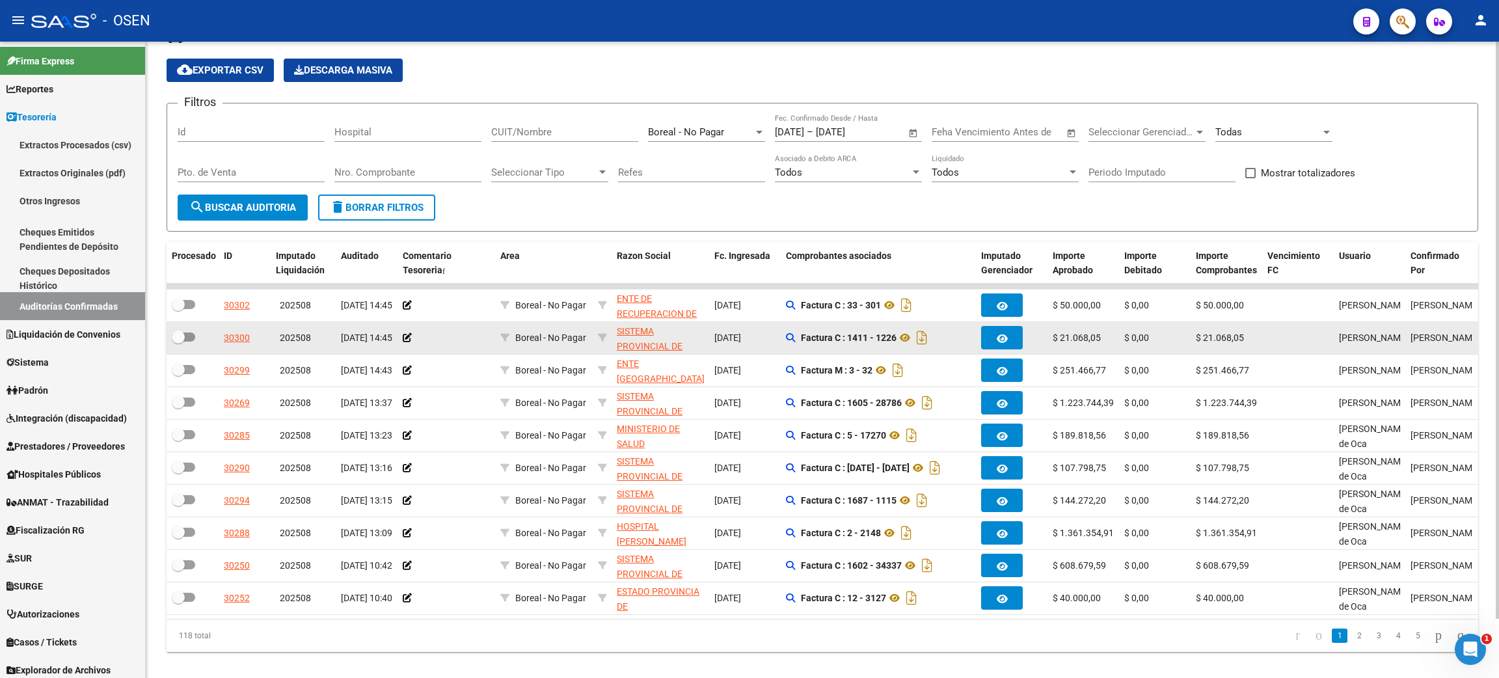
scroll to position [65, 0]
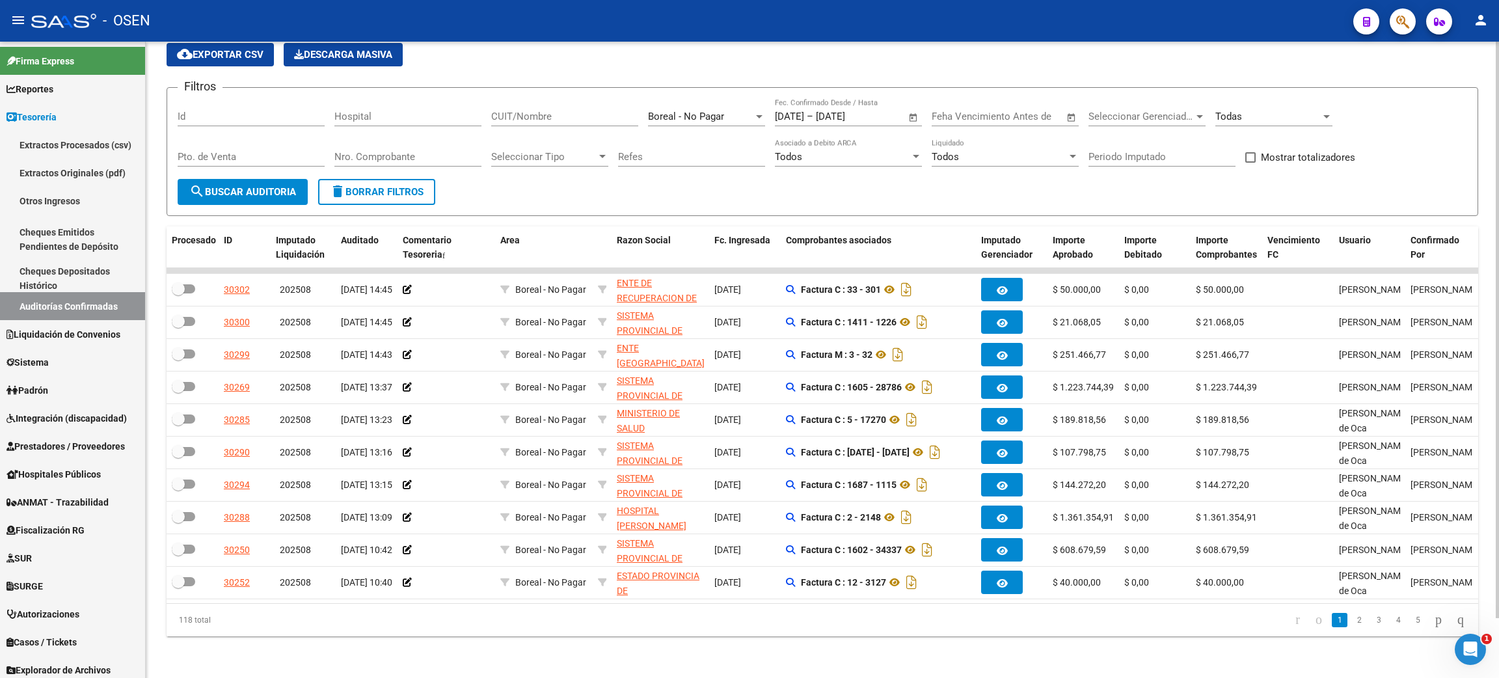
click at [1285, 150] on span "Mostrar totalizadores" at bounding box center [1308, 158] width 94 height 16
click at [1250, 163] on input "Mostrar totalizadores" at bounding box center [1249, 163] width 1 height 1
checkbox input "true"
click at [241, 179] on button "search Buscar Auditoria" at bounding box center [243, 192] width 130 height 26
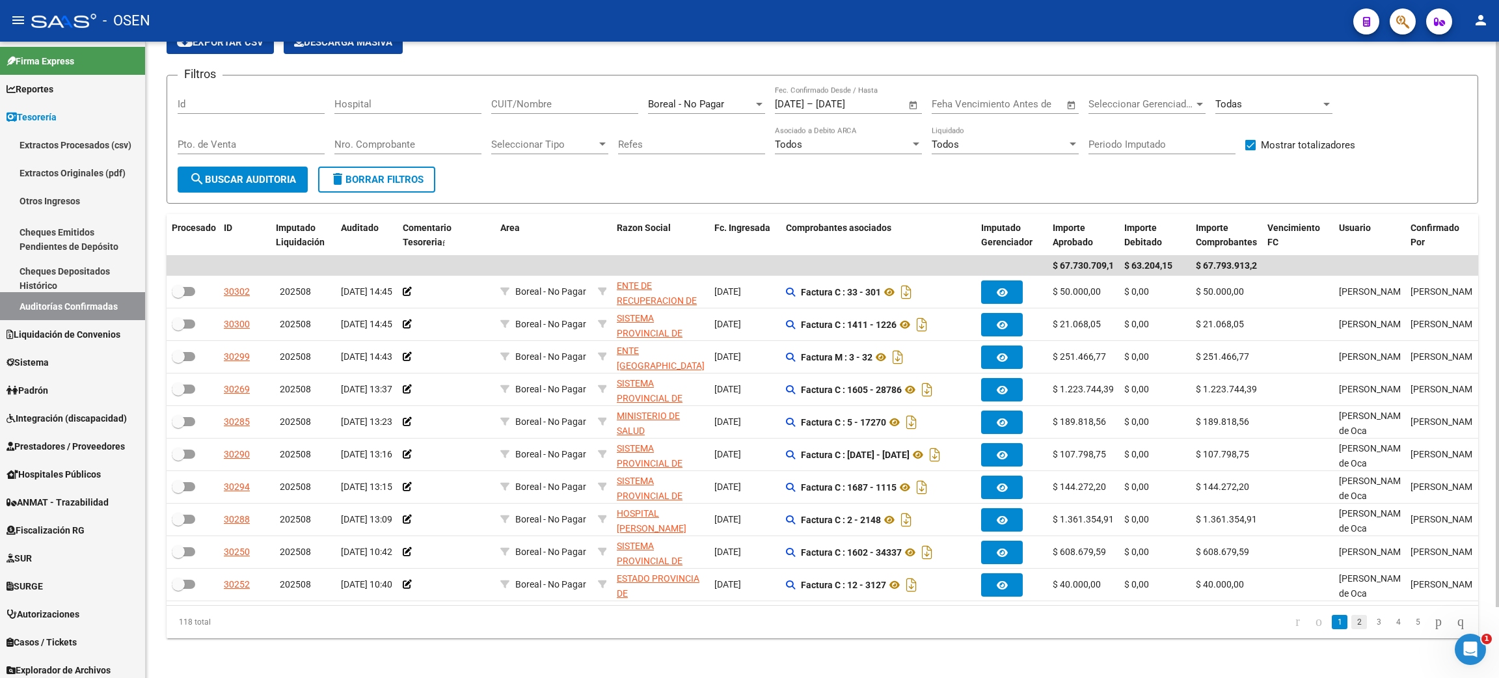
click at [1351, 629] on link "2" at bounding box center [1359, 622] width 16 height 14
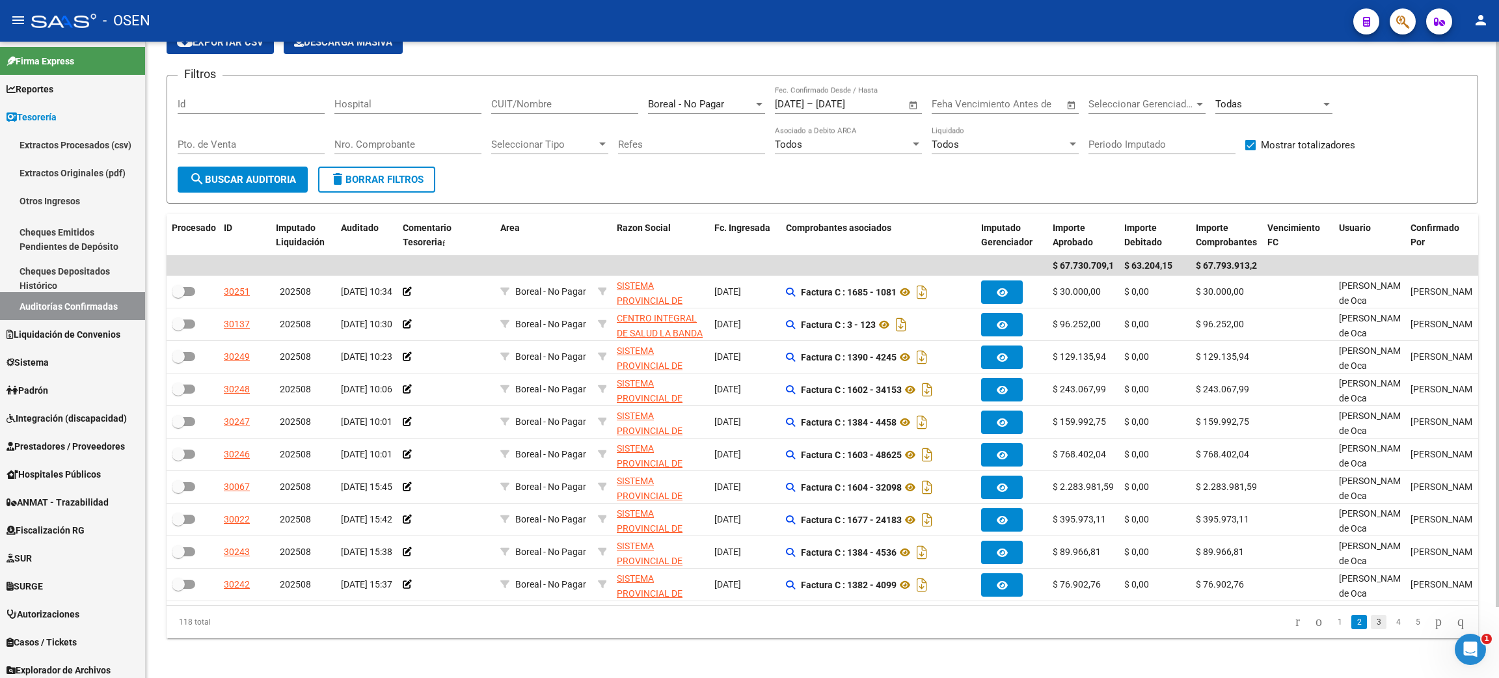
click at [1370, 629] on link "3" at bounding box center [1378, 622] width 16 height 14
click at [1390, 629] on link "4" at bounding box center [1398, 622] width 16 height 14
click at [1390, 629] on link "5" at bounding box center [1398, 622] width 16 height 14
click at [1390, 629] on link "6" at bounding box center [1398, 622] width 16 height 14
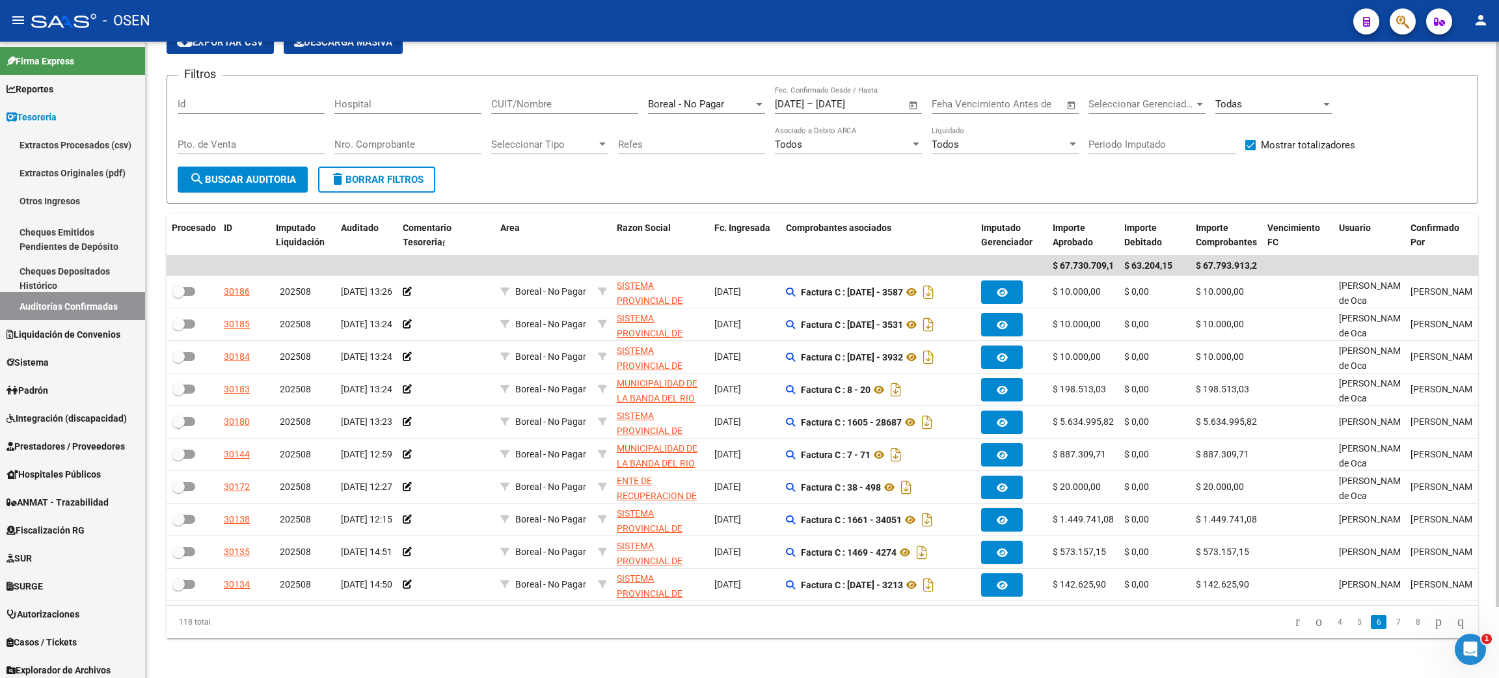
click at [1390, 629] on link "7" at bounding box center [1398, 622] width 16 height 14
click at [1390, 629] on link "8" at bounding box center [1398, 622] width 16 height 14
click at [1389, 629] on link "9" at bounding box center [1397, 622] width 16 height 14
click at [1387, 629] on link "10" at bounding box center [1395, 622] width 17 height 14
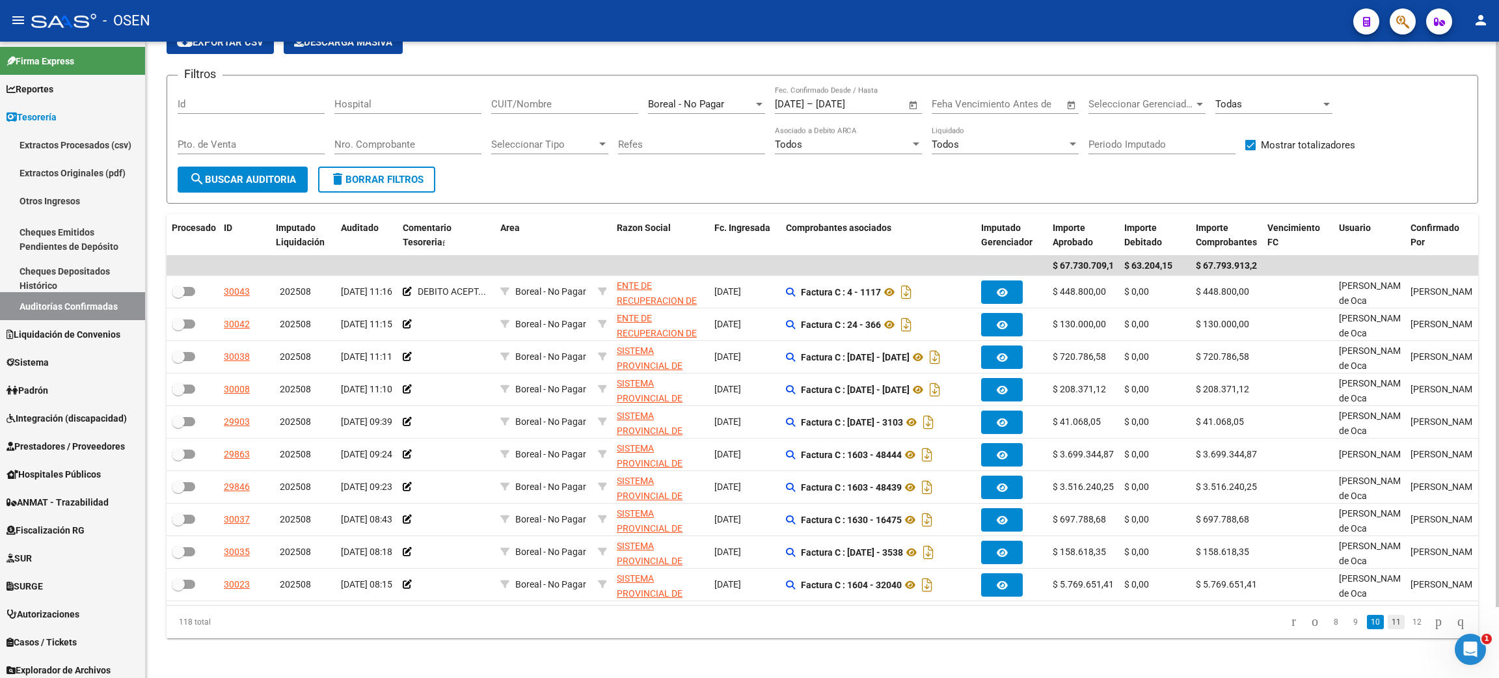
click at [1387, 629] on link "11" at bounding box center [1395, 622] width 17 height 14
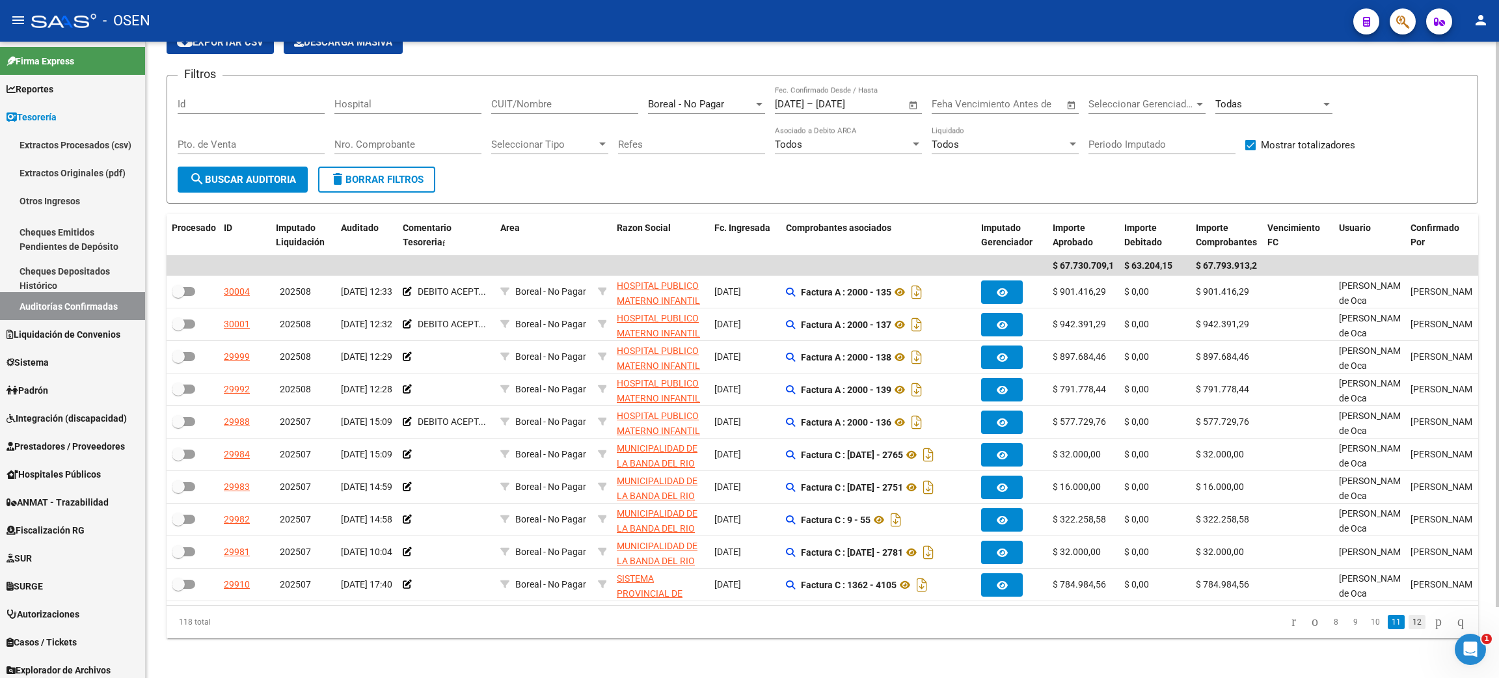
click at [1408, 629] on link "12" at bounding box center [1416, 622] width 17 height 14
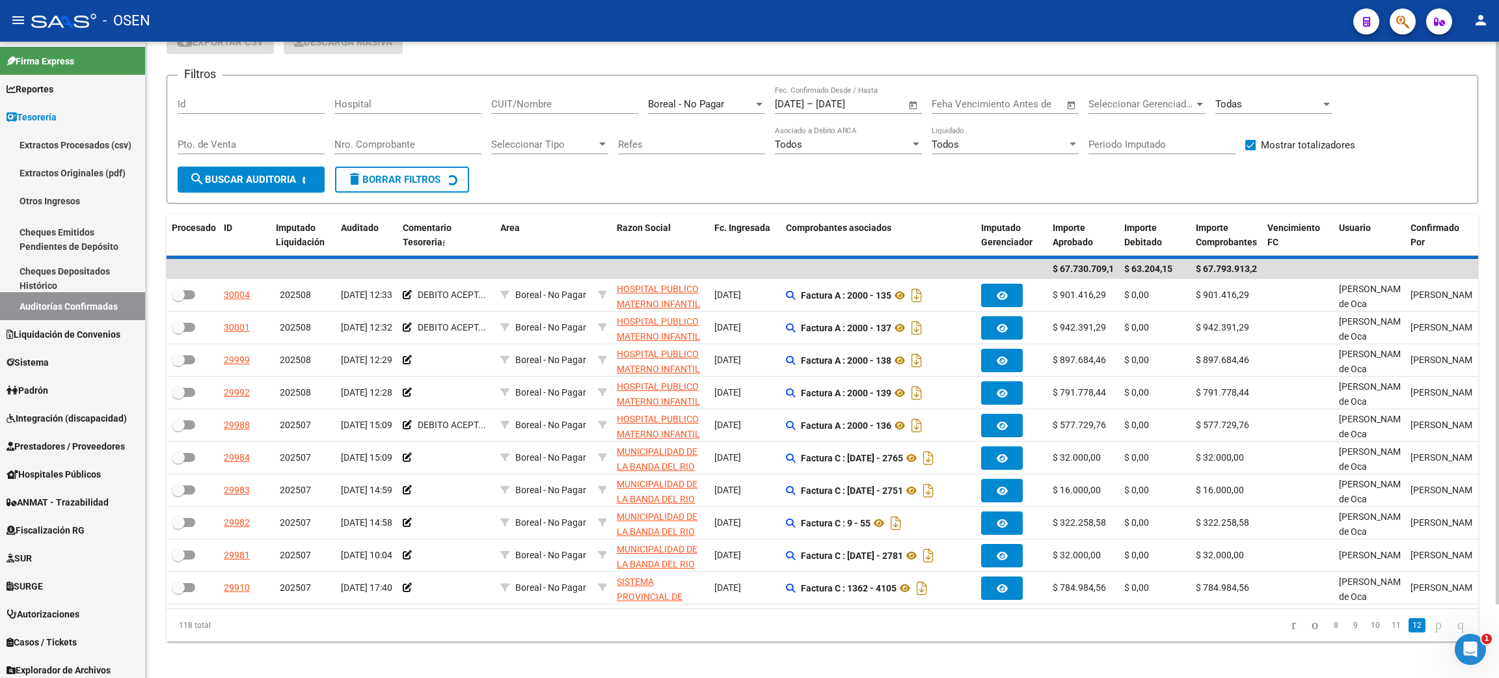
scroll to position [15, 0]
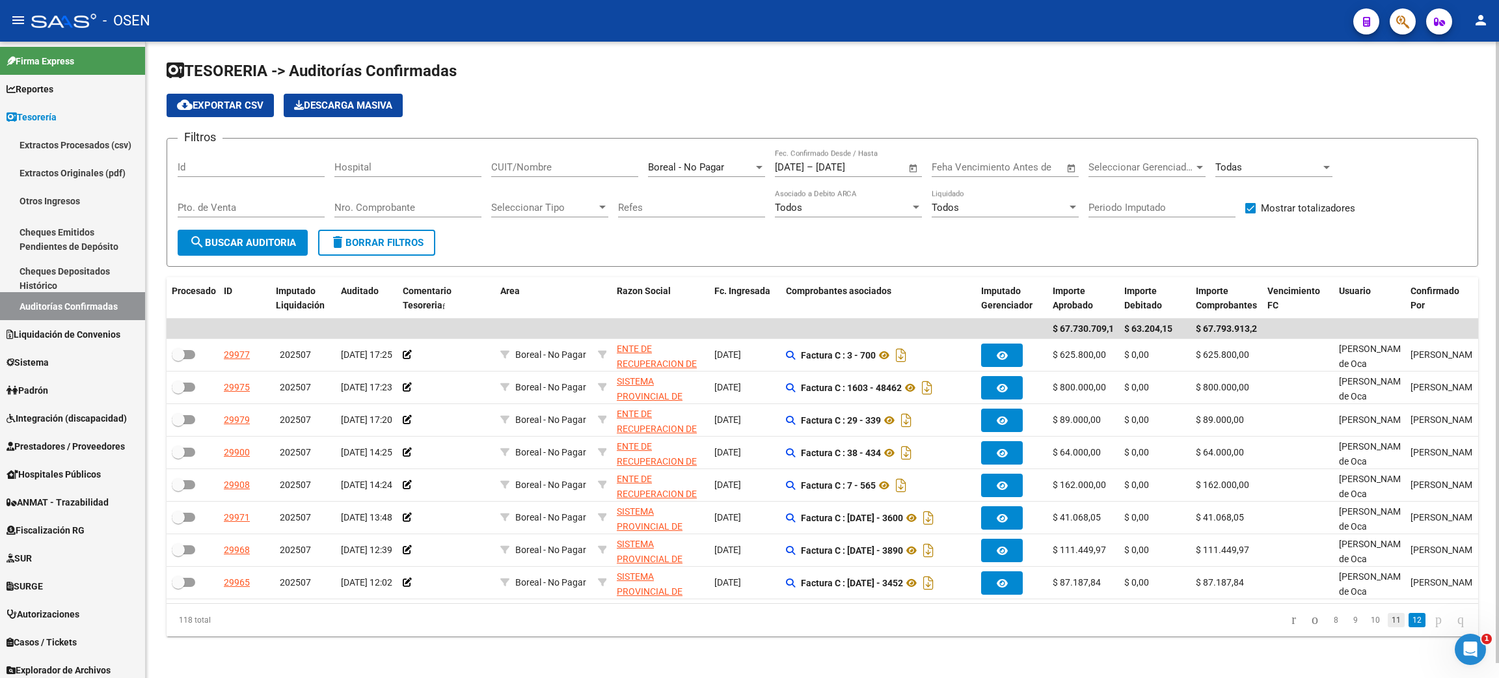
click at [1387, 622] on link "11" at bounding box center [1395, 620] width 17 height 14
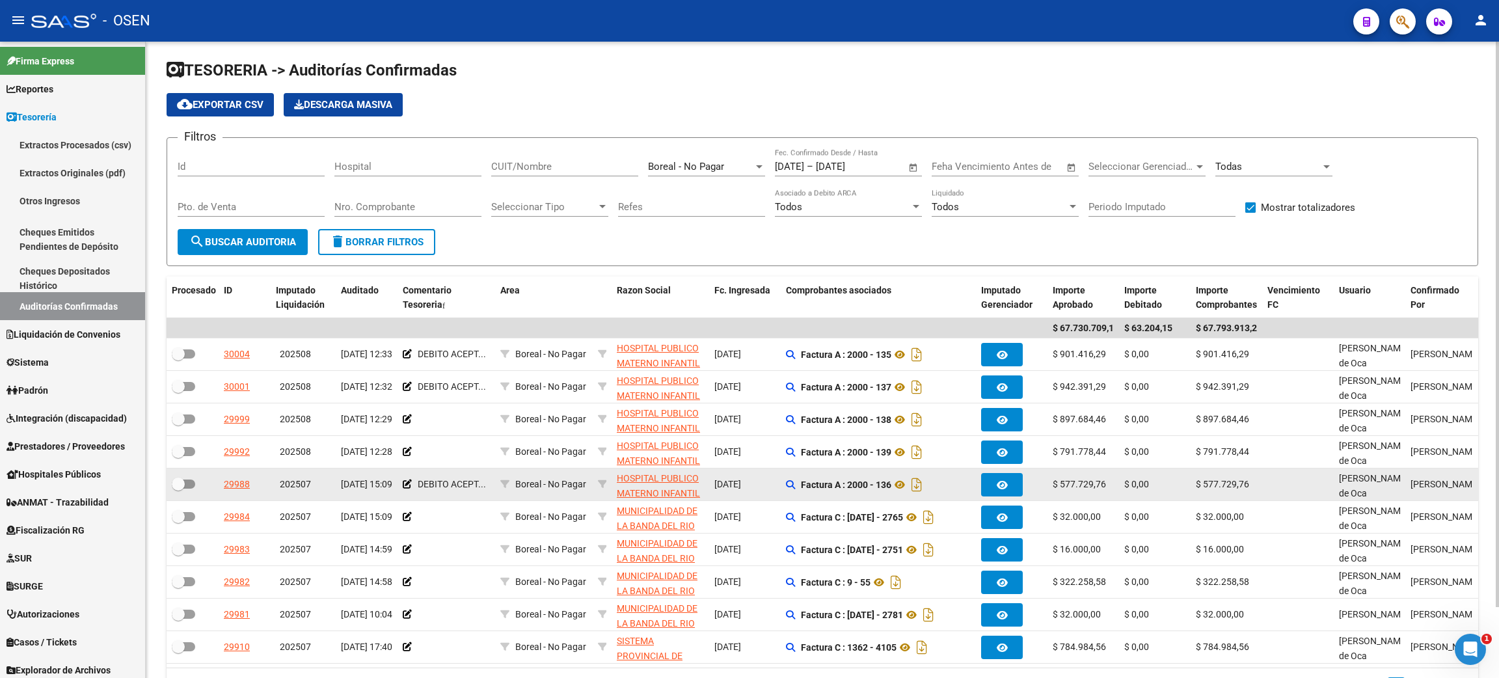
scroll to position [0, 0]
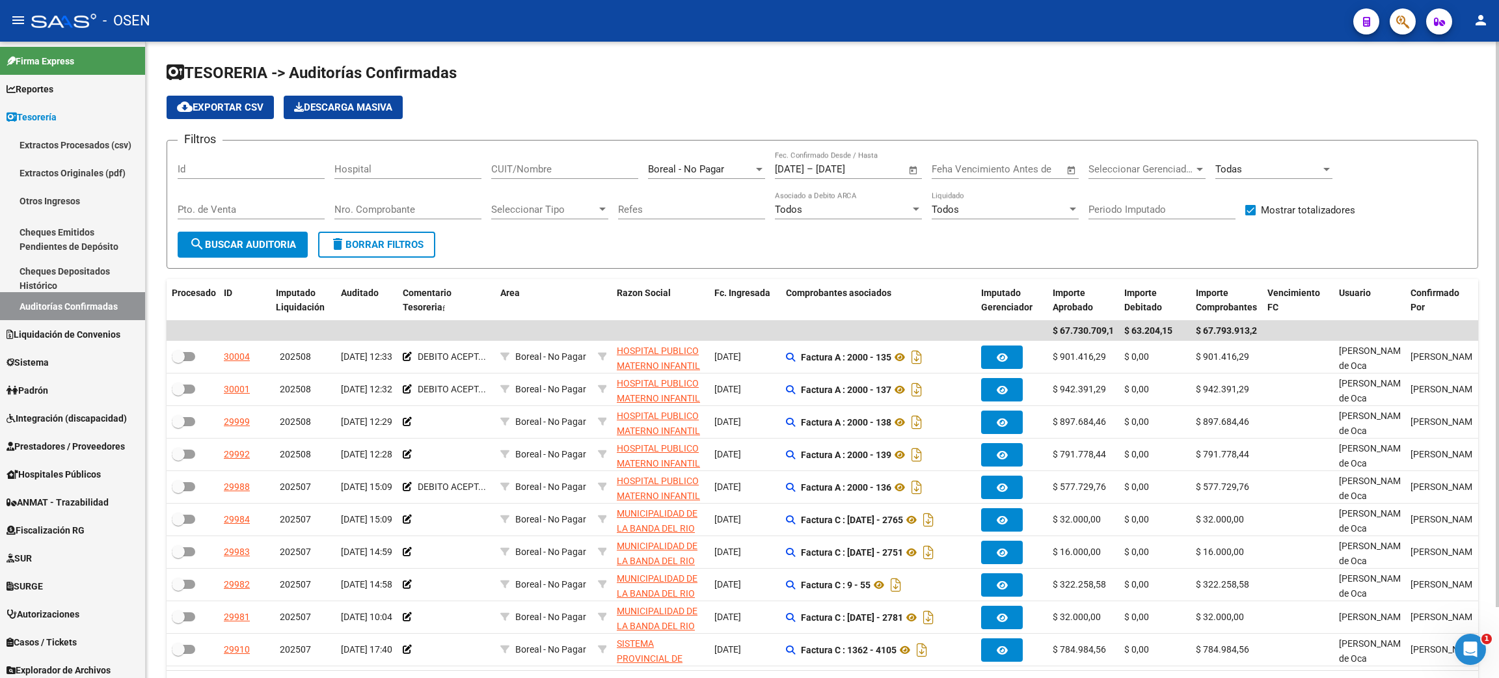
click at [202, 105] on span "cloud_download Exportar CSV" at bounding box center [220, 107] width 87 height 12
